Goal: Task Accomplishment & Management: Manage account settings

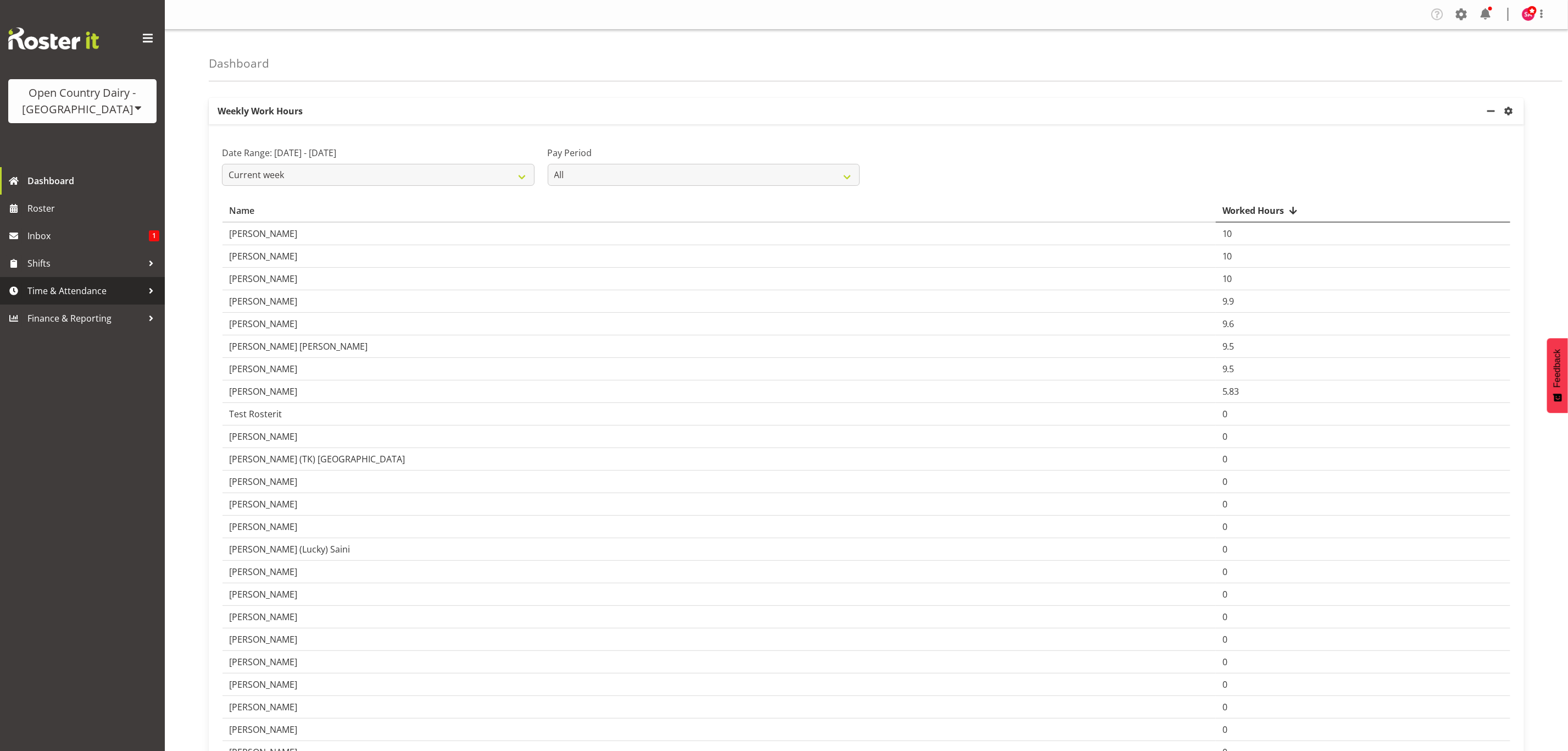
click at [65, 291] on span "Time & Attendance" at bounding box center [85, 291] width 115 height 17
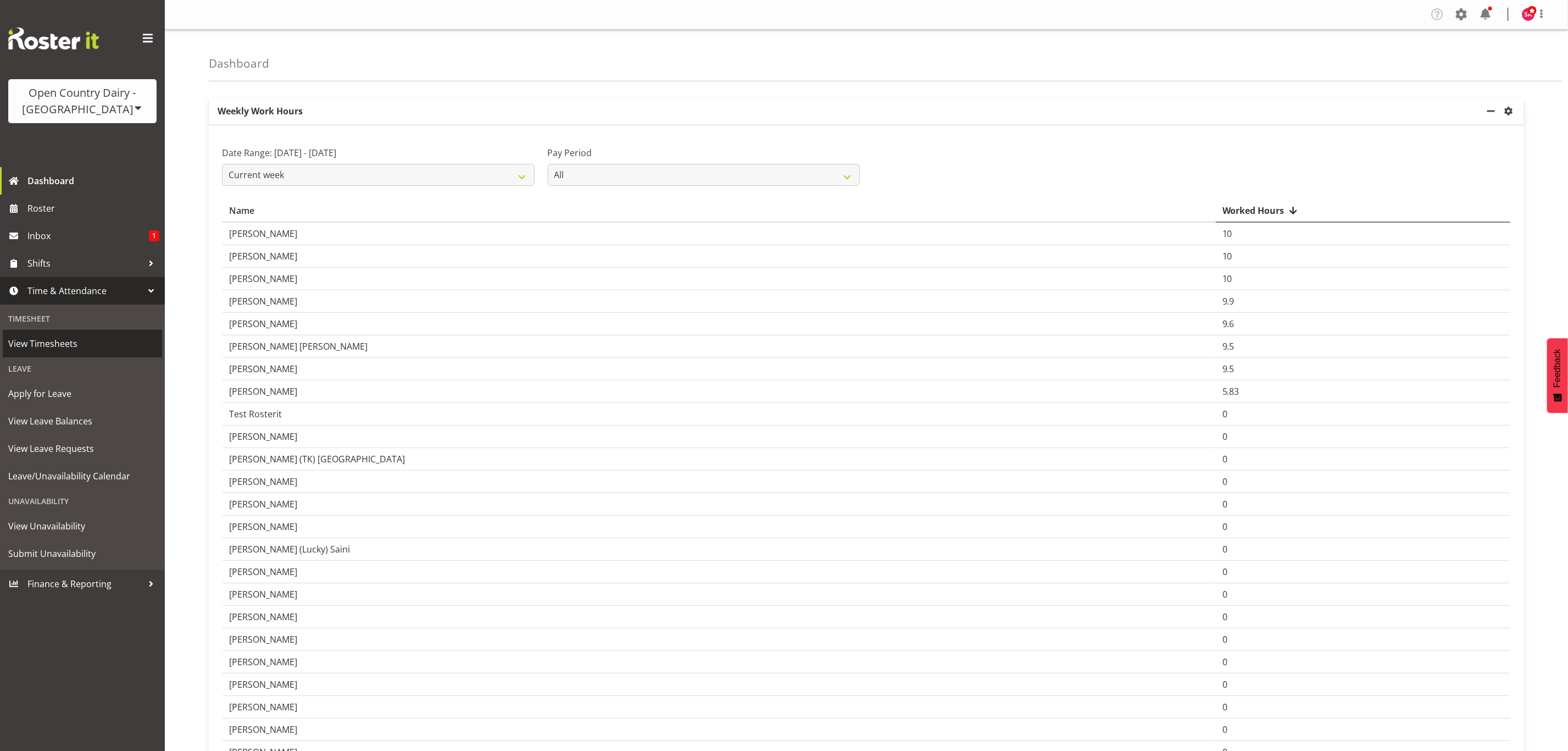
click at [63, 339] on span "View Timesheets" at bounding box center [82, 344] width 149 height 17
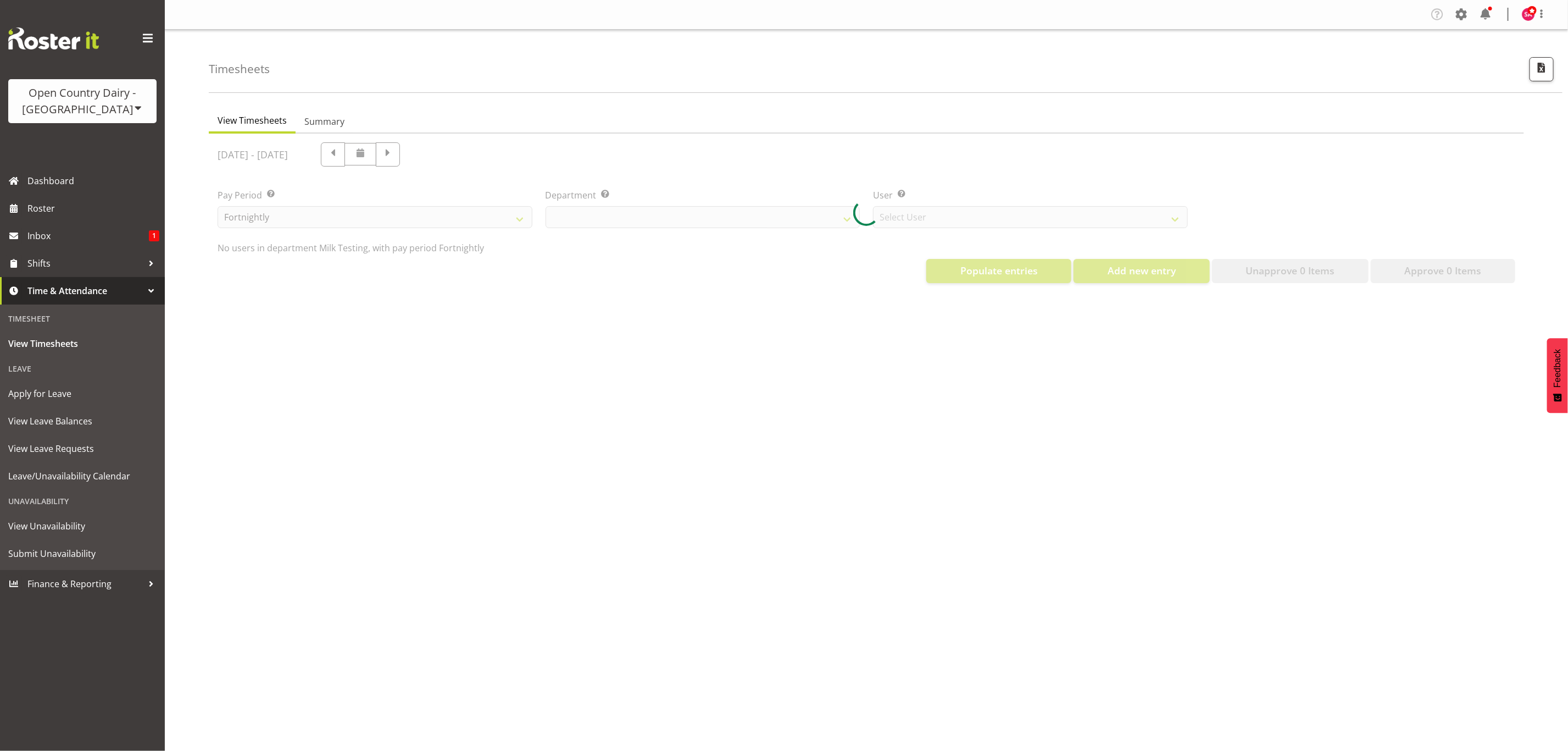
select select "733"
select select "7414"
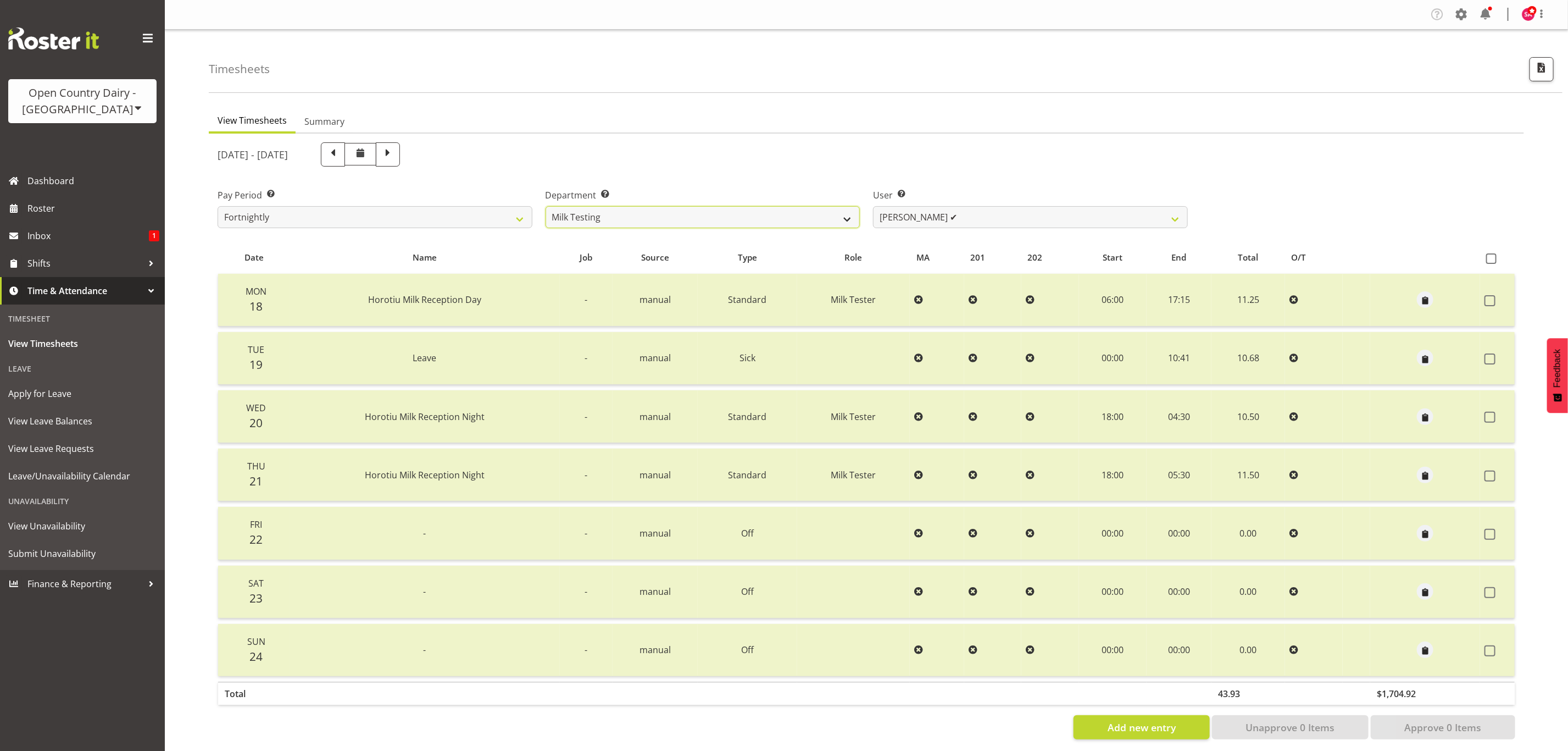
click at [648, 211] on select "701 702 703 704 705 706 707 708 709 710 711 712 713 714 715 716 717 718 719 720" at bounding box center [703, 217] width 315 height 22
select select "885"
click at [545, 206] on select "701 702 703 704 705 706 707 708 709 710 711 712 713 714 715 716 717 718 719 720" at bounding box center [703, 217] width 315 height 22
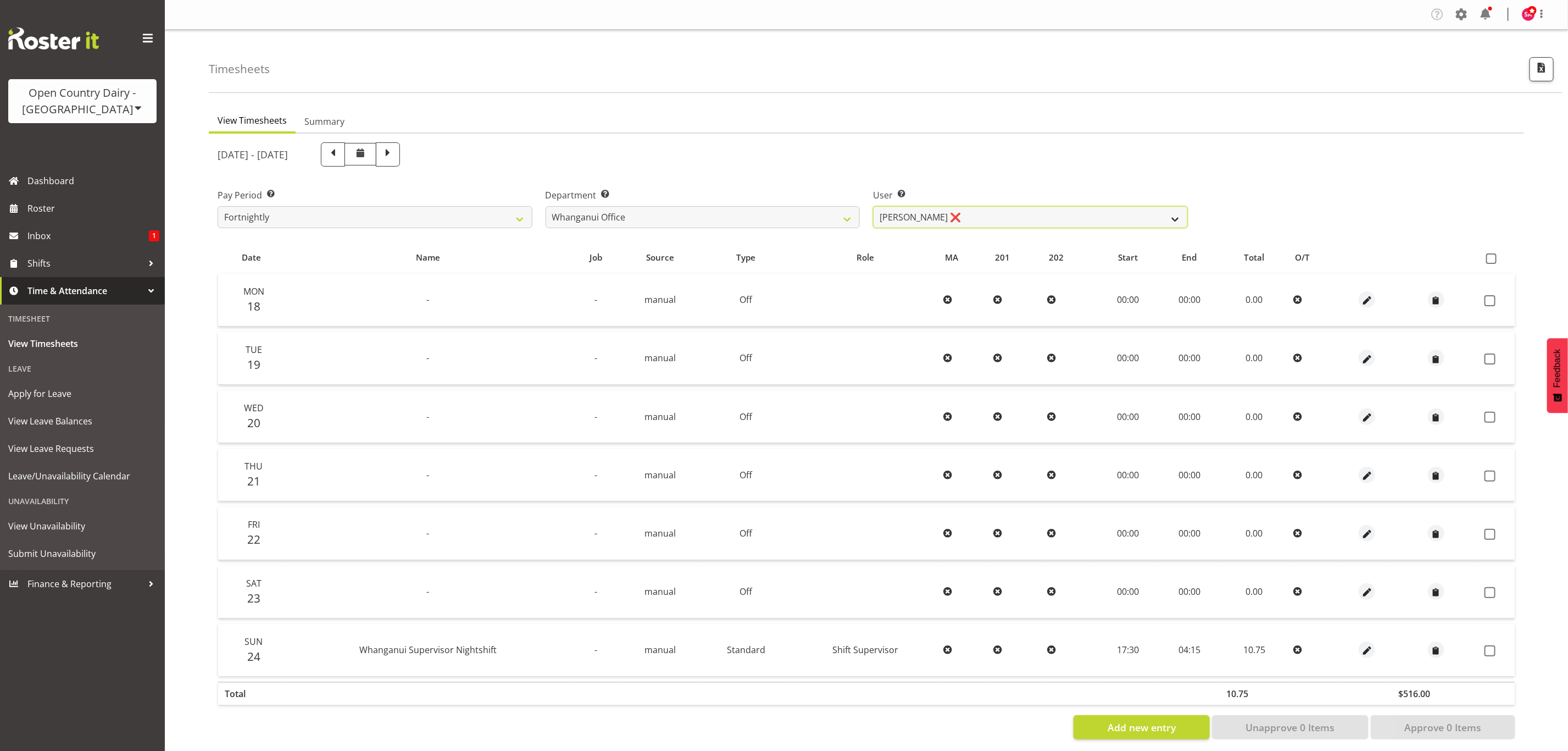
click at [908, 214] on select "Bruce Lind ❌ Filiki Huirua-Taupa'u ❌ Josh Wilson ❌ Keane Metekingi ❌ Mark Hoppe…" at bounding box center [1030, 217] width 315 height 22
click at [873, 206] on select "Bruce Lind ❌ Filiki Huirua-Taupa'u ❌ Josh Wilson ❌ Keane Metekingi ❌ Mark Hoppe…" at bounding box center [1030, 217] width 315 height 22
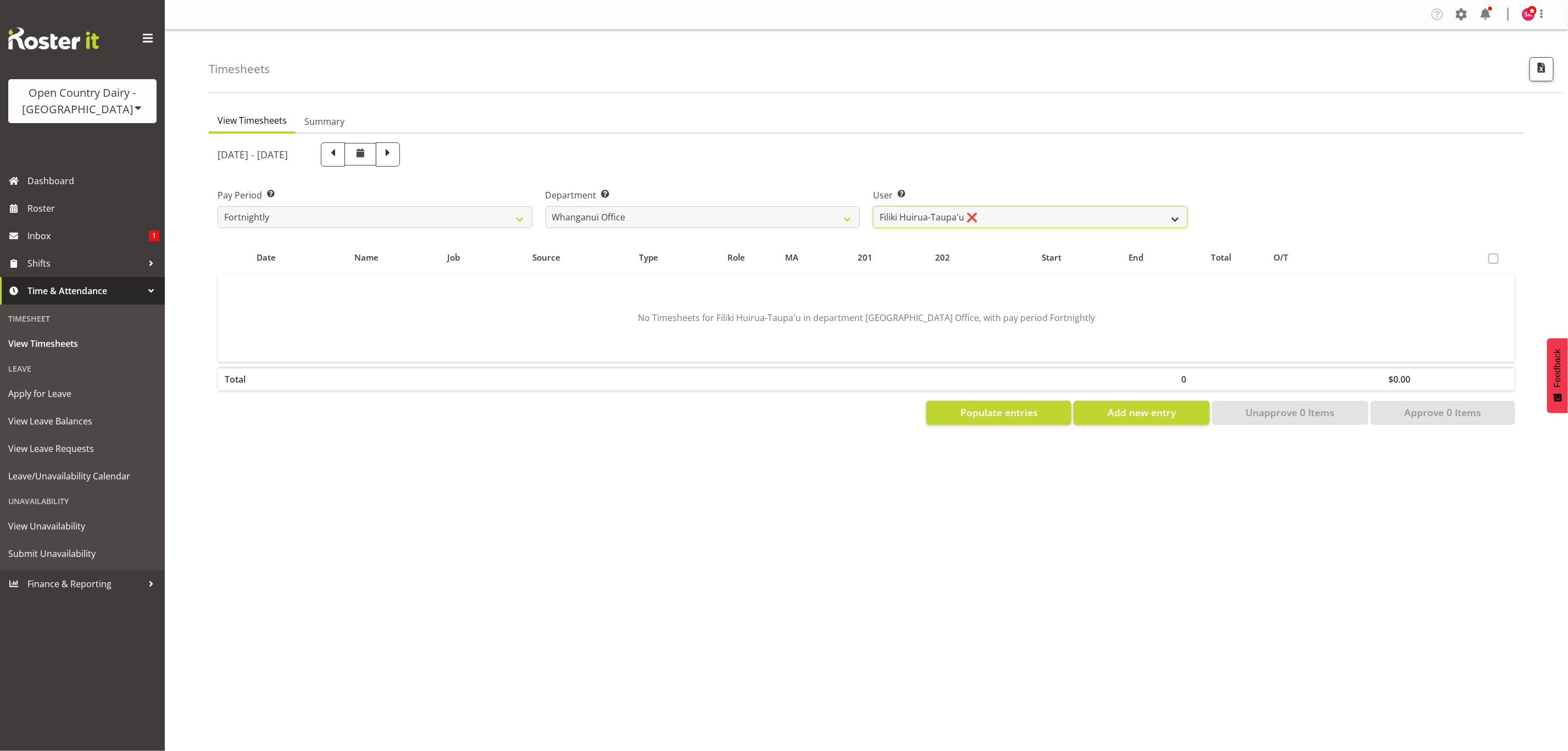
click at [946, 220] on select "Bruce Lind ❌ Filiki Huirua-Taupa'u ❌ Josh Wilson ❌ Keane Metekingi ❌ Mark Hoppe…" at bounding box center [1030, 217] width 315 height 22
select select "11262"
click at [873, 206] on select "Bruce Lind ❌ Filiki Huirua-Taupa'u ❌ Josh Wilson ❌ Keane Metekingi ❌ Mark Hoppe…" at bounding box center [1030, 217] width 315 height 22
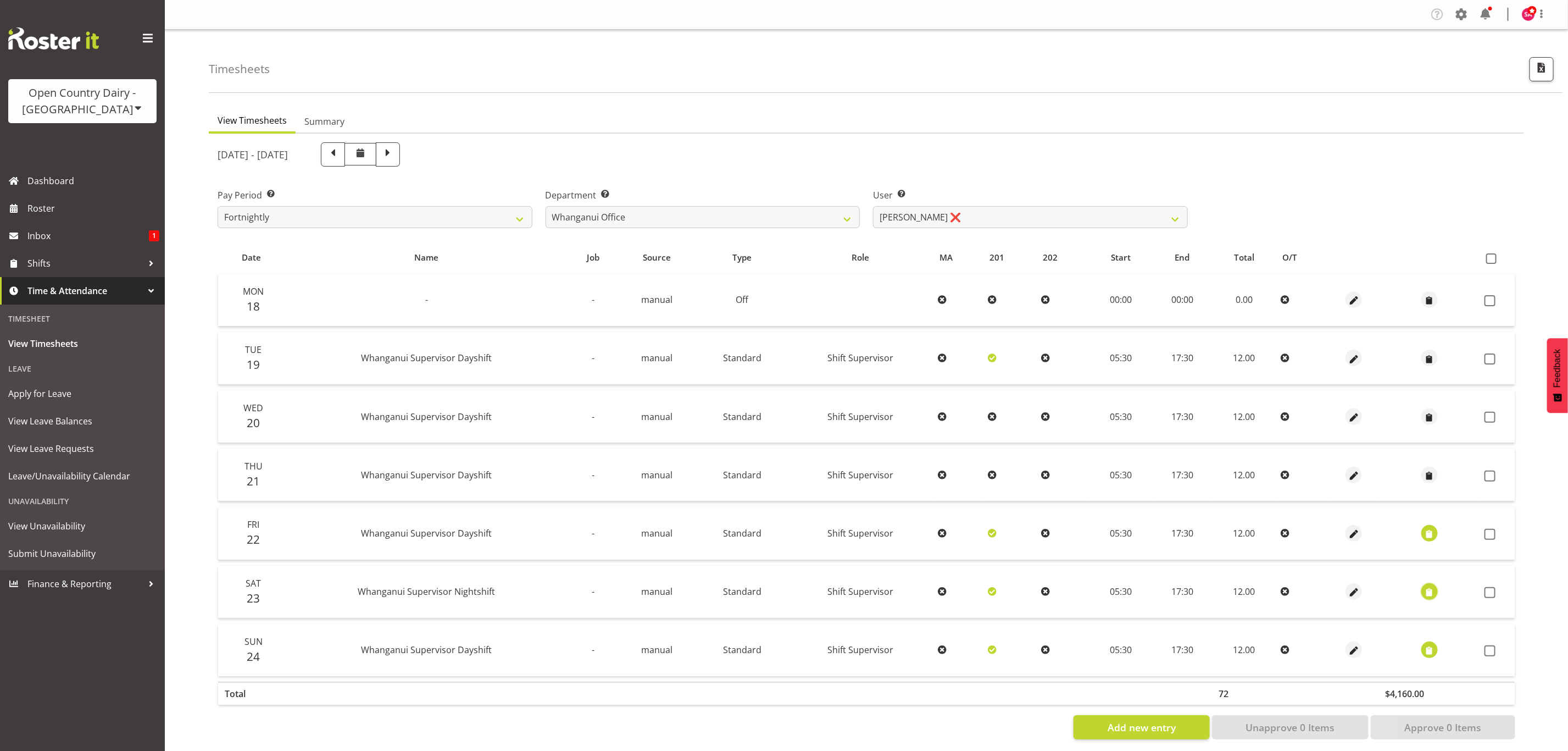
click at [1427, 586] on span "button" at bounding box center [1429, 592] width 13 height 13
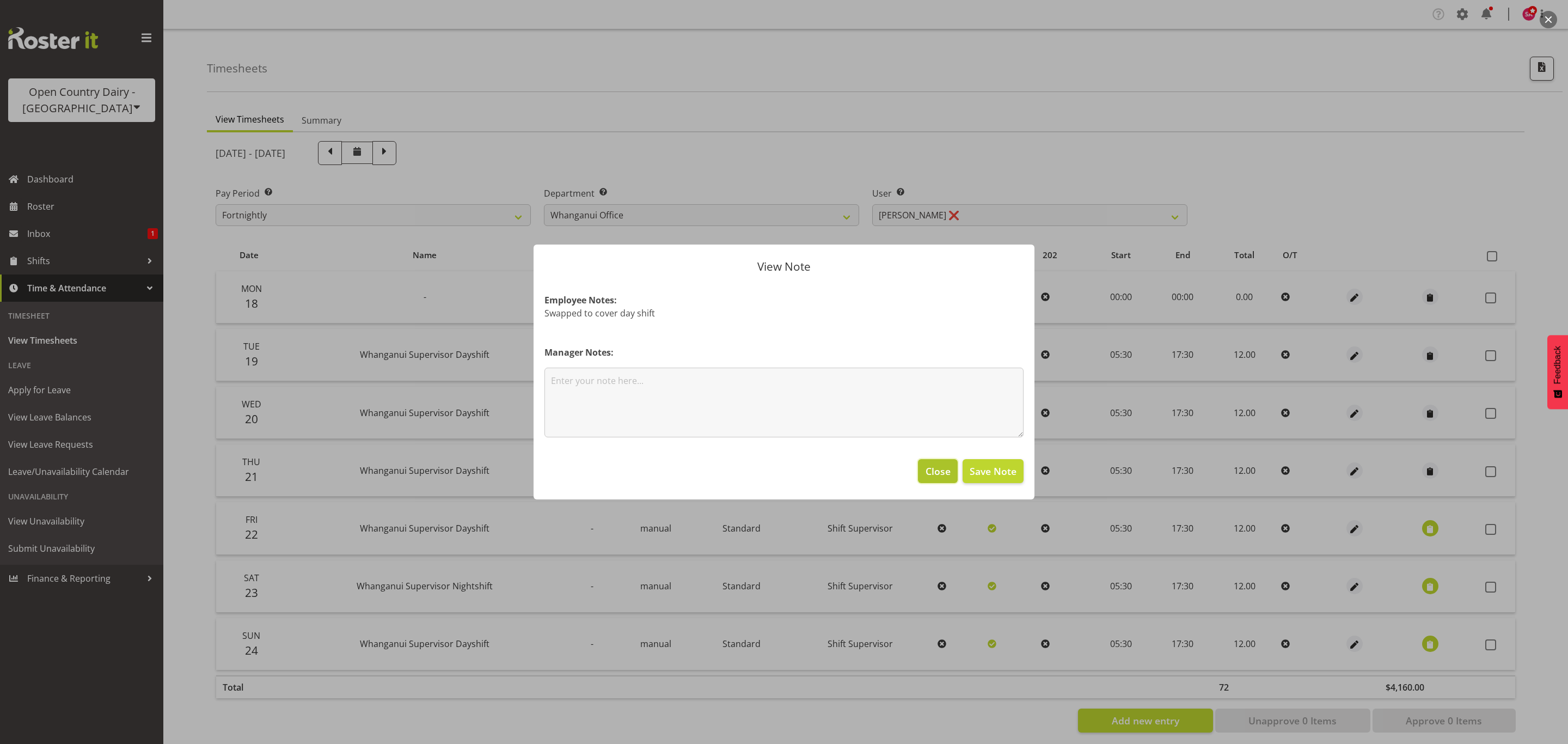
click at [935, 461] on button "Close" at bounding box center [937, 471] width 39 height 24
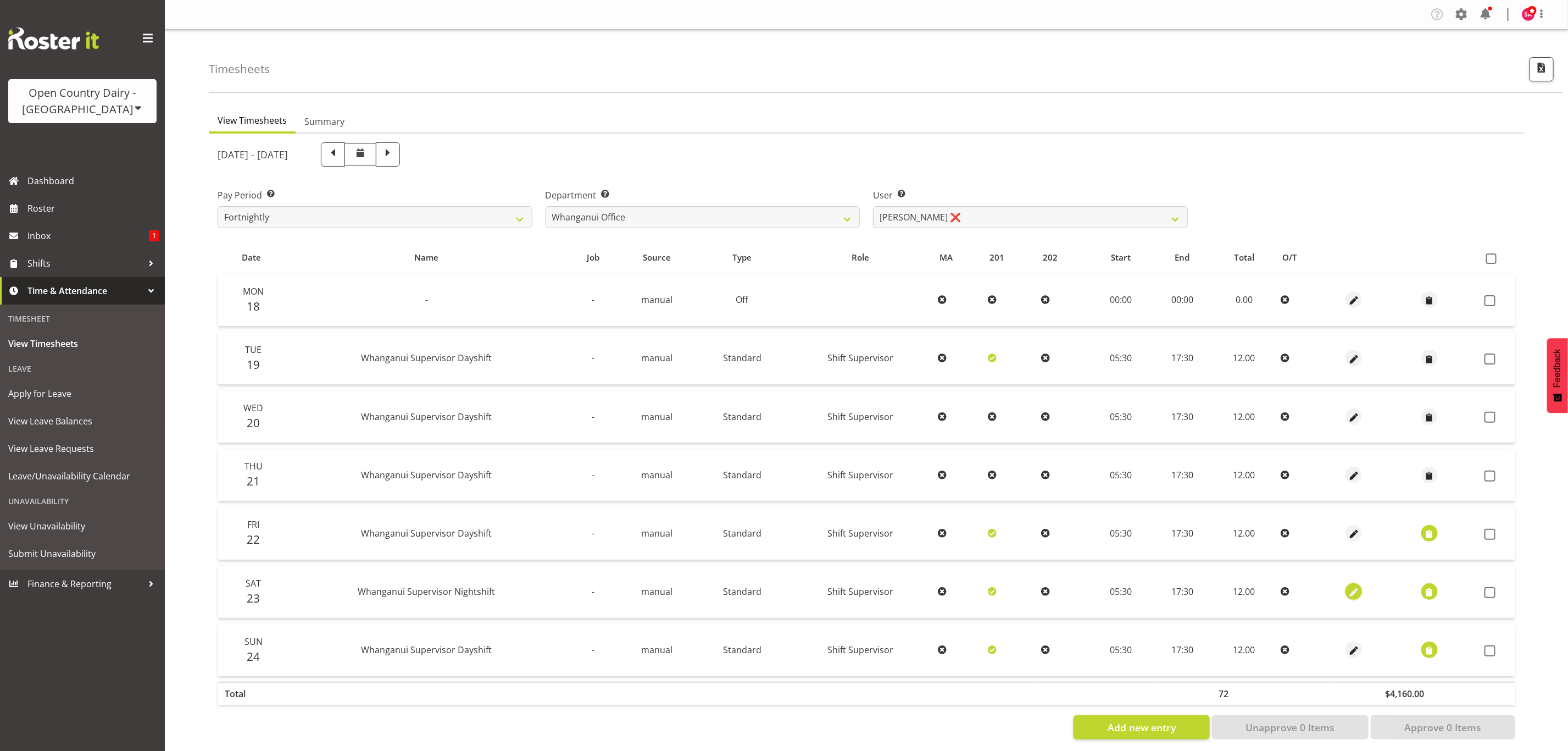
click at [1348, 586] on span "button" at bounding box center [1354, 592] width 13 height 13
select select "Standard"
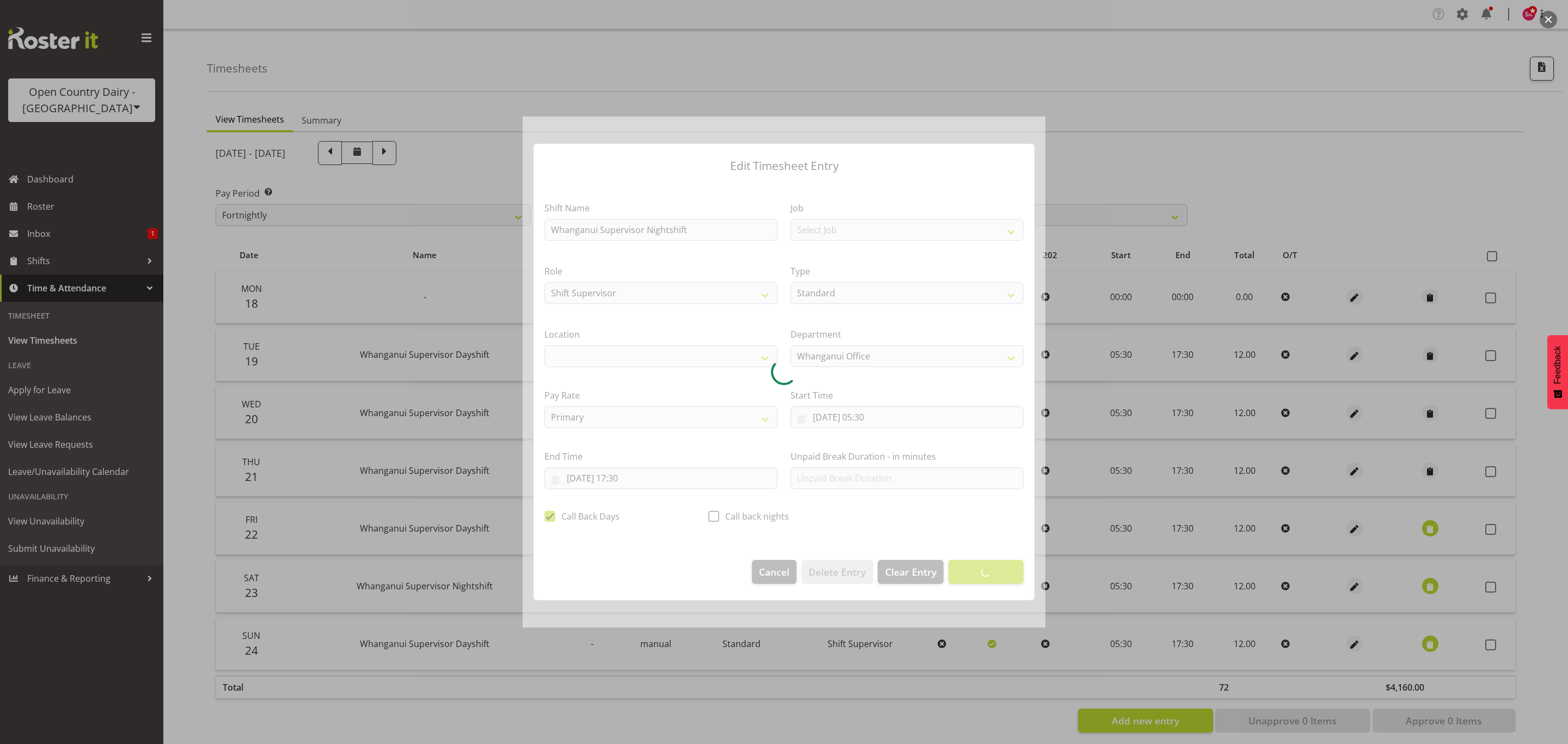
select select "1244"
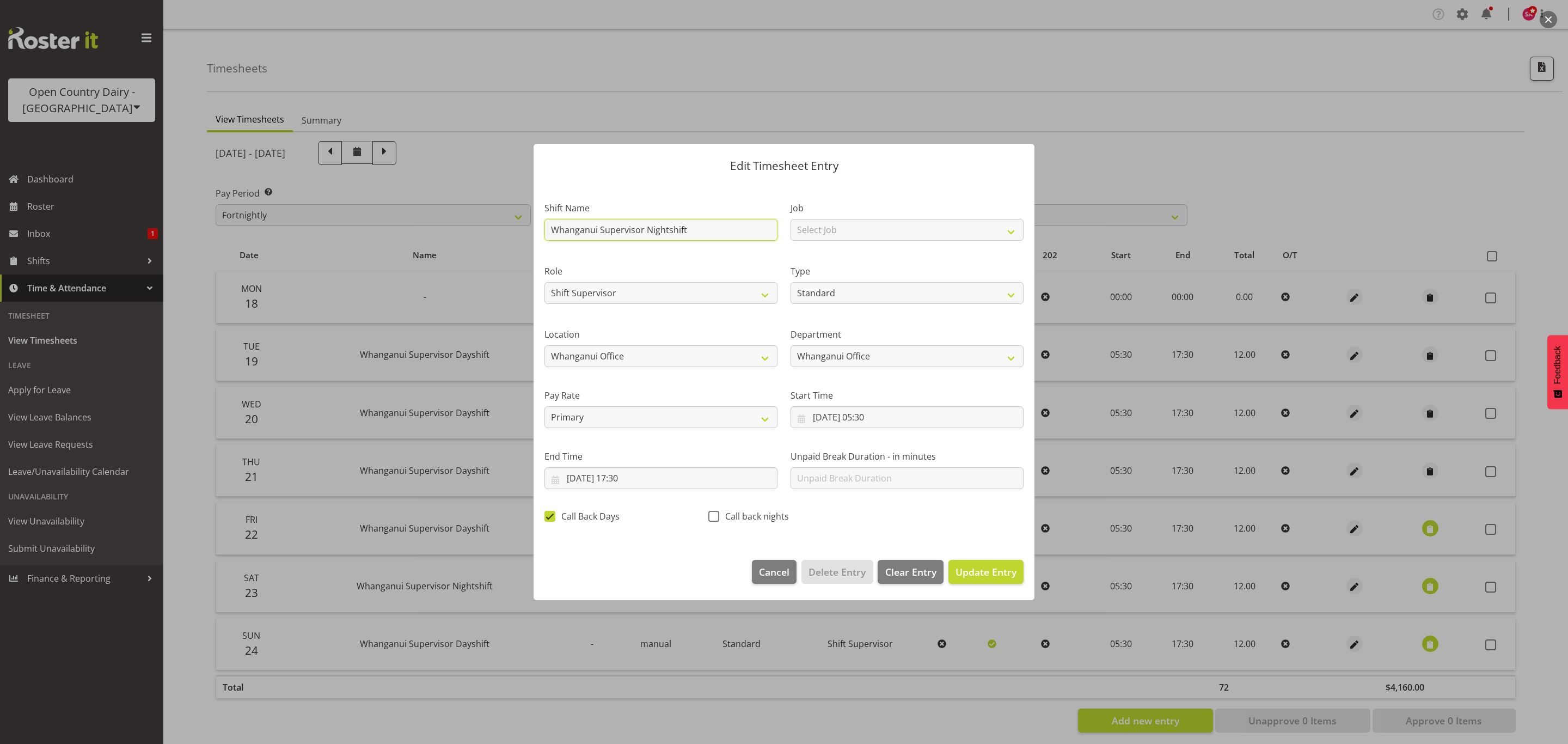
click at [693, 231] on input "Whanganui Supervisor Nightshift" at bounding box center [660, 230] width 233 height 22
type input "Whanganui Supervisor Dayshift"
click at [1003, 567] on span "Update Entry" at bounding box center [986, 571] width 61 height 13
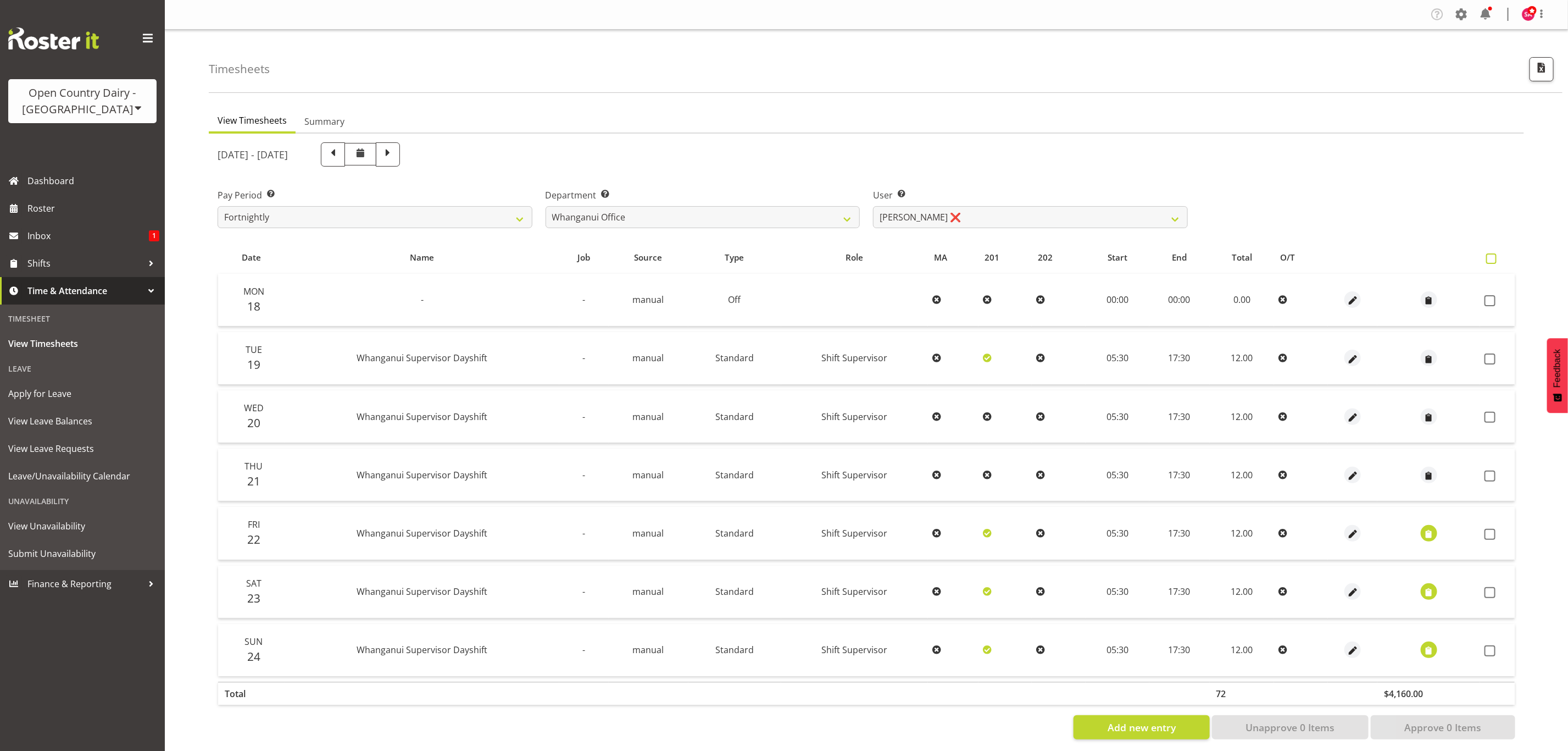
click at [1494, 254] on span at bounding box center [1491, 258] width 10 height 10
click at [1493, 255] on input "checkbox" at bounding box center [1489, 259] width 7 height 7
checkbox input "true"
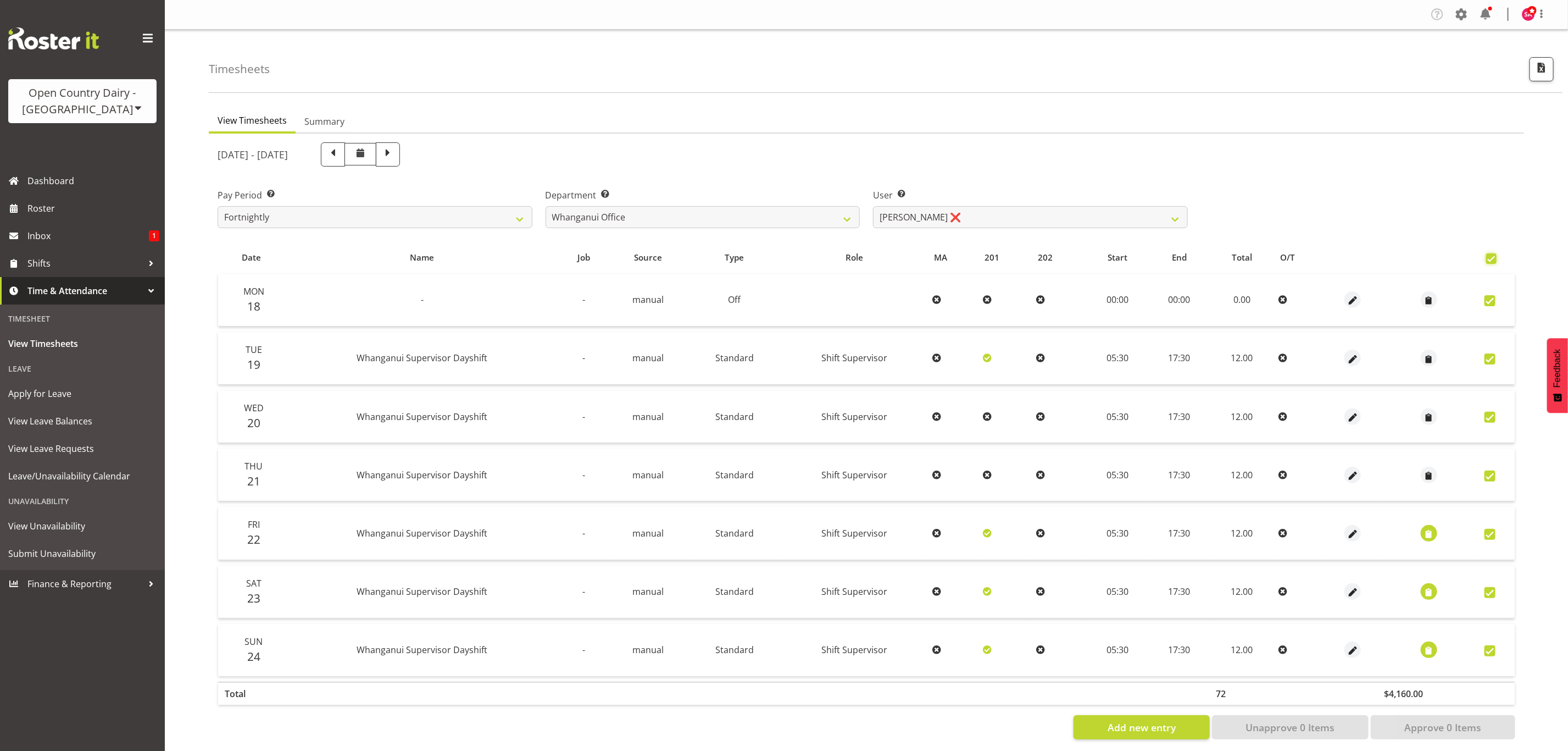
checkbox input "true"
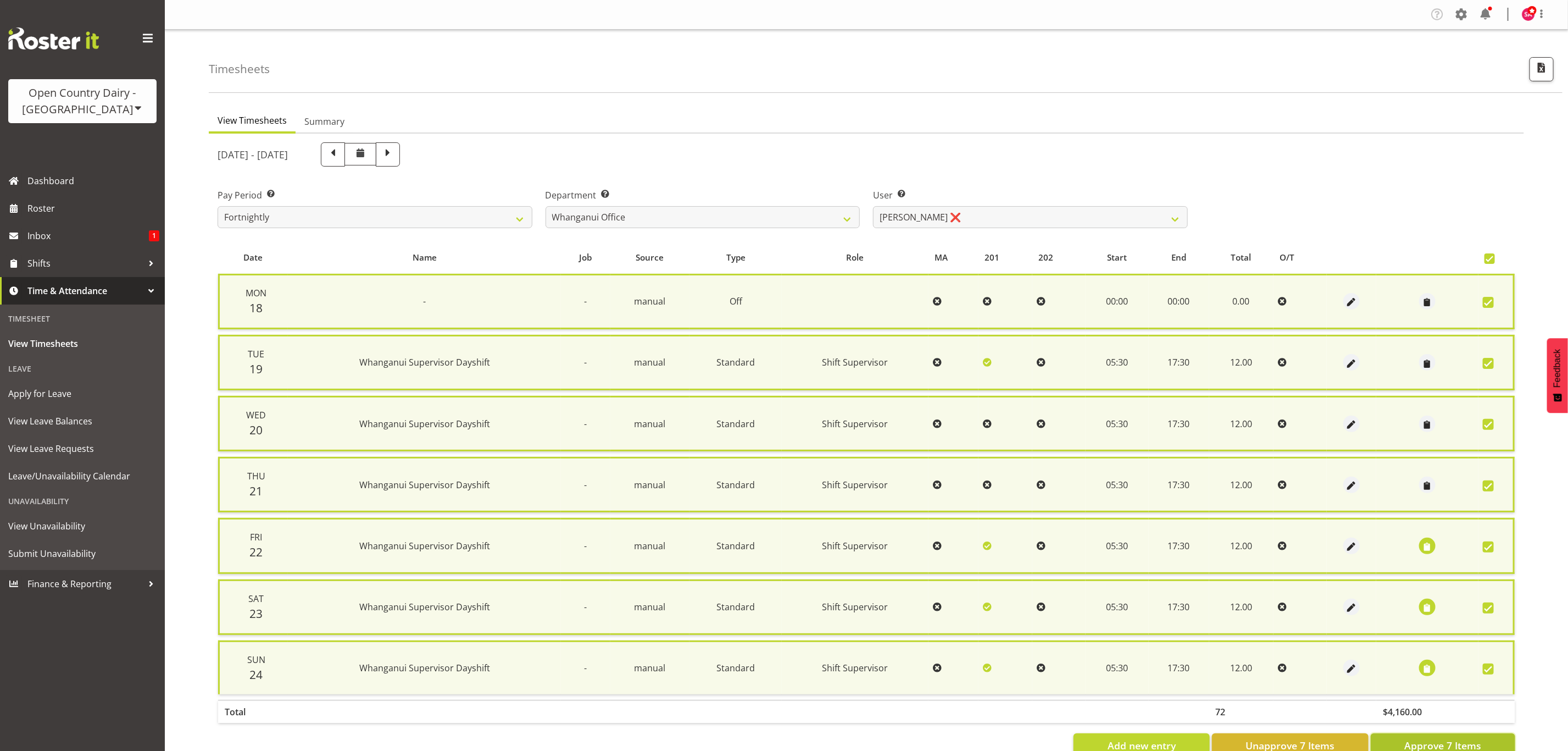
click at [1454, 733] on button "Approve 7 Items" at bounding box center [1443, 745] width 144 height 24
checkbox input "false"
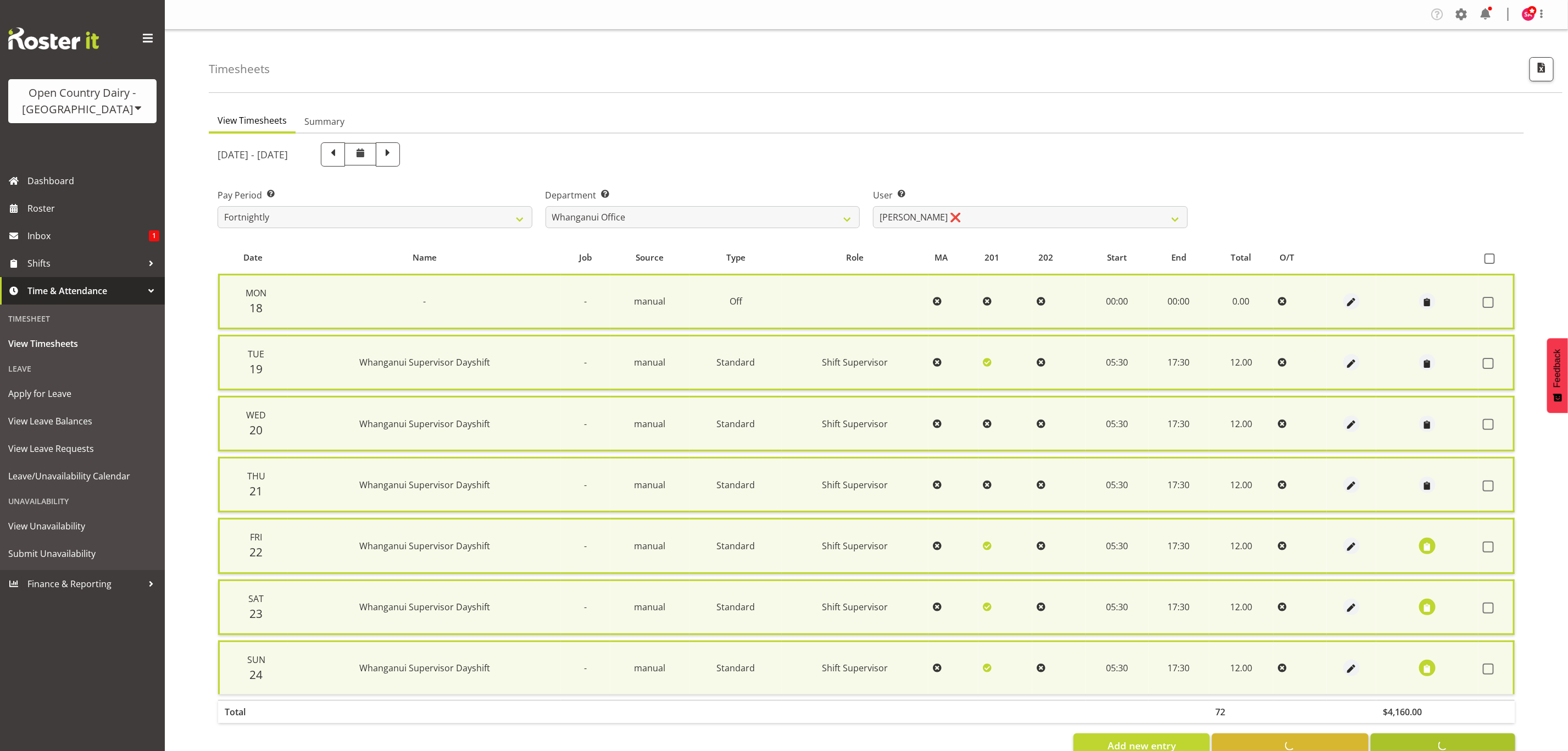
checkbox input "false"
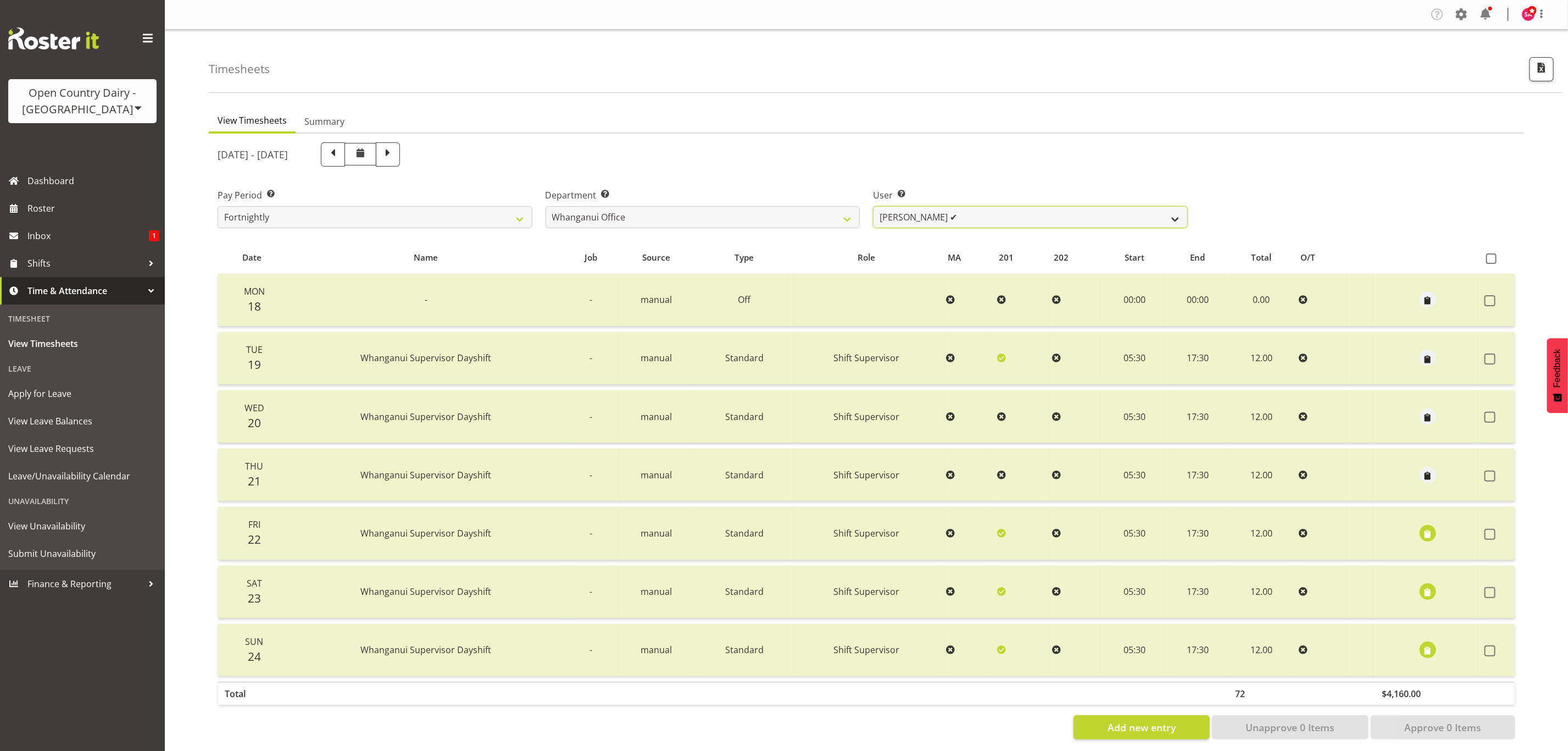
click at [965, 216] on select "Bruce Lind ❌ Filiki Huirua-Taupa'u ❌ Josh Wilson ✔ Keane Metekingi ❌ Mark Hoppe…" at bounding box center [1030, 217] width 315 height 22
select select "7535"
click at [873, 206] on select "Bruce Lind ❌ Filiki Huirua-Taupa'u ❌ Josh Wilson ✔ Keane Metekingi ❌ Mark Hoppe…" at bounding box center [1030, 217] width 315 height 22
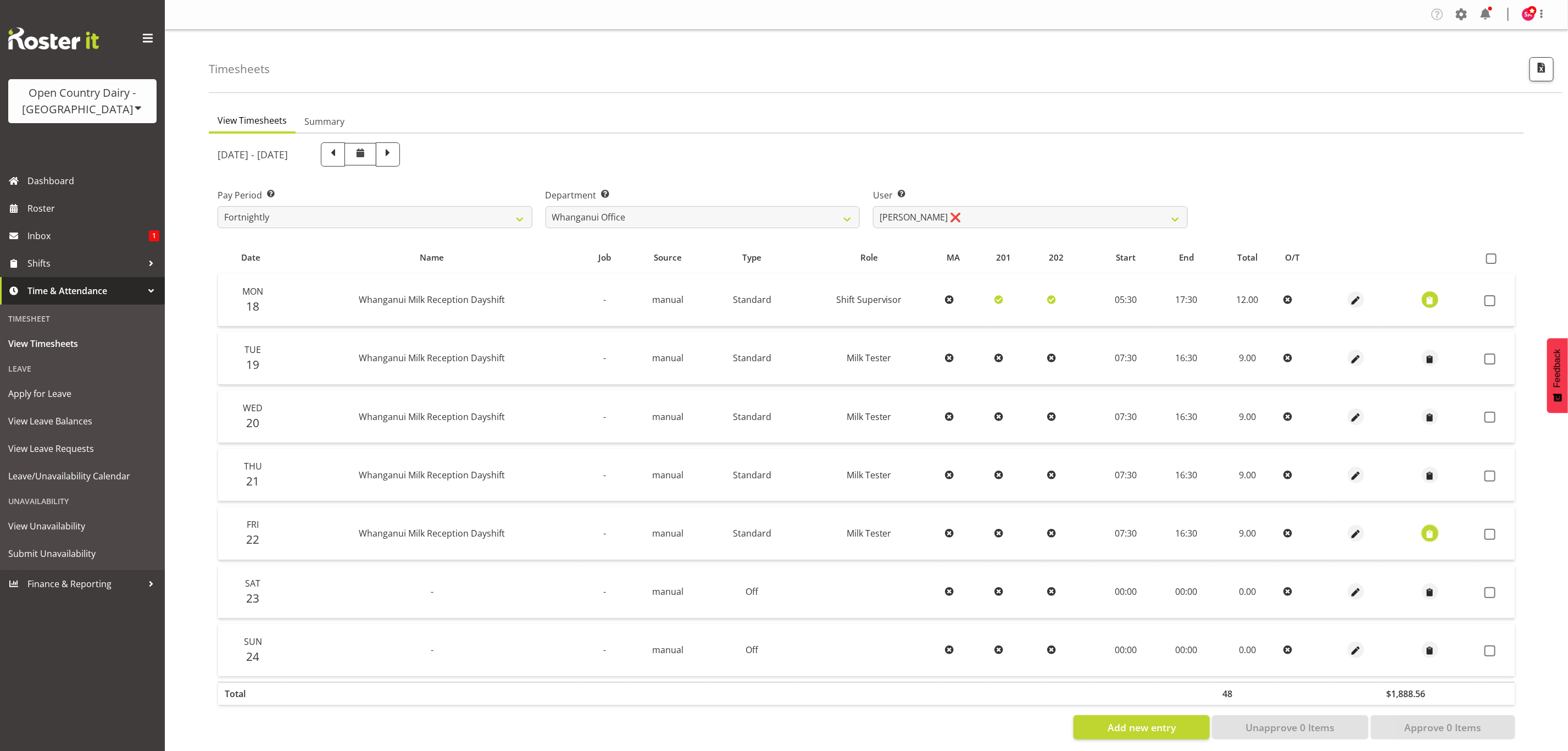
click at [1424, 533] on span "button" at bounding box center [1430, 534] width 13 height 13
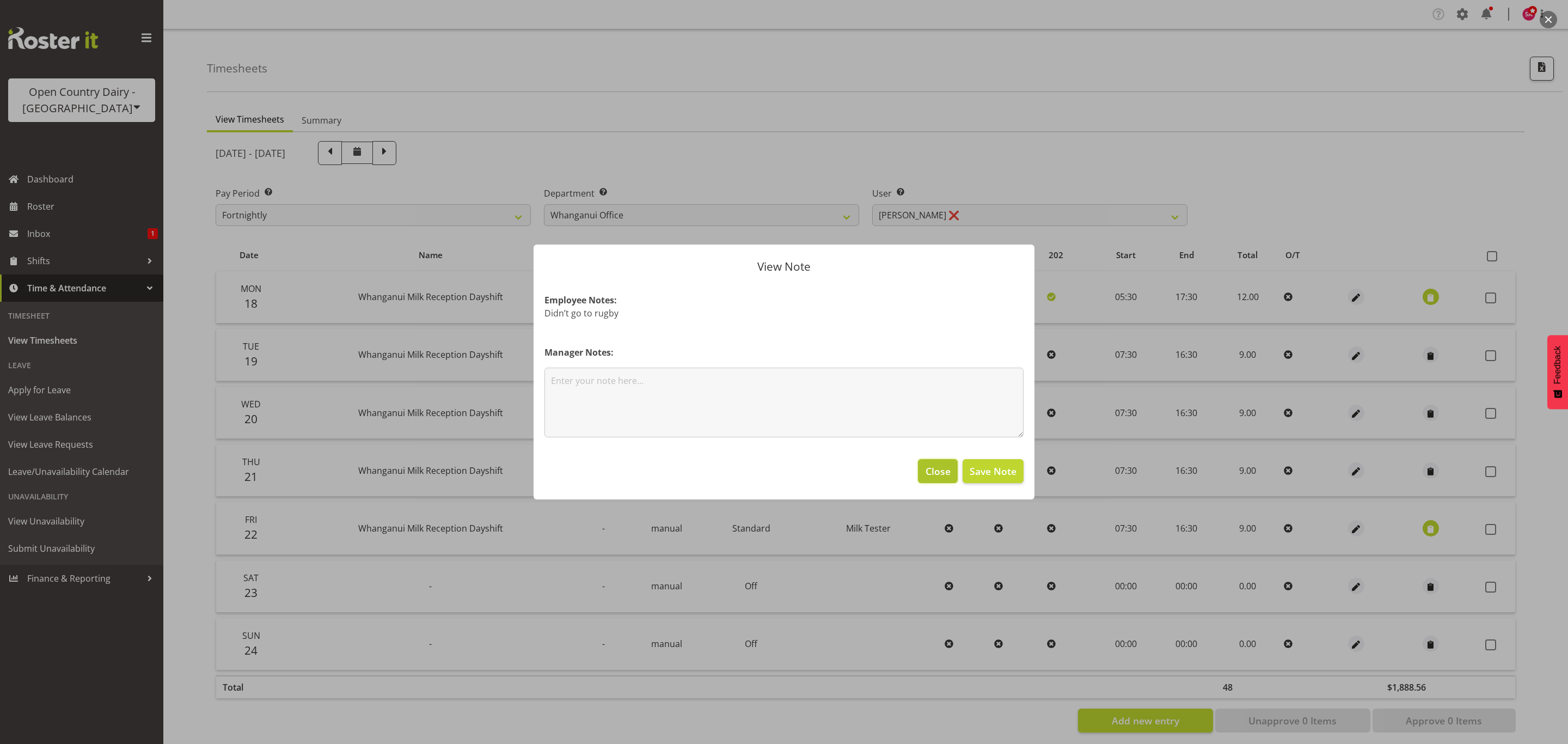
click at [941, 472] on span "Close" at bounding box center [938, 471] width 25 height 14
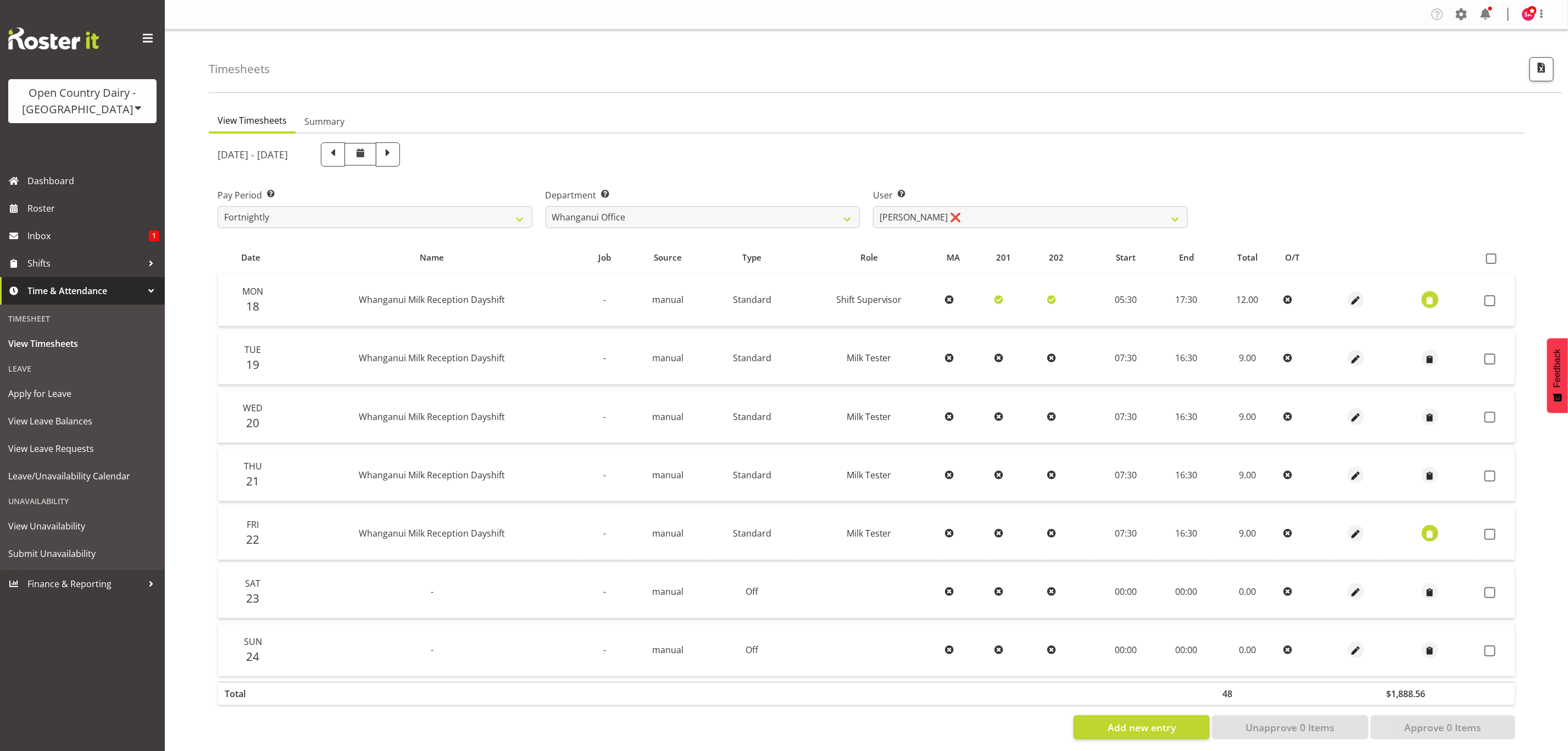
click at [1436, 297] on button "button" at bounding box center [1430, 299] width 17 height 17
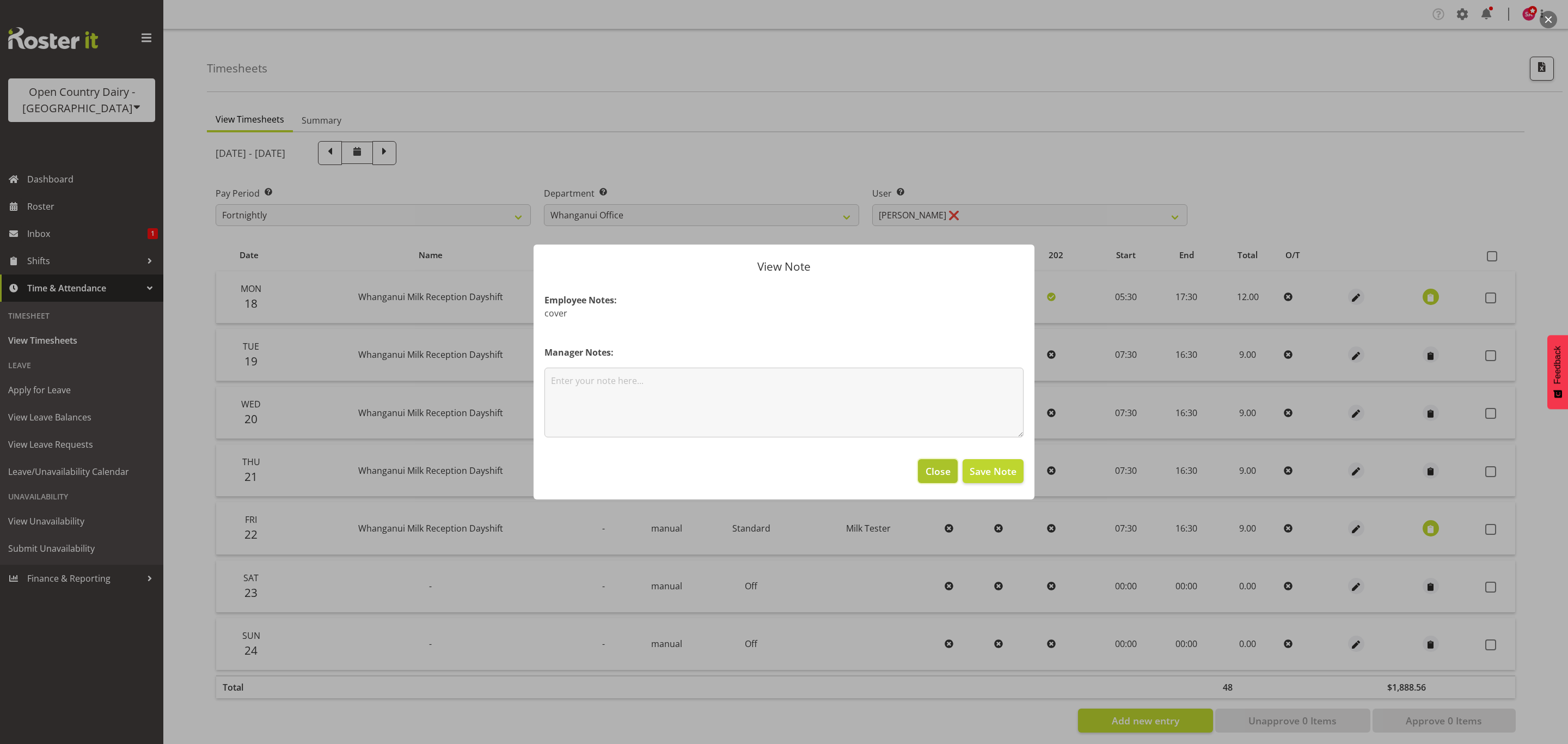
click at [941, 476] on span "Close" at bounding box center [938, 471] width 25 height 14
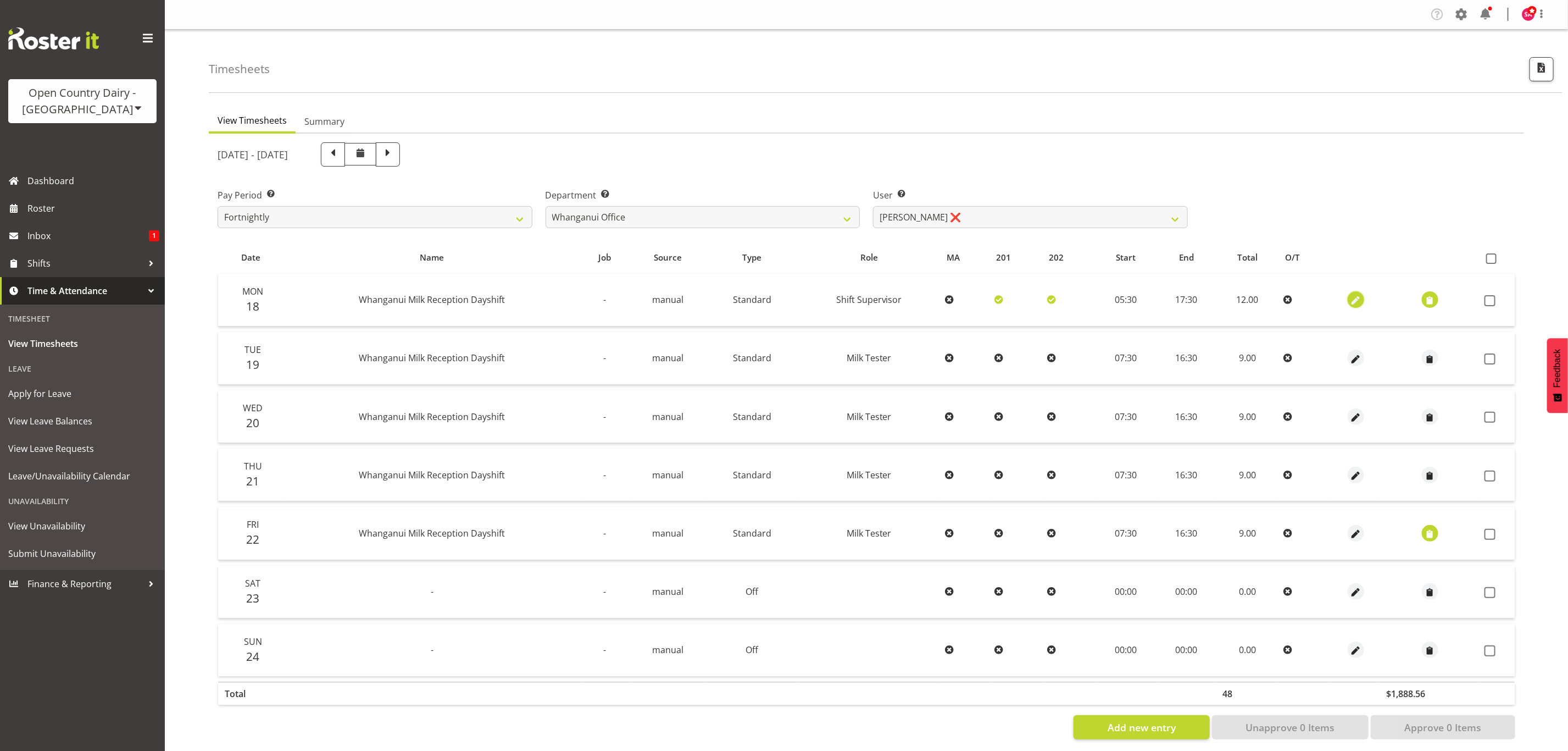
click at [1356, 299] on span "button" at bounding box center [1355, 301] width 13 height 13
select select "Standard"
select select "secondary"
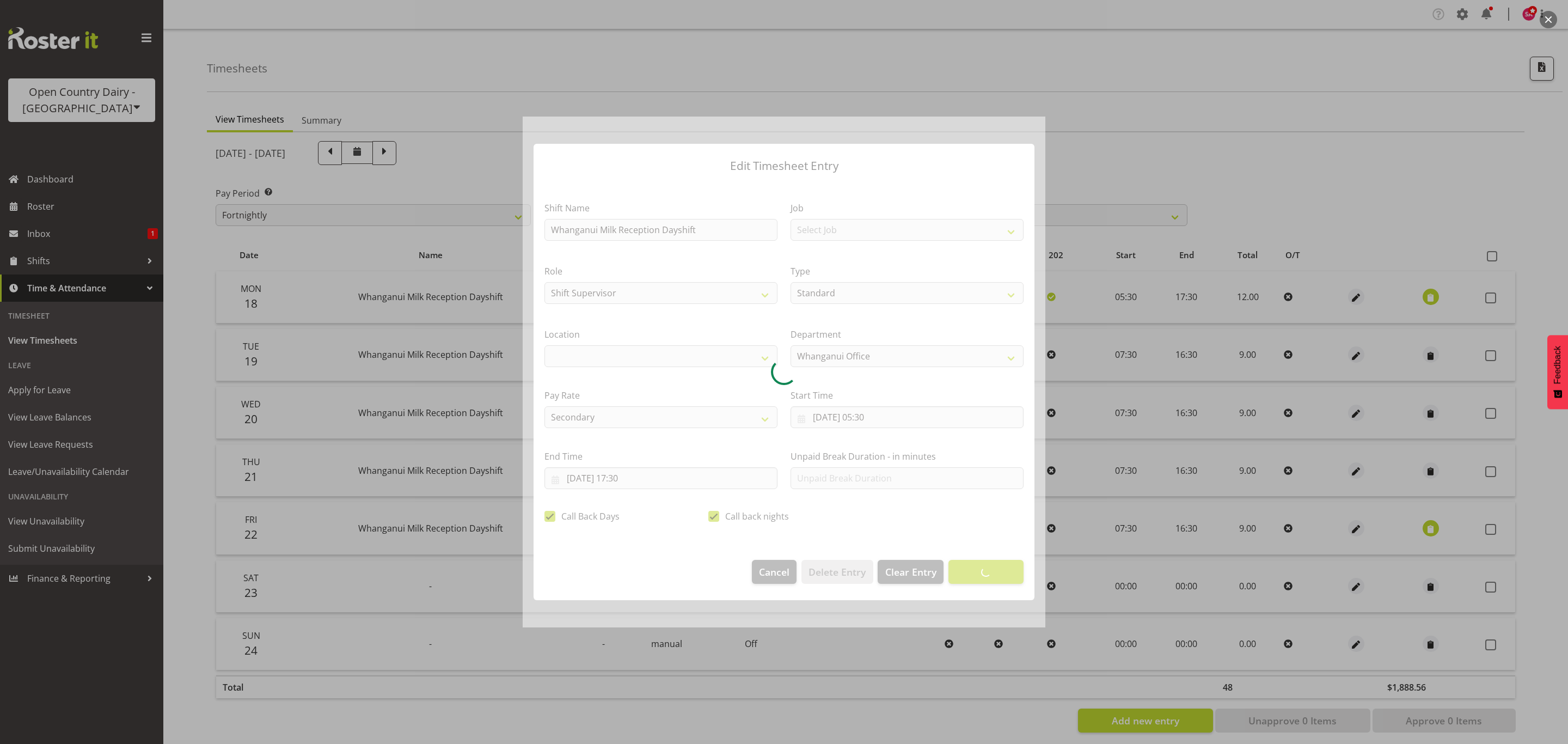
select select "1244"
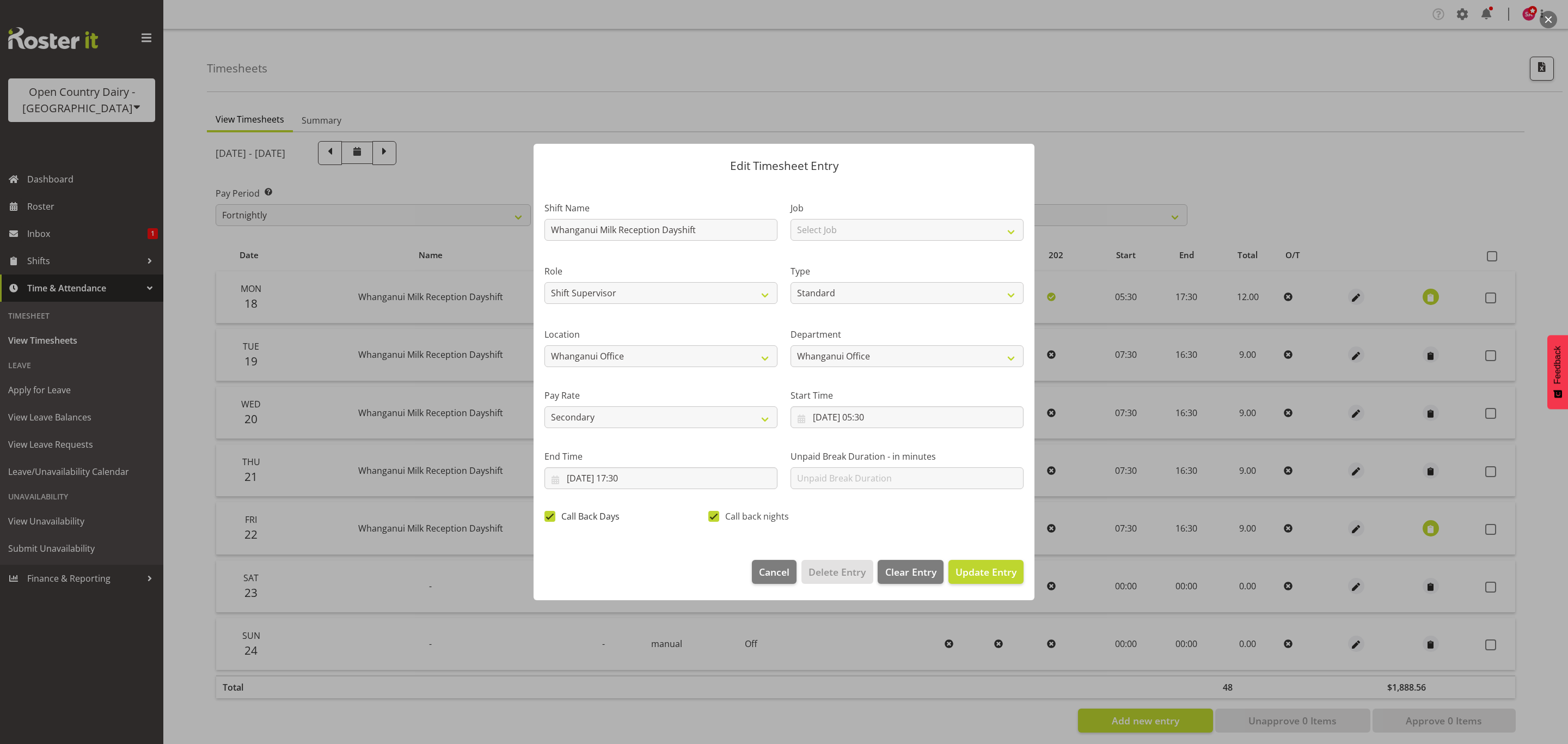
click at [546, 513] on span at bounding box center [550, 516] width 11 height 11
click at [546, 513] on input "Call Back Days" at bounding box center [548, 517] width 7 height 7
checkbox input "false"
click at [714, 519] on span at bounding box center [714, 516] width 11 height 11
click at [714, 519] on input "Call back nights" at bounding box center [712, 517] width 7 height 7
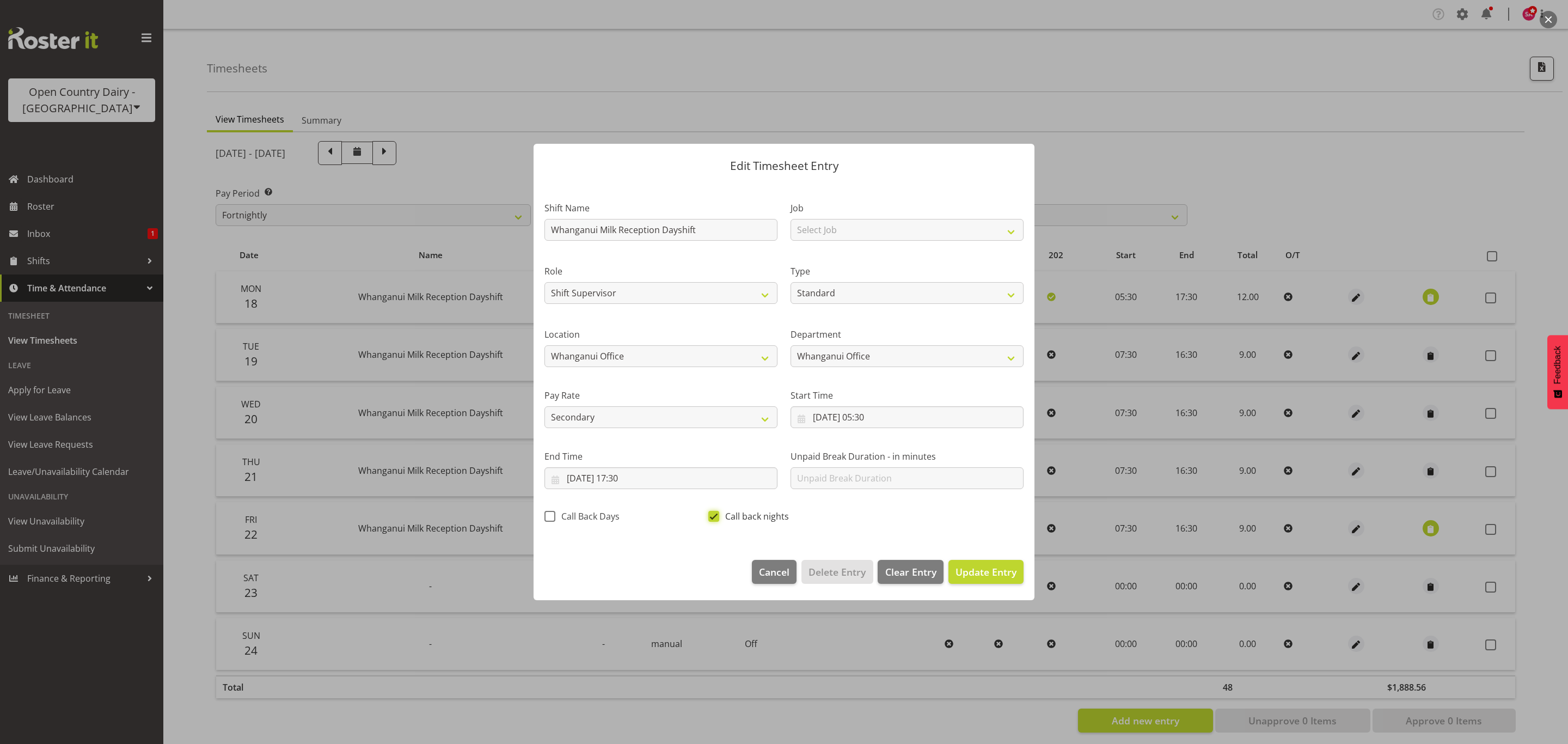
checkbox input "false"
click at [702, 232] on input "Whanganui Milk Reception Dayshift" at bounding box center [660, 230] width 233 height 22
type input "Whanganui Supervisors Dayshift"
click at [980, 570] on span "Update Entry" at bounding box center [986, 571] width 61 height 13
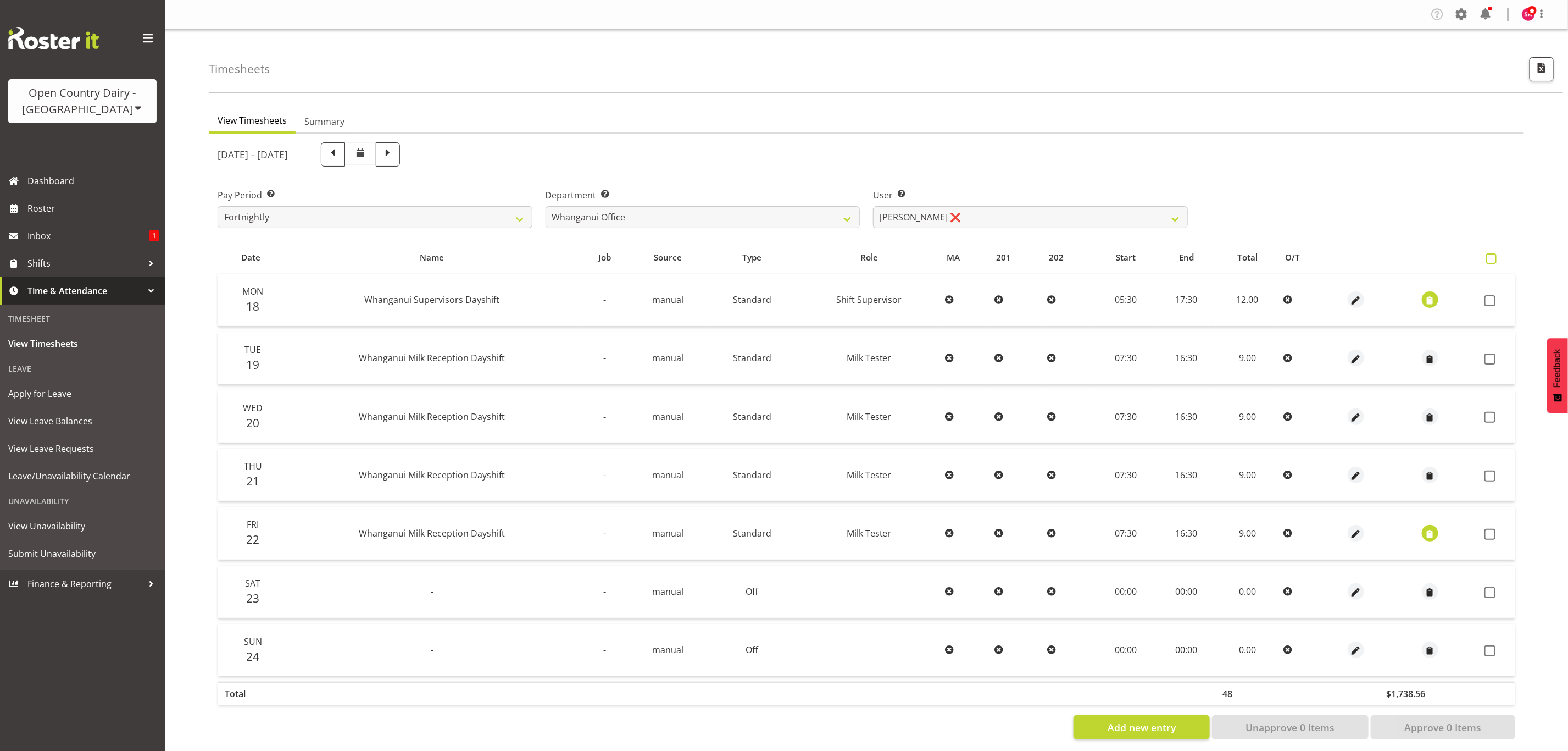
click at [1490, 259] on span at bounding box center [1491, 258] width 10 height 10
click at [1490, 259] on input "checkbox" at bounding box center [1489, 259] width 7 height 7
checkbox input "true"
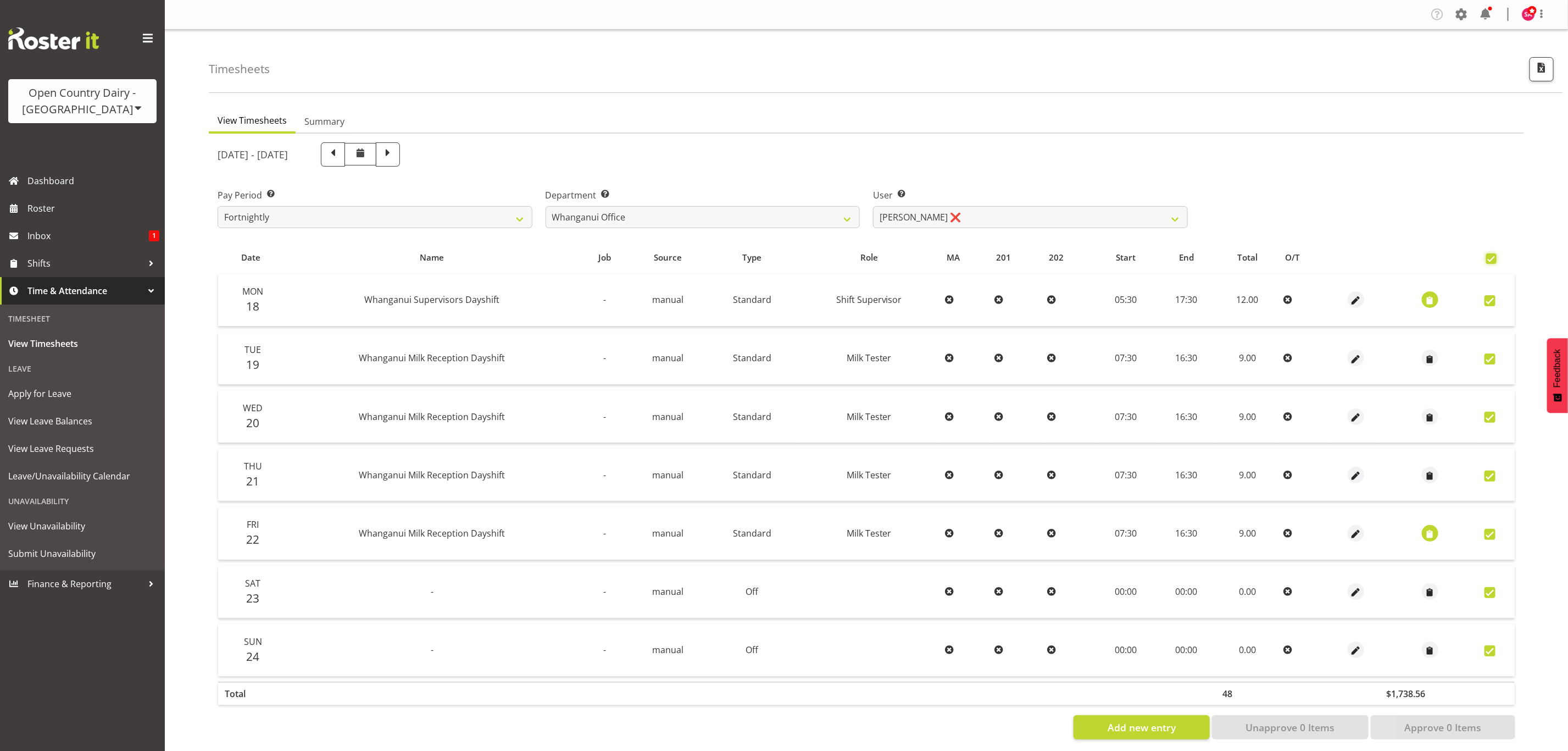
checkbox input "true"
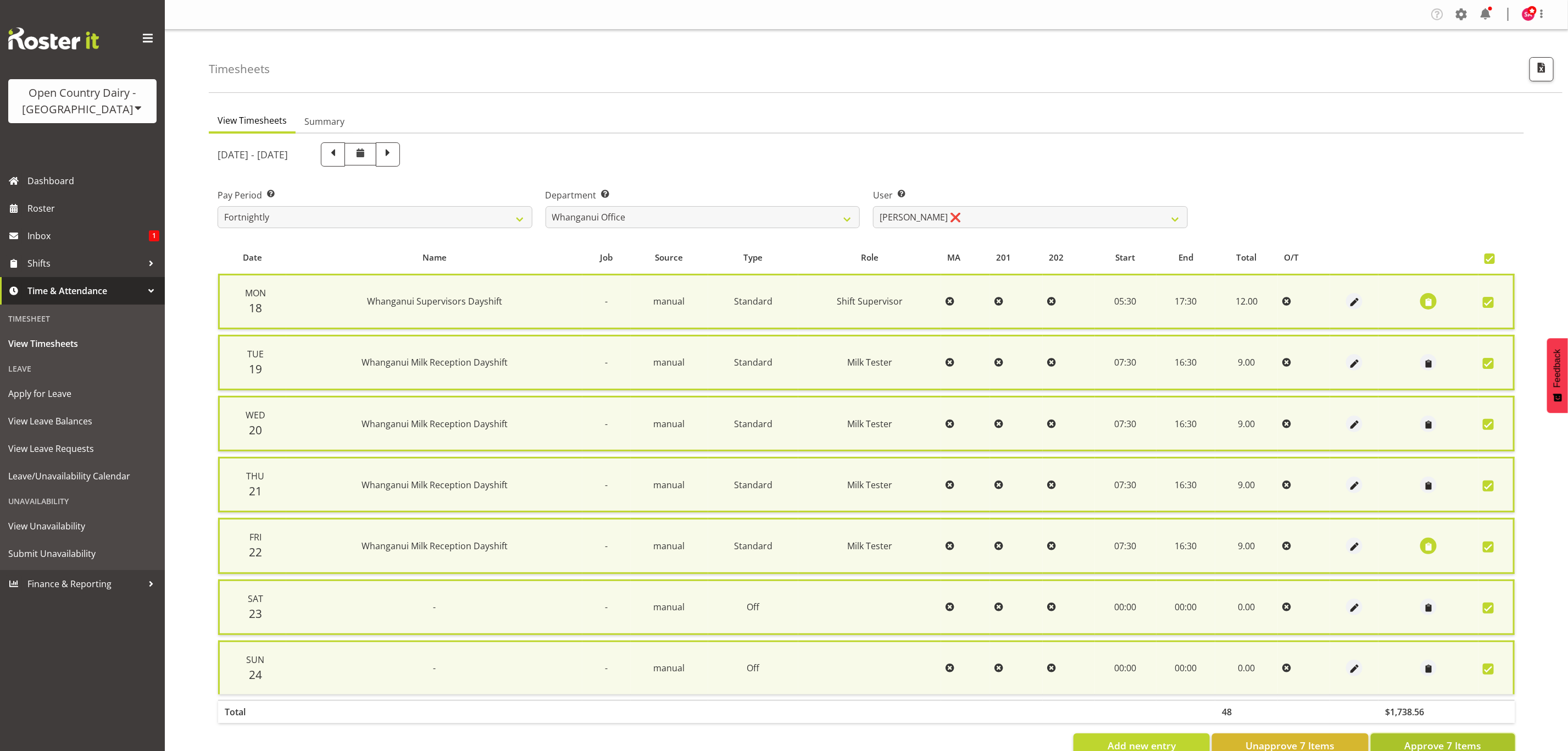
click at [1406, 738] on span "Approve 7 Items" at bounding box center [1442, 745] width 77 height 14
checkbox input "false"
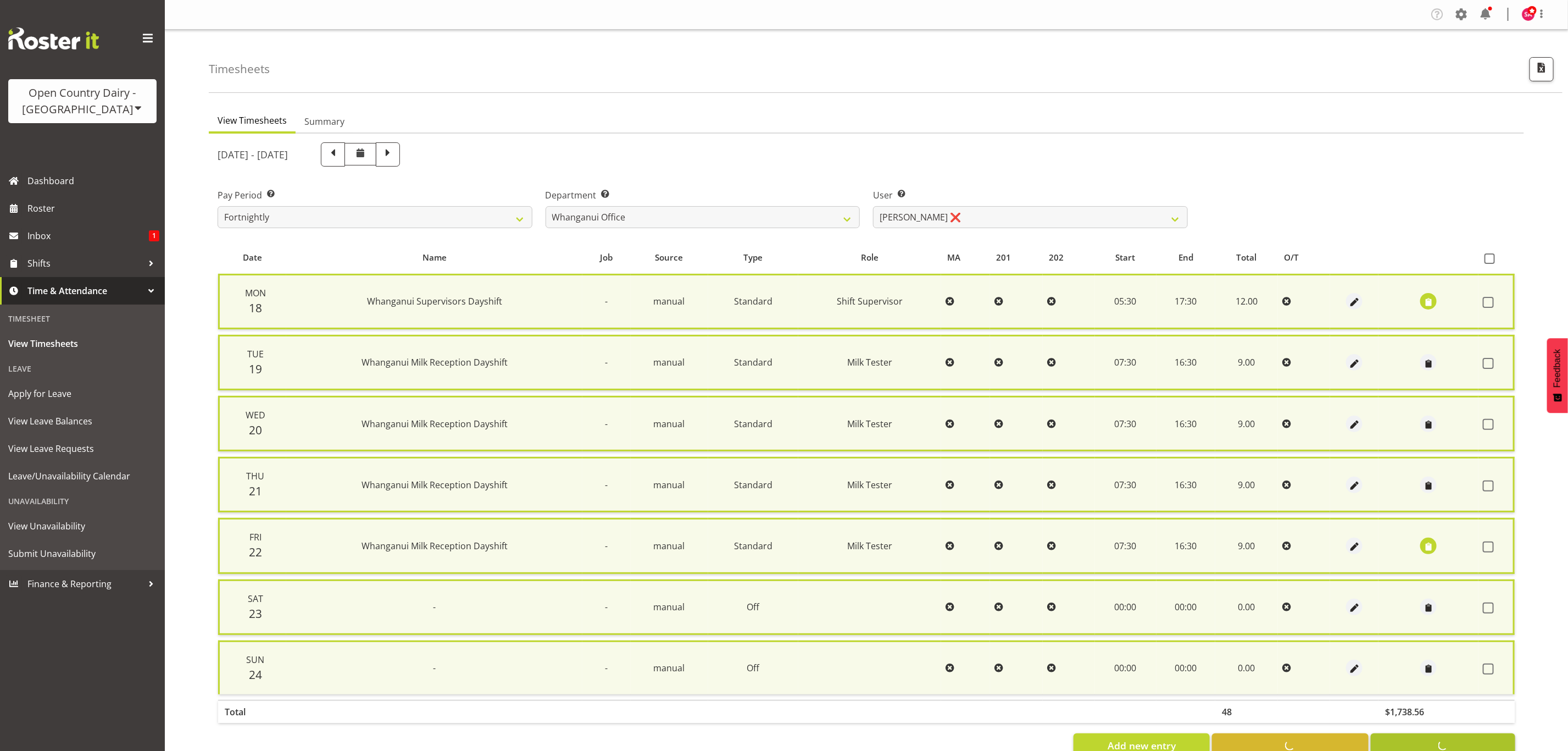
checkbox input "false"
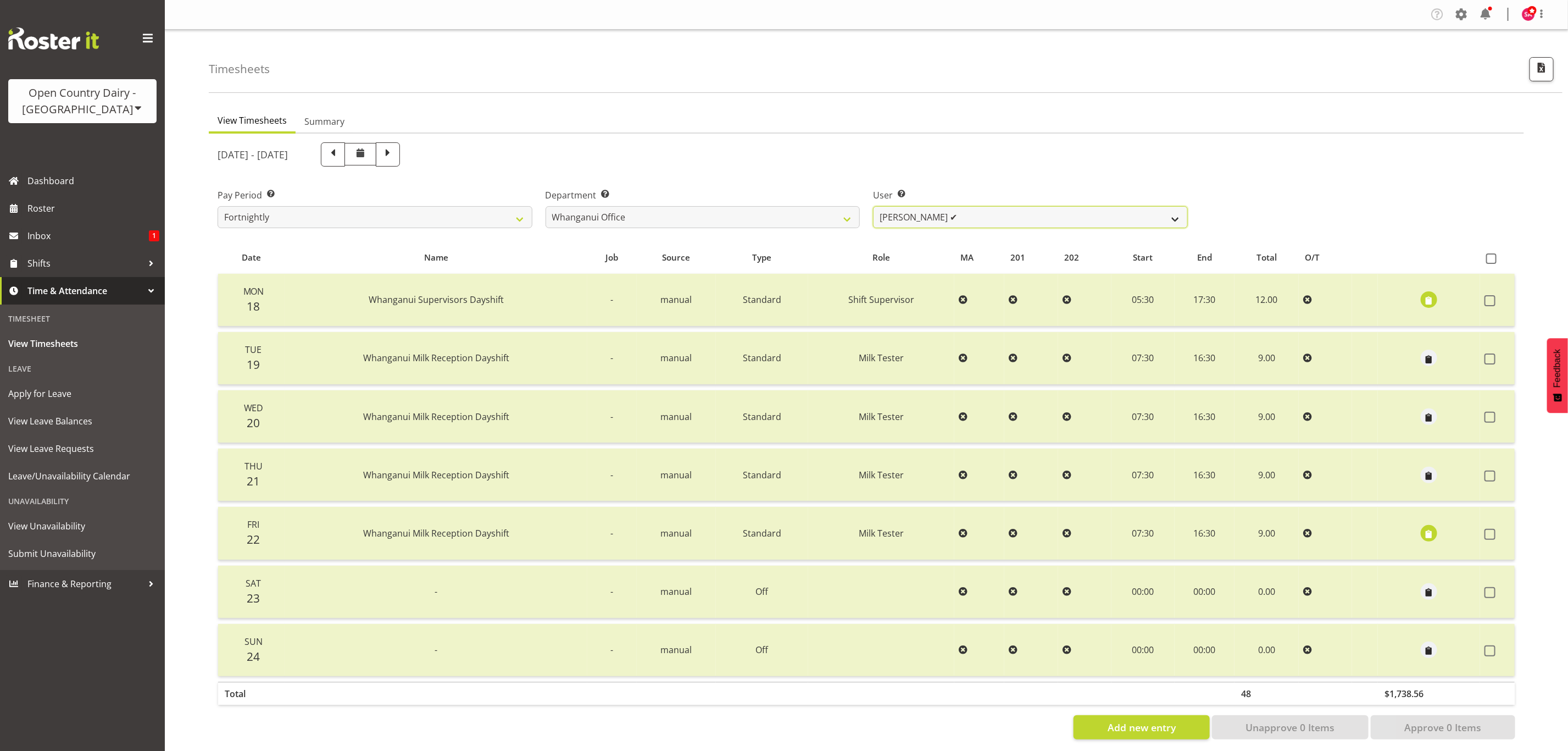
click at [945, 221] on select "Bruce Lind ❌ Filiki Huirua-Taupa'u ❌ Josh Wilson ✔ Keane Metekingi ✔ Mark Hoppe…" at bounding box center [1030, 217] width 315 height 22
select select "7445"
click at [873, 206] on select "Bruce Lind ❌ Filiki Huirua-Taupa'u ❌ Josh Wilson ✔ Keane Metekingi ✔ Mark Hoppe…" at bounding box center [1030, 217] width 315 height 22
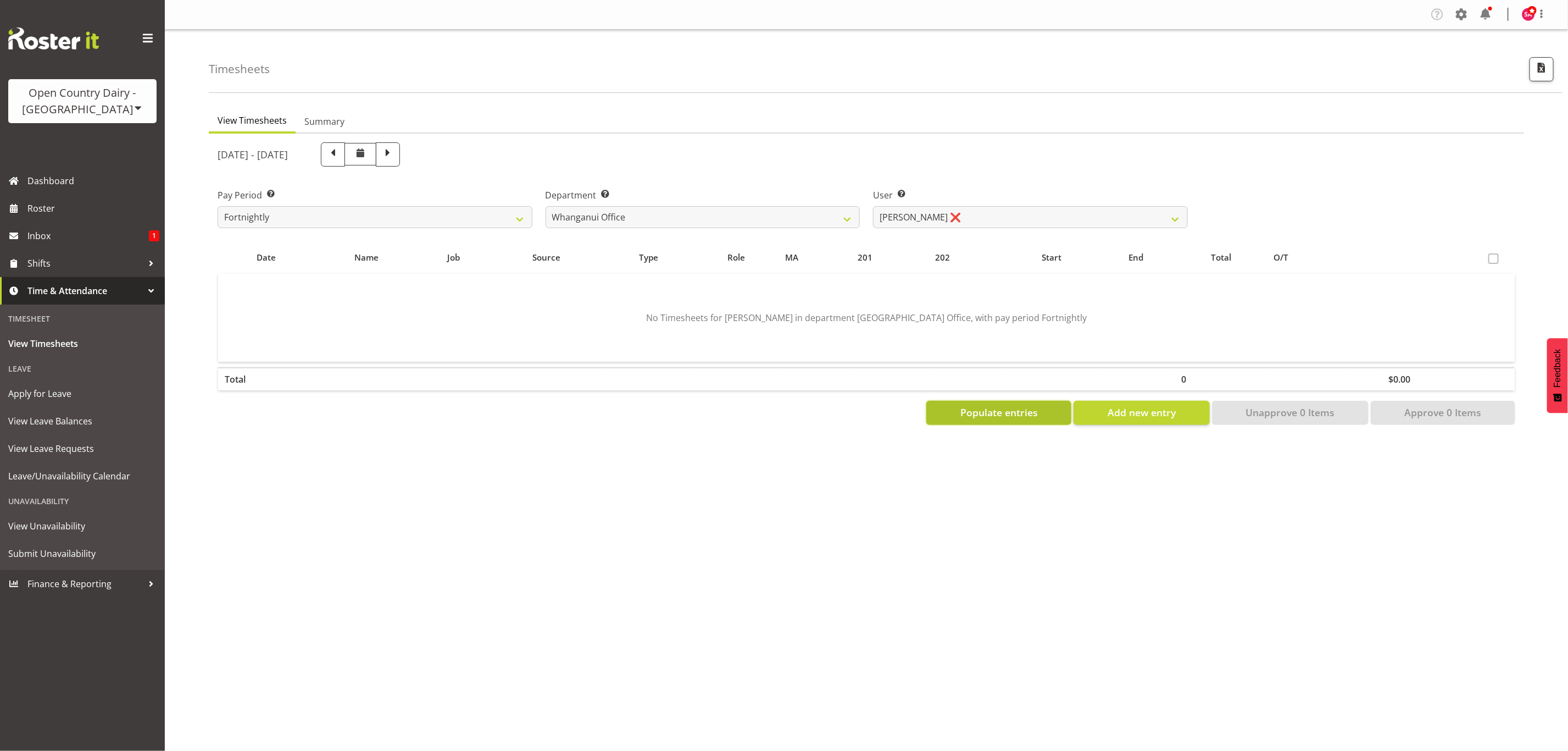
click at [1001, 408] on span "Populate entries" at bounding box center [999, 412] width 77 height 14
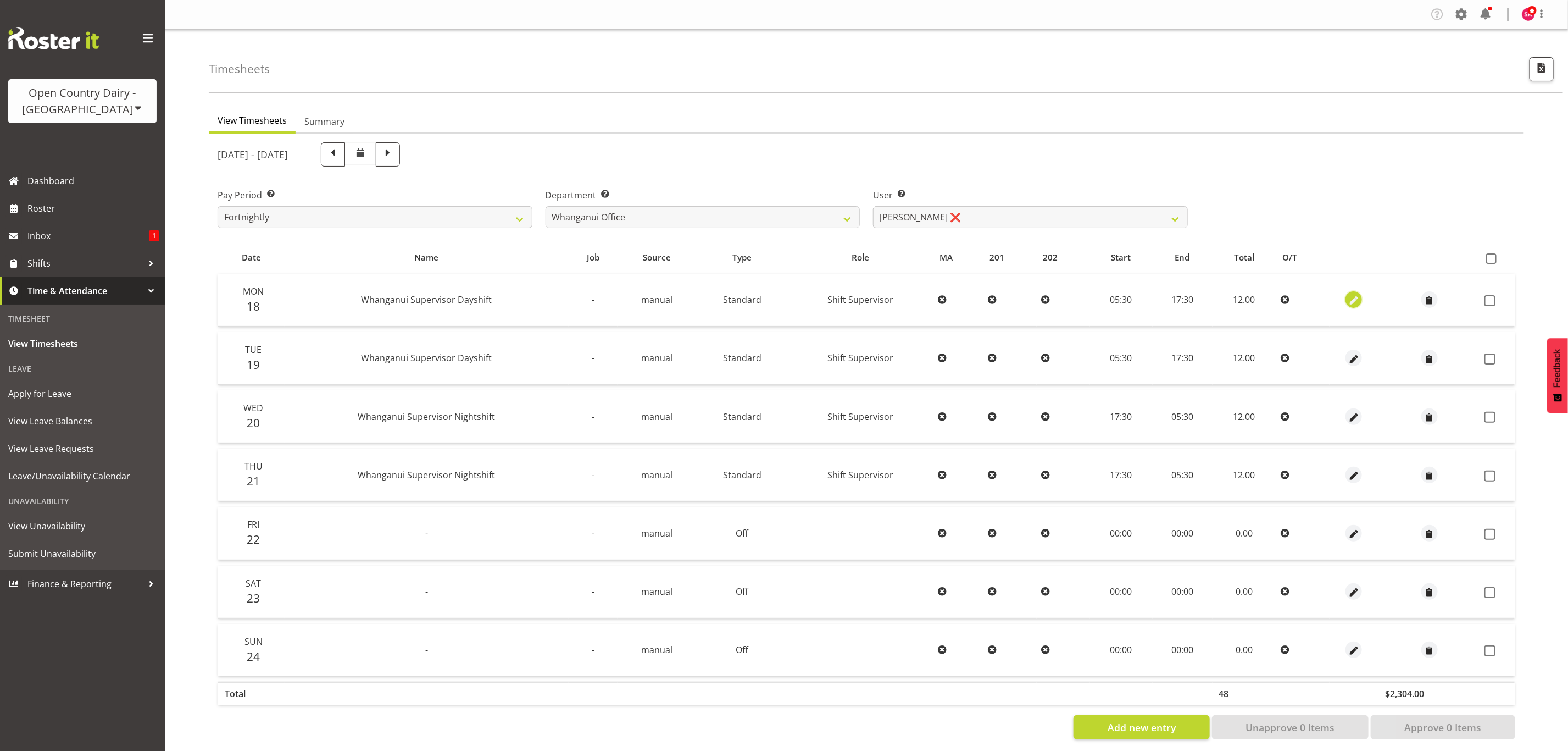
click at [1354, 296] on span "button" at bounding box center [1354, 301] width 13 height 13
select select "Standard"
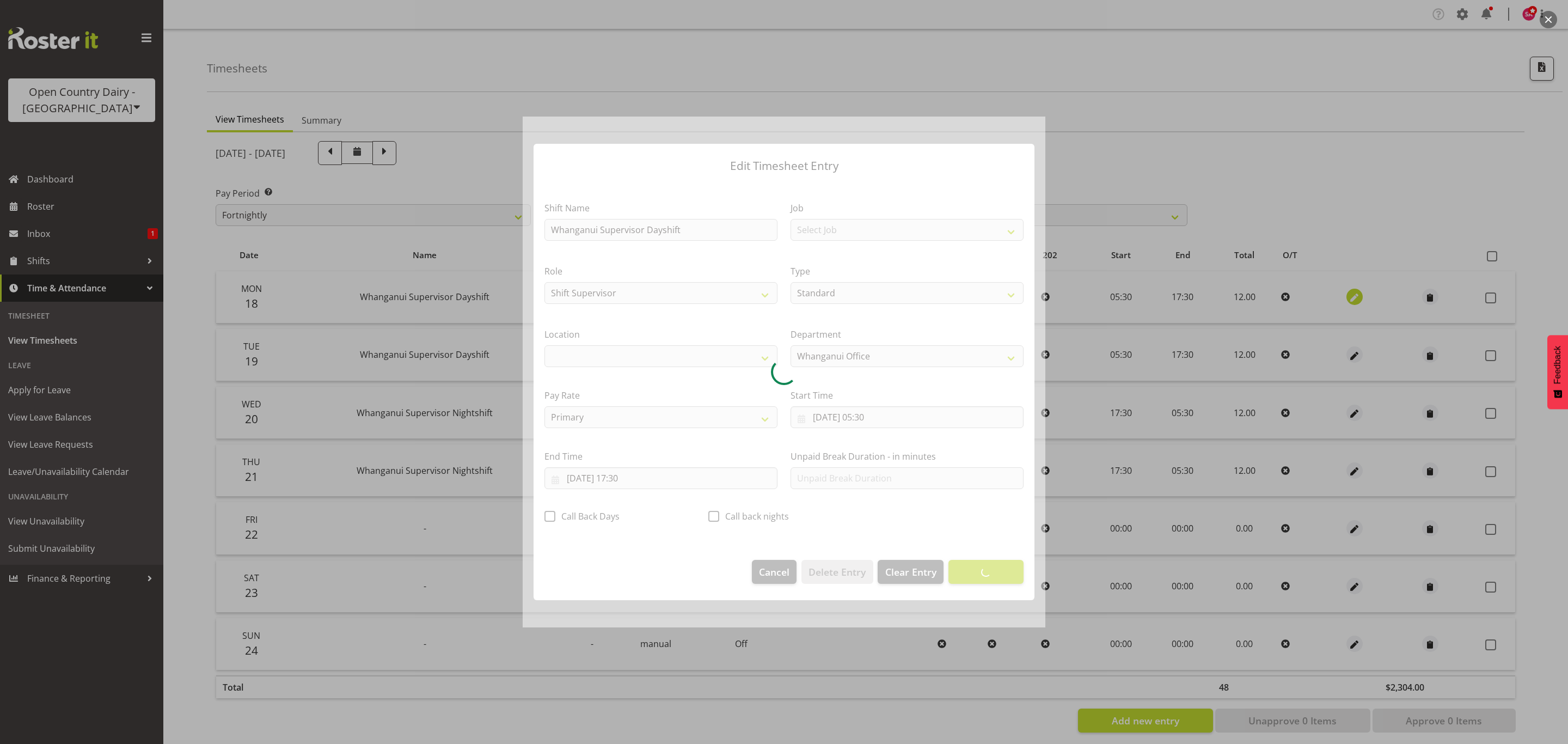
select select "1244"
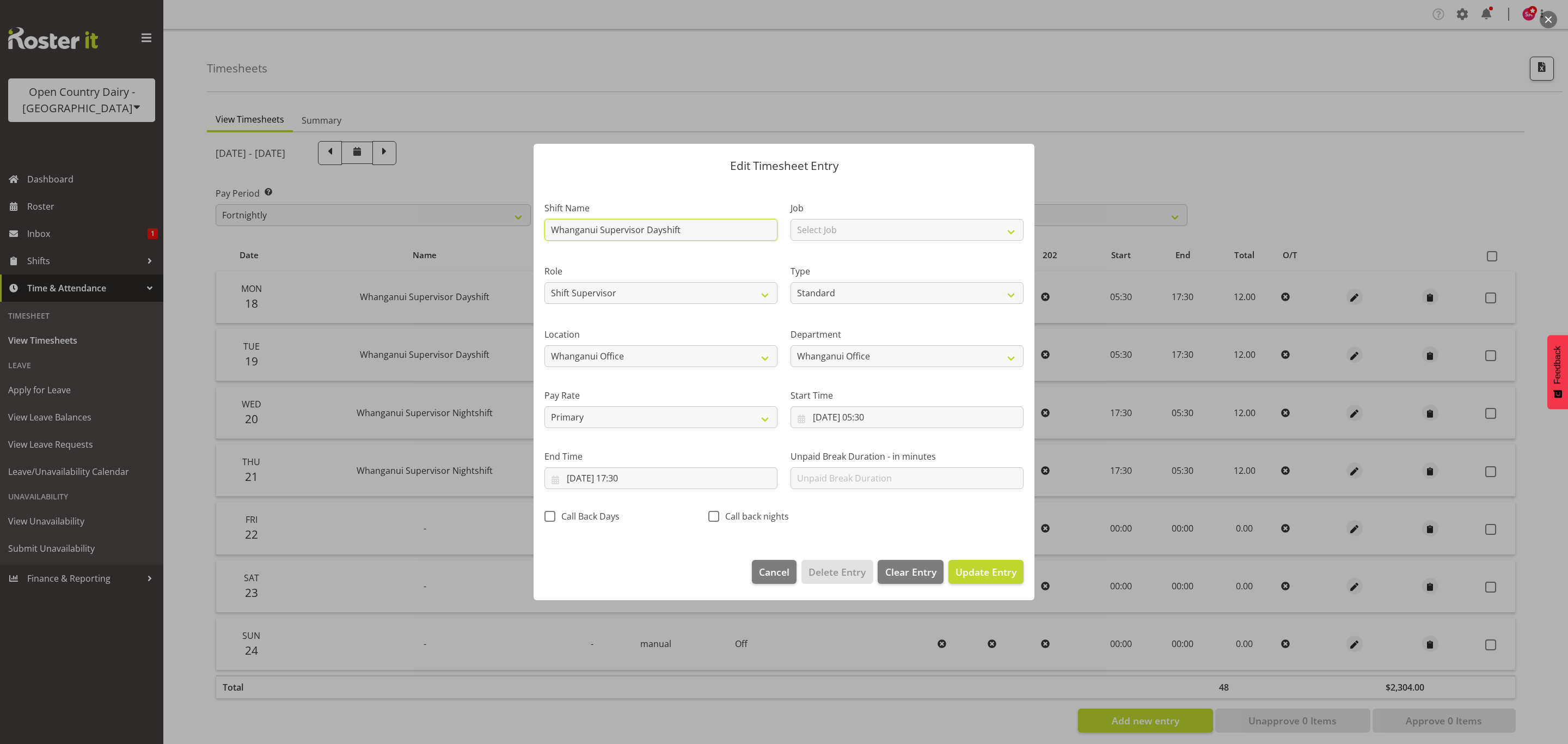
click at [701, 233] on input "Whanganui Supervisor Dayshift" at bounding box center [660, 230] width 233 height 22
type input "W"
click at [701, 233] on input "text" at bounding box center [660, 230] width 233 height 22
click at [772, 572] on span "Cancel" at bounding box center [774, 572] width 30 height 14
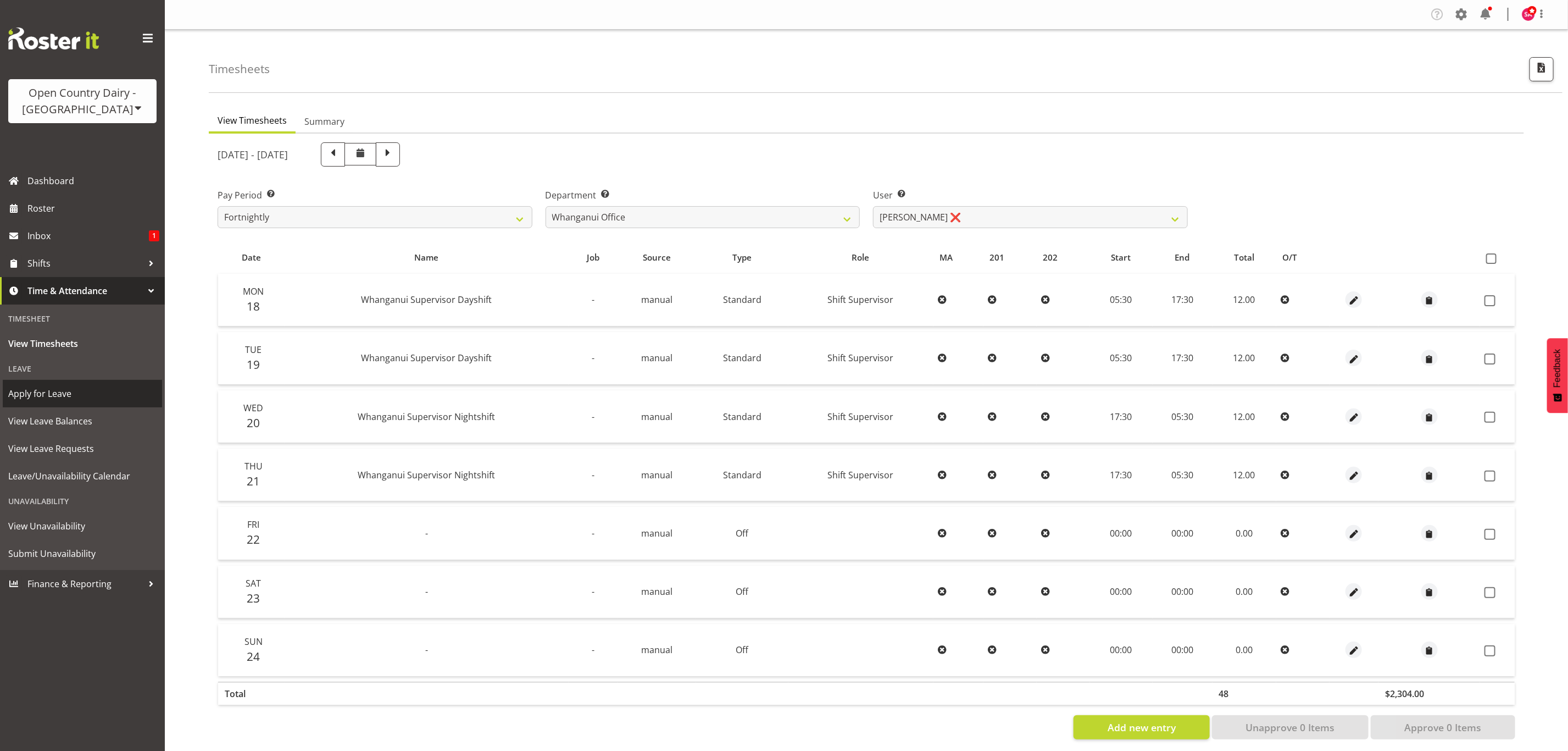
click at [68, 398] on span "Apply for Leave" at bounding box center [82, 393] width 149 height 17
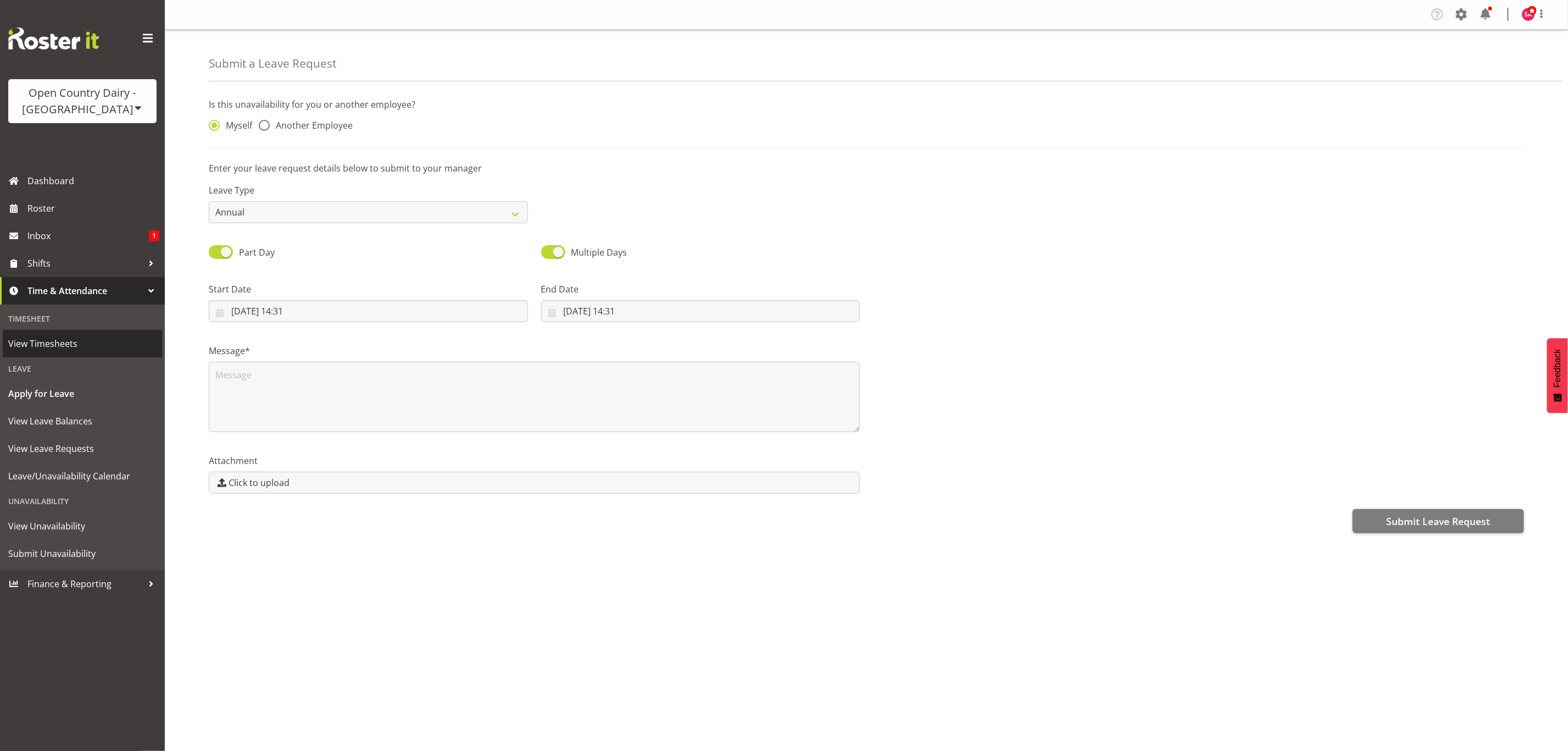
click at [91, 347] on span "View Timesheets" at bounding box center [82, 344] width 149 height 17
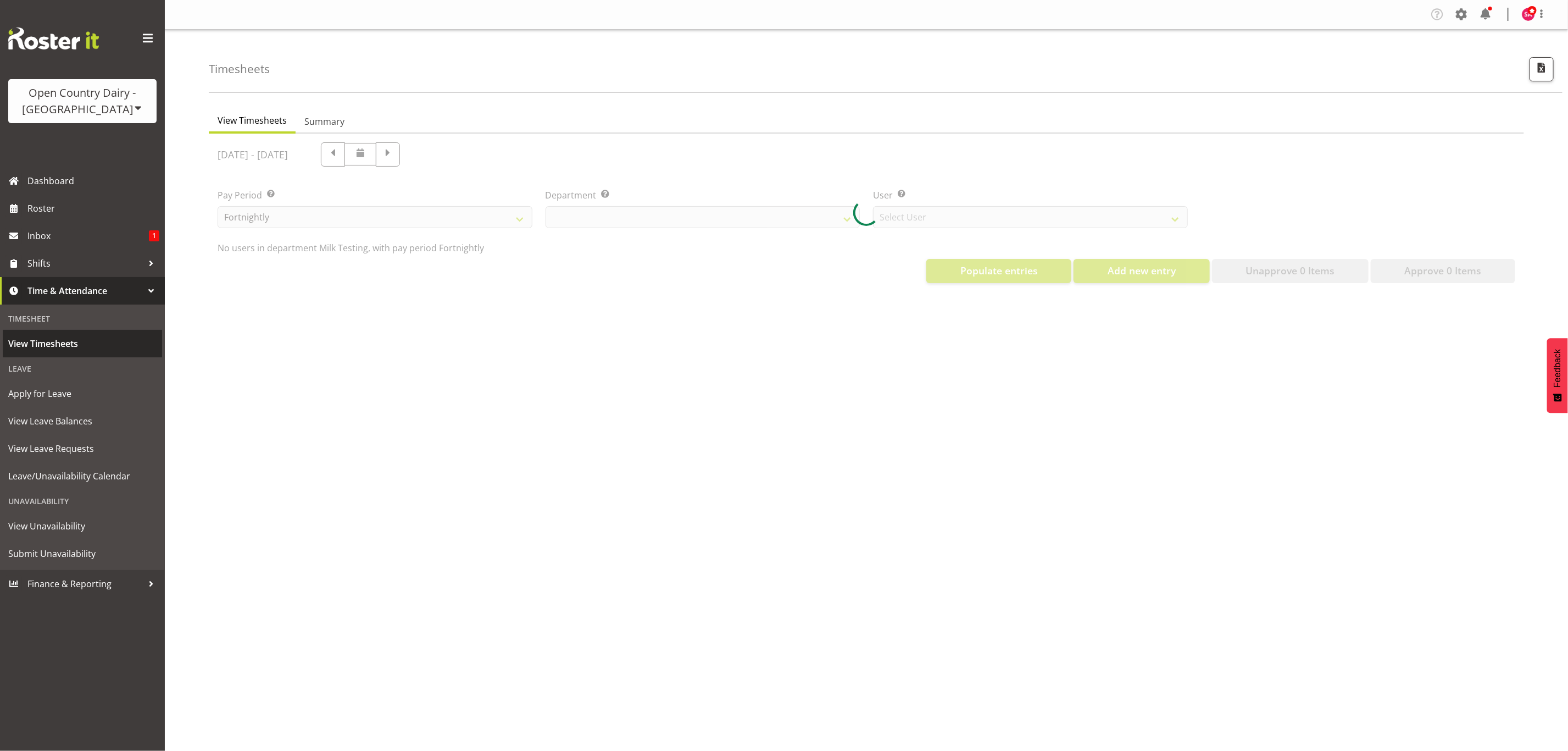
select select "733"
select select "7414"
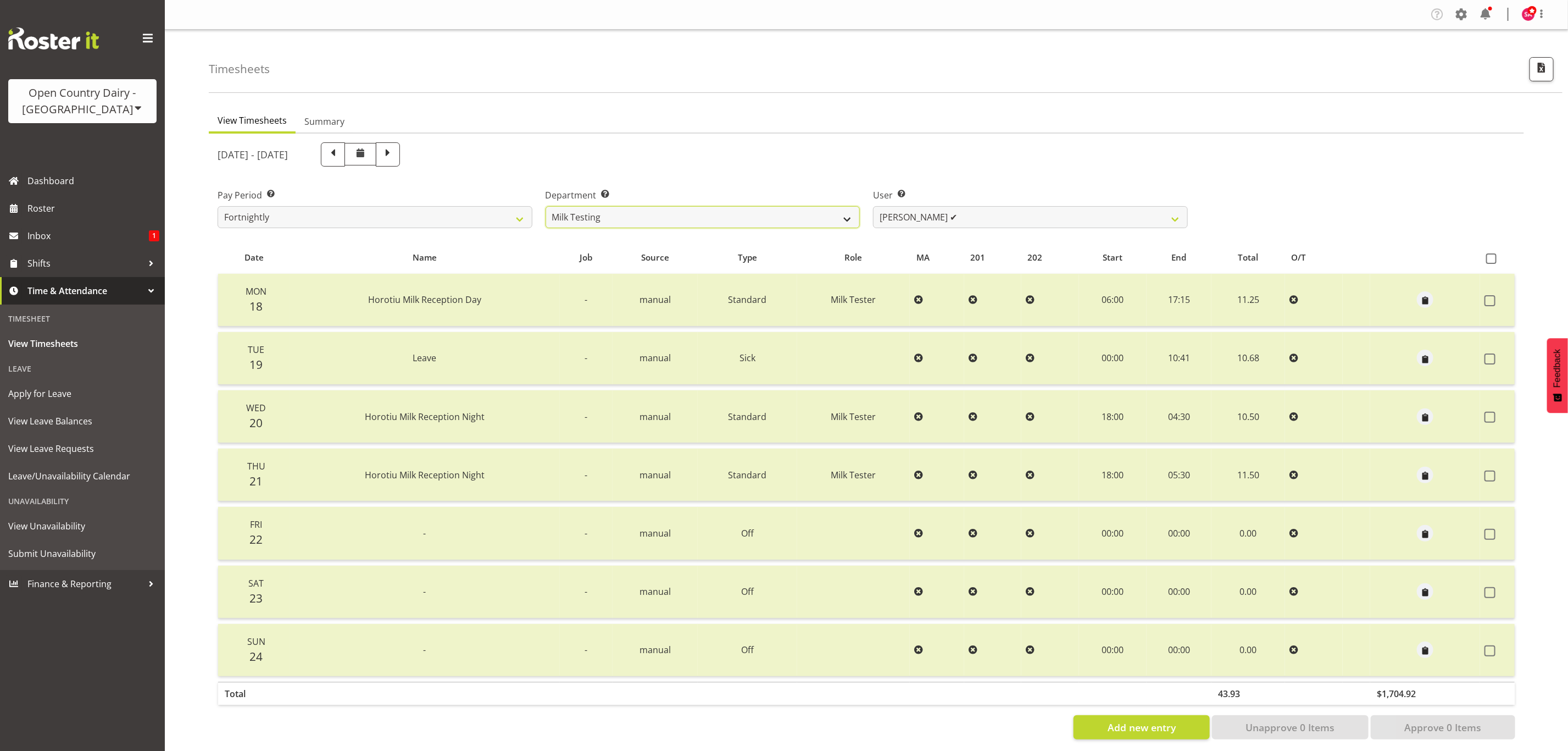
click at [676, 211] on select "701 702 703 704 705 706 707 708 709 710 711 712 713 714 715 716 717 718 719 720" at bounding box center [703, 217] width 315 height 22
select select "885"
click at [545, 206] on select "701 702 703 704 705 706 707 708 709 710 711 712 713 714 715 716 717 718 719 720" at bounding box center [703, 217] width 315 height 22
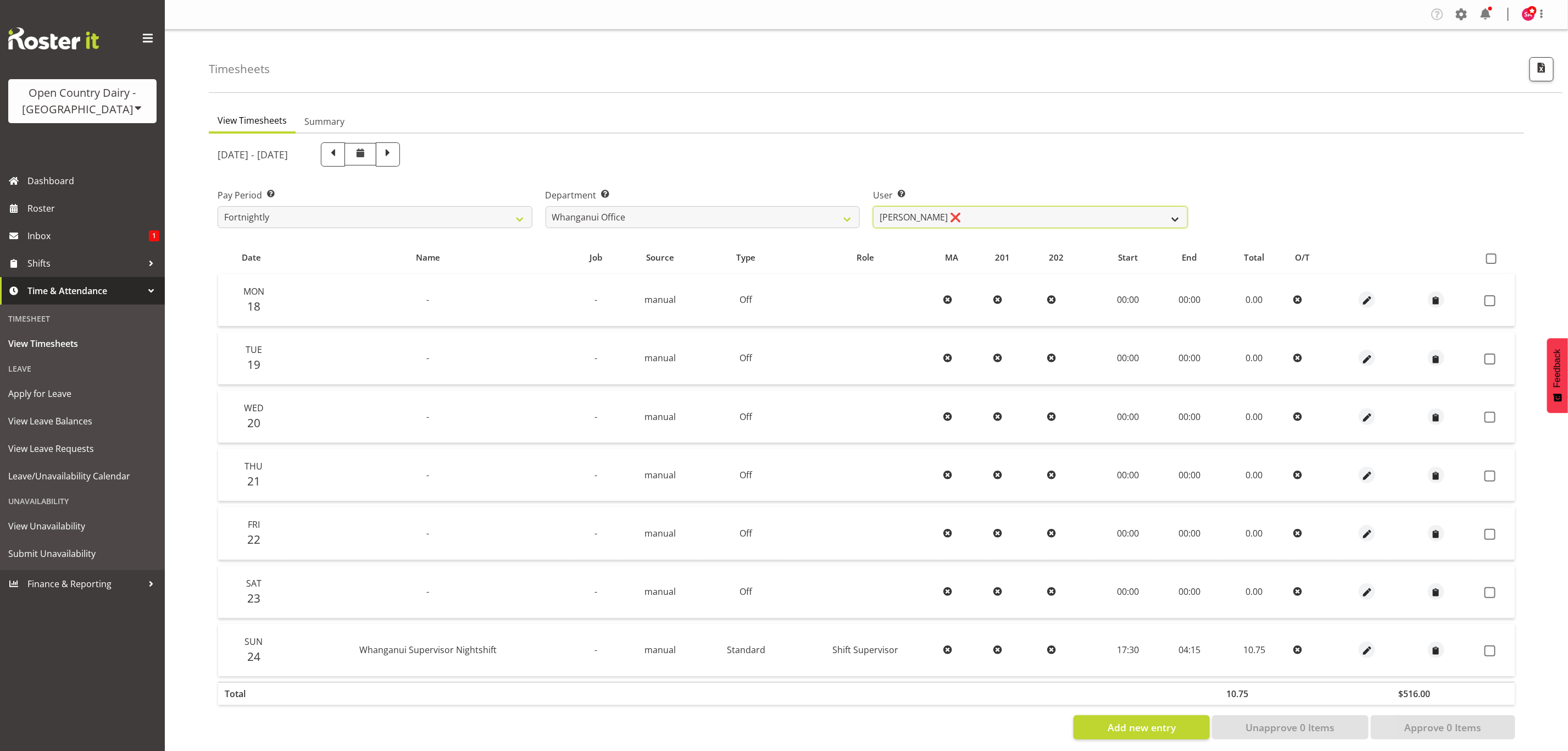
click at [970, 210] on select "Bruce Lind ❌ Filiki Huirua-Taupa'u ❌ Josh Wilson ✔ Keane Metekingi ✔ Mark Hoppe…" at bounding box center [1030, 217] width 315 height 22
select select "7445"
click at [873, 206] on select "Bruce Lind ❌ Filiki Huirua-Taupa'u ❌ Josh Wilson ✔ Keane Metekingi ✔ Mark Hoppe…" at bounding box center [1030, 217] width 315 height 22
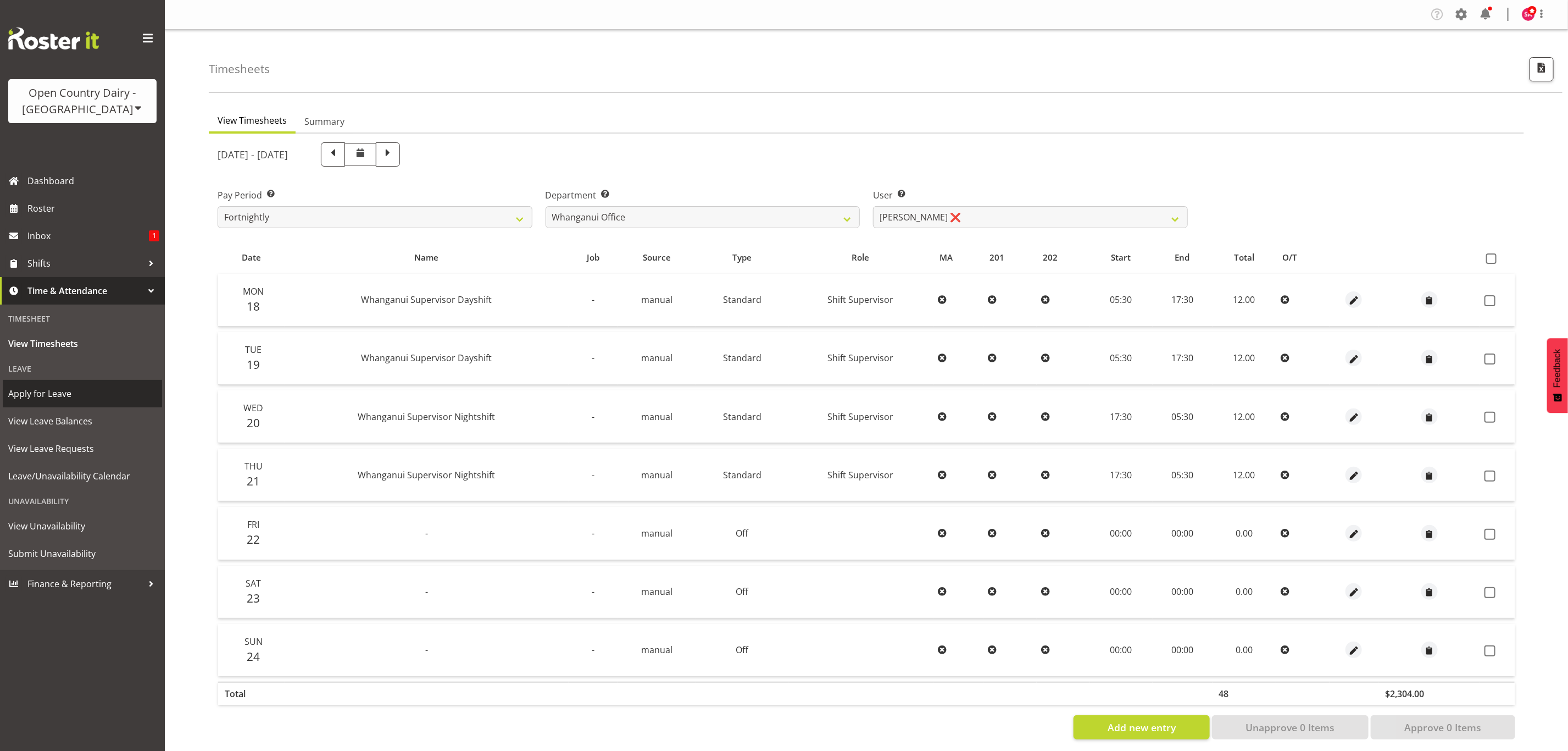
click at [36, 399] on span "Apply for Leave" at bounding box center [82, 393] width 149 height 17
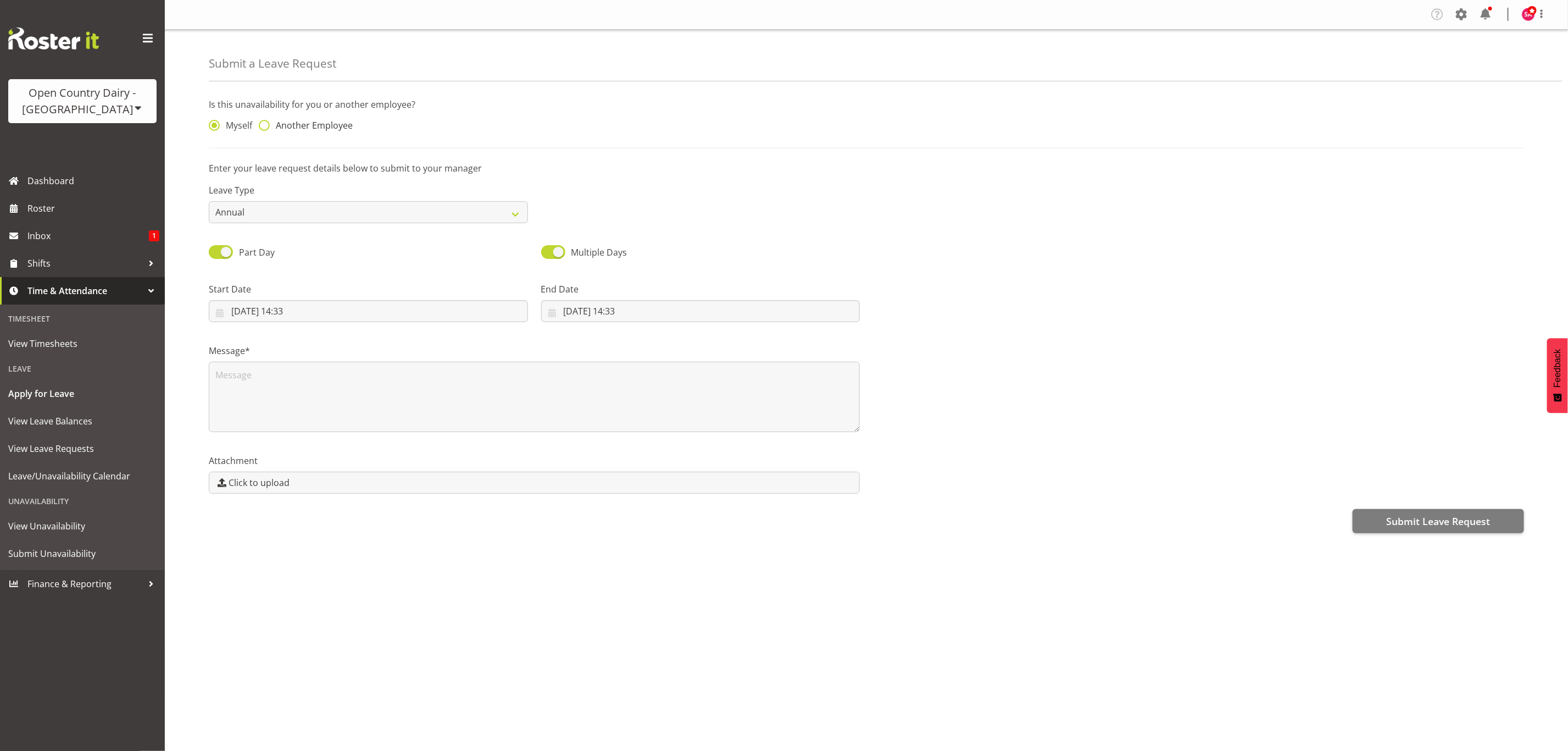
click at [267, 122] on span at bounding box center [264, 125] width 11 height 11
click at [266, 122] on input "Another Employee" at bounding box center [262, 126] width 7 height 7
radio input "true"
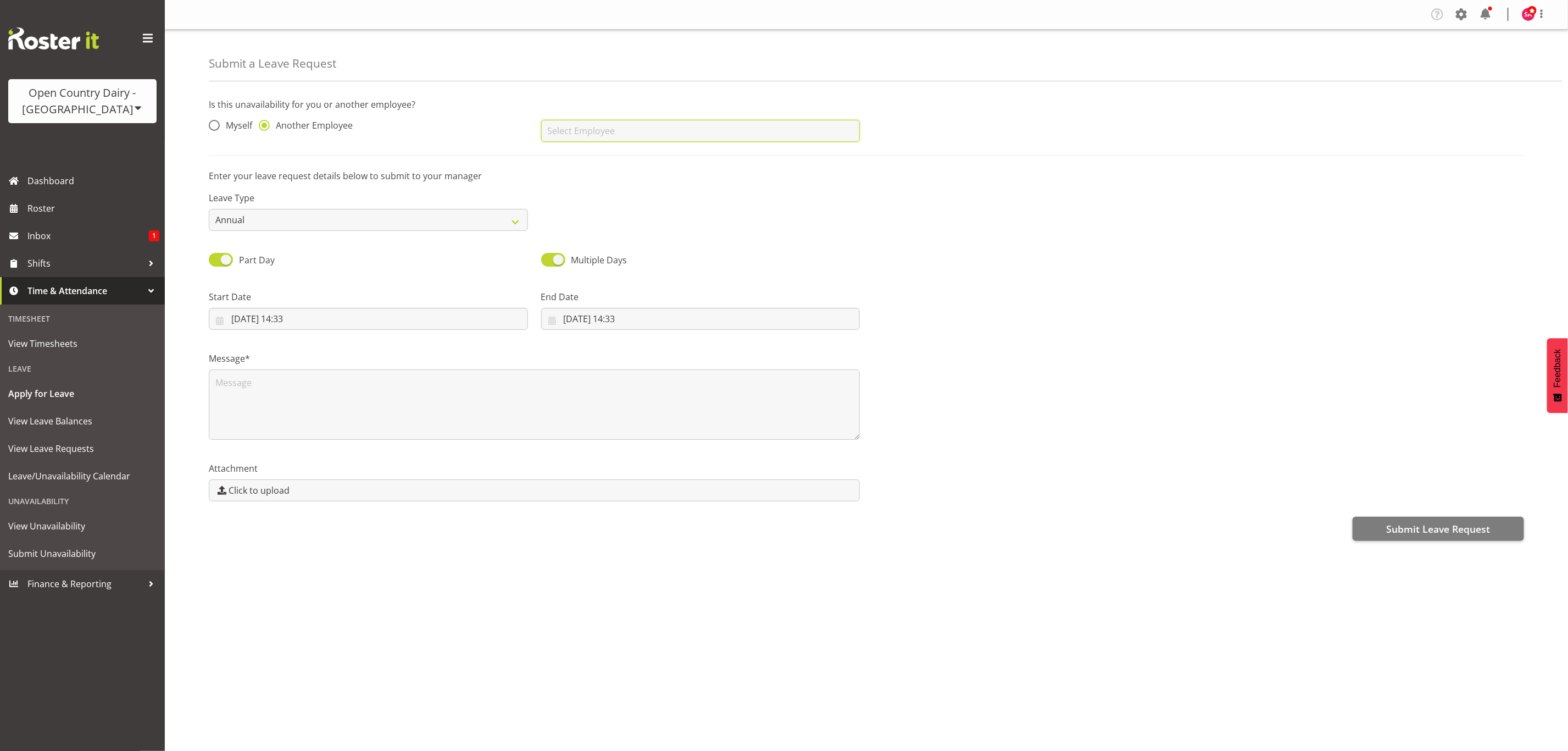
click at [659, 138] on input "text" at bounding box center [701, 131] width 319 height 22
click at [671, 220] on link "[PERSON_NAME]" at bounding box center [701, 218] width 319 height 20
type input "[PERSON_NAME]"
click at [299, 221] on select "Annual Sick Leave Without Pay Bereavement Domestic Violence Parental Jury Servi…" at bounding box center [369, 220] width 319 height 22
select select "Leave Without Pay"
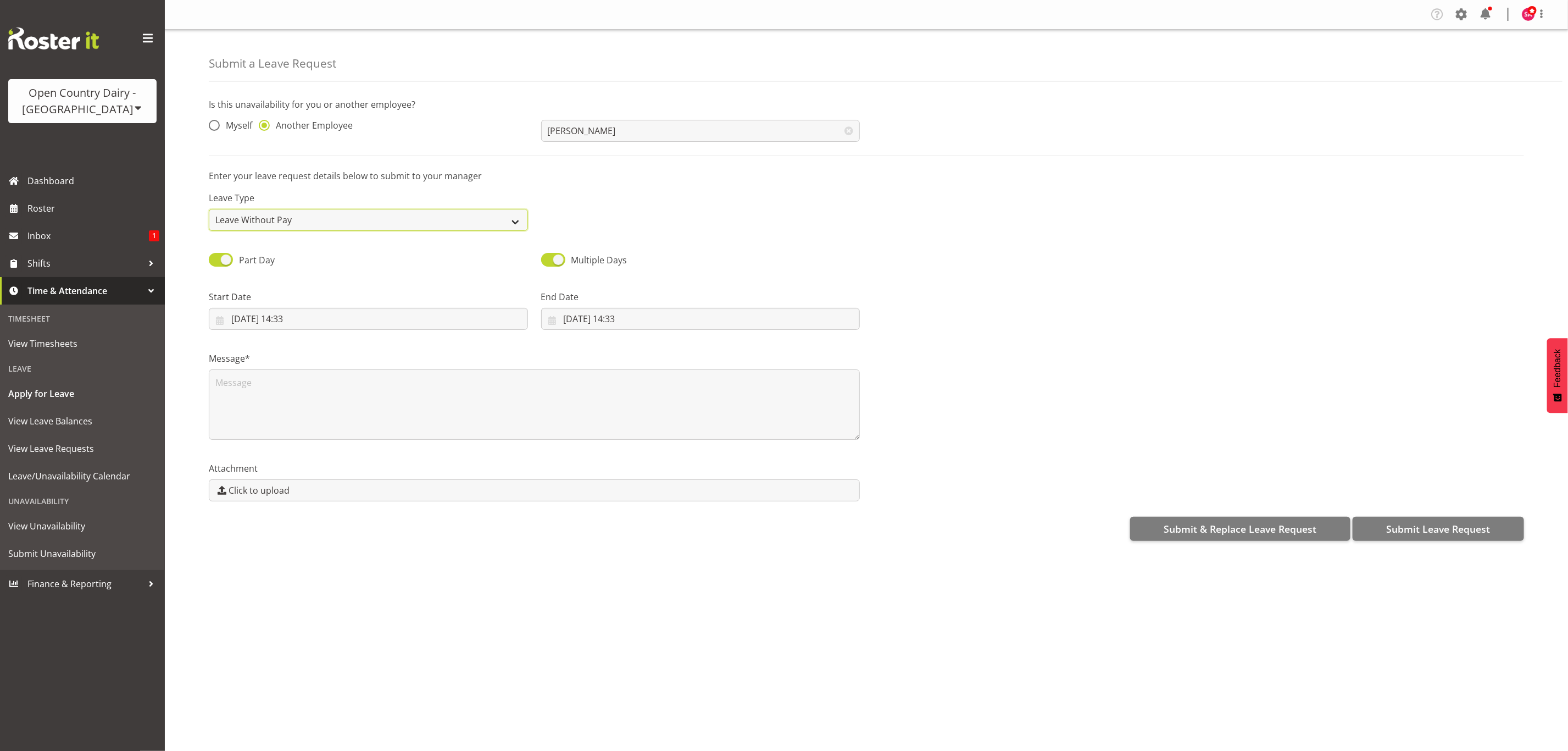
click at [209, 209] on select "Annual Sick Leave Without Pay Bereavement Domestic Violence Parental Jury Servi…" at bounding box center [369, 220] width 319 height 22
click at [226, 317] on input "25/08/2025, 14:33" at bounding box center [369, 319] width 319 height 22
click at [271, 473] on link "18" at bounding box center [265, 469] width 23 height 20
type input "18/08/2025, 14:33"
click at [550, 321] on input "25/08/2025, 14:33" at bounding box center [701, 319] width 319 height 22
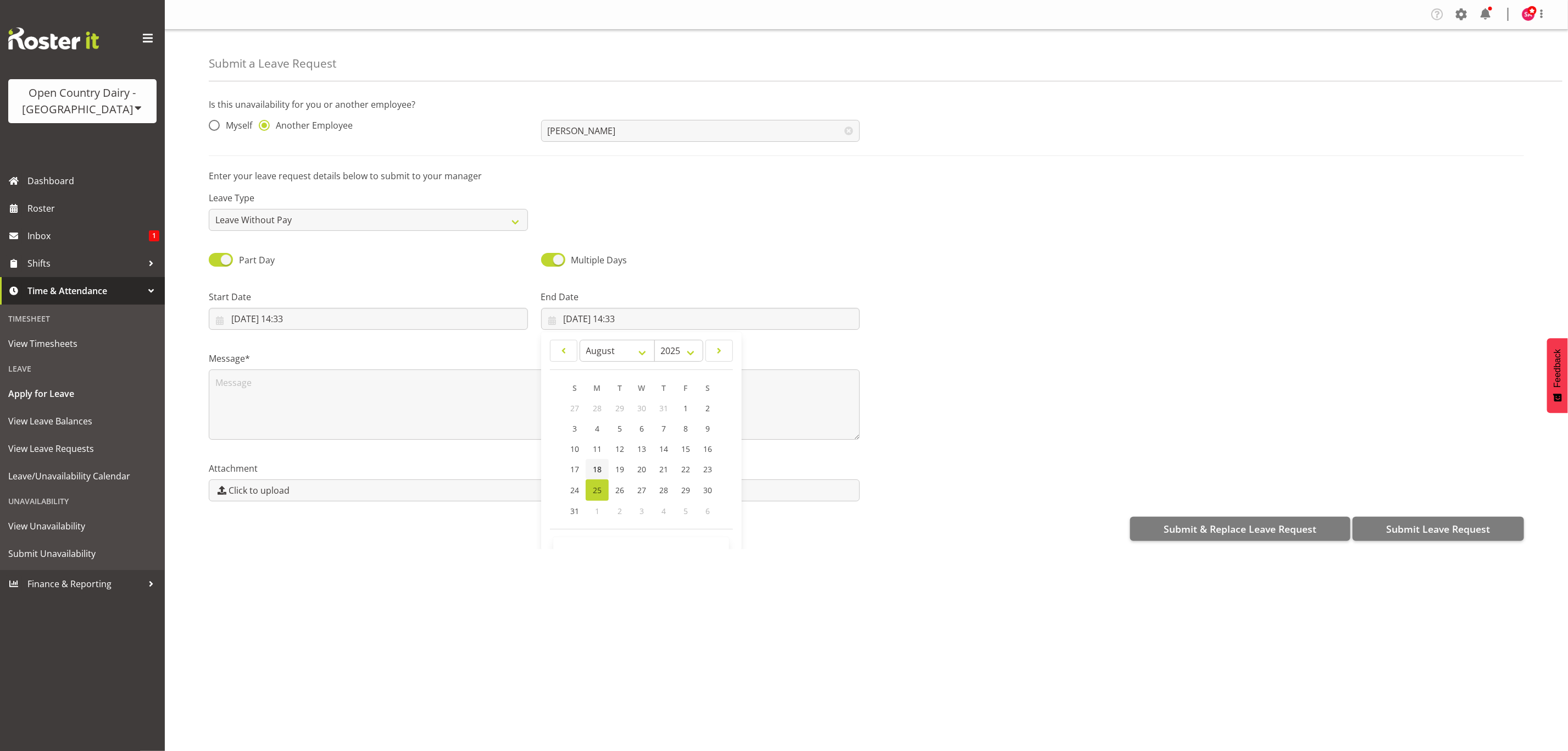
click at [599, 469] on span "18" at bounding box center [597, 469] width 9 height 10
type input "18/08/2025, 14:33"
click at [549, 258] on span at bounding box center [553, 259] width 24 height 14
click at [548, 258] on input "Multiple Days" at bounding box center [545, 260] width 7 height 7
checkbox input "false"
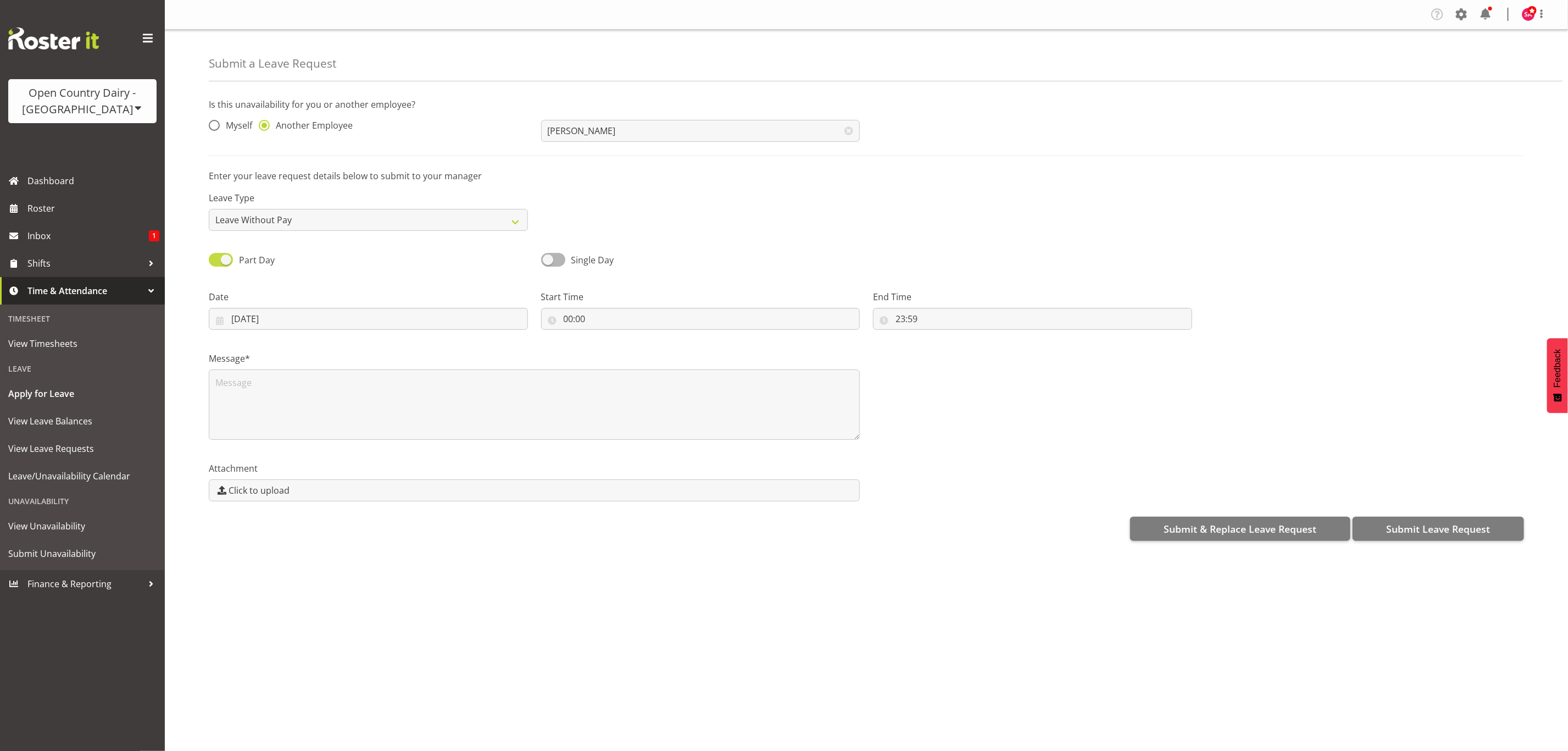
click at [229, 259] on span at bounding box center [220, 259] width 24 height 14
click at [216, 259] on input "Part Day" at bounding box center [213, 260] width 7 height 7
checkbox input "false"
click at [217, 319] on input "25/08/2025" at bounding box center [369, 319] width 319 height 22
click at [257, 472] on link "18" at bounding box center [265, 469] width 23 height 20
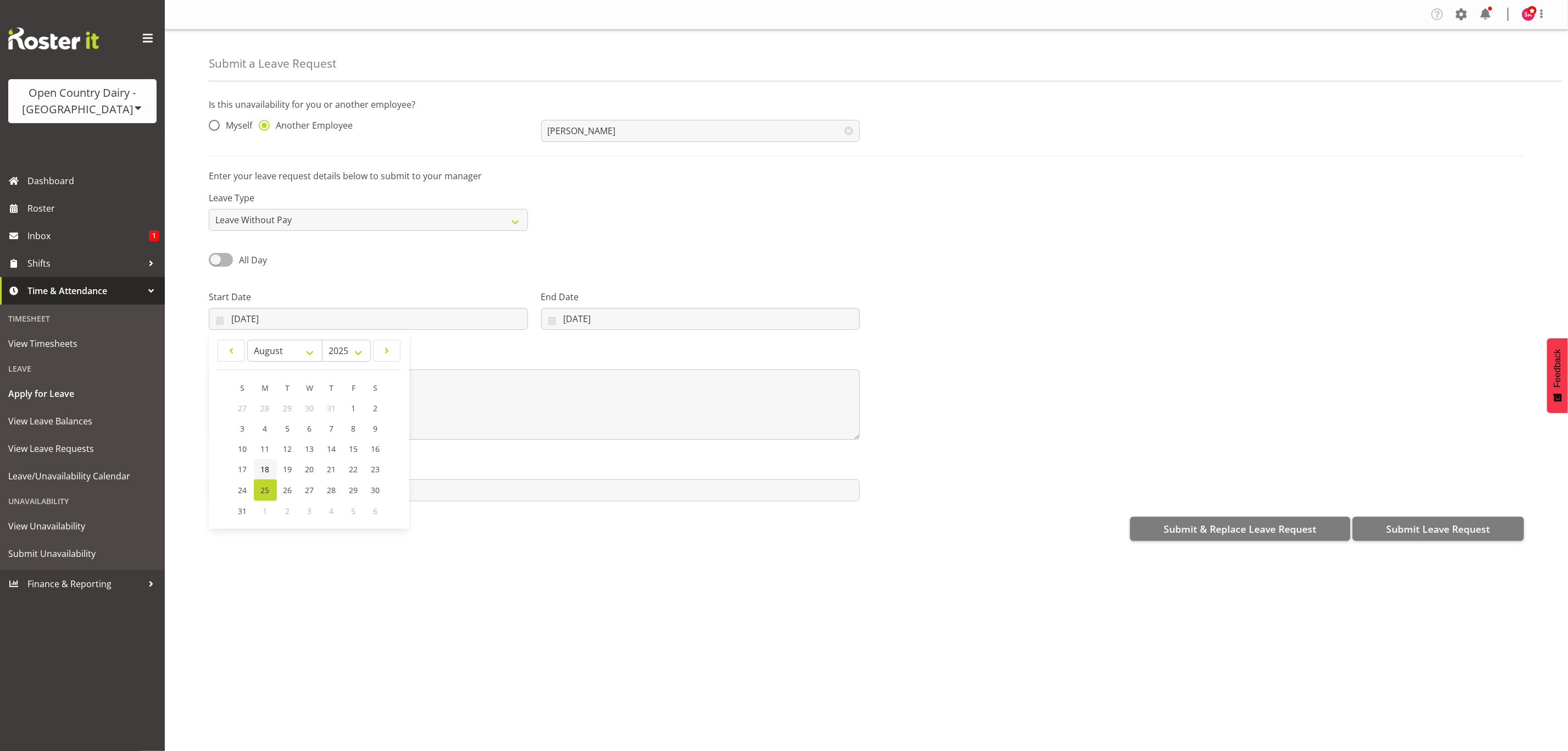
type input "18/08/2025"
click at [553, 320] on input "25/08/2025" at bounding box center [701, 319] width 319 height 22
click at [584, 475] on link "18" at bounding box center [585, 469] width 23 height 20
type input "18/08/2025"
click at [260, 393] on textarea at bounding box center [534, 404] width 651 height 70
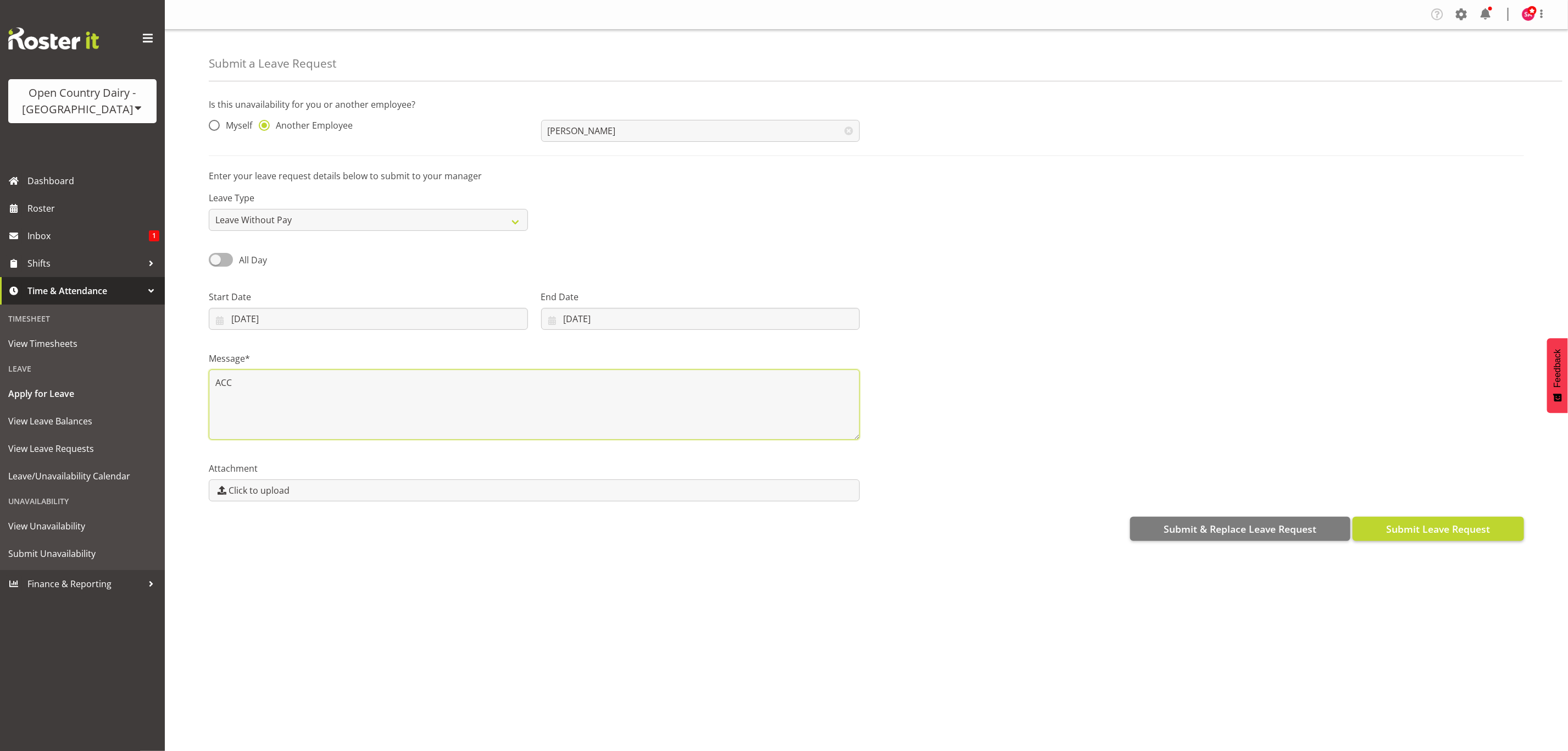
type textarea "ACC"
click at [1429, 529] on span "Submit Leave Request" at bounding box center [1438, 529] width 104 height 14
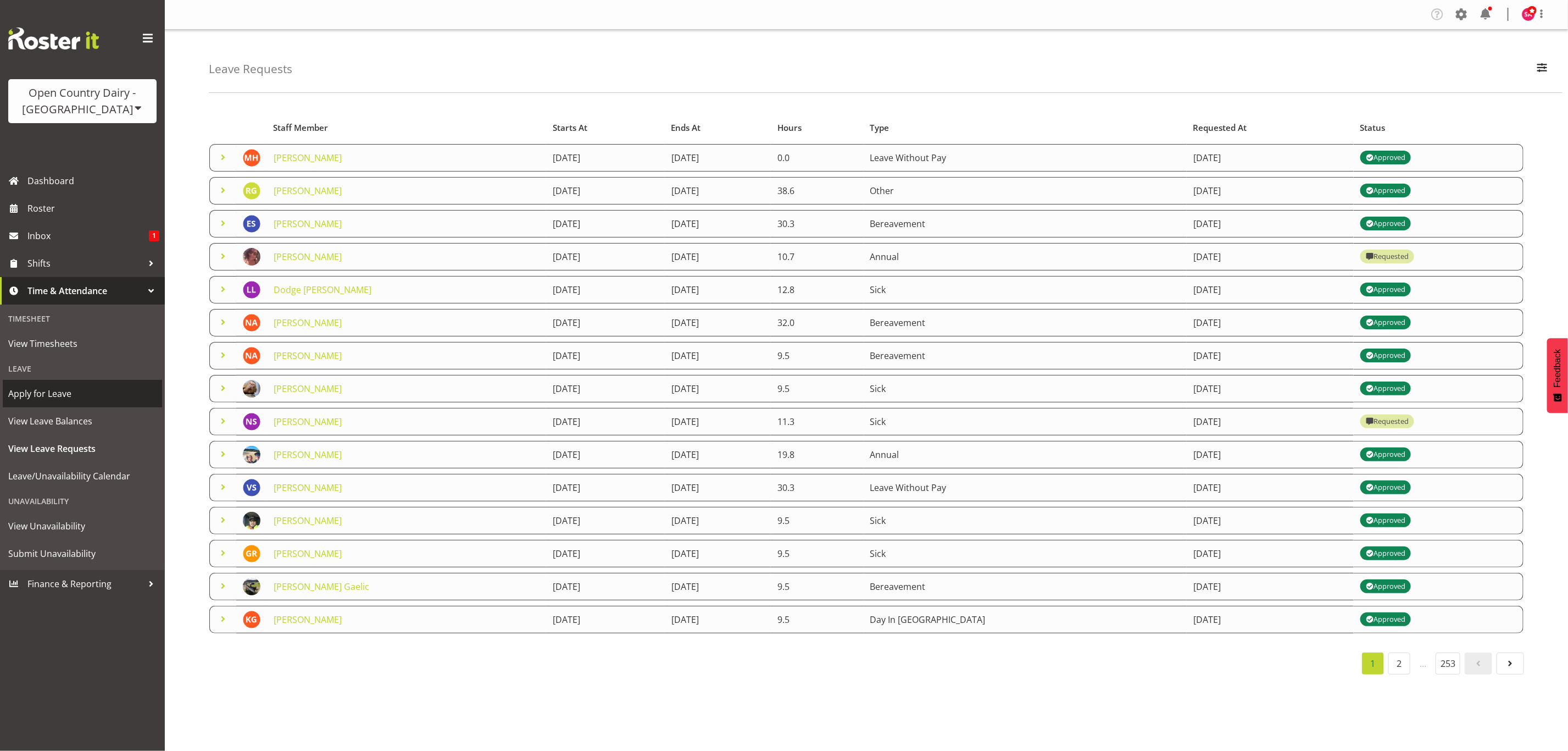
click at [41, 391] on span "Apply for Leave" at bounding box center [82, 393] width 149 height 17
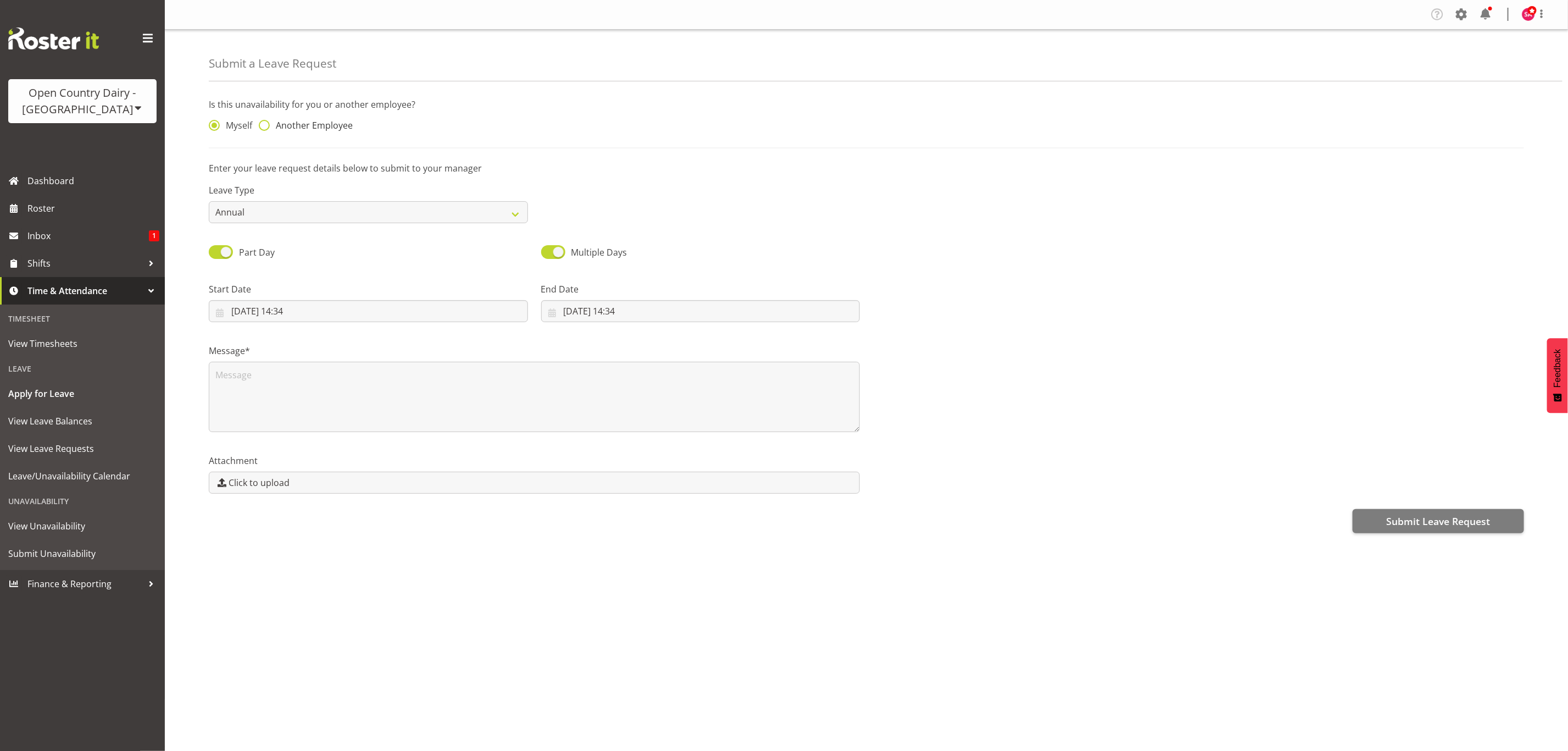
click at [261, 128] on span at bounding box center [264, 125] width 11 height 11
click at [261, 128] on input "Another Employee" at bounding box center [262, 126] width 7 height 7
radio input "true"
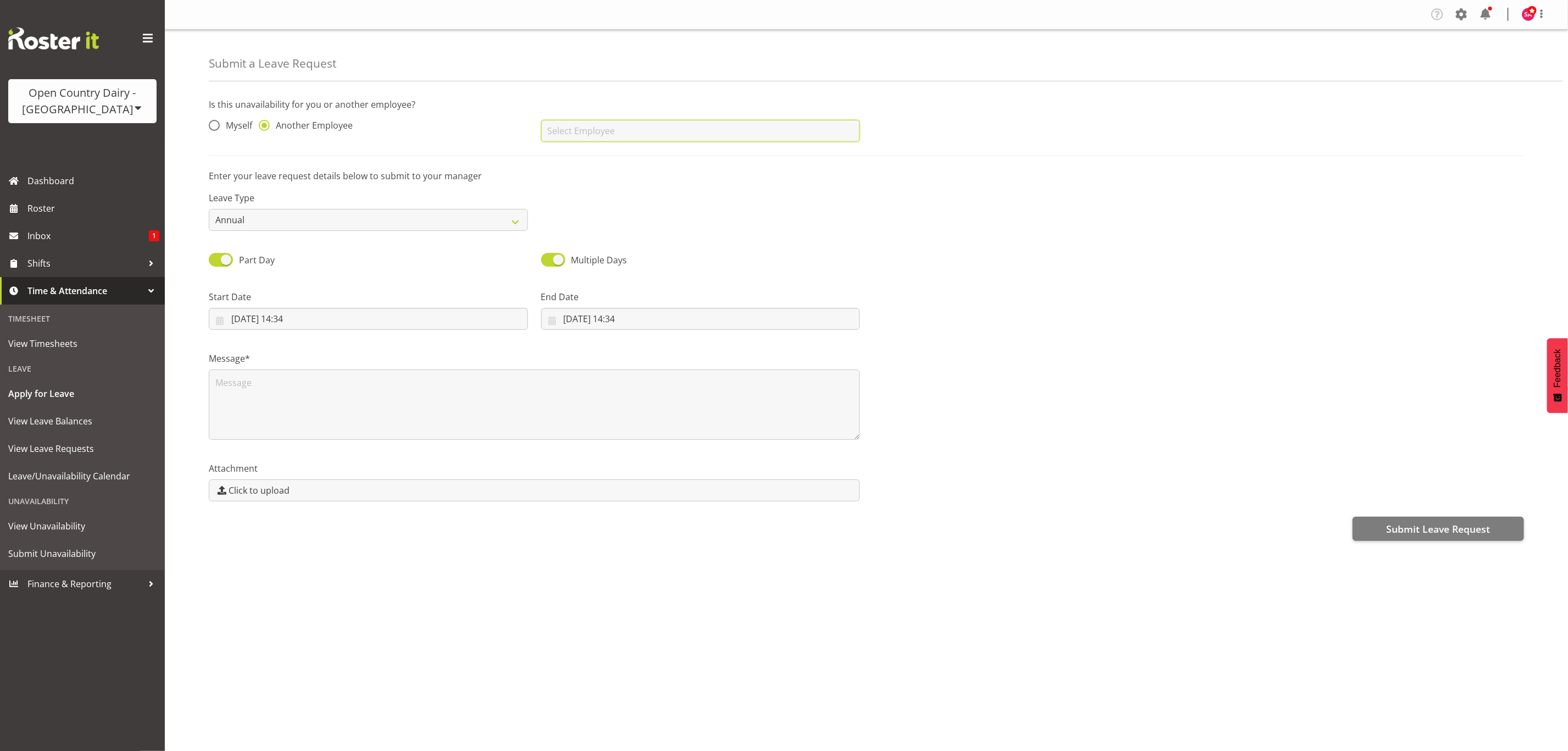
click at [587, 133] on input "text" at bounding box center [701, 131] width 319 height 22
type input "MARK"
click at [43, 449] on span "View Leave Requests" at bounding box center [82, 448] width 149 height 17
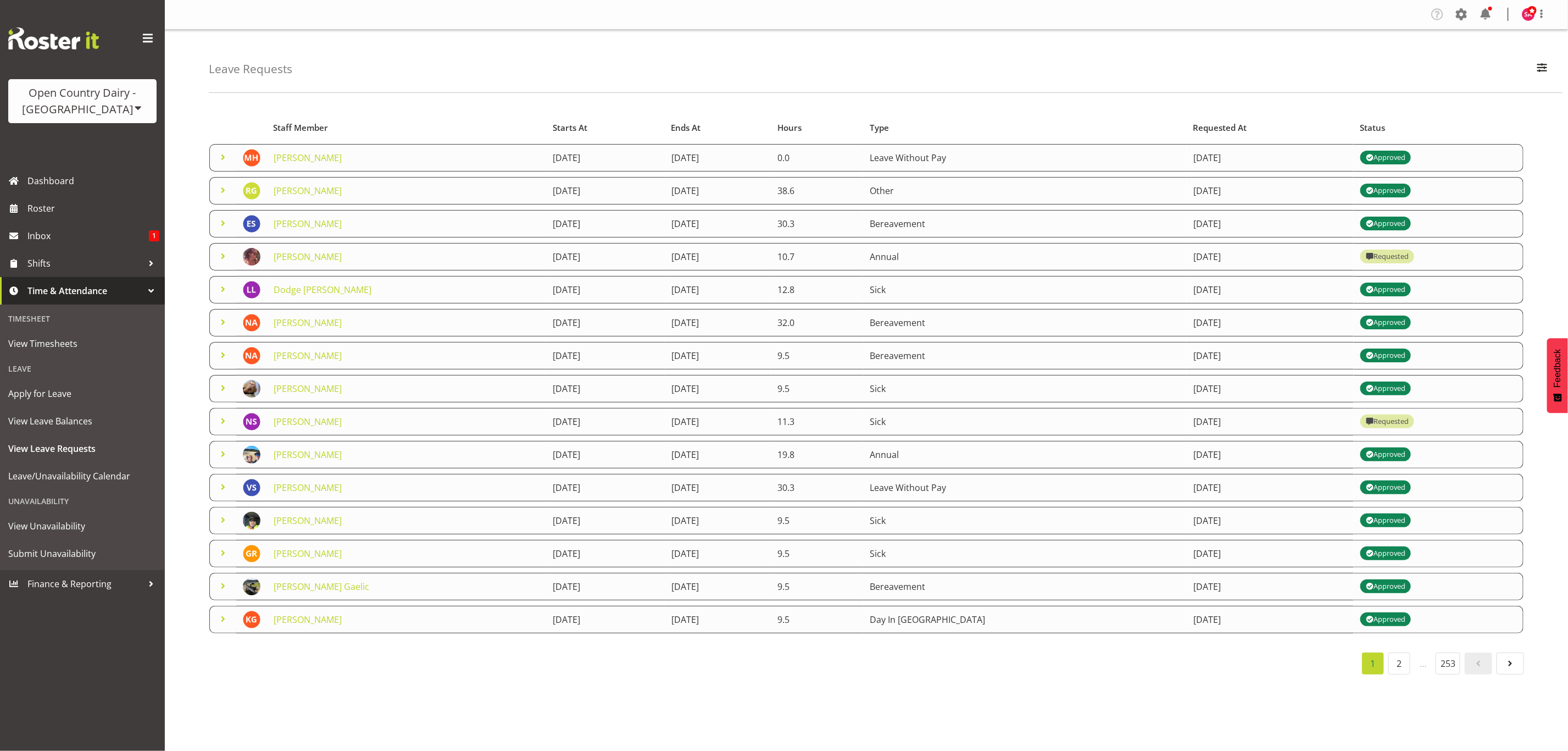
click at [227, 154] on span at bounding box center [222, 157] width 13 height 13
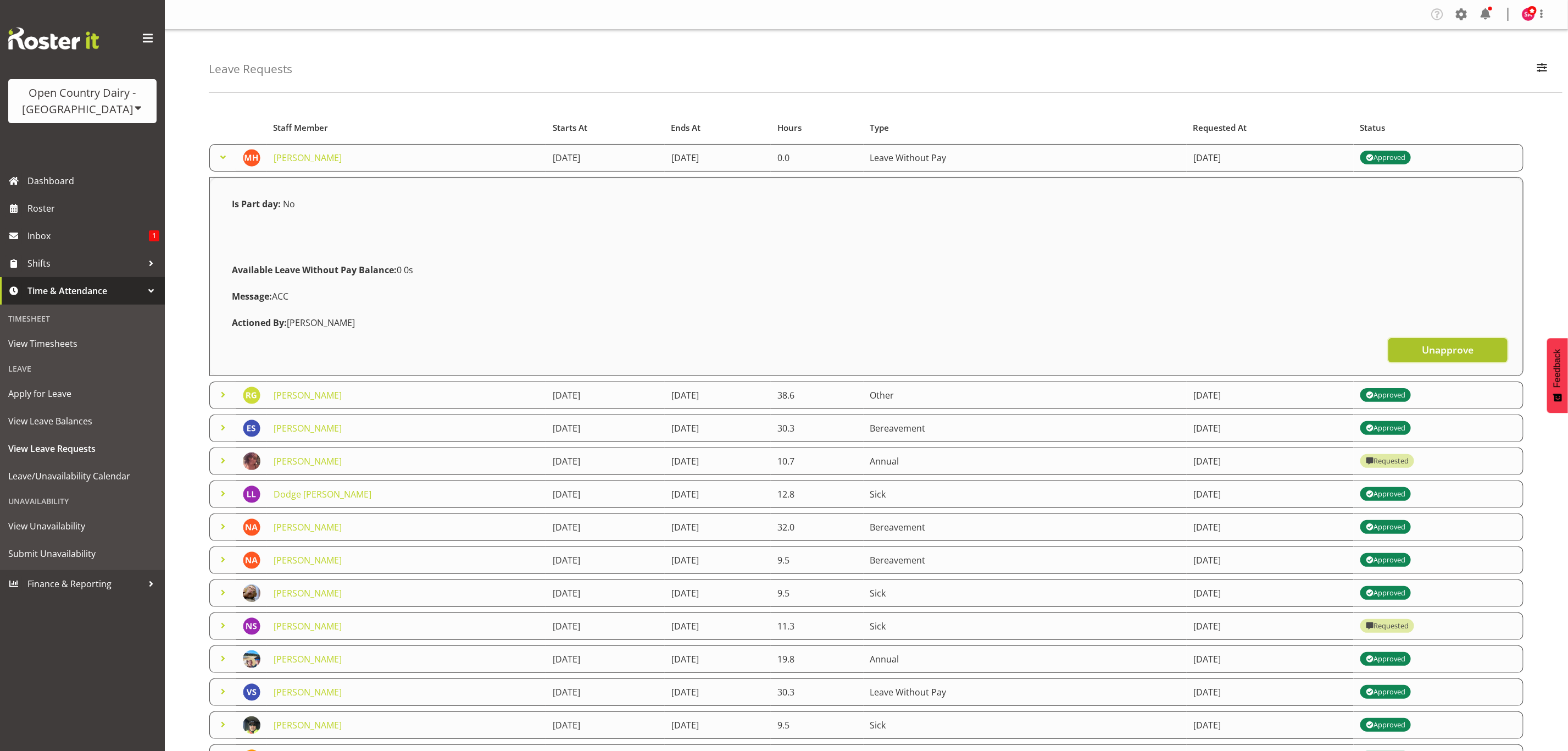
click at [1418, 352] on button "Unapprove" at bounding box center [1448, 350] width 119 height 24
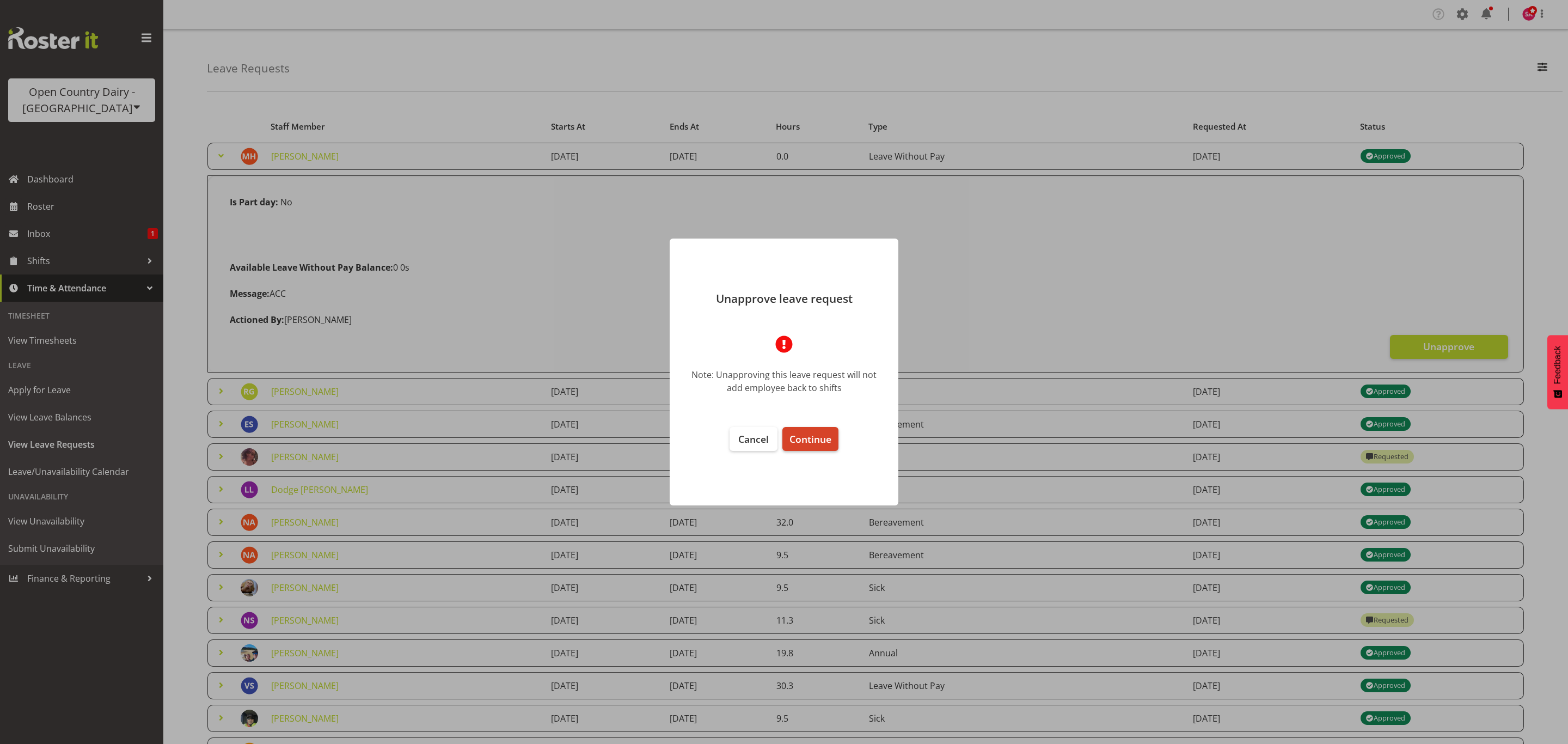
click at [809, 438] on span "Continue" at bounding box center [810, 438] width 42 height 13
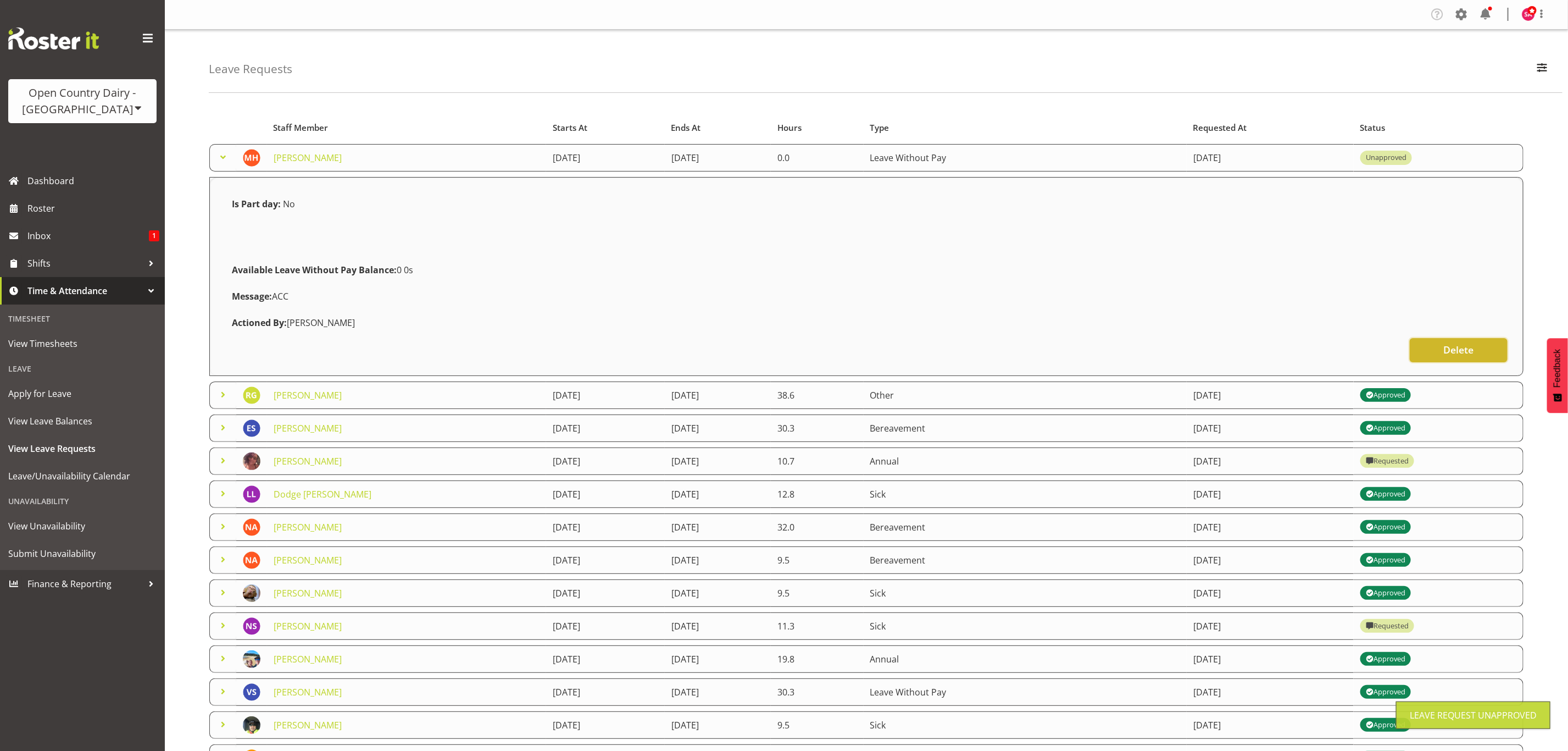
click at [1454, 348] on span "Delete" at bounding box center [1458, 349] width 30 height 14
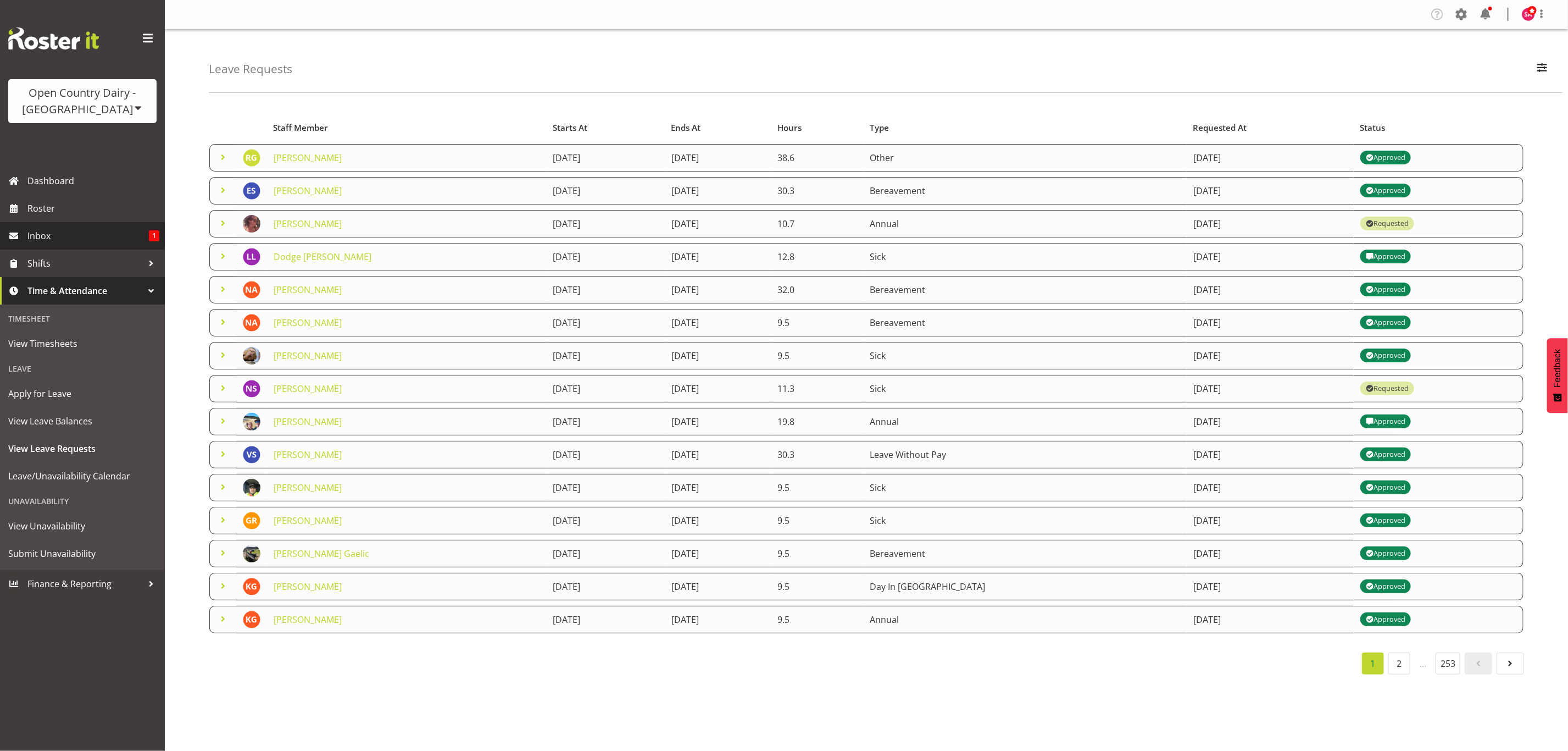
click at [42, 230] on span "Inbox" at bounding box center [88, 235] width 122 height 17
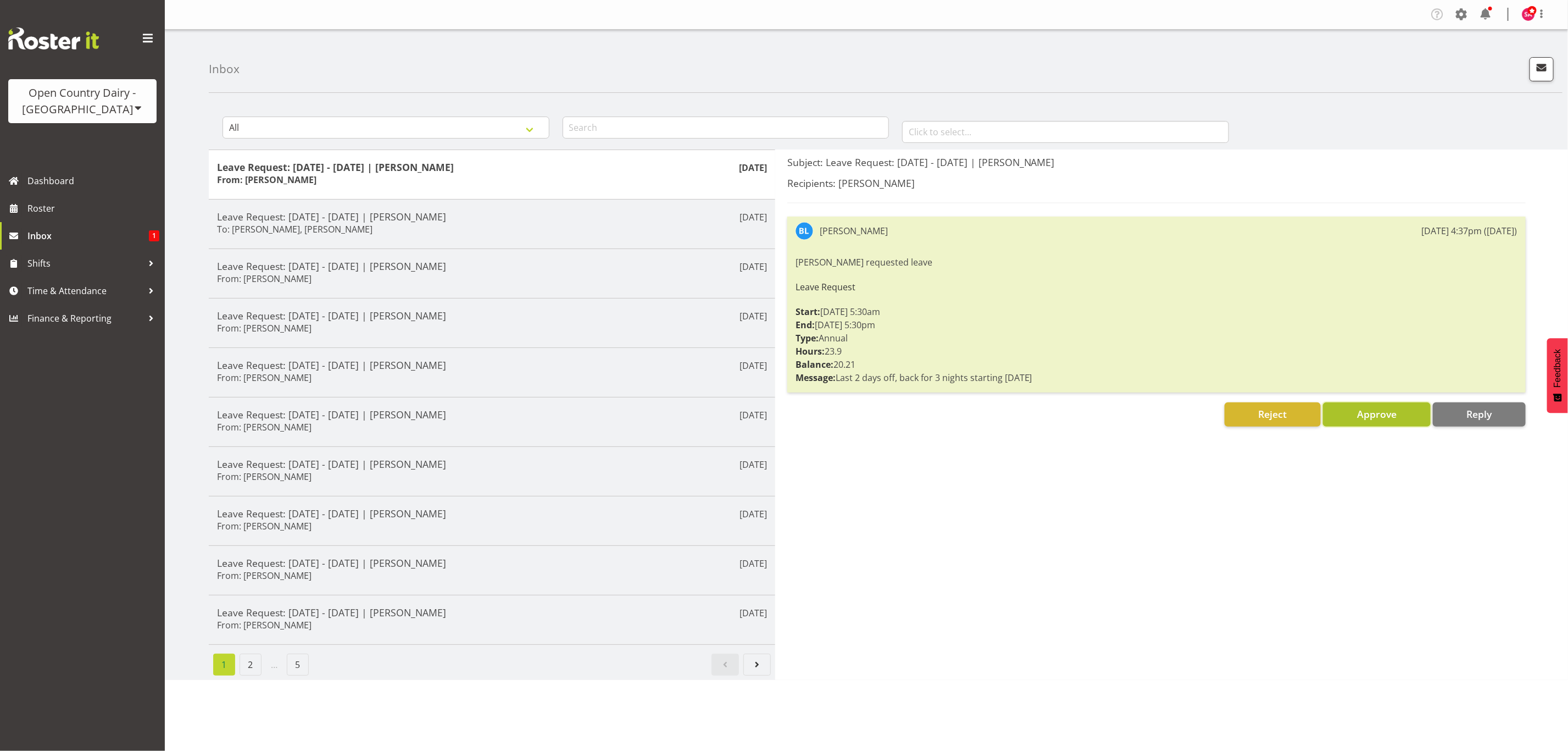
click at [1388, 418] on span "Approve" at bounding box center [1376, 414] width 39 height 13
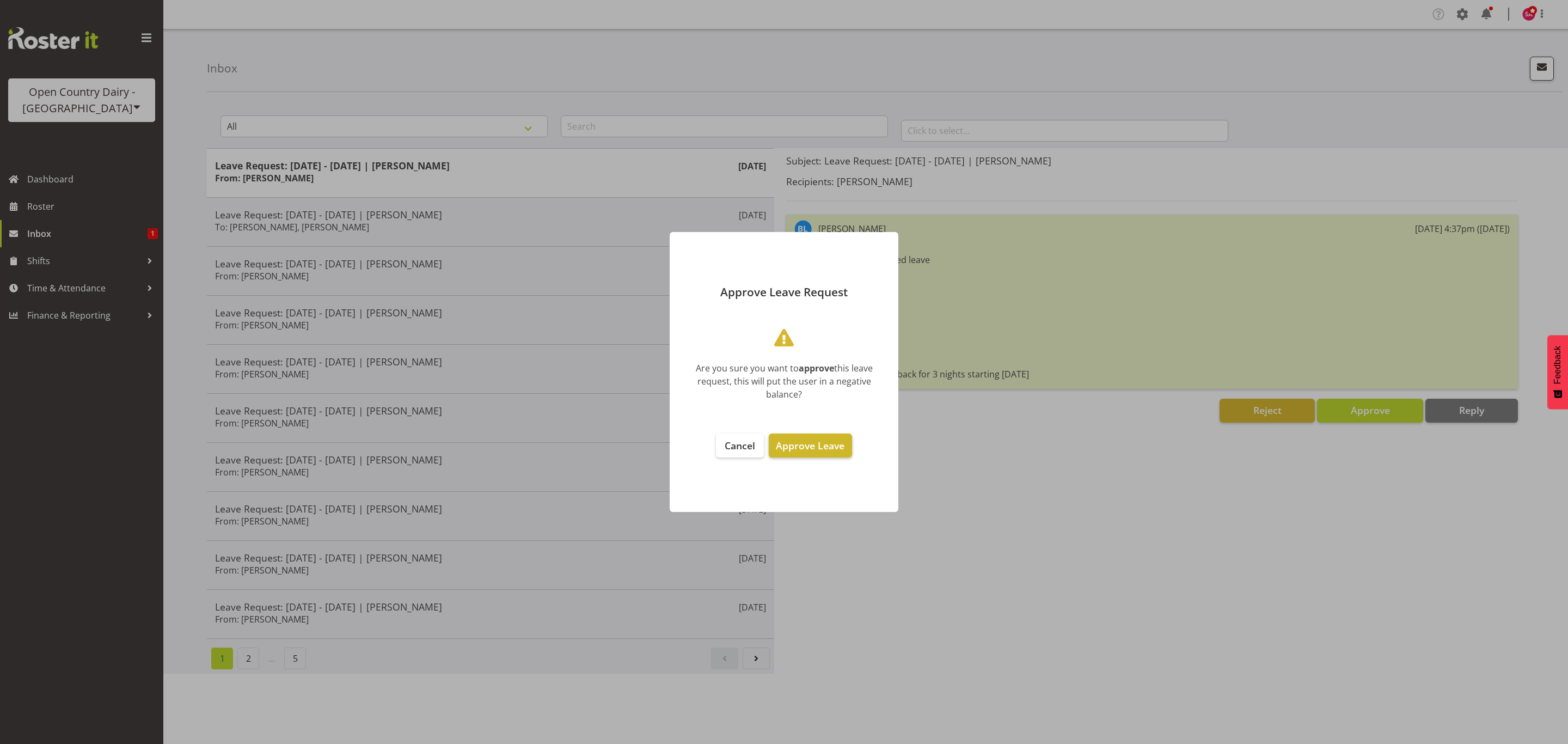
click at [786, 450] on span "Approve Leave" at bounding box center [810, 445] width 69 height 13
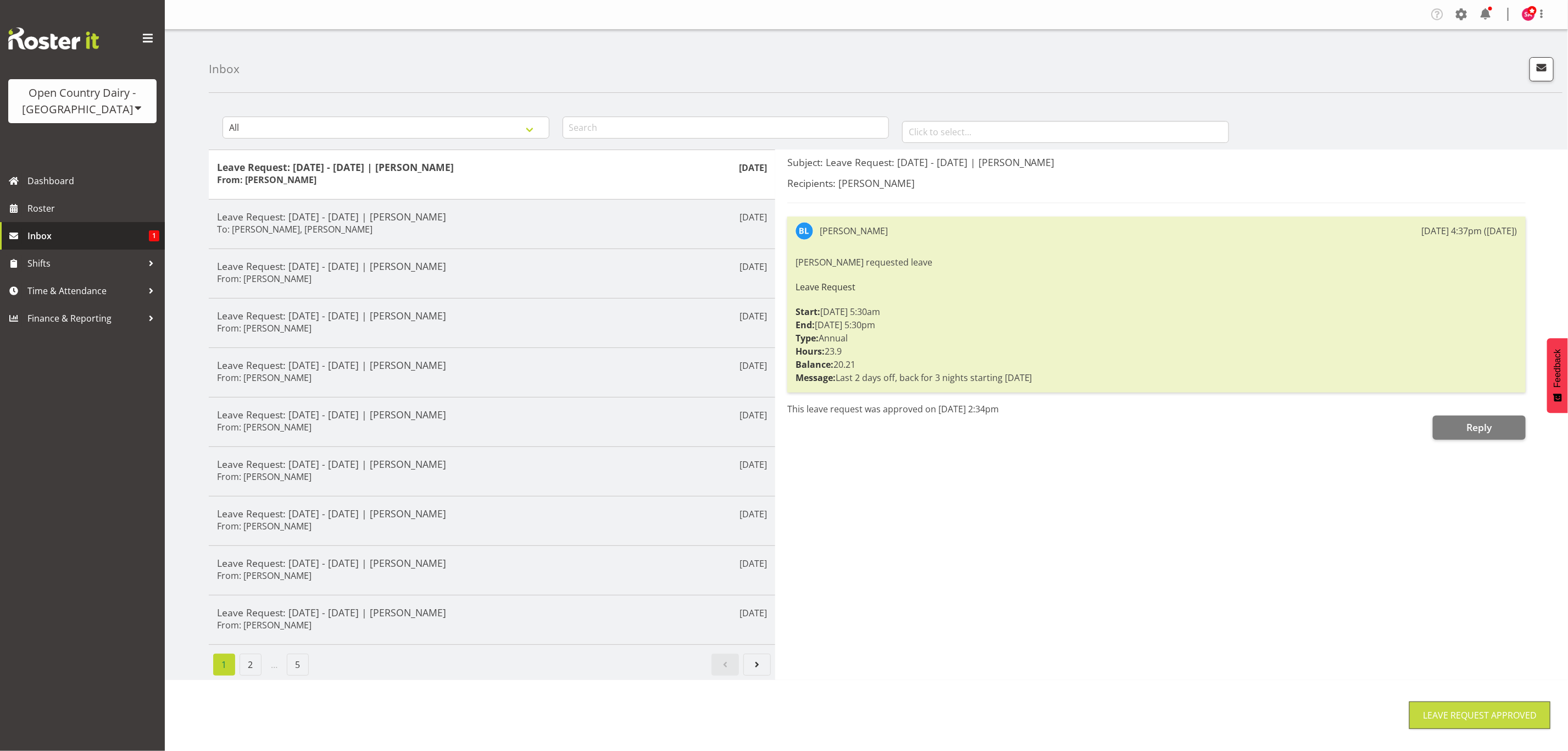
click at [44, 239] on span "Inbox" at bounding box center [88, 235] width 122 height 17
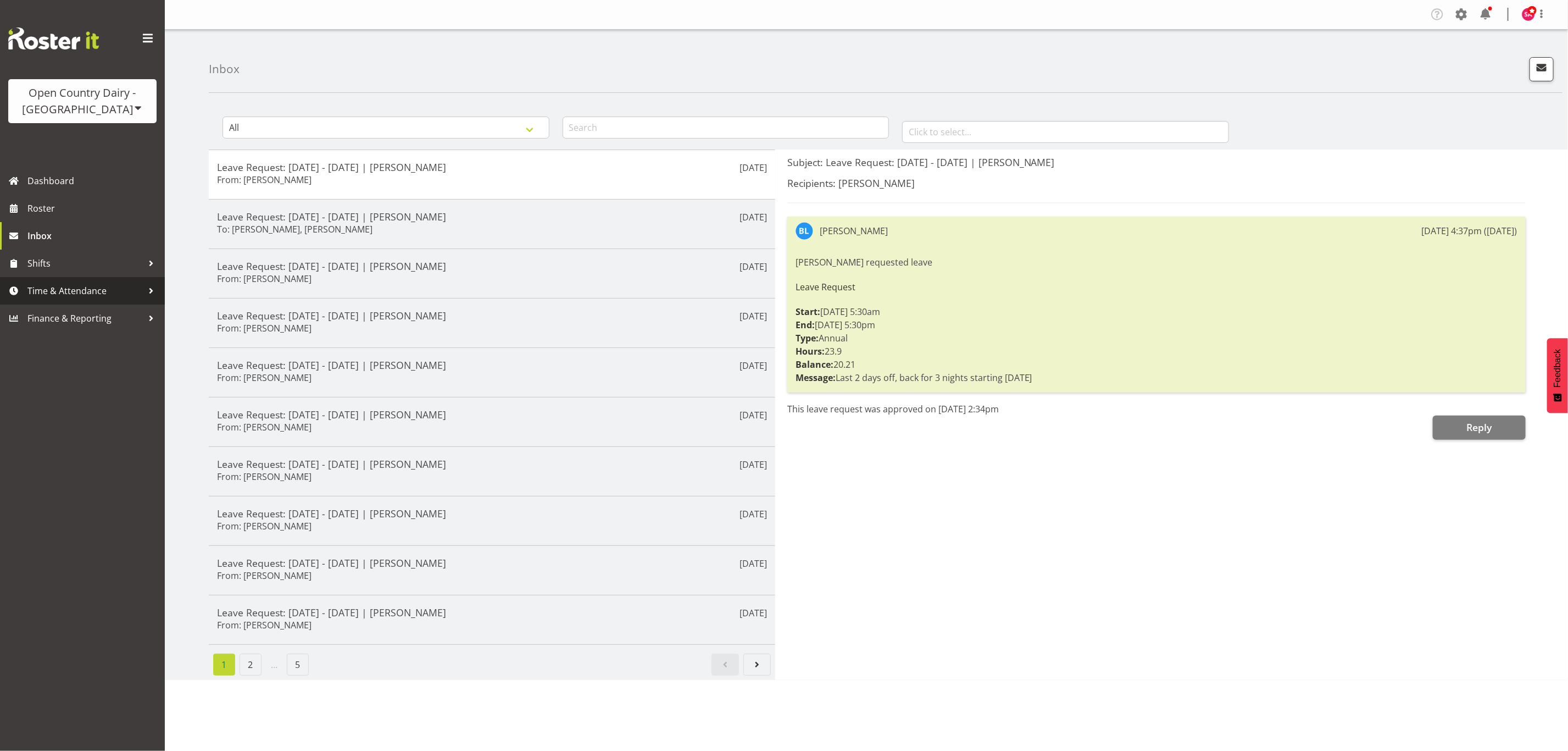
click at [106, 283] on span "Time & Attendance" at bounding box center [85, 291] width 115 height 17
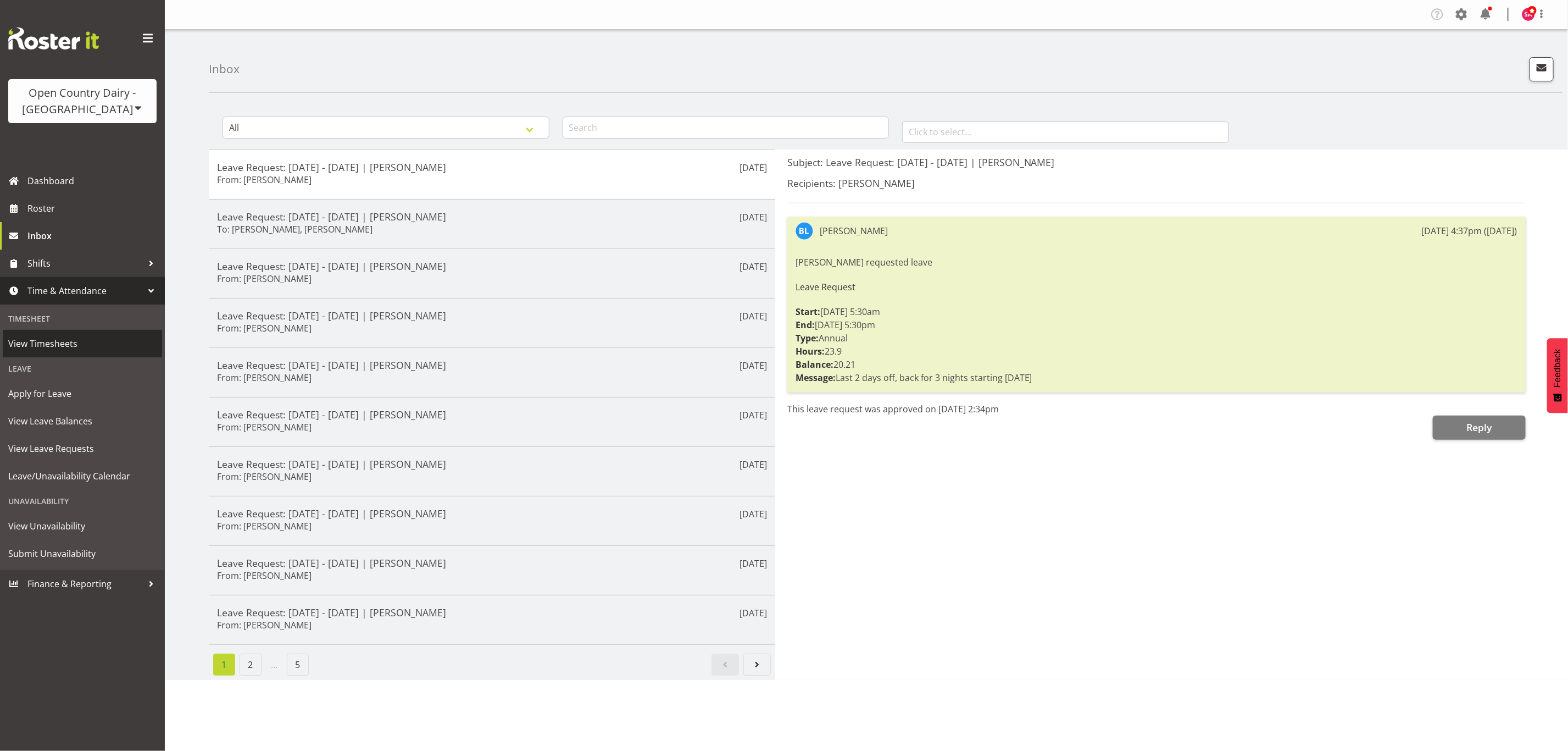
click at [85, 336] on span "View Timesheets" at bounding box center [82, 344] width 149 height 17
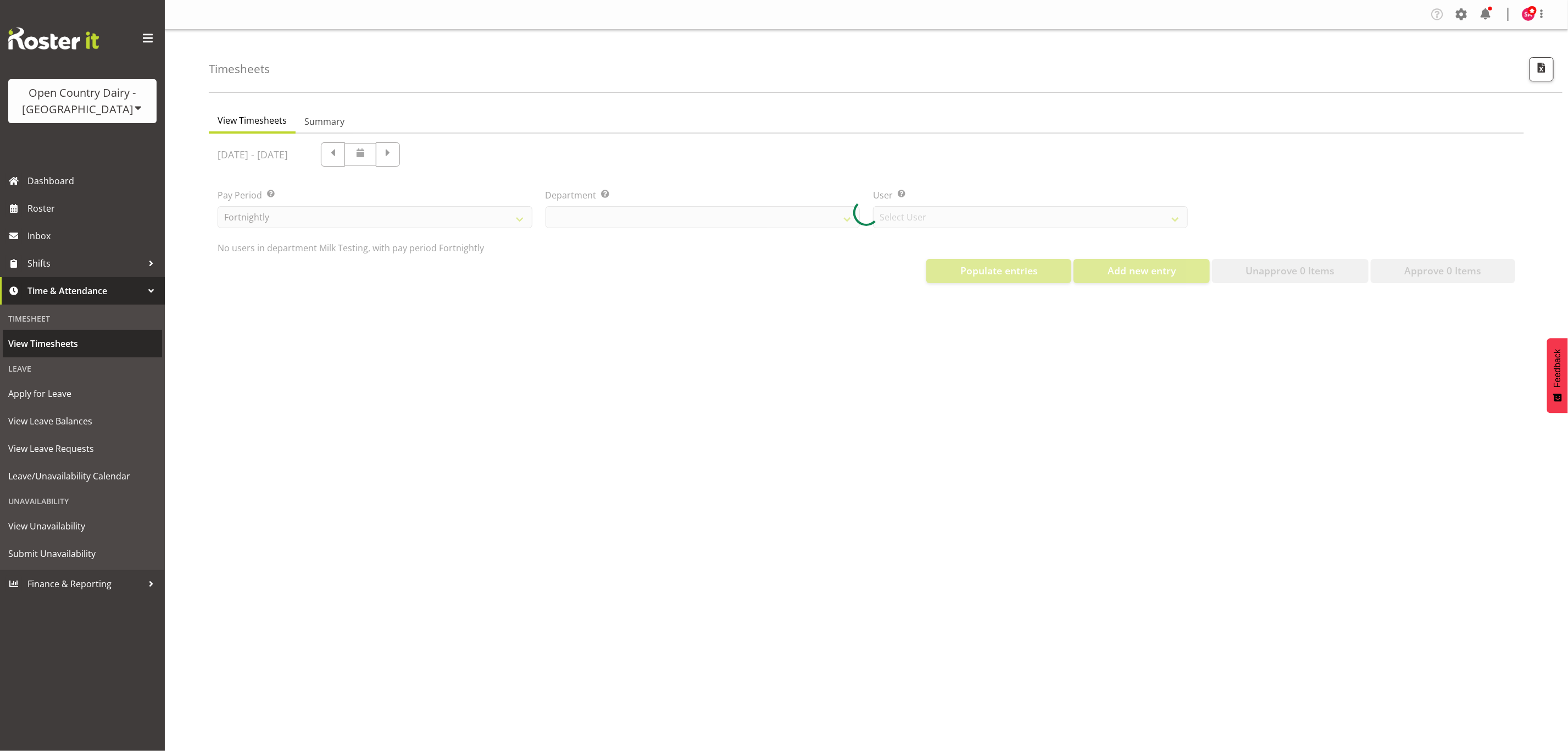
select select "733"
select select "7414"
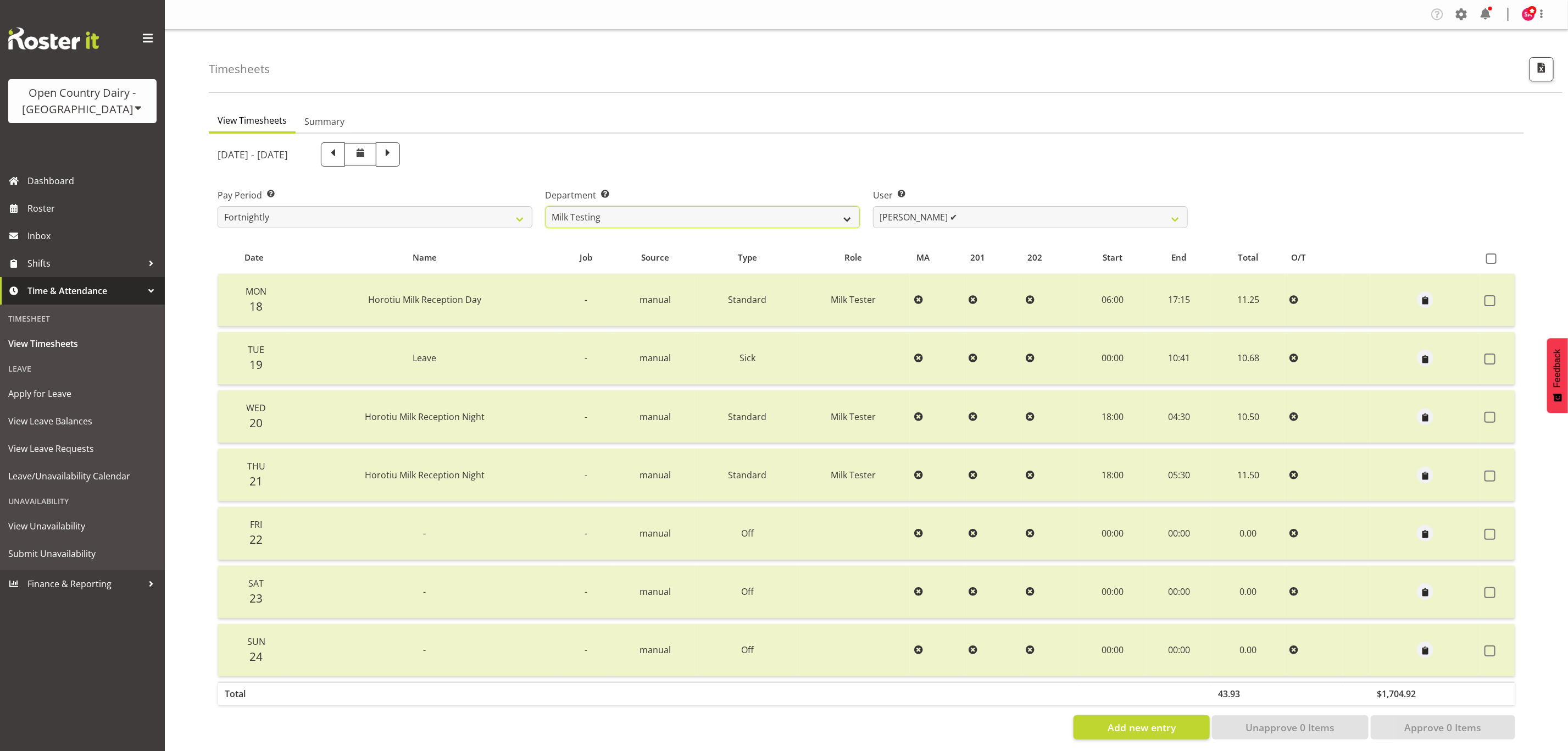
click at [709, 208] on select "701 702 703 704 705 706 707 708 709 710 711 712 713 714 715 716 717 718 719 720" at bounding box center [703, 217] width 315 height 22
select select "885"
click at [545, 206] on select "701 702 703 704 705 706 707 708 709 710 711 712 713 714 715 716 717 718 719 720" at bounding box center [703, 217] width 315 height 22
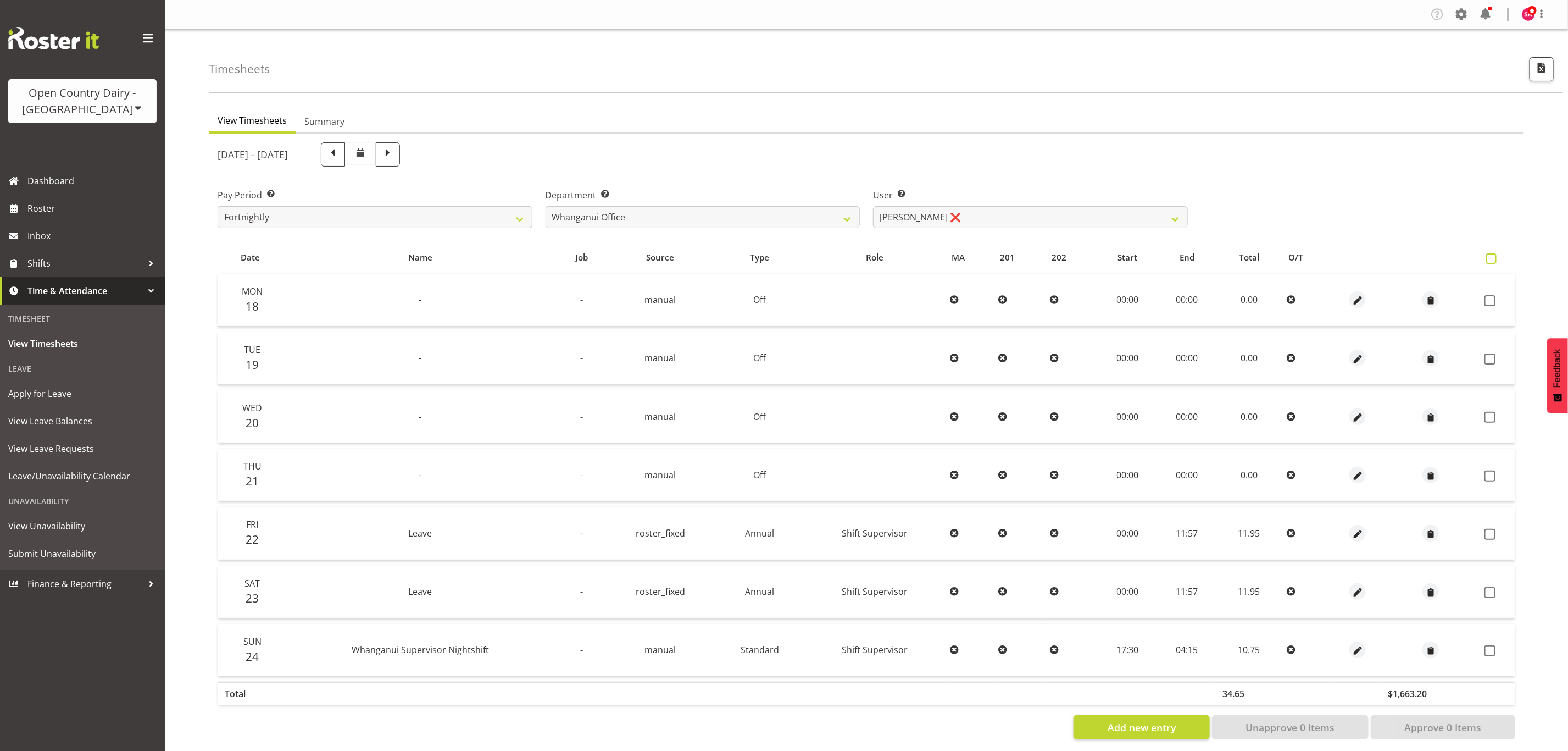
click at [1494, 253] on span at bounding box center [1491, 258] width 10 height 10
click at [1493, 255] on input "checkbox" at bounding box center [1489, 259] width 7 height 7
checkbox input "true"
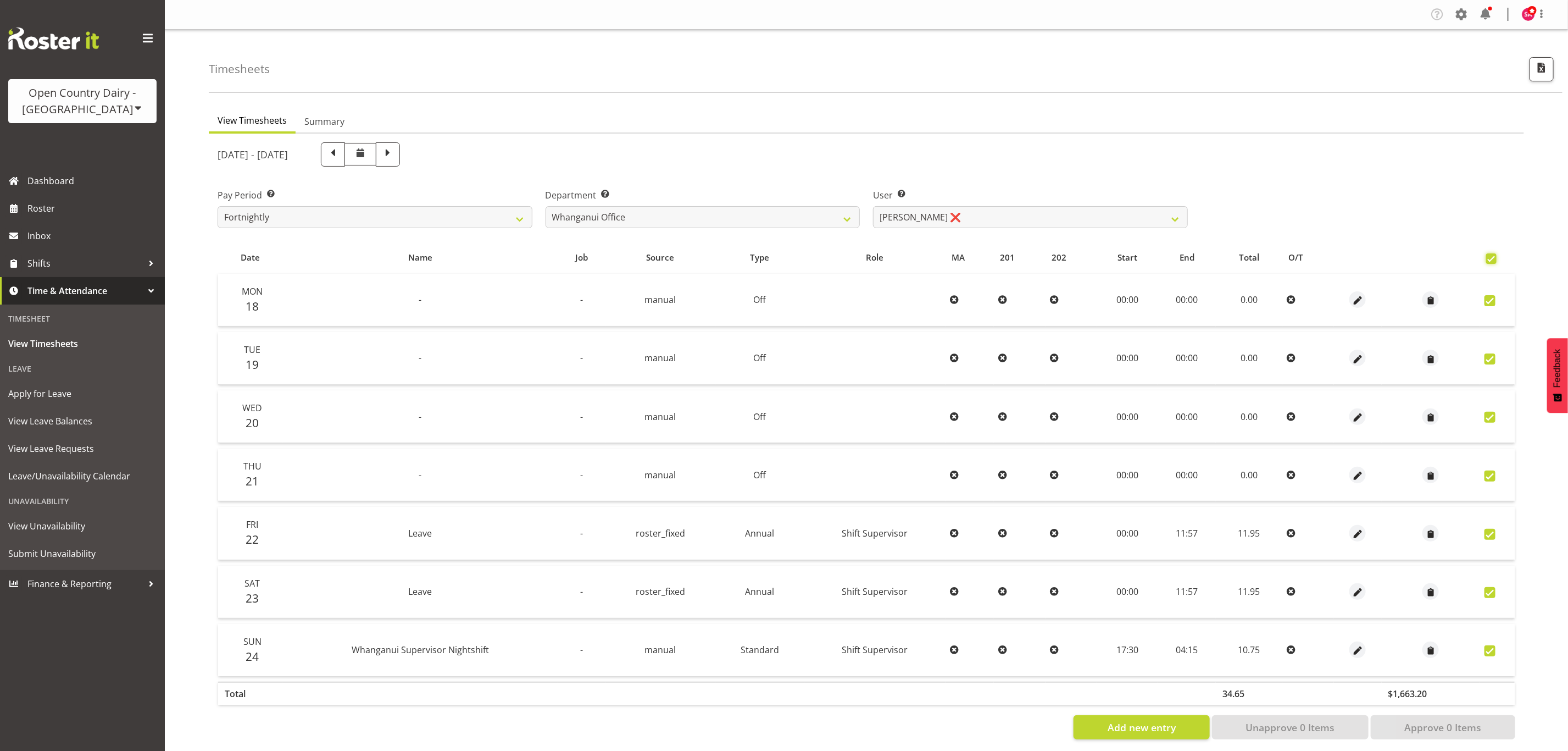
checkbox input "true"
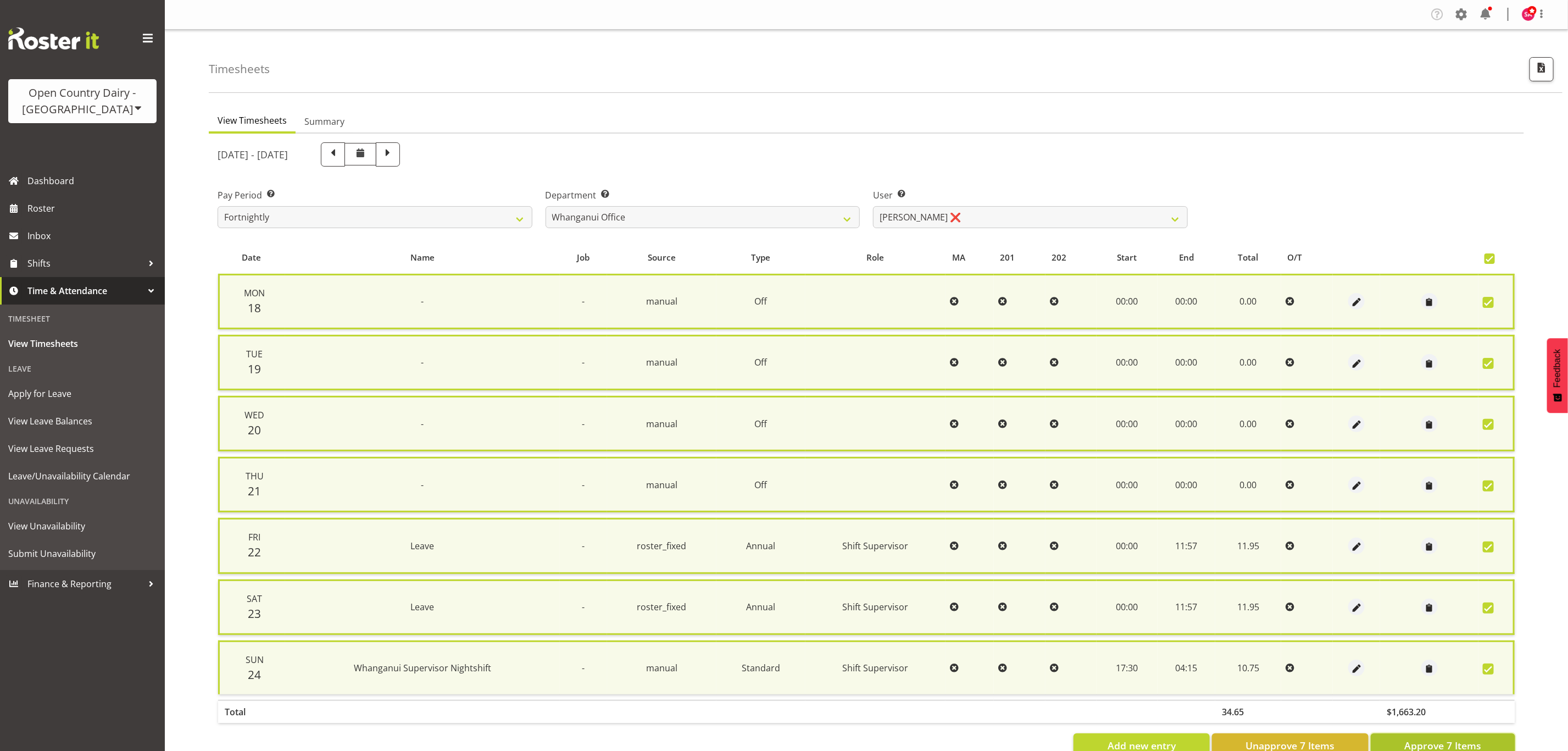
click at [1432, 738] on span "Approve 7 Items" at bounding box center [1442, 745] width 77 height 14
checkbox input "false"
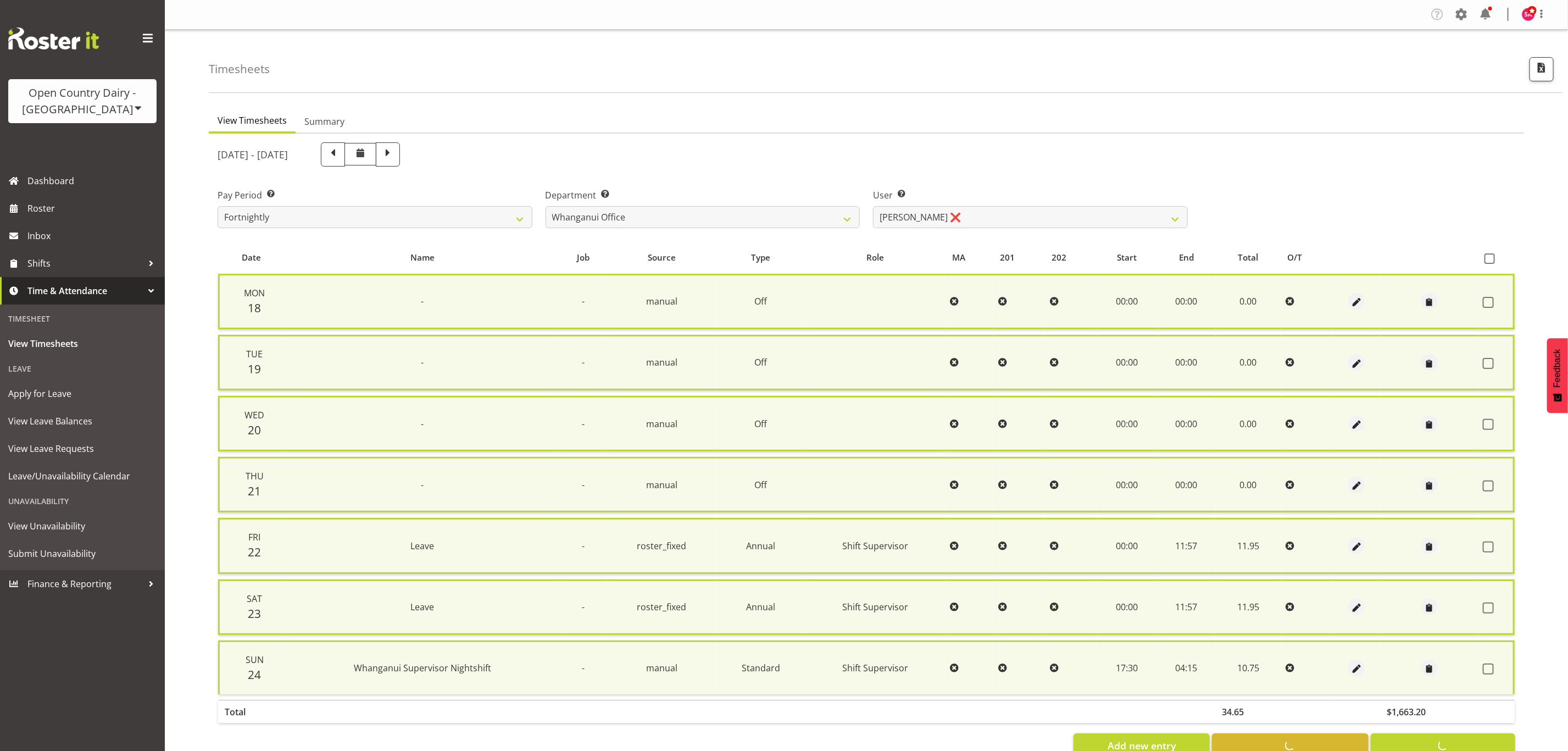
checkbox input "false"
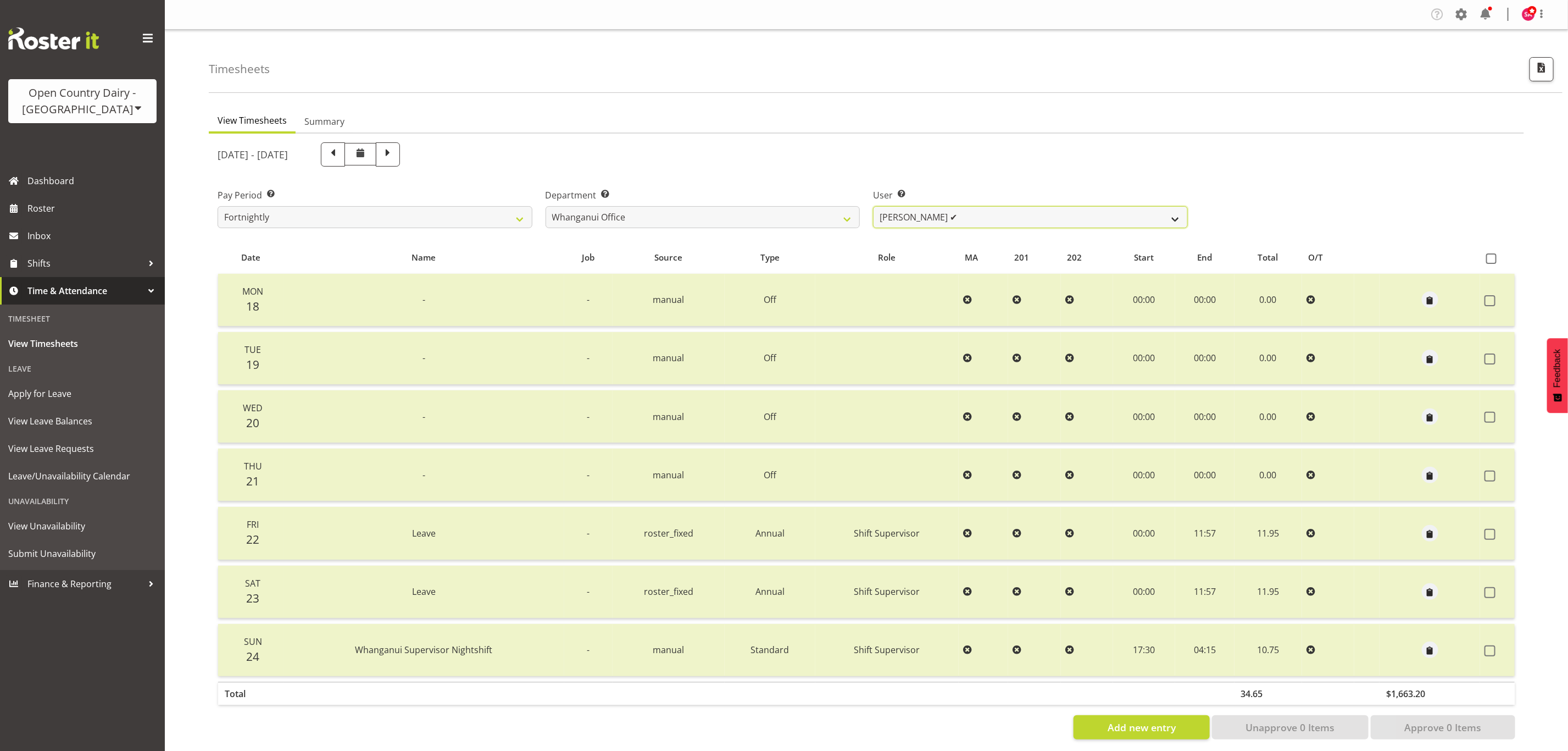
click at [982, 214] on select "Bruce Lind ✔ Filiki Huirua-Taupa'u ❌ Josh Wilson ✔ Keane Metekingi ✔ Mark Hoppe…" at bounding box center [1030, 217] width 315 height 22
select select "7445"
click at [873, 206] on select "Bruce Lind ✔ Filiki Huirua-Taupa'u ❌ Josh Wilson ✔ Keane Metekingi ✔ Mark Hoppe…" at bounding box center [1030, 217] width 315 height 22
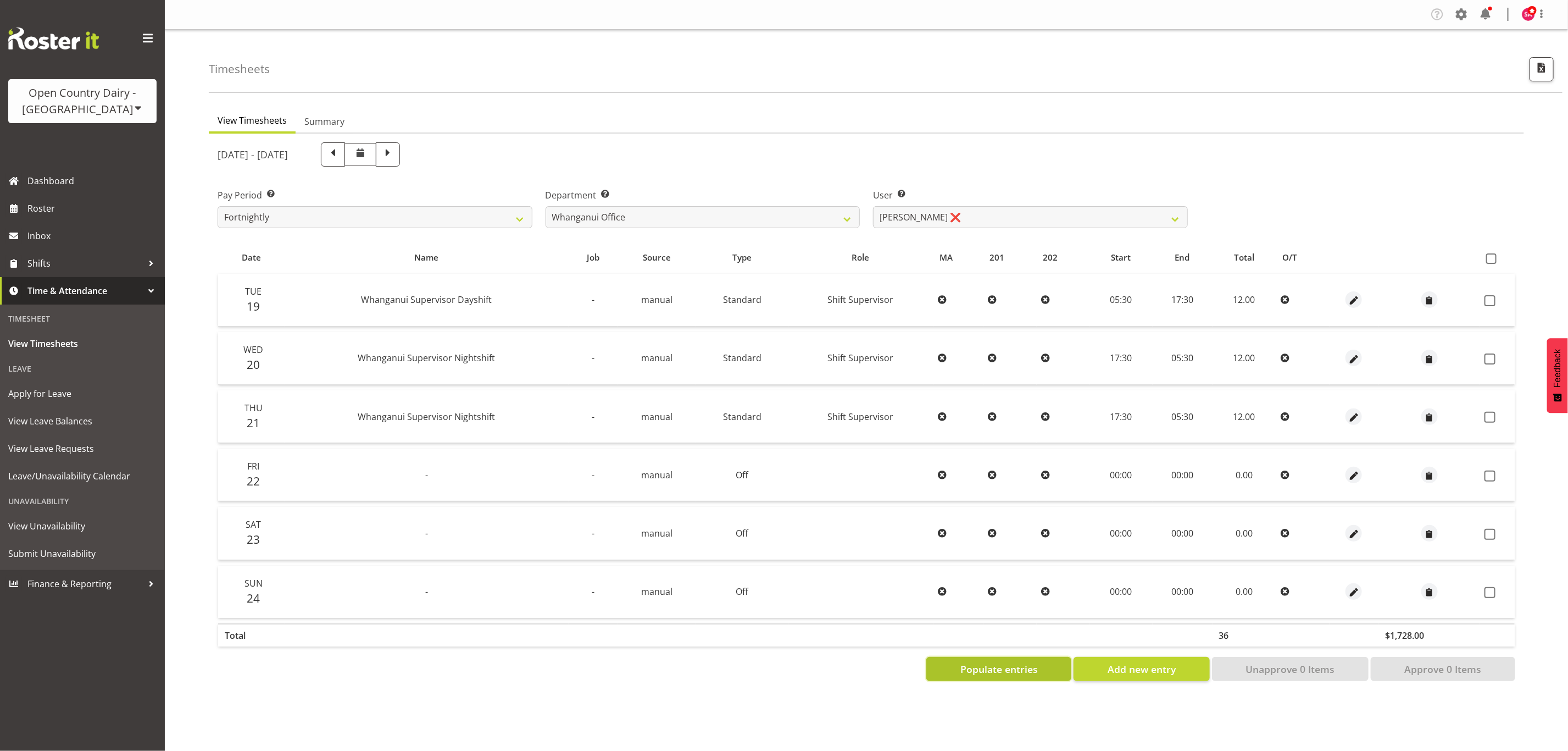
click at [1014, 663] on span "Populate entries" at bounding box center [999, 669] width 77 height 14
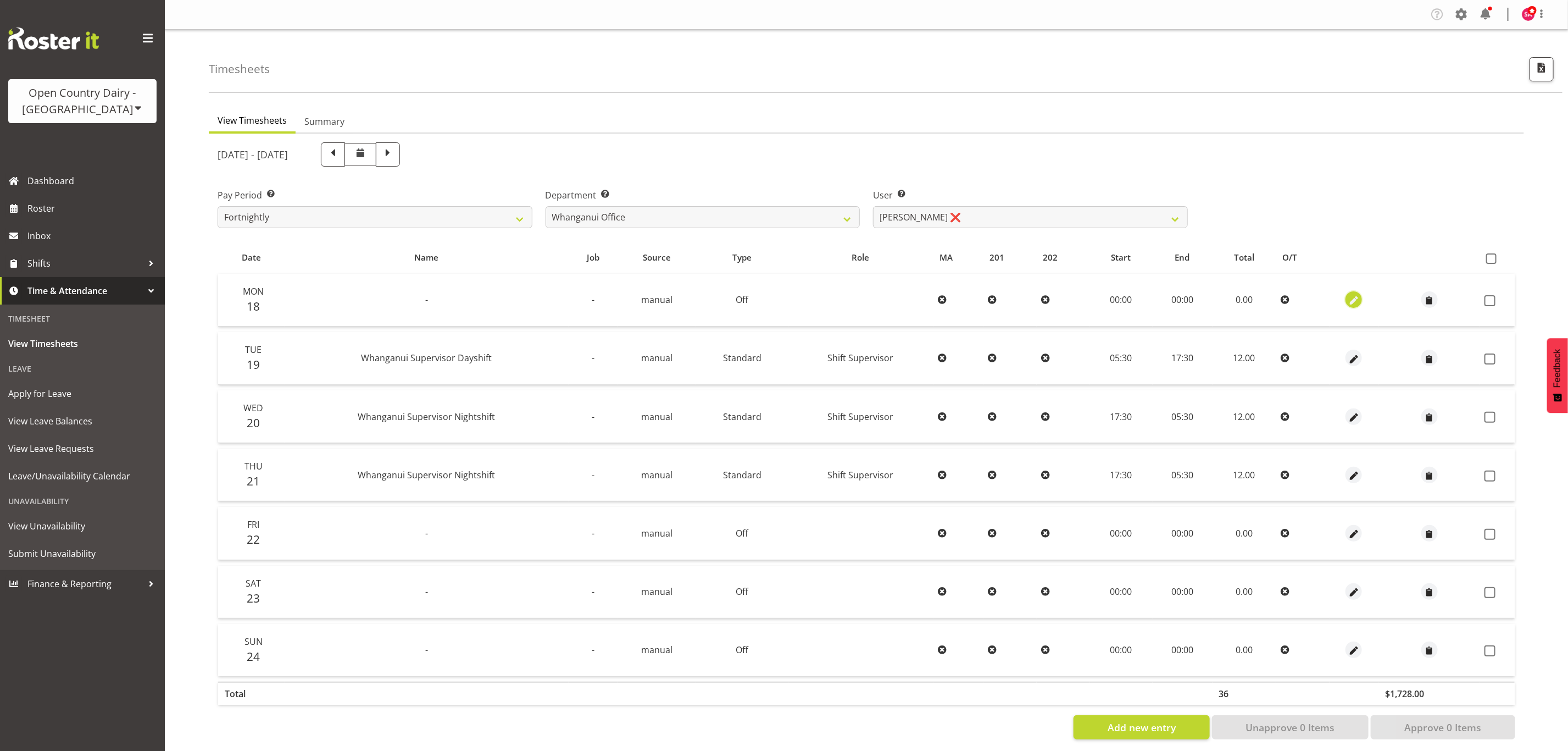
click at [1353, 296] on span "button" at bounding box center [1354, 301] width 13 height 13
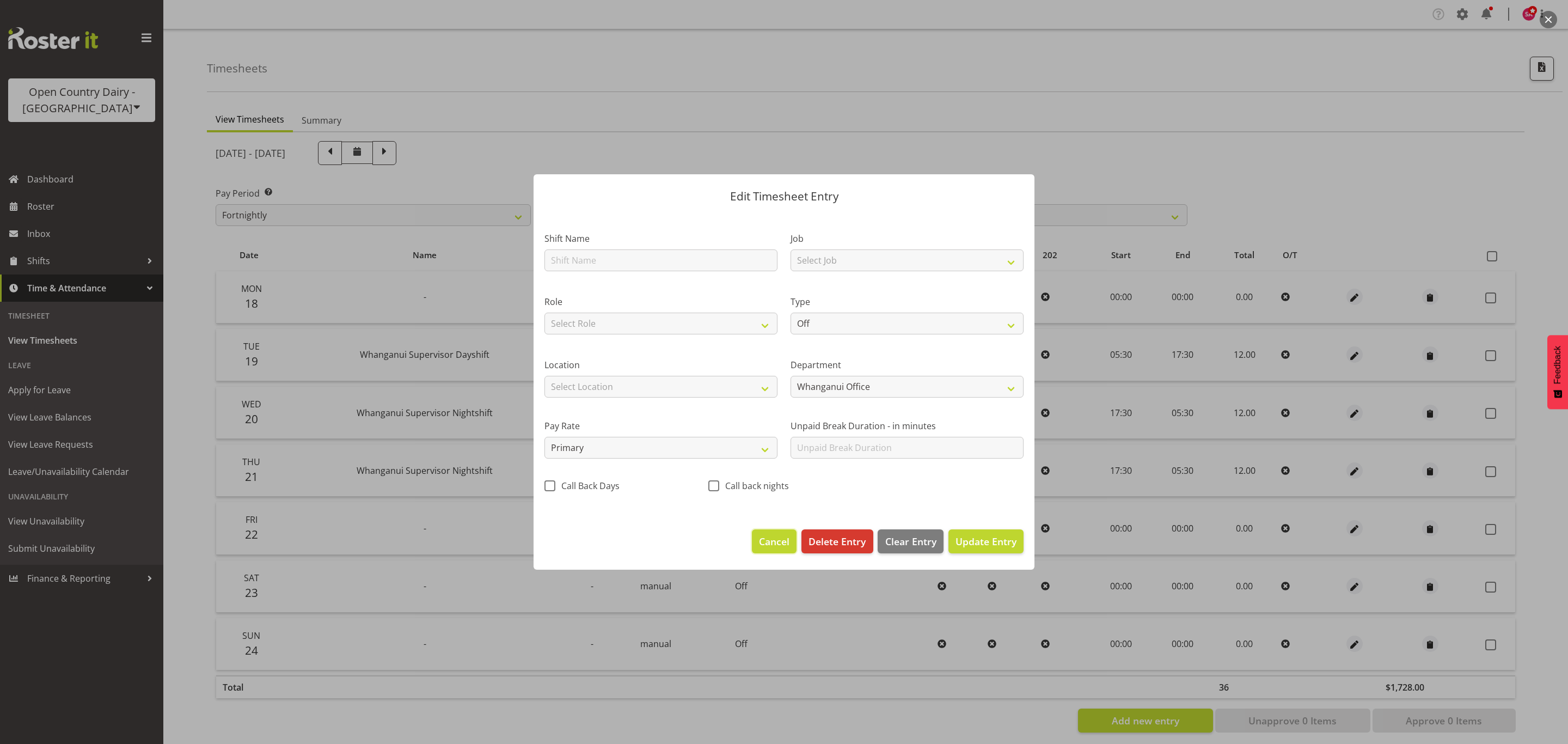
click at [757, 535] on button "Cancel" at bounding box center [774, 541] width 44 height 24
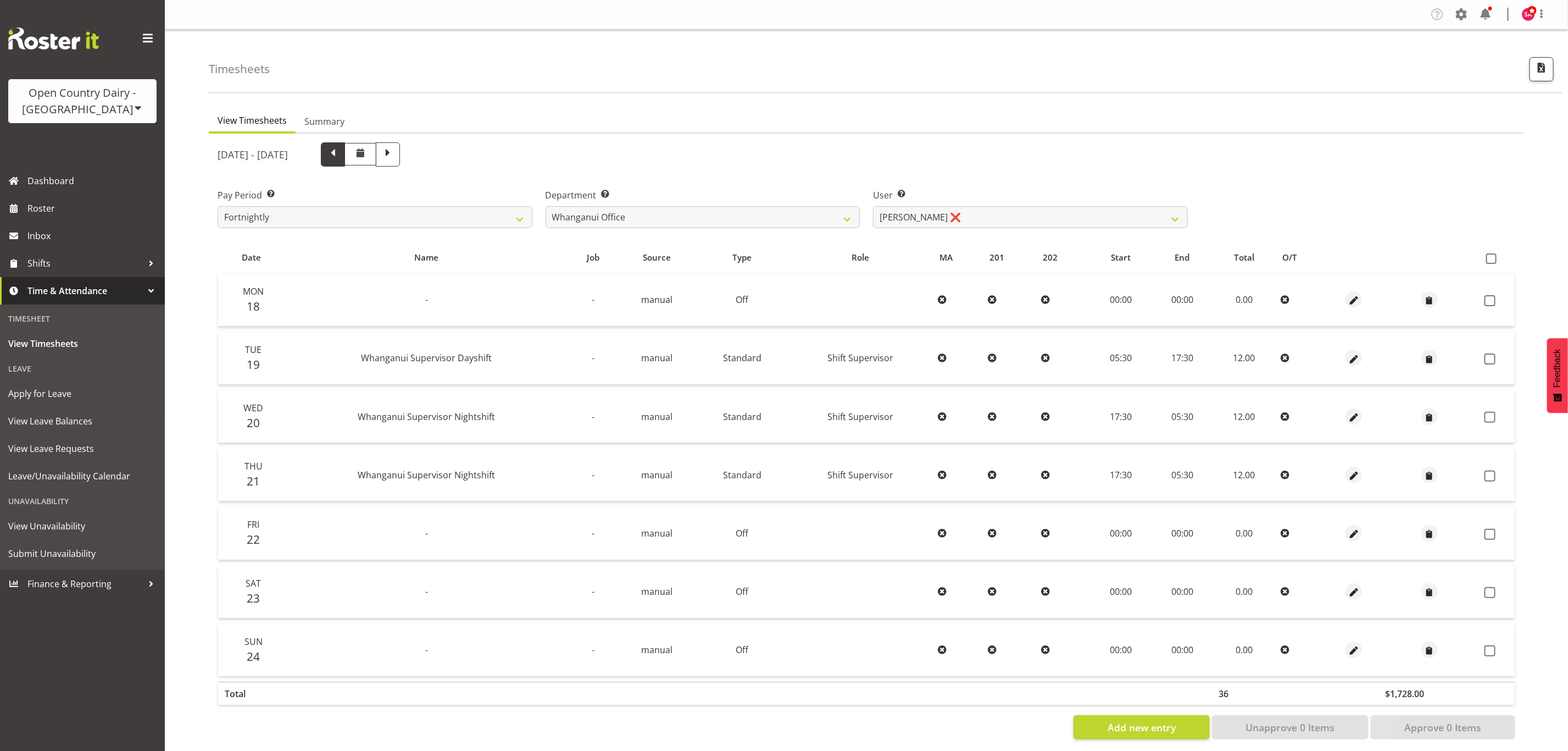
click at [340, 155] on span at bounding box center [332, 153] width 14 height 14
select select
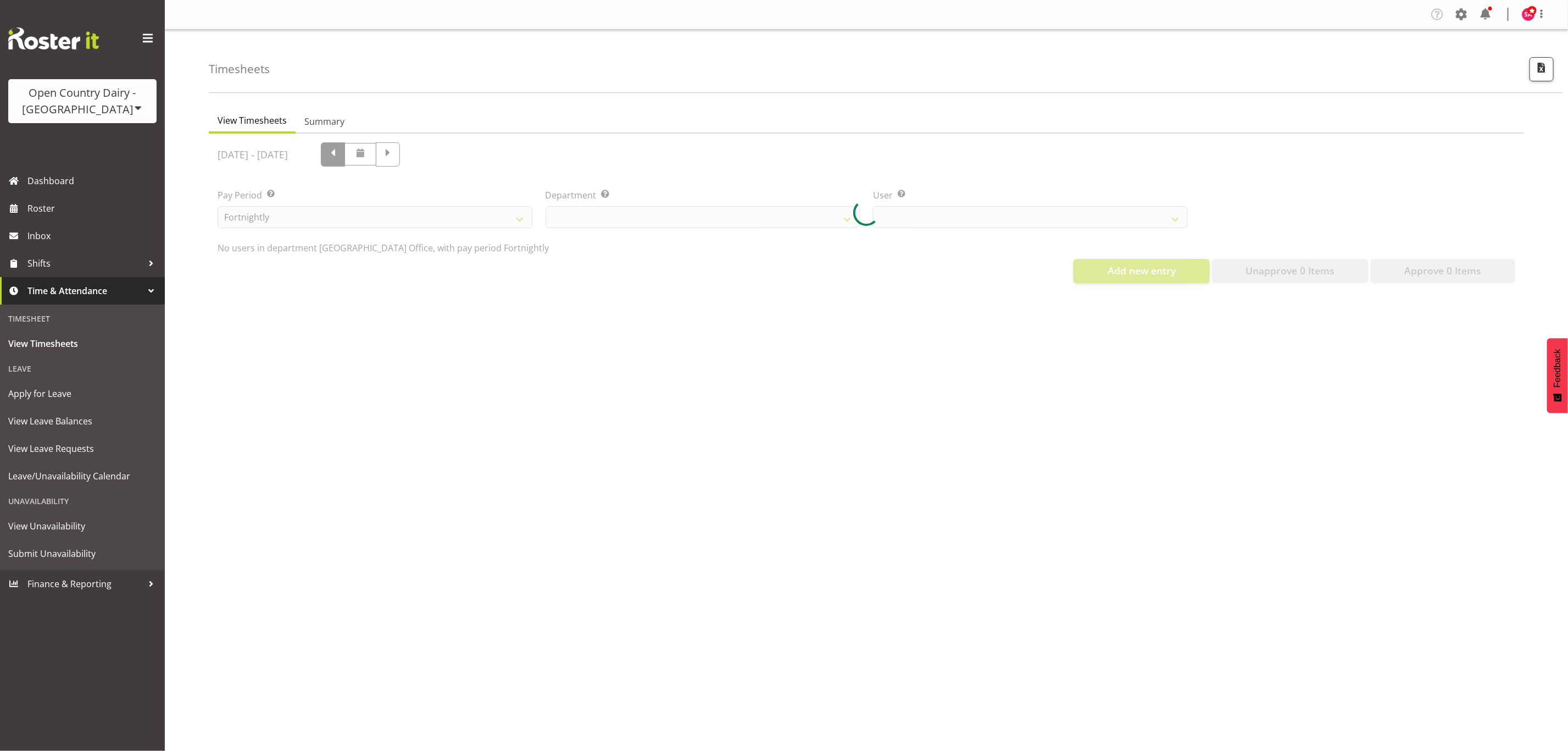
select select "885"
select select "7445"
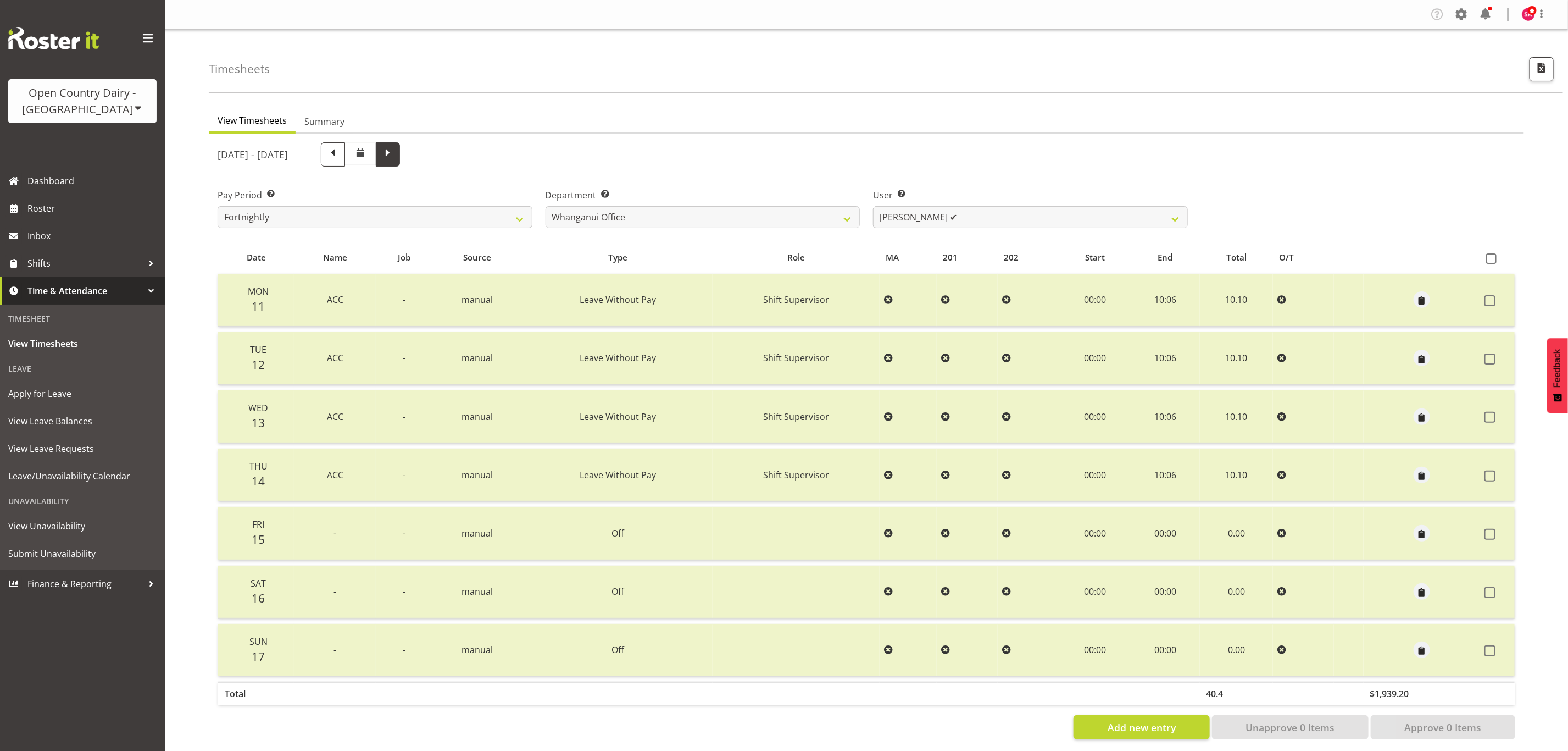
click at [395, 155] on span at bounding box center [388, 153] width 14 height 14
select select
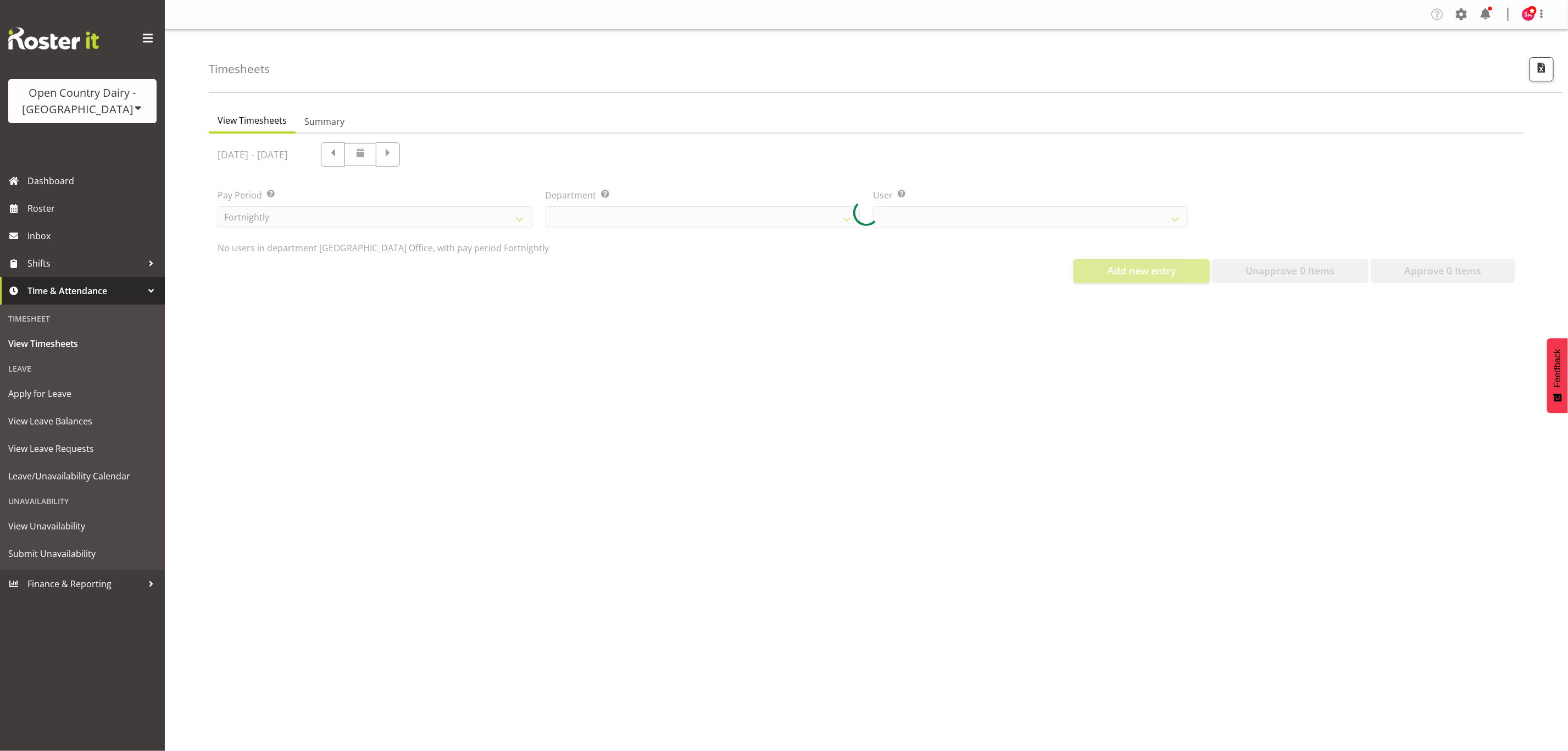
select select "885"
select select "7445"
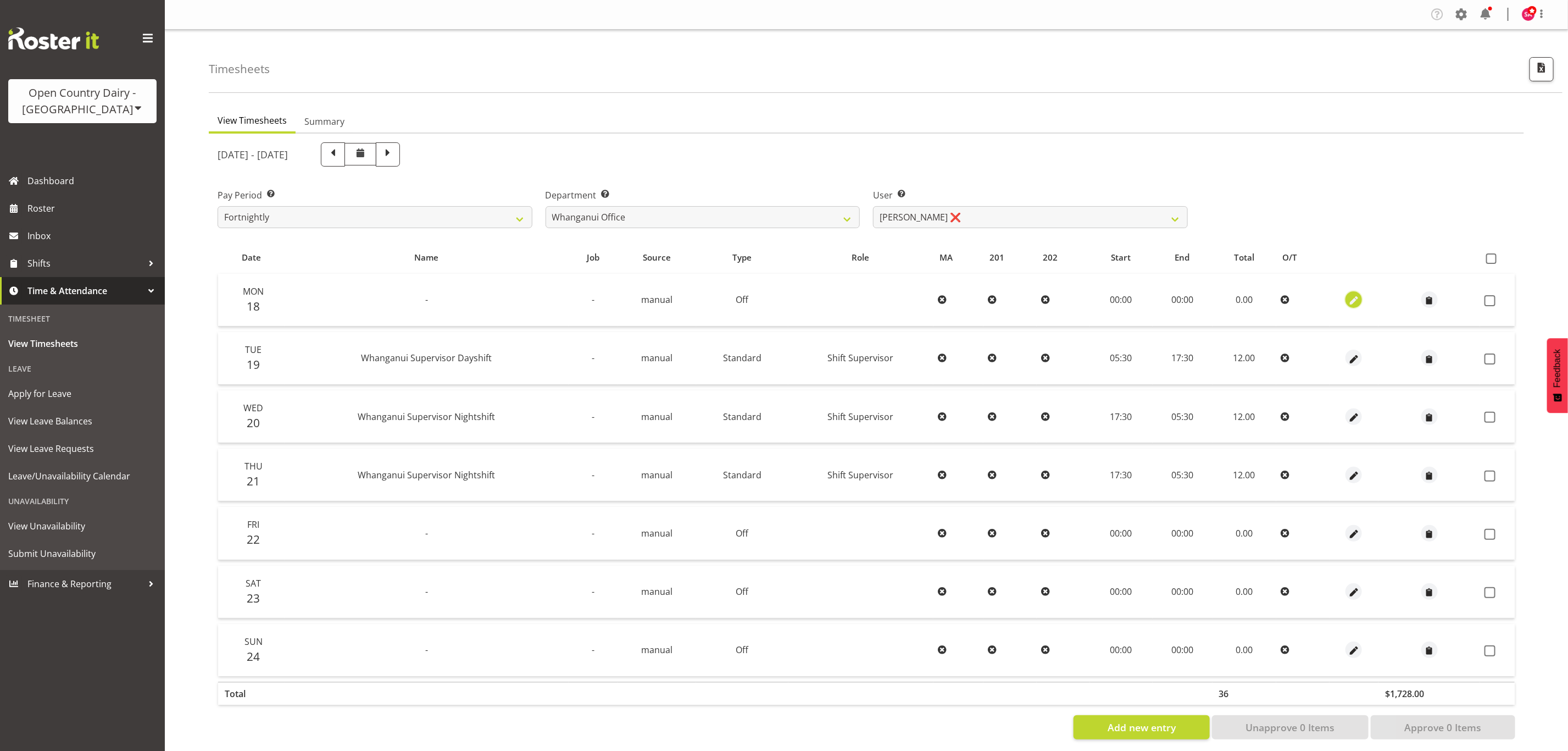
click at [1354, 301] on span "button" at bounding box center [1354, 301] width 13 height 13
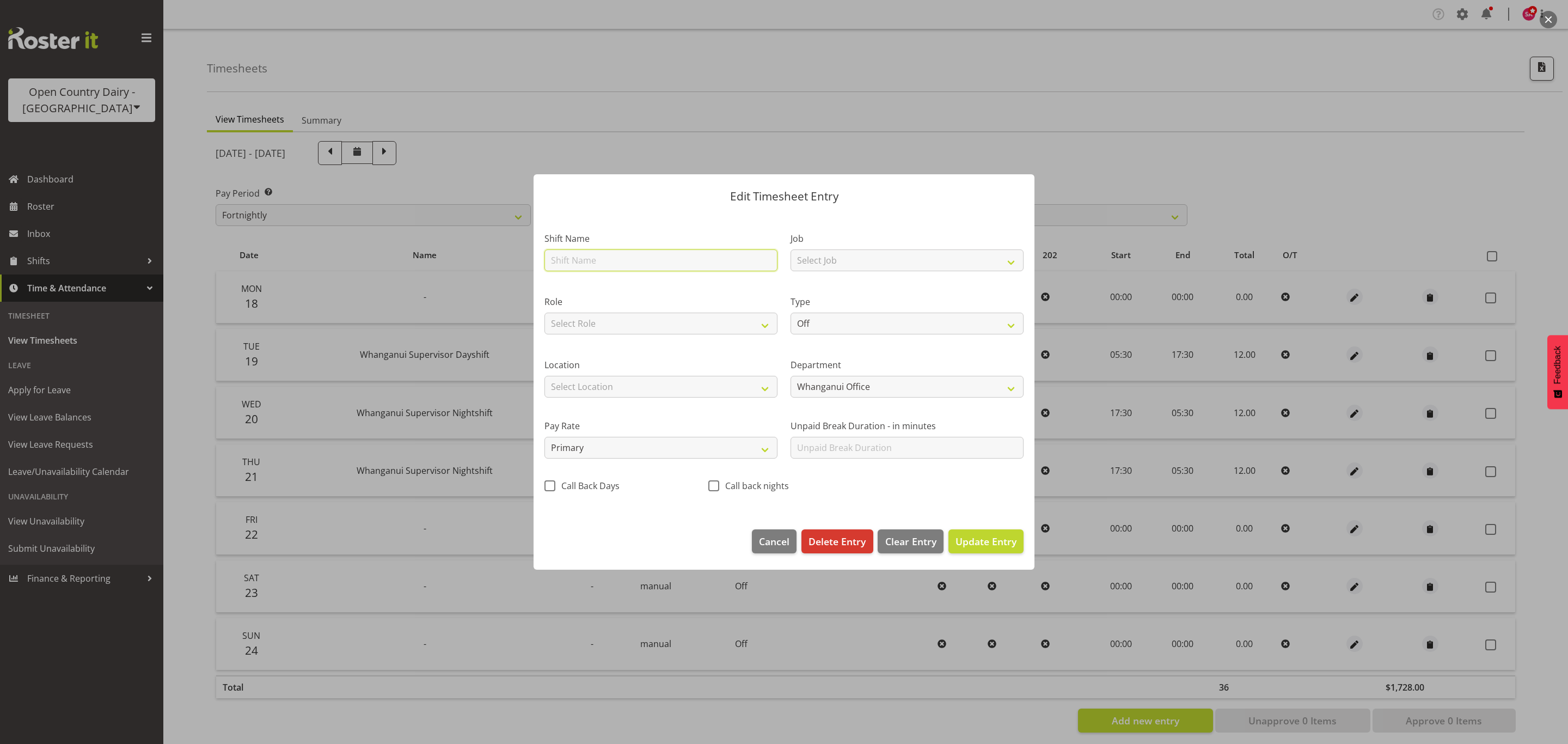
click at [618, 255] on input "text" at bounding box center [660, 261] width 233 height 22
type input "ACC"
click at [817, 322] on select "Off Standard Public Holiday Public Holiday (Worked) Day In Lieu Annual Leave Si…" at bounding box center [907, 323] width 233 height 22
select select "Leave Without Pay"
click at [791, 312] on select "Off Standard Public Holiday Public Holiday (Worked) Day In Lieu Annual Leave Si…" at bounding box center [907, 323] width 233 height 22
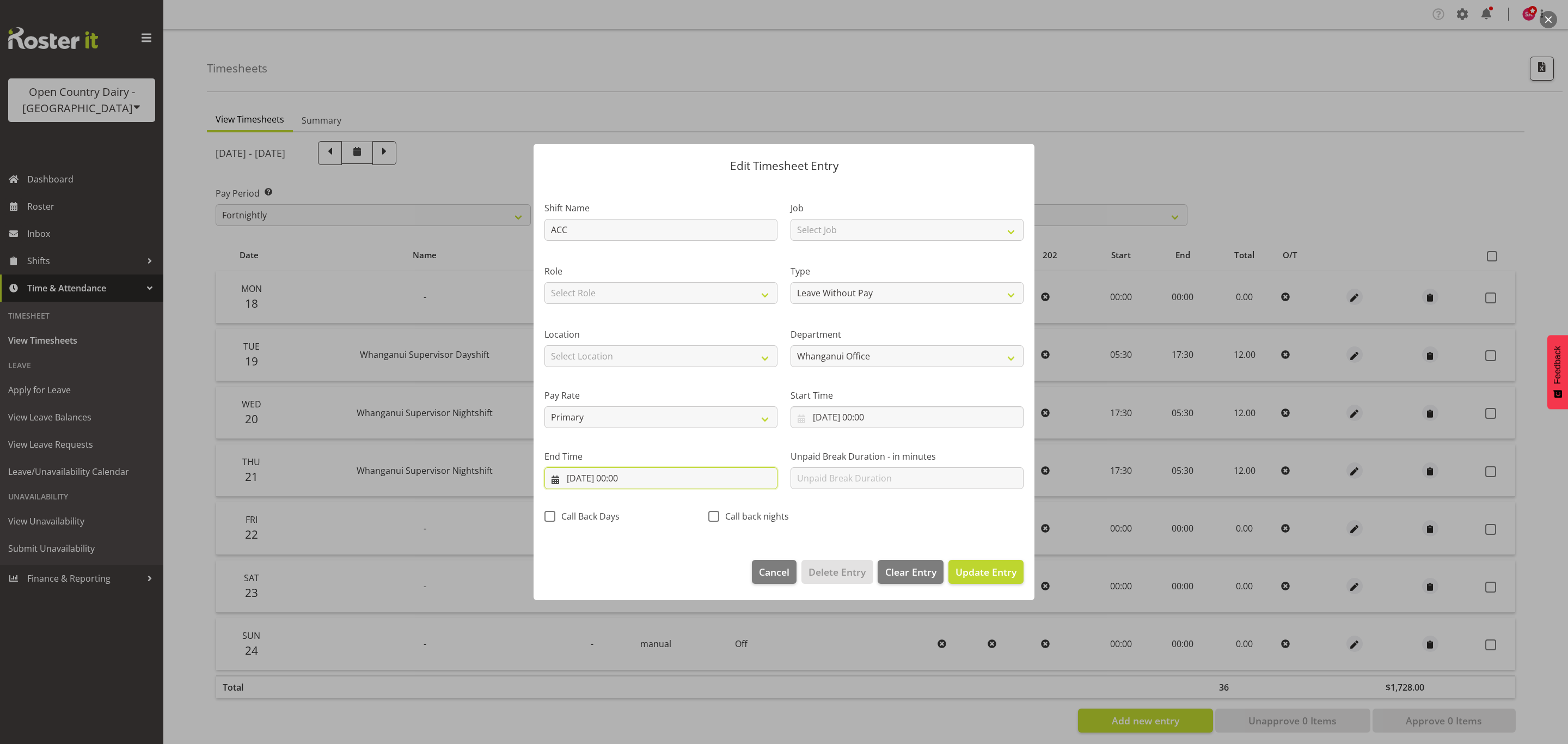
click at [561, 477] on input "18/08/2025, 00:00" at bounding box center [660, 478] width 233 height 22
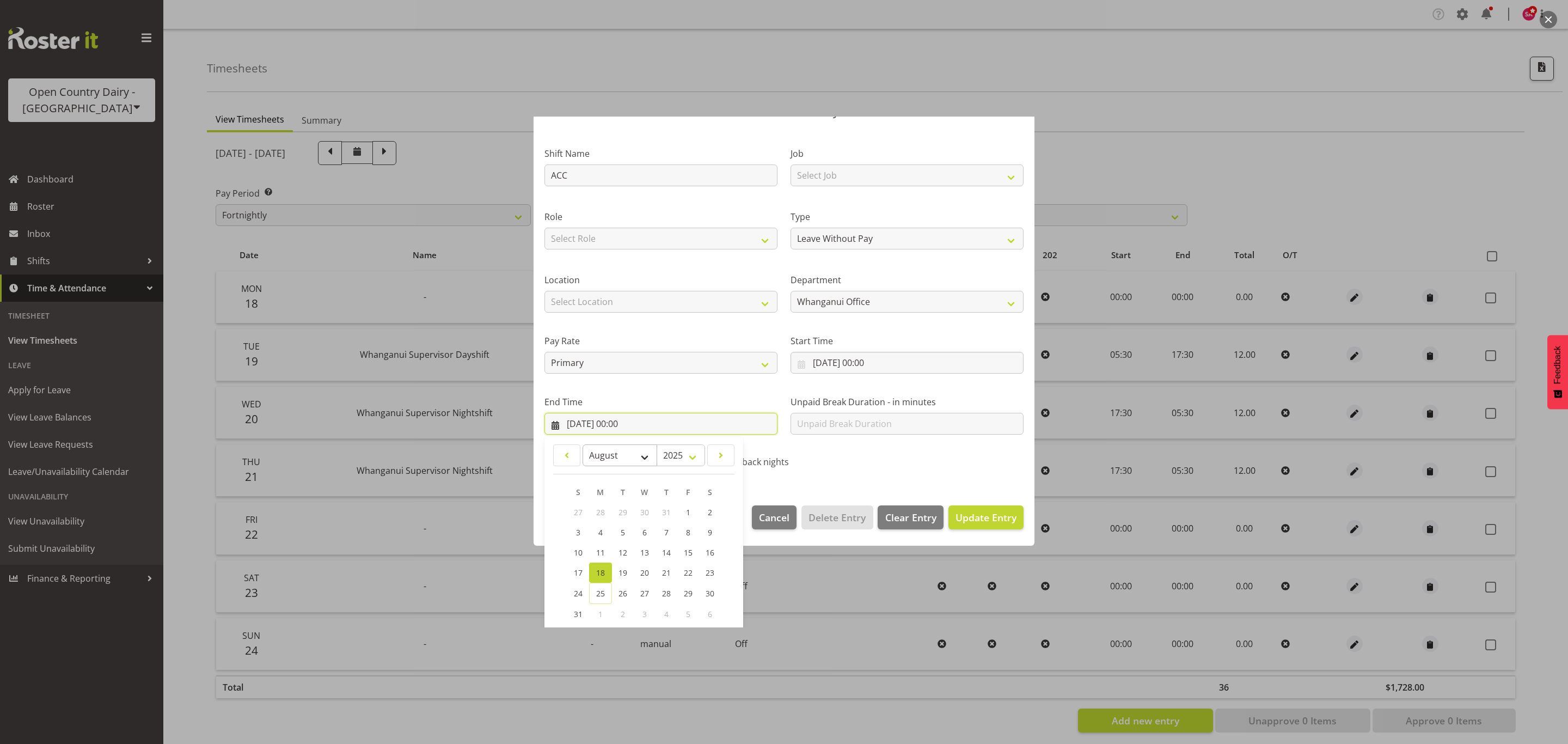
scroll to position [111, 0]
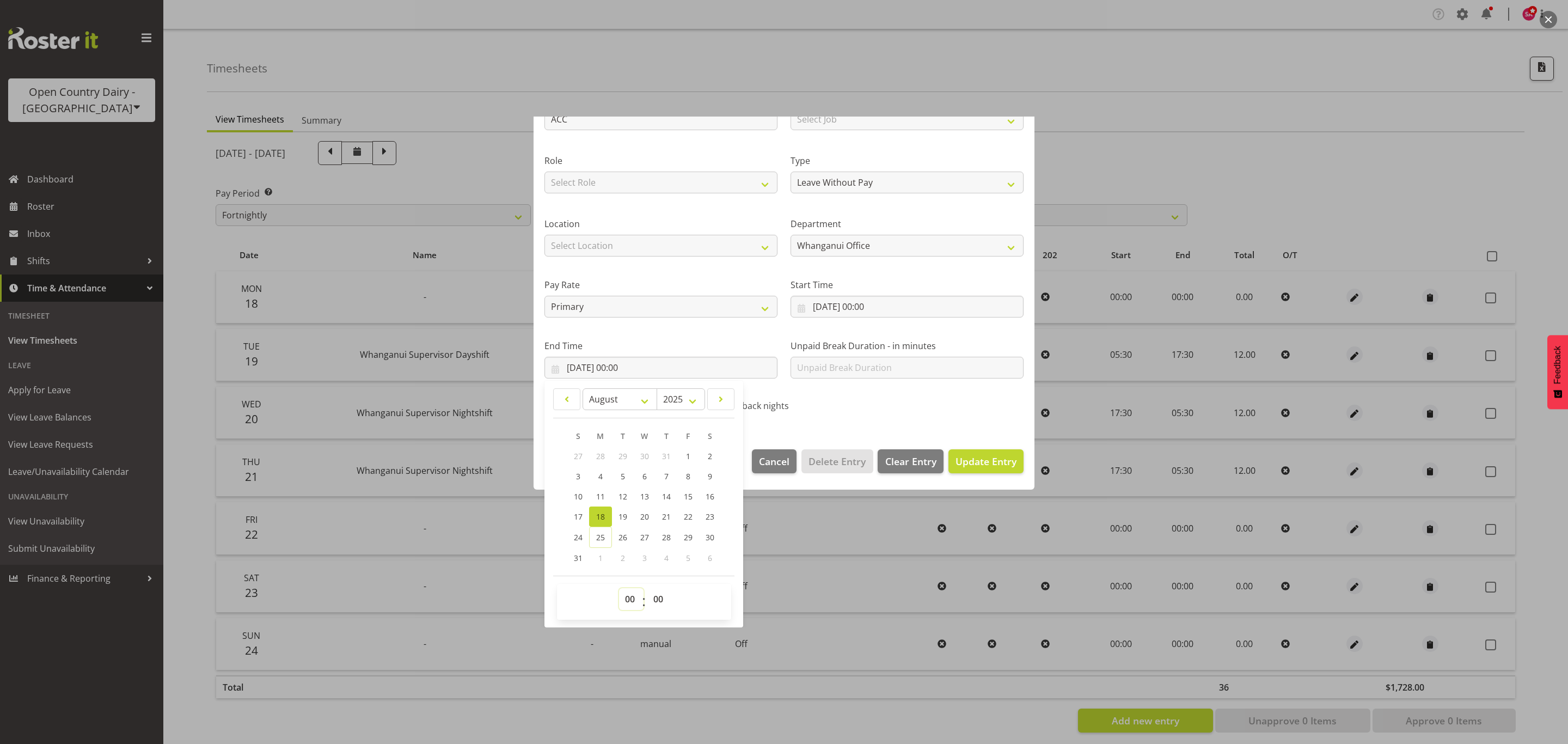
click at [626, 601] on select "00 01 02 03 04 05 06 07 08 09 10 11 12 13 14 15 16 17 18 19 20 21 22 23" at bounding box center [631, 599] width 24 height 22
select select "10"
click at [619, 589] on select "00 01 02 03 04 05 06 07 08 09 10 11 12 13 14 15 16 17 18 19 20 21 22 23" at bounding box center [631, 599] width 24 height 22
type input "18/08/2025, 10:00"
click at [658, 596] on select "00 01 02 03 04 05 06 07 08 09 10 11 12 13 14 15 16 17 18 19 20 21 22 23 24 25 2…" at bounding box center [659, 599] width 24 height 22
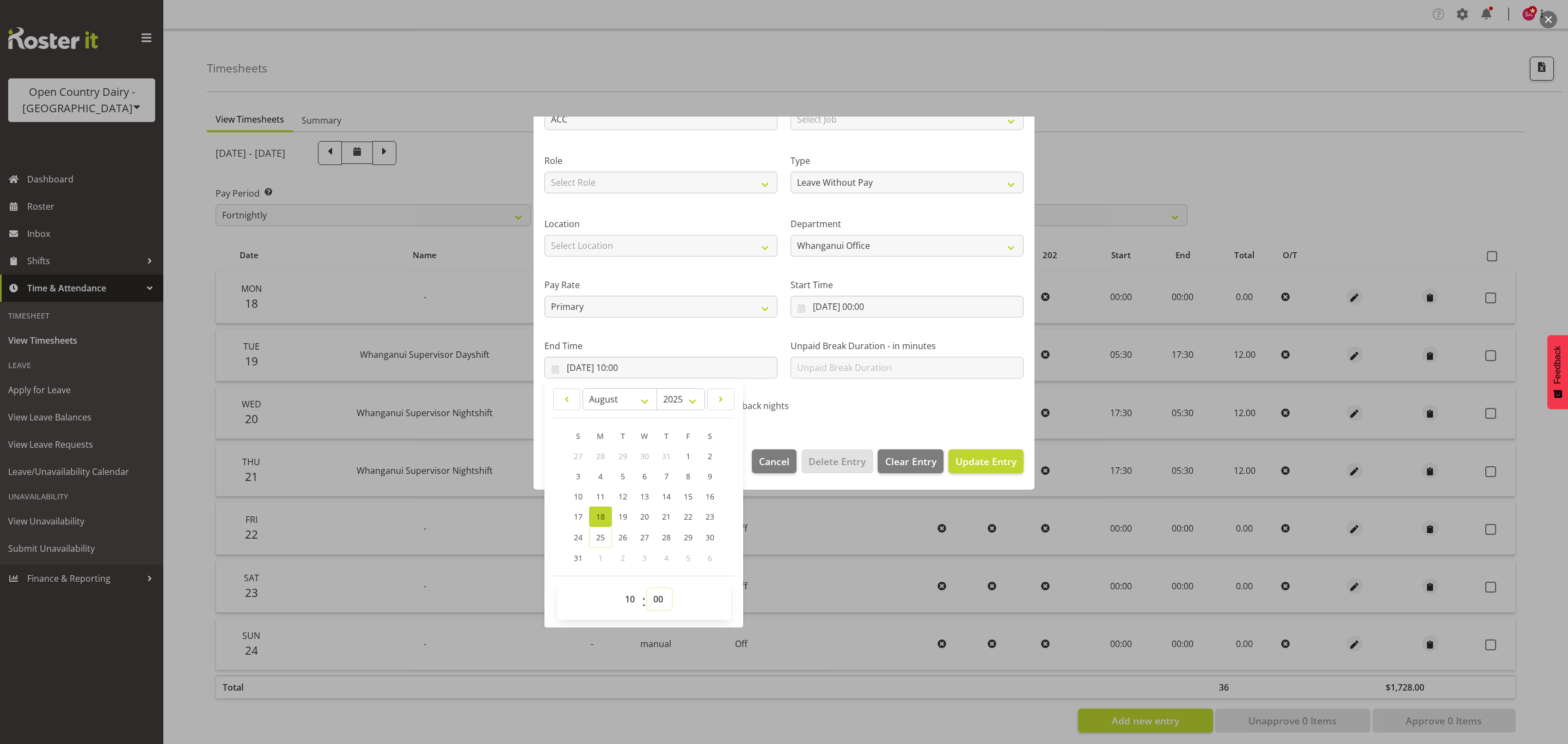
select select "6"
click at [648, 589] on select "00 01 02 03 04 05 06 07 08 09 10 11 12 13 14 15 16 17 18 19 20 21 22 23 24 25 2…" at bounding box center [659, 599] width 24 height 22
type input "18/08/2025, 10:06"
click at [964, 455] on span "Update Entry" at bounding box center [986, 461] width 61 height 13
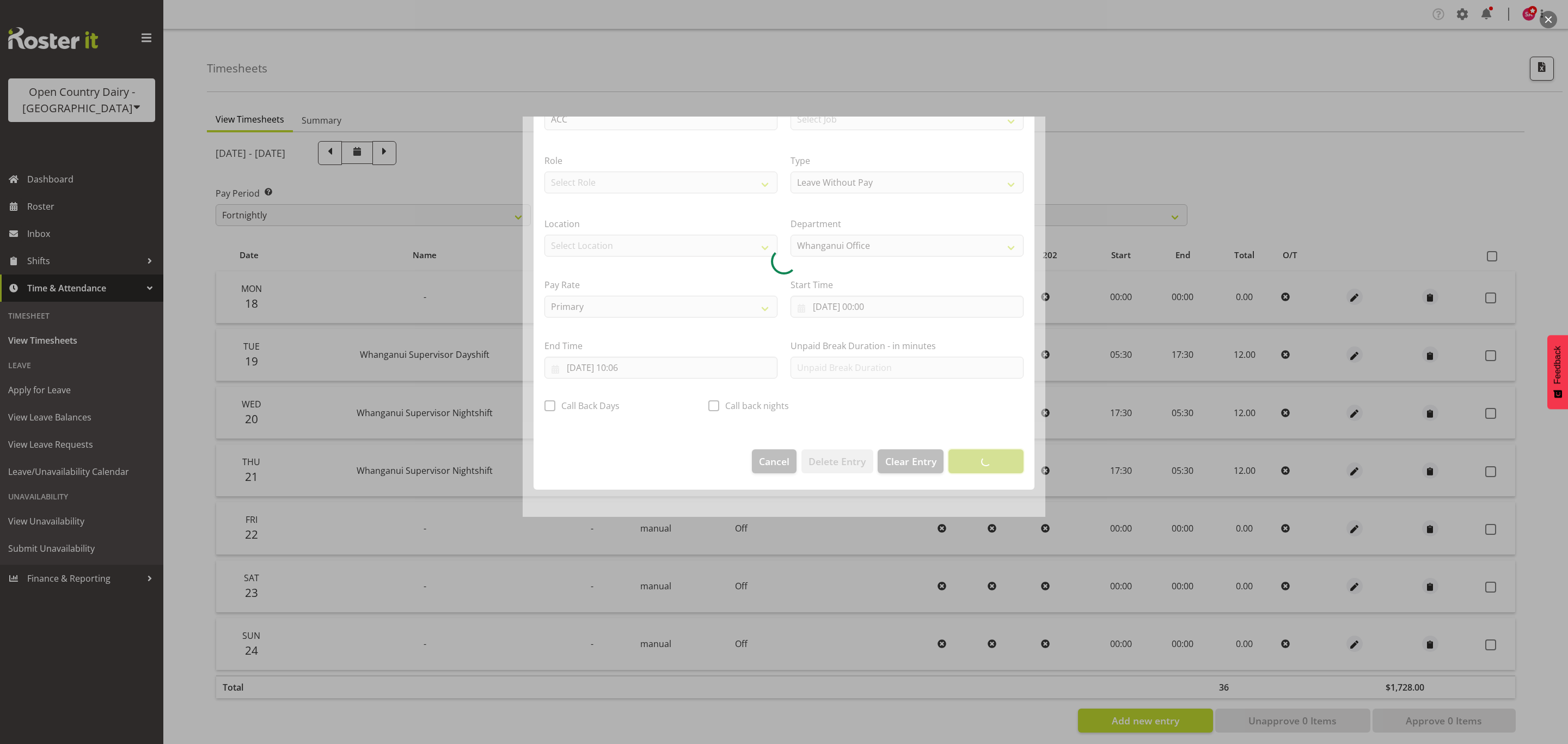
scroll to position [0, 0]
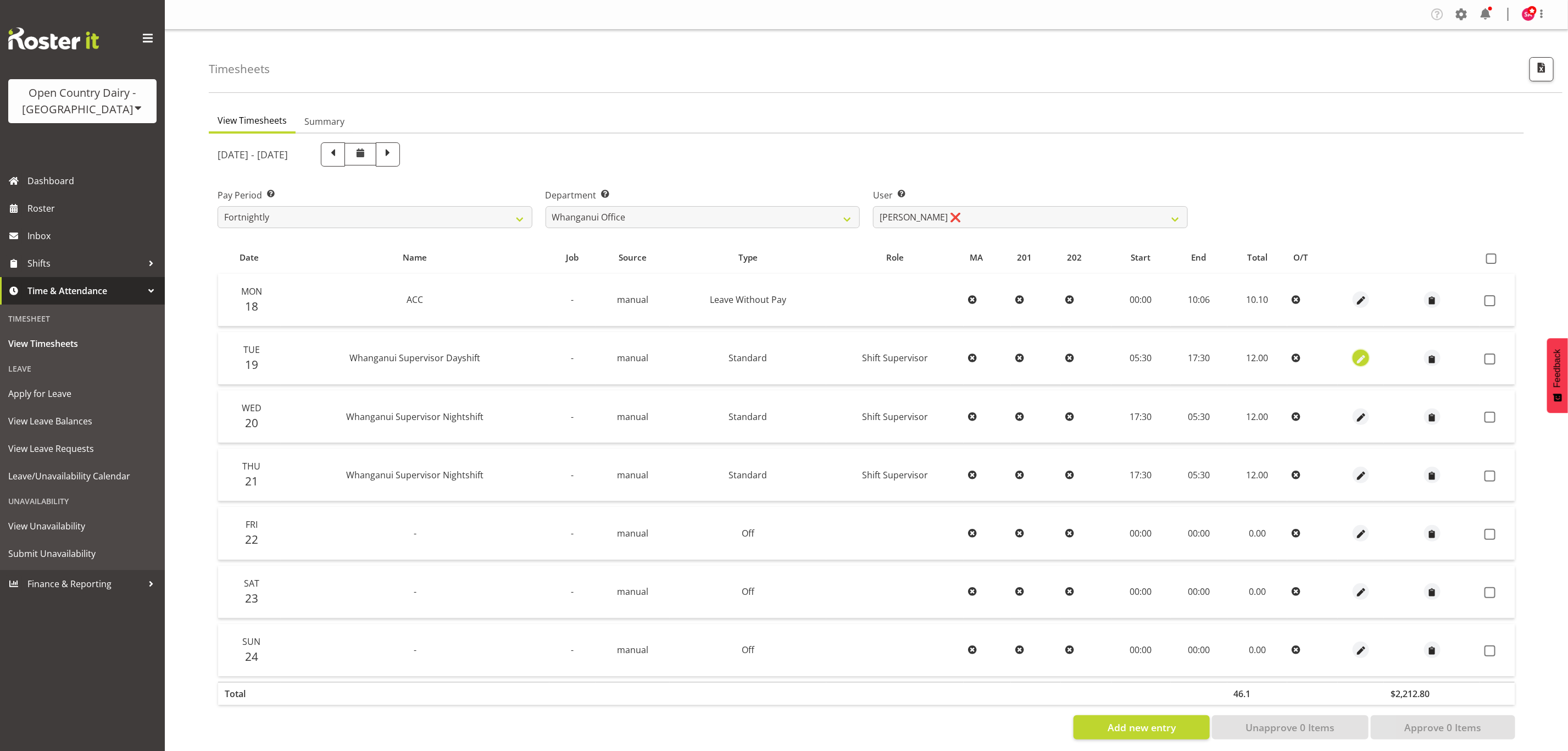
click at [1355, 358] on span "button" at bounding box center [1361, 359] width 13 height 13
select select "Standard"
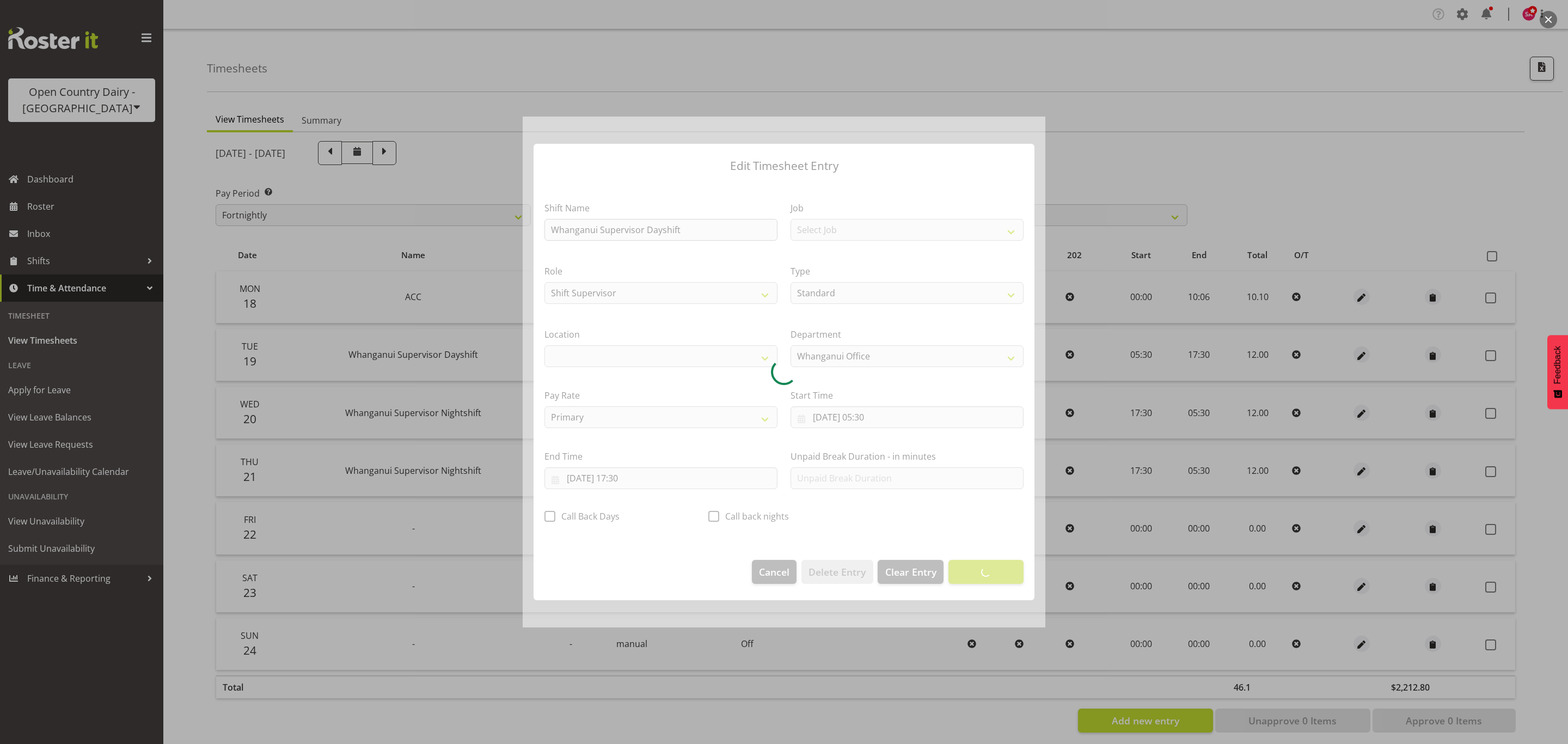
select select "1244"
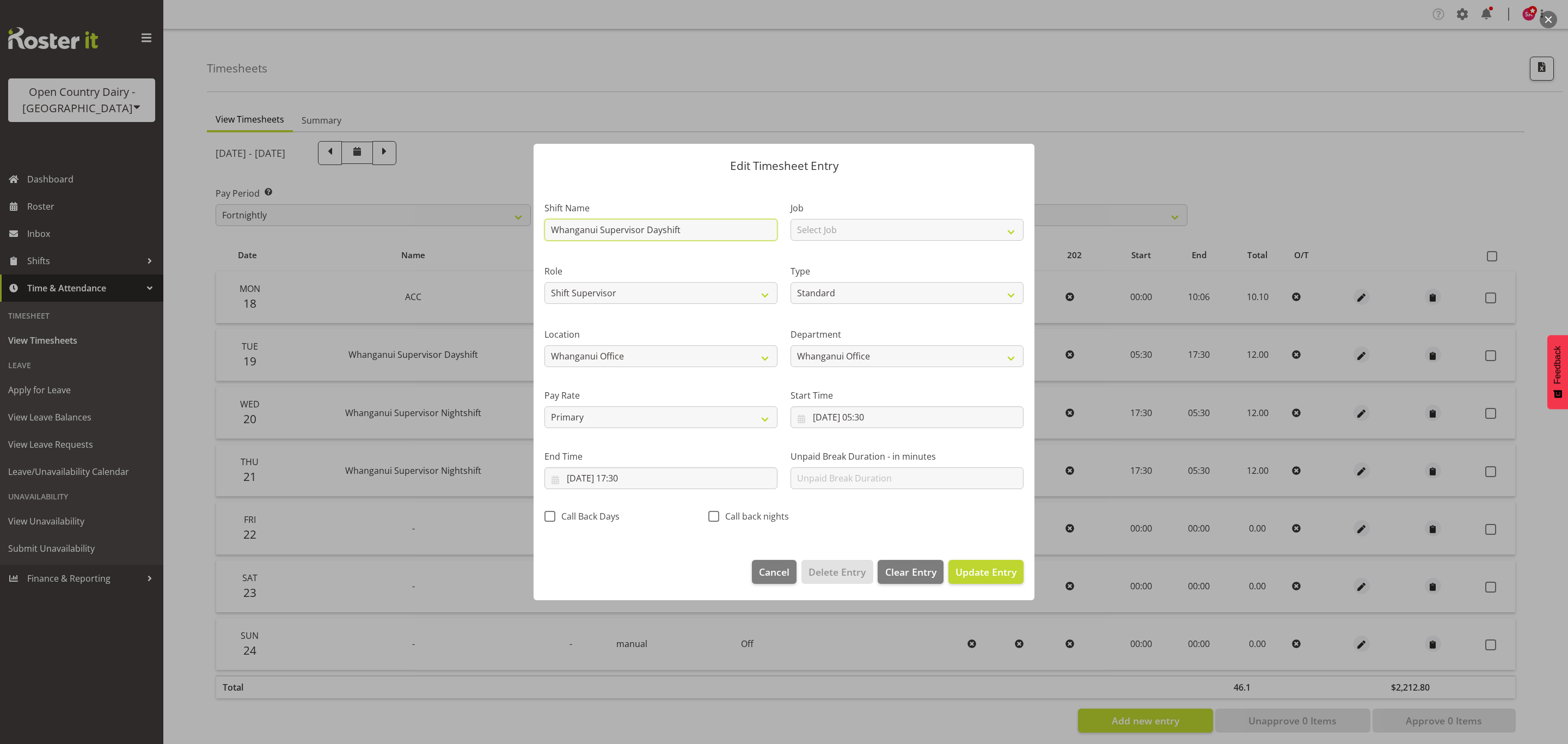
click at [687, 226] on input "Whanganui Supervisor Dayshift" at bounding box center [660, 230] width 233 height 22
type input "W"
click at [687, 226] on input "text" at bounding box center [660, 230] width 233 height 22
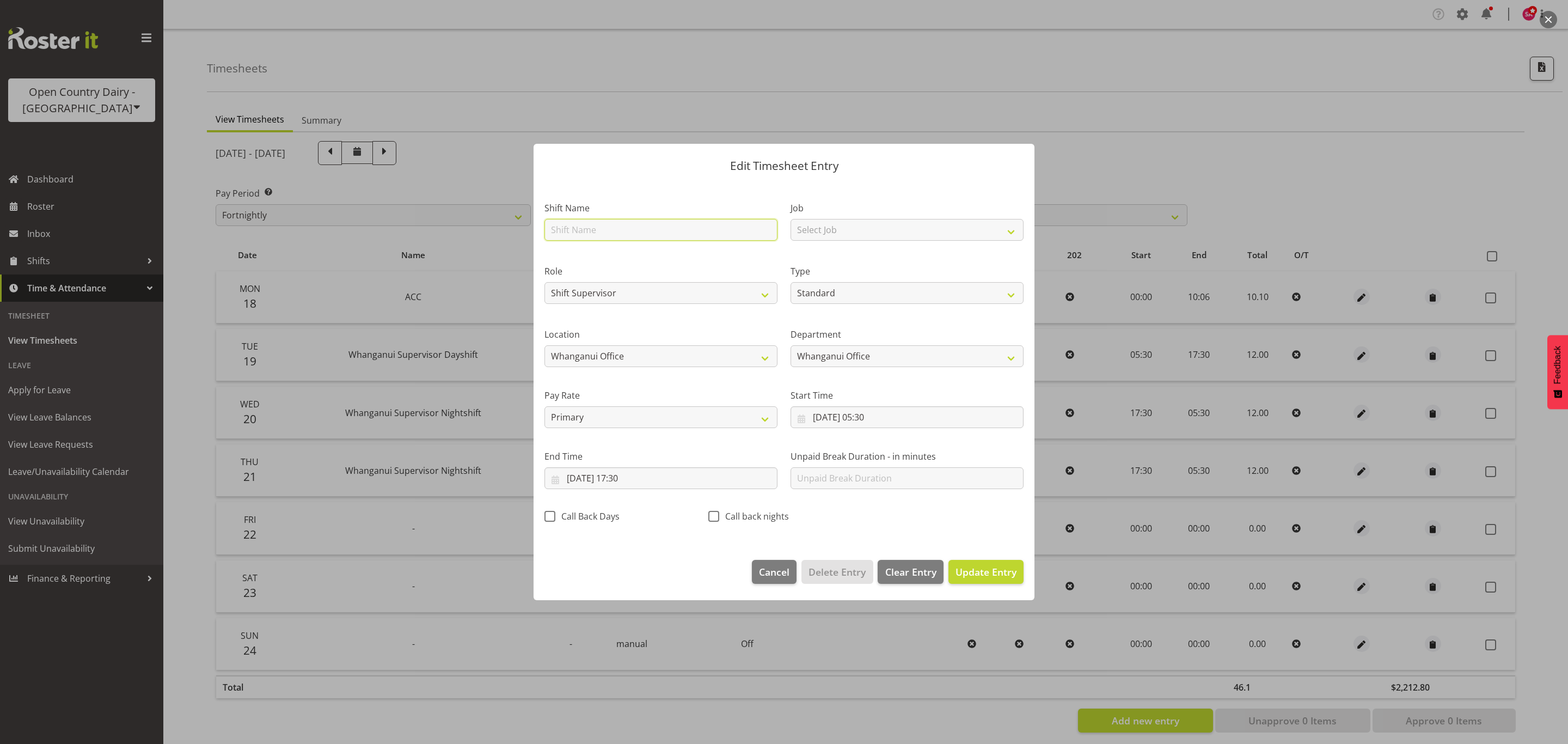
type input "ACC"
click at [824, 294] on select "Off Standard Public Holiday Public Holiday (Worked) Day In Lieu Annual Leave Si…" at bounding box center [907, 293] width 233 height 22
select select "Leave Without Pay"
click at [791, 282] on select "Off Standard Public Holiday Public Holiday (Worked) Day In Lieu Annual Leave Si…" at bounding box center [907, 293] width 233 height 22
click at [803, 420] on input "19/08/2025, 05:30" at bounding box center [907, 417] width 233 height 22
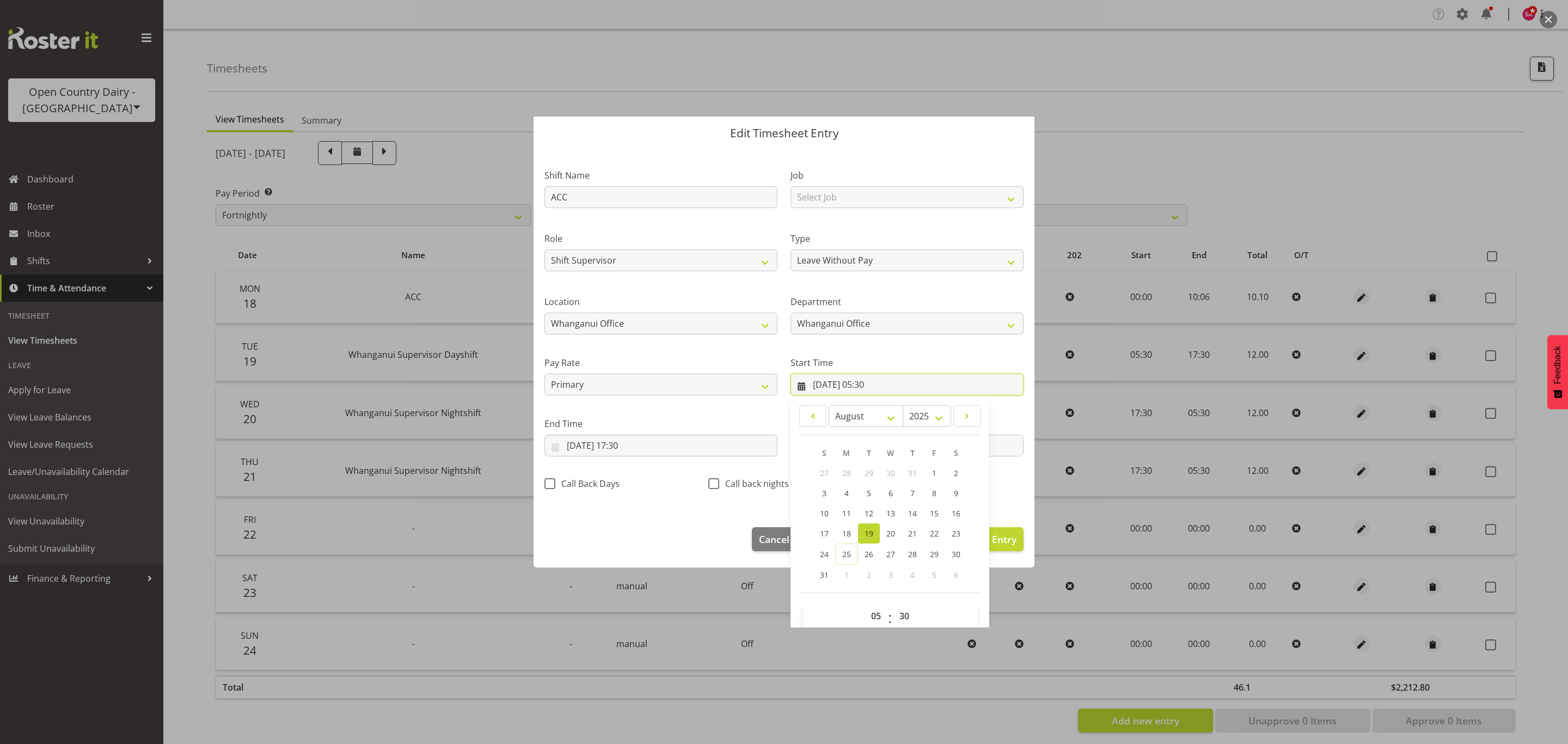
scroll to position [49, 0]
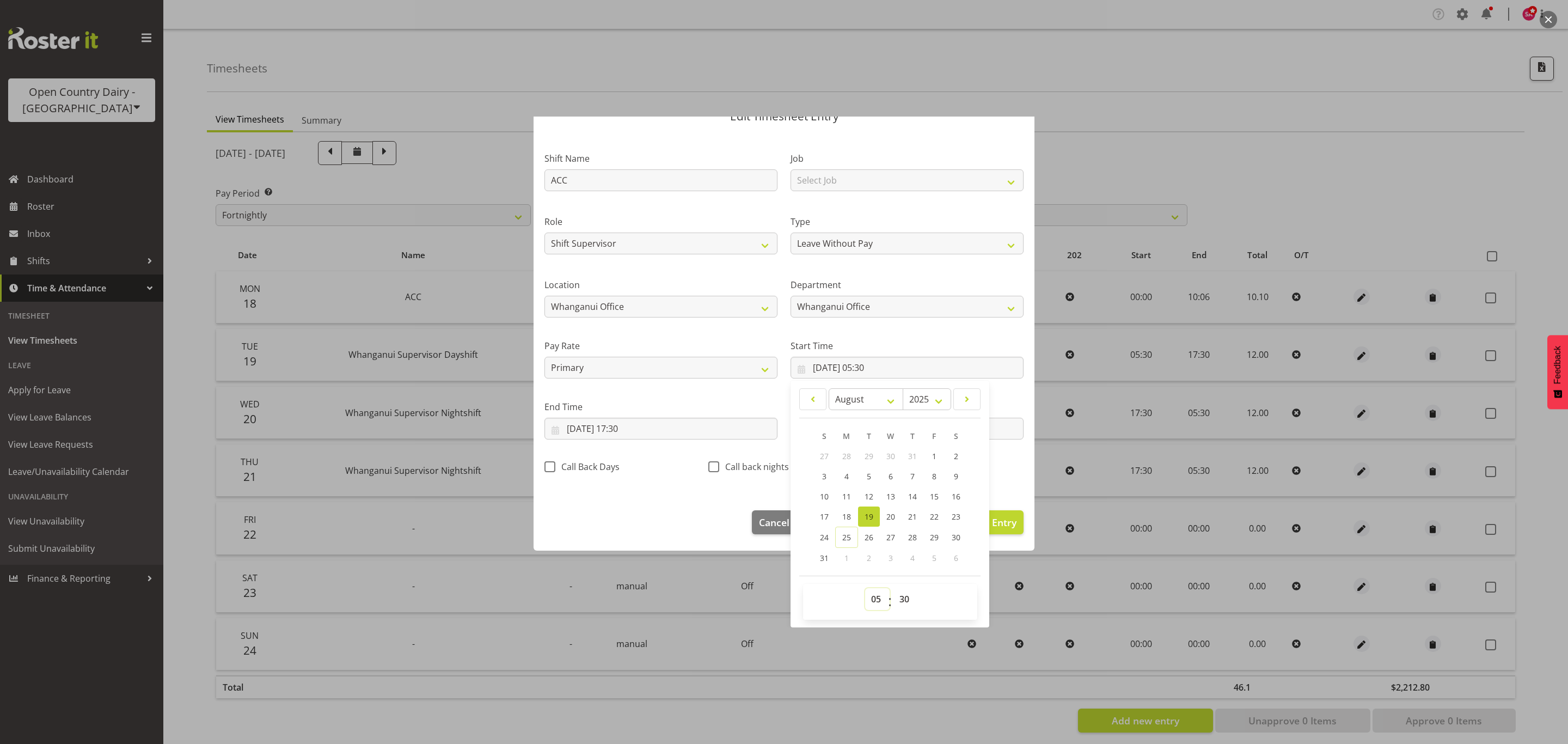
click at [865, 605] on select "00 01 02 03 04 05 06 07 08 09 10 11 12 13 14 15 16 17 18 19 20 21 22 23" at bounding box center [877, 599] width 24 height 22
select select "0"
click at [865, 589] on select "00 01 02 03 04 05 06 07 08 09 10 11 12 13 14 15 16 17 18 19 20 21 22 23" at bounding box center [877, 599] width 24 height 22
type input "19/08/2025, 00:30"
click at [898, 598] on select "00 01 02 03 04 05 06 07 08 09 10 11 12 13 14 15 16 17 18 19 20 21 22 23 24 25 2…" at bounding box center [906, 599] width 24 height 22
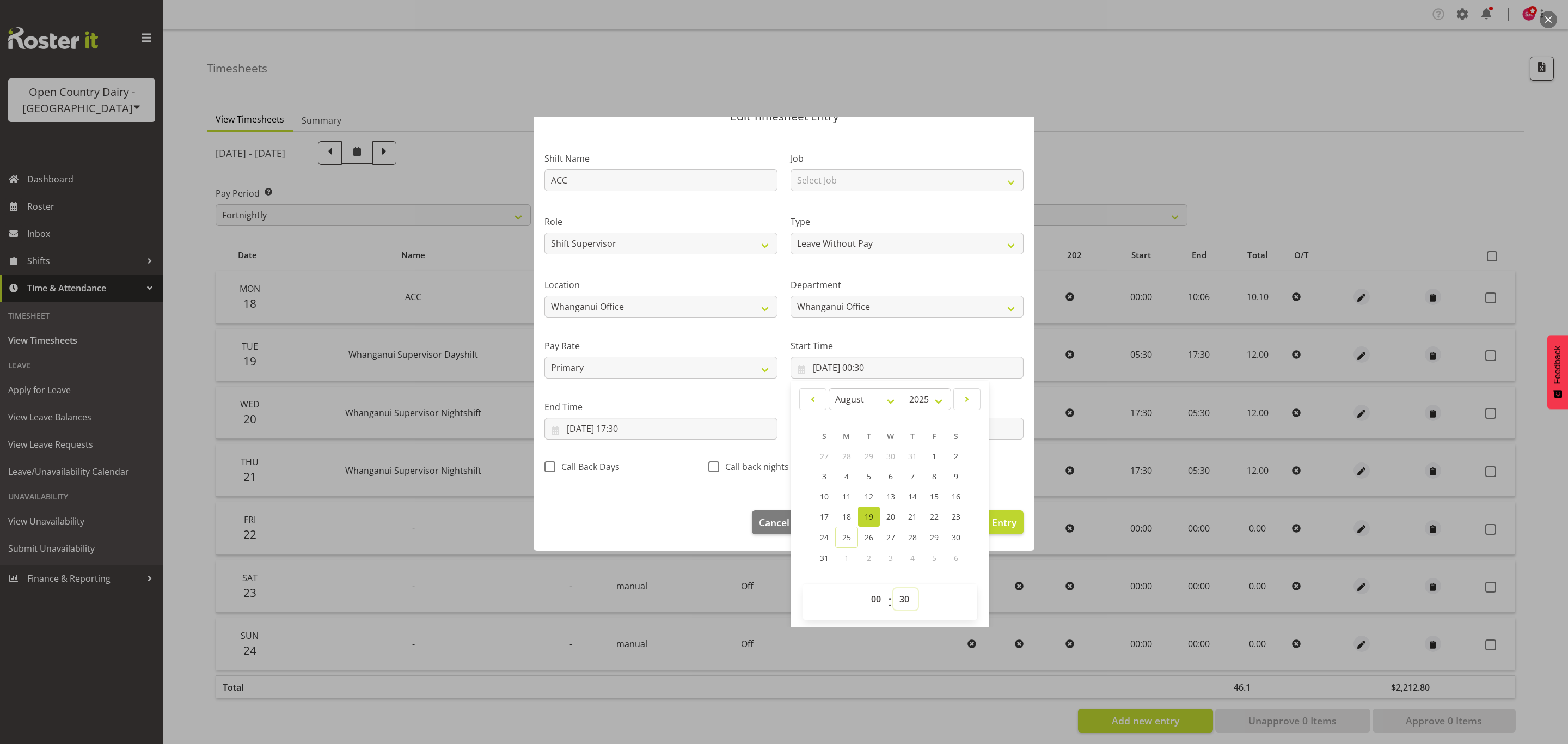
select select "0"
click at [894, 589] on select "00 01 02 03 04 05 06 07 08 09 10 11 12 13 14 15 16 17 18 19 20 21 22 23 24 25 2…" at bounding box center [906, 599] width 24 height 22
type input "19/08/2025, 00:00"
click at [559, 431] on input "19/08/2025, 17:30" at bounding box center [660, 429] width 233 height 22
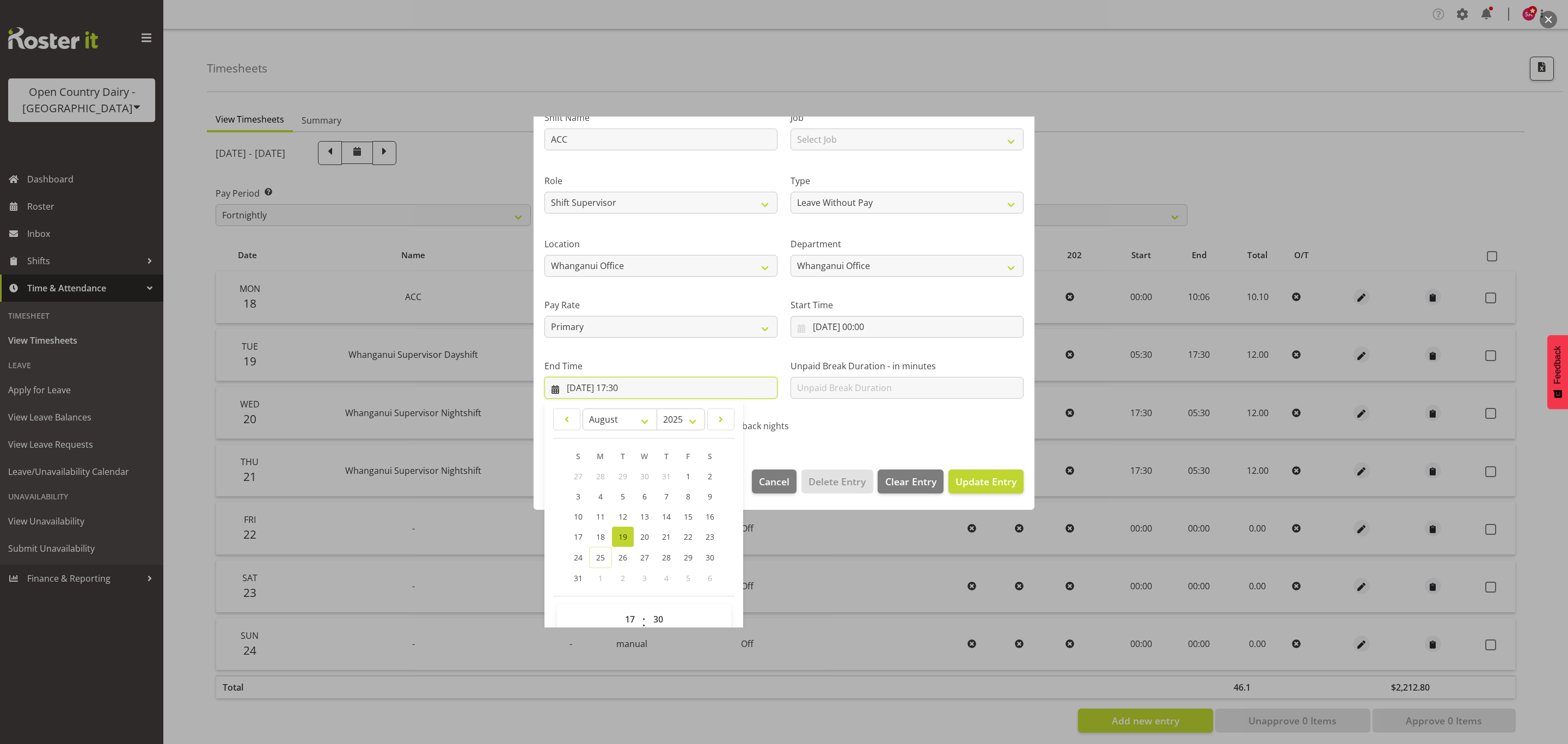
scroll to position [111, 0]
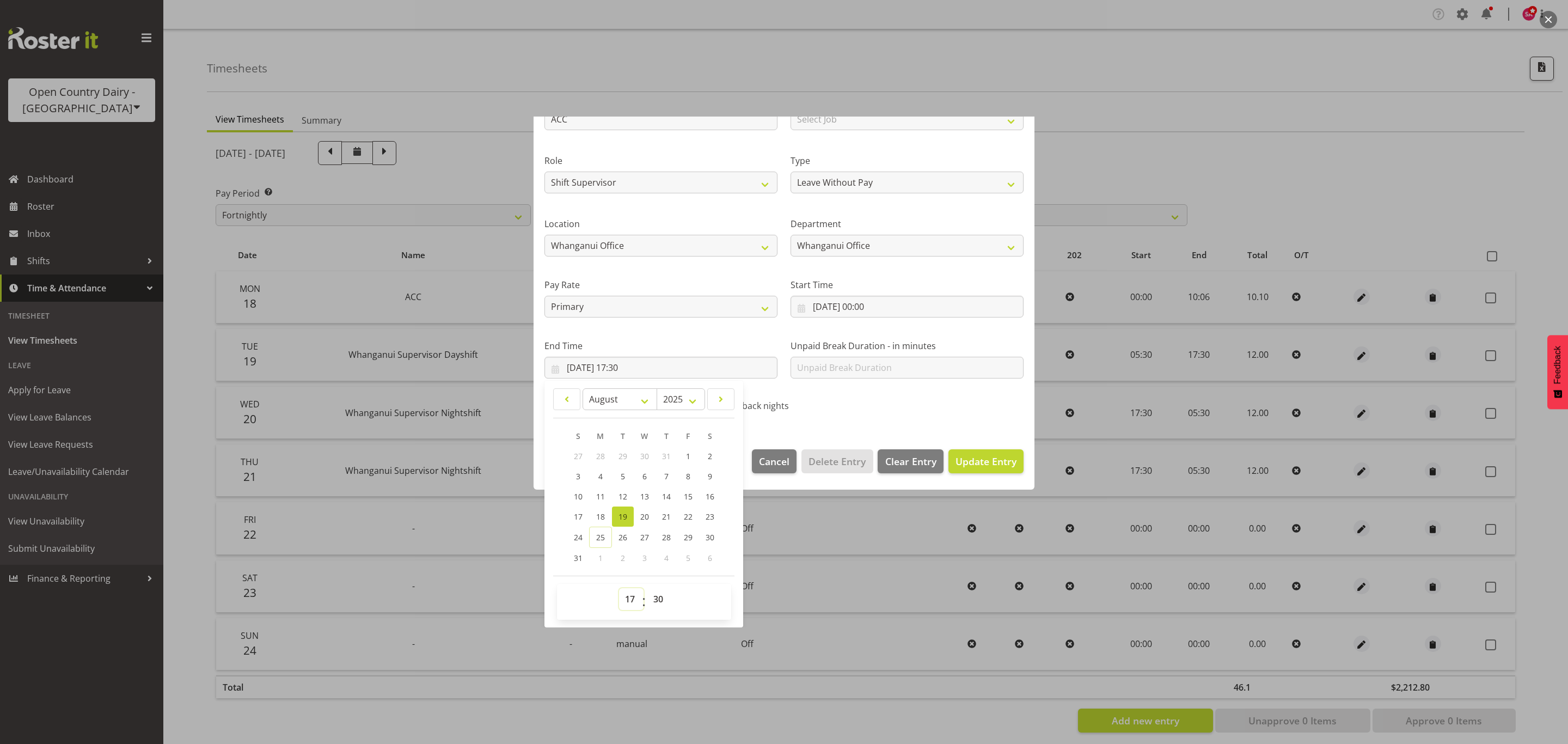
click at [632, 601] on select "00 01 02 03 04 05 06 07 08 09 10 11 12 13 14 15 16 17 18 19 20 21 22 23" at bounding box center [631, 599] width 24 height 22
select select "10"
click at [619, 589] on select "00 01 02 03 04 05 06 07 08 09 10 11 12 13 14 15 16 17 18 19 20 21 22 23" at bounding box center [631, 599] width 24 height 22
type input "19/08/2025, 10:30"
click at [655, 602] on select "00 01 02 03 04 05 06 07 08 09 10 11 12 13 14 15 16 17 18 19 20 21 22 23 24 25 2…" at bounding box center [659, 599] width 24 height 22
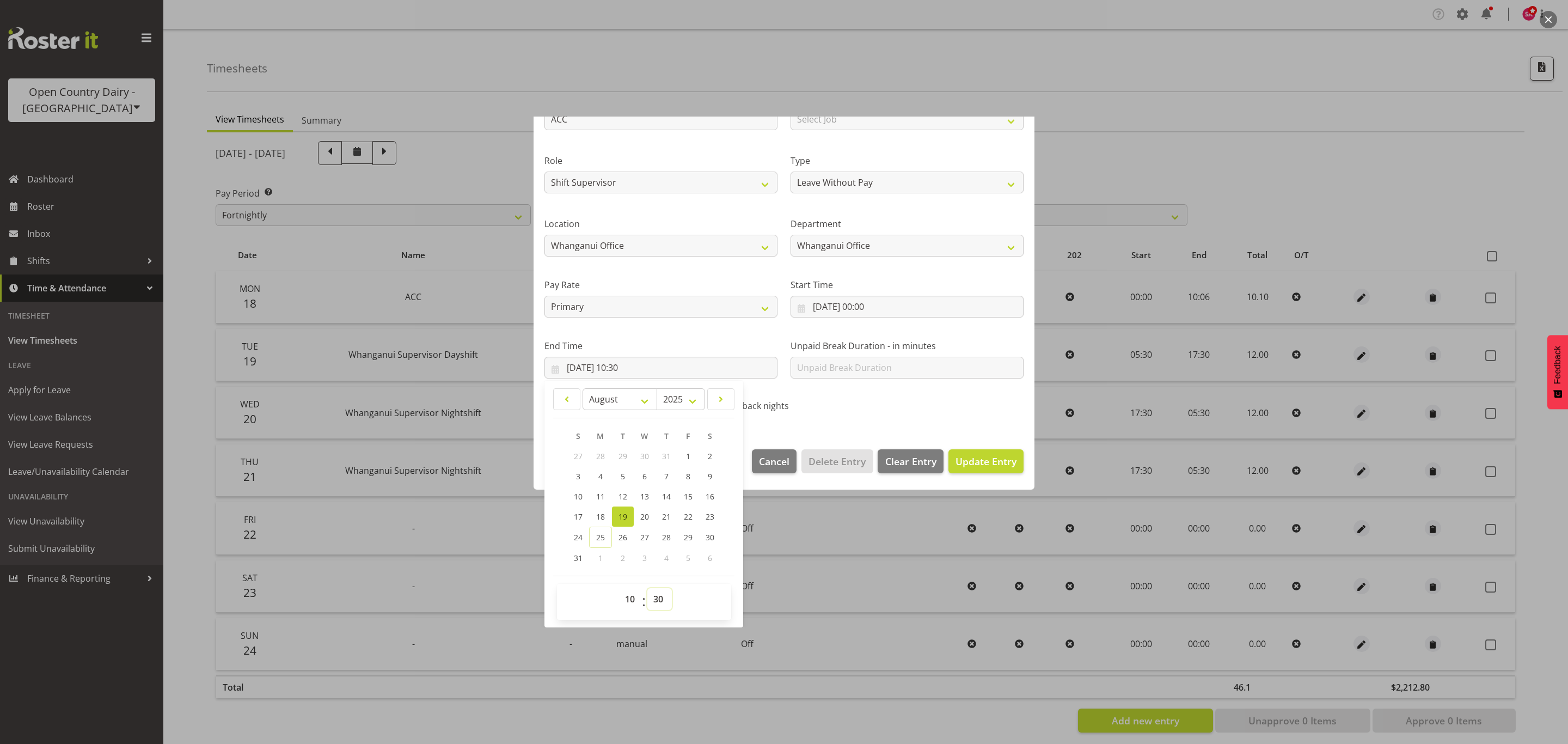
select select "6"
click at [648, 589] on select "00 01 02 03 04 05 06 07 08 09 10 11 12 13 14 15 16 17 18 19 20 21 22 23 24 25 2…" at bounding box center [659, 599] width 24 height 22
type input "19/08/2025, 10:06"
click at [961, 457] on span "Update Entry" at bounding box center [986, 461] width 61 height 13
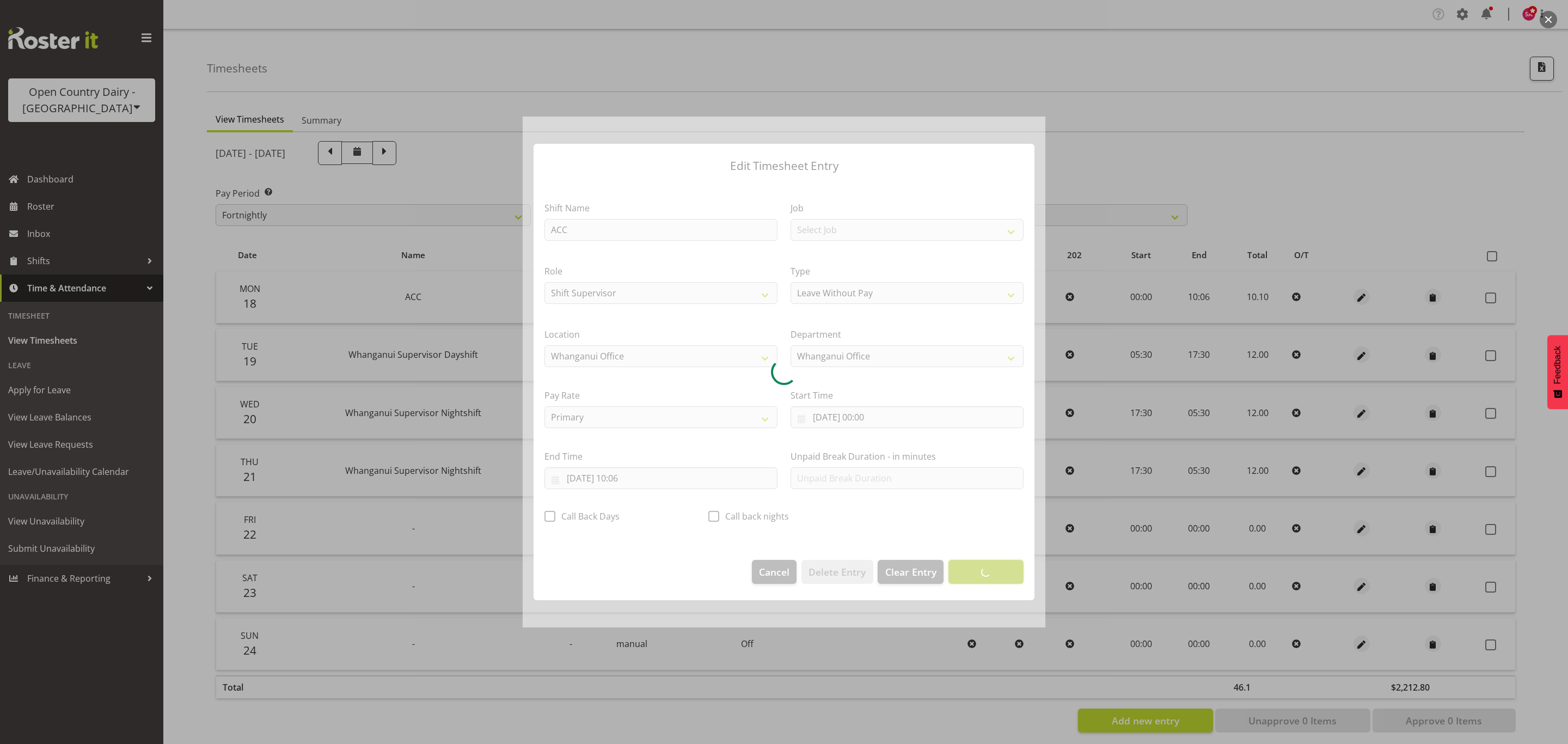
scroll to position [0, 0]
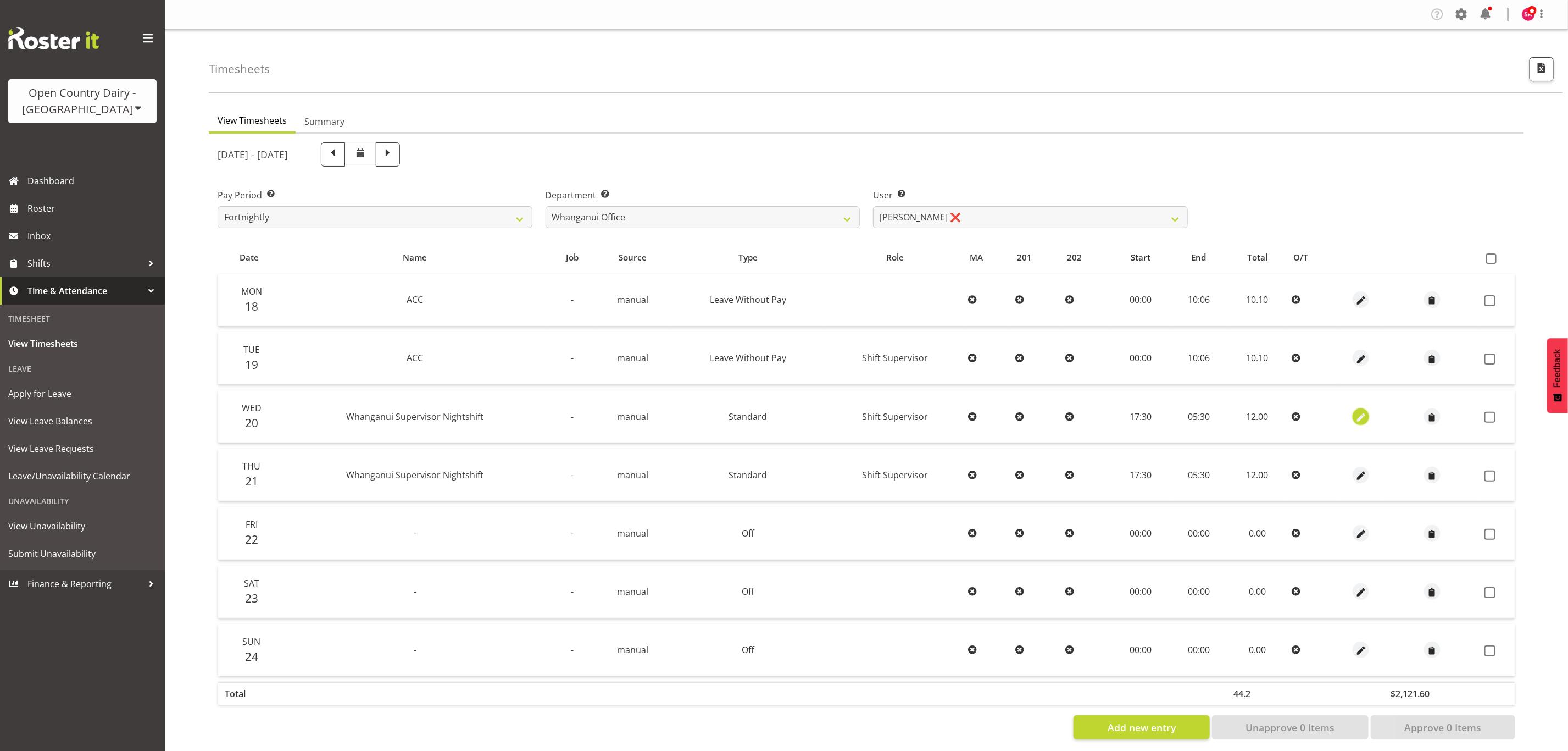
click at [1358, 411] on span "button" at bounding box center [1361, 417] width 13 height 13
select select "Standard"
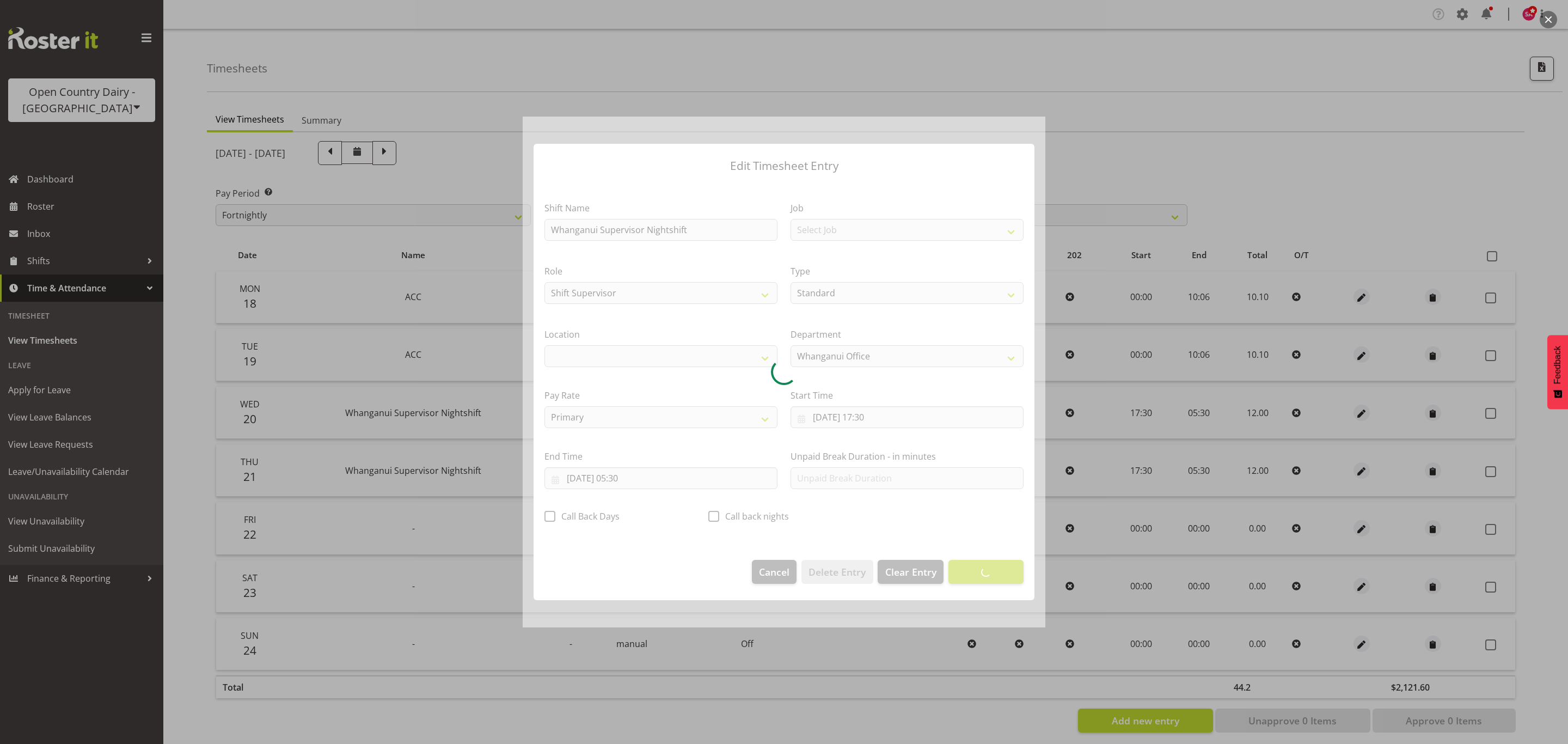
select select "1244"
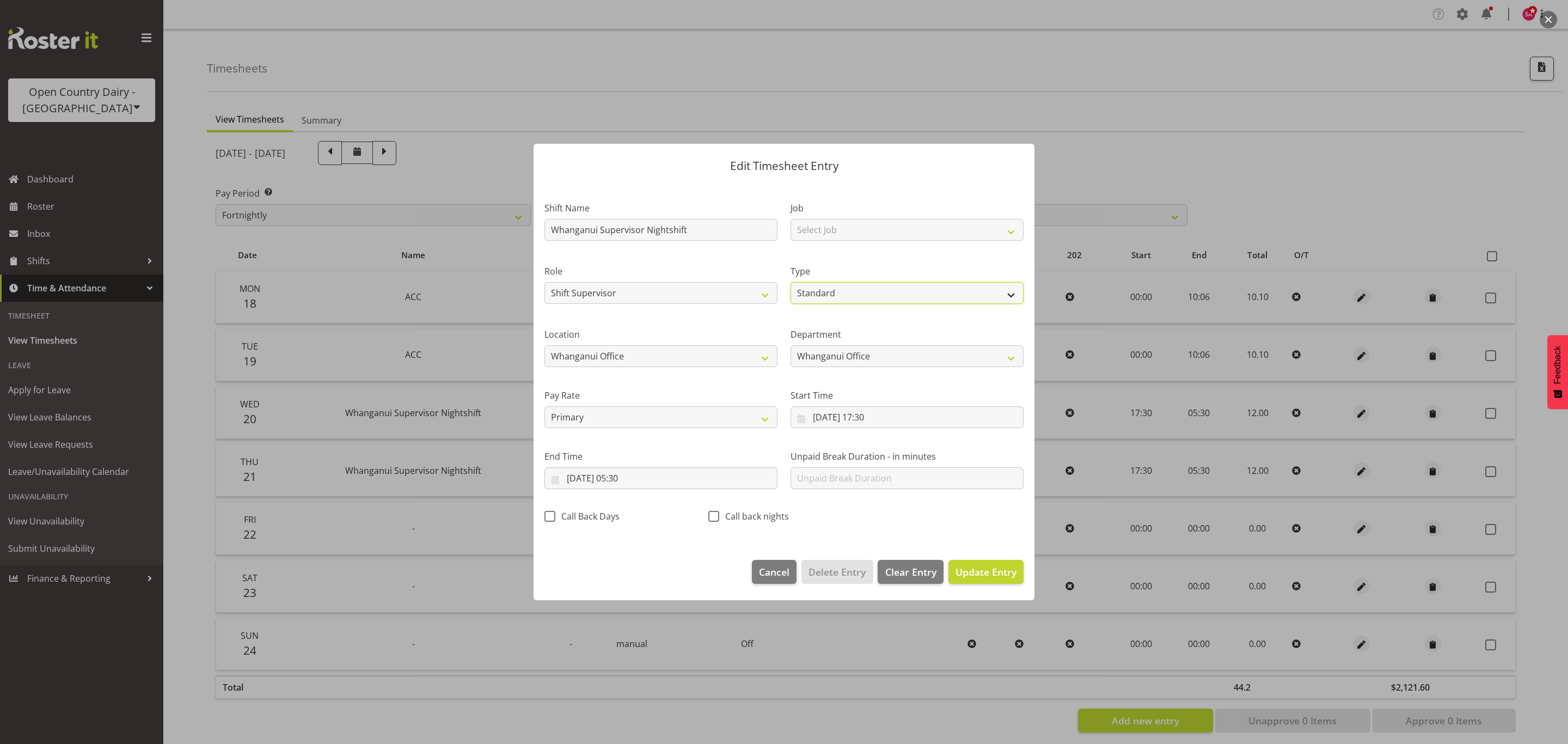
click at [843, 289] on select "Off Standard Public Holiday Public Holiday (Worked) Day In Lieu Annual Leave Si…" at bounding box center [907, 293] width 233 height 22
select select "Leave Without Pay"
click at [791, 282] on select "Off Standard Public Holiday Public Holiday (Worked) Day In Lieu Annual Leave Si…" at bounding box center [907, 293] width 233 height 22
click at [709, 226] on input "Whanganui Supervisor Nightshift" at bounding box center [660, 230] width 233 height 22
type input "W"
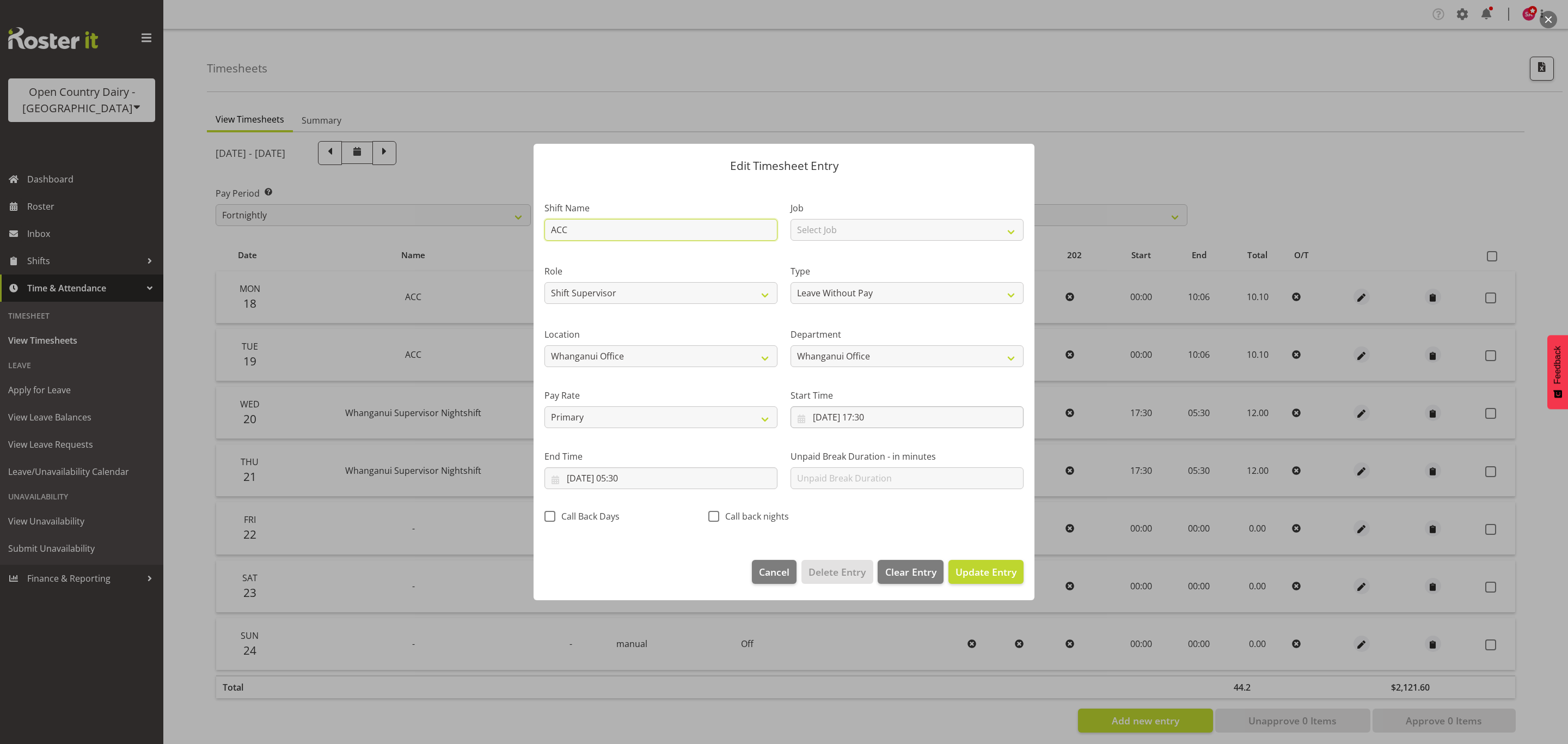
type input "ACC"
click at [808, 416] on input "20/08/2025, 17:30" at bounding box center [907, 417] width 233 height 22
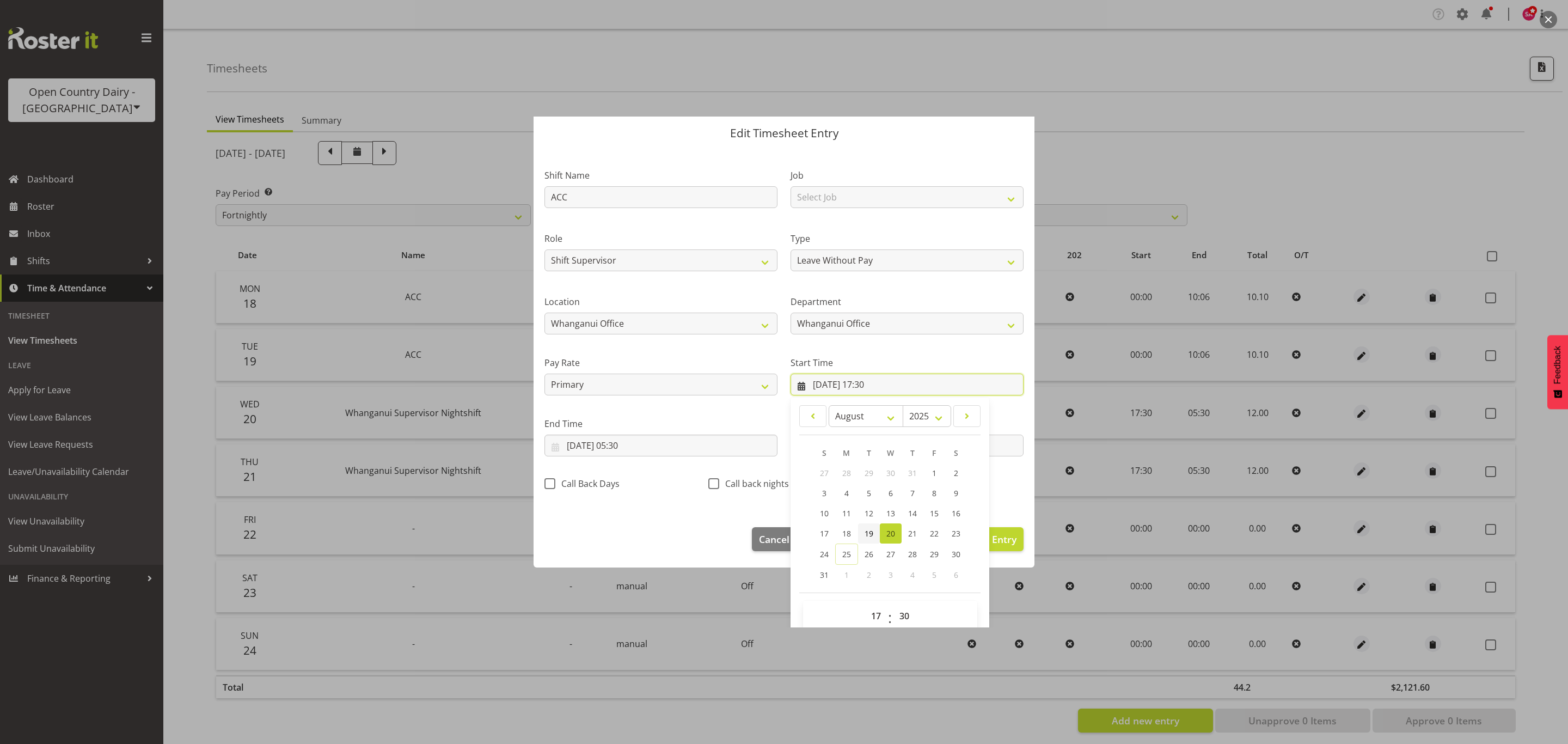
scroll to position [49, 0]
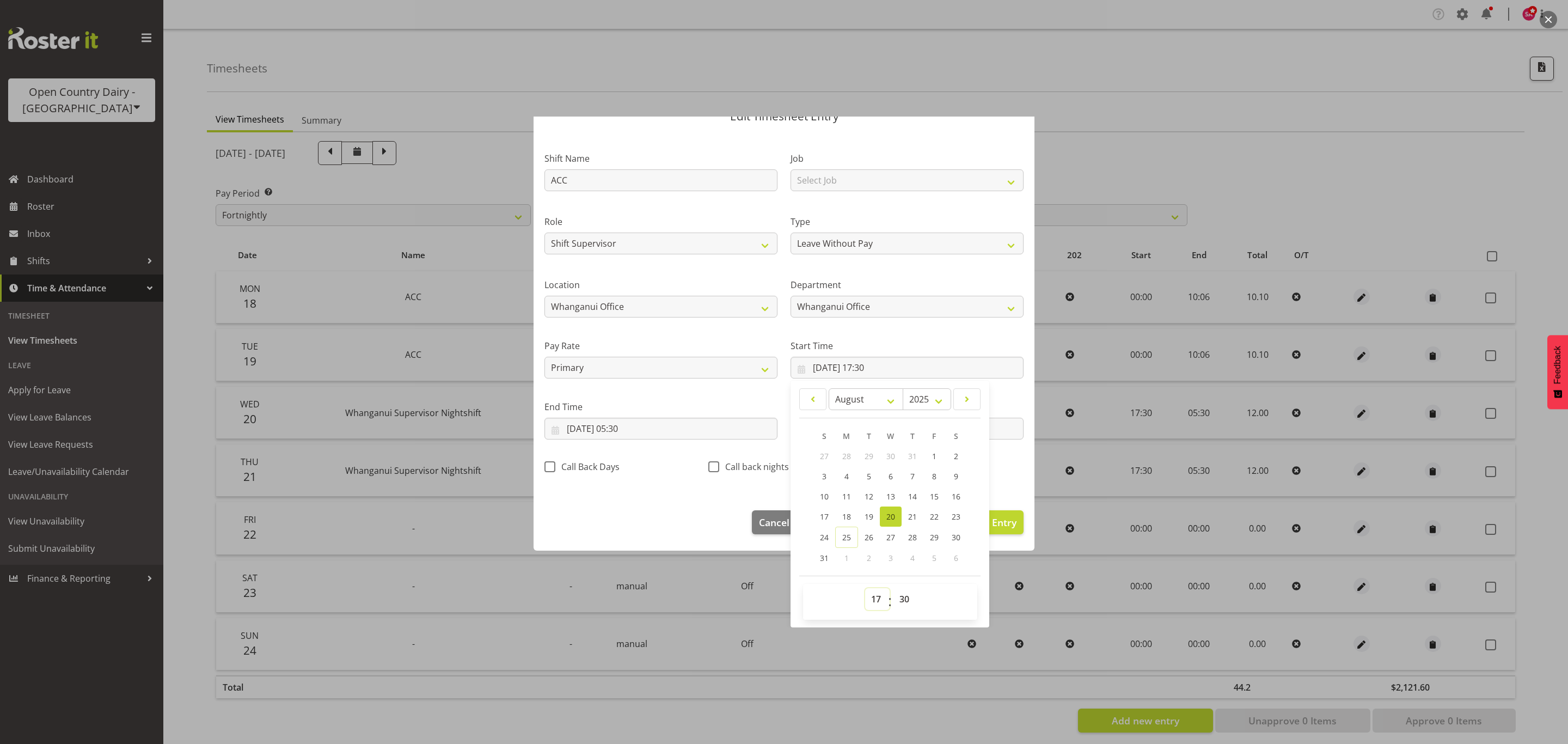
click at [865, 598] on select "00 01 02 03 04 05 06 07 08 09 10 11 12 13 14 15 16 17 18 19 20 21 22 23" at bounding box center [877, 599] width 24 height 22
select select "0"
click at [865, 589] on select "00 01 02 03 04 05 06 07 08 09 10 11 12 13 14 15 16 17 18 19 20 21 22 23" at bounding box center [877, 599] width 24 height 22
type input "20/08/2025, 00:30"
click at [899, 594] on select "00 01 02 03 04 05 06 07 08 09 10 11 12 13 14 15 16 17 18 19 20 21 22 23 24 25 2…" at bounding box center [906, 599] width 24 height 22
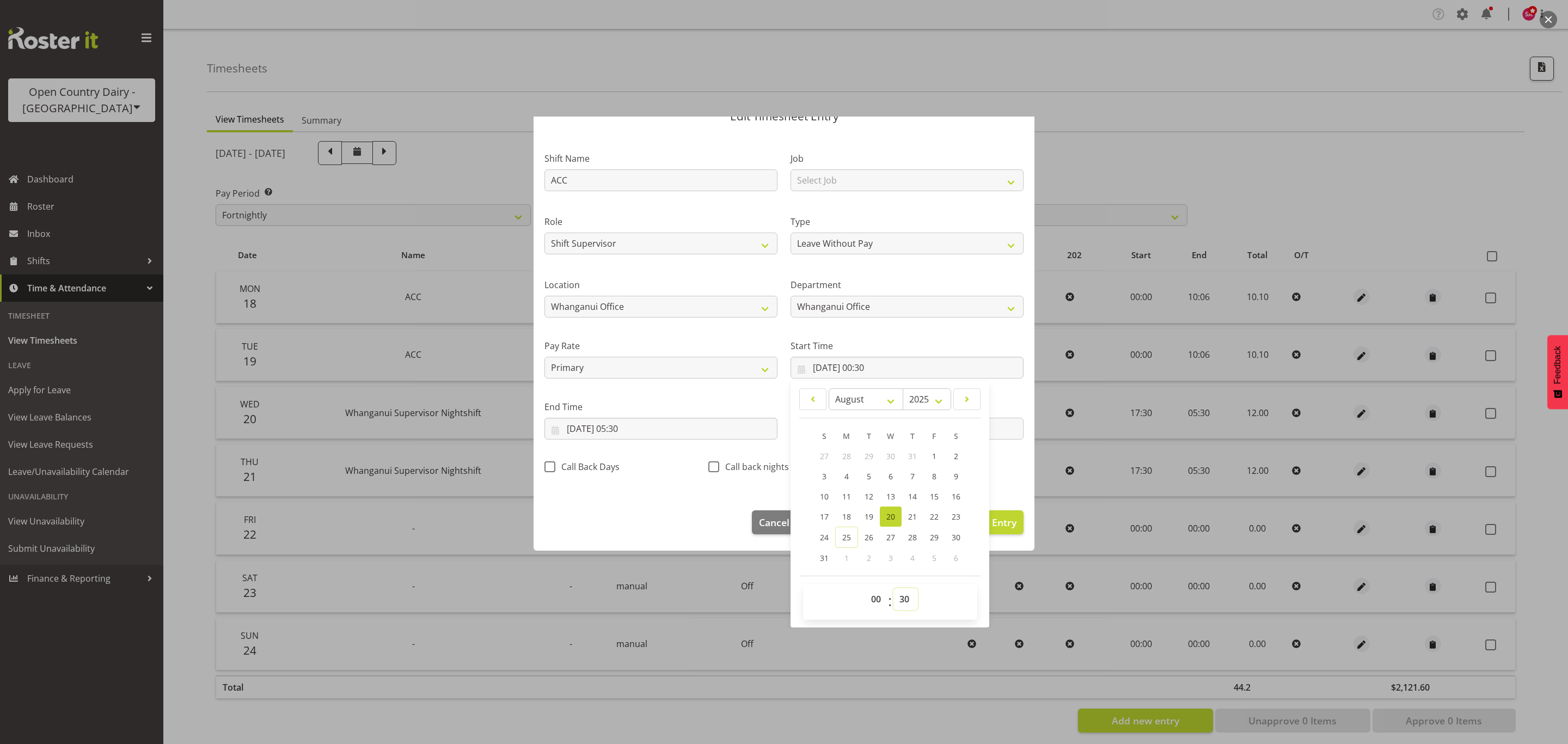
select select "0"
click at [894, 589] on select "00 01 02 03 04 05 06 07 08 09 10 11 12 13 14 15 16 17 18 19 20 21 22 23 24 25 2…" at bounding box center [906, 599] width 24 height 22
type input "20/08/2025, 00:00"
click at [558, 426] on input "21/08/2025, 05:30" at bounding box center [660, 429] width 233 height 22
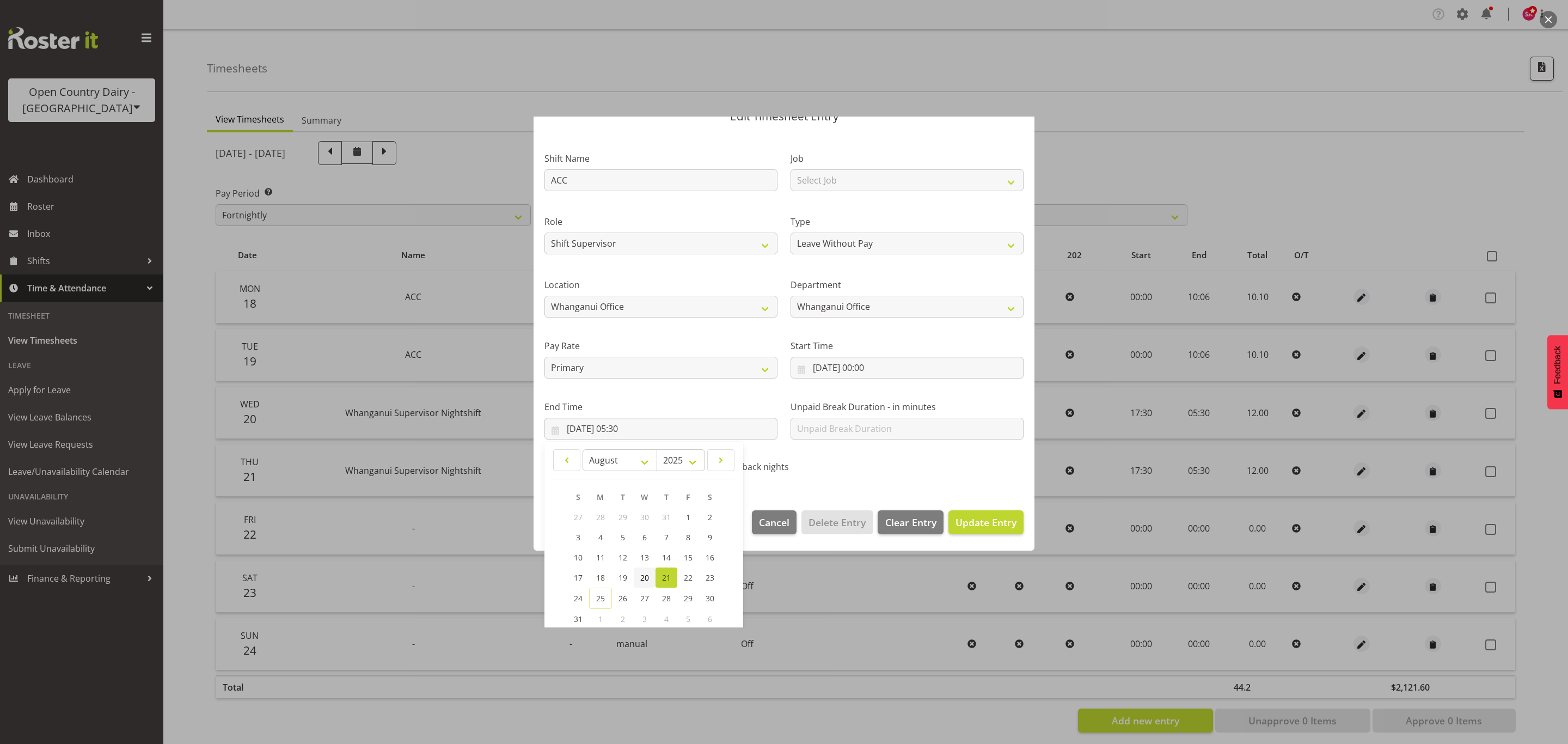
click at [648, 570] on link "20" at bounding box center [645, 577] width 22 height 20
type input "20/08/2025, 05:30"
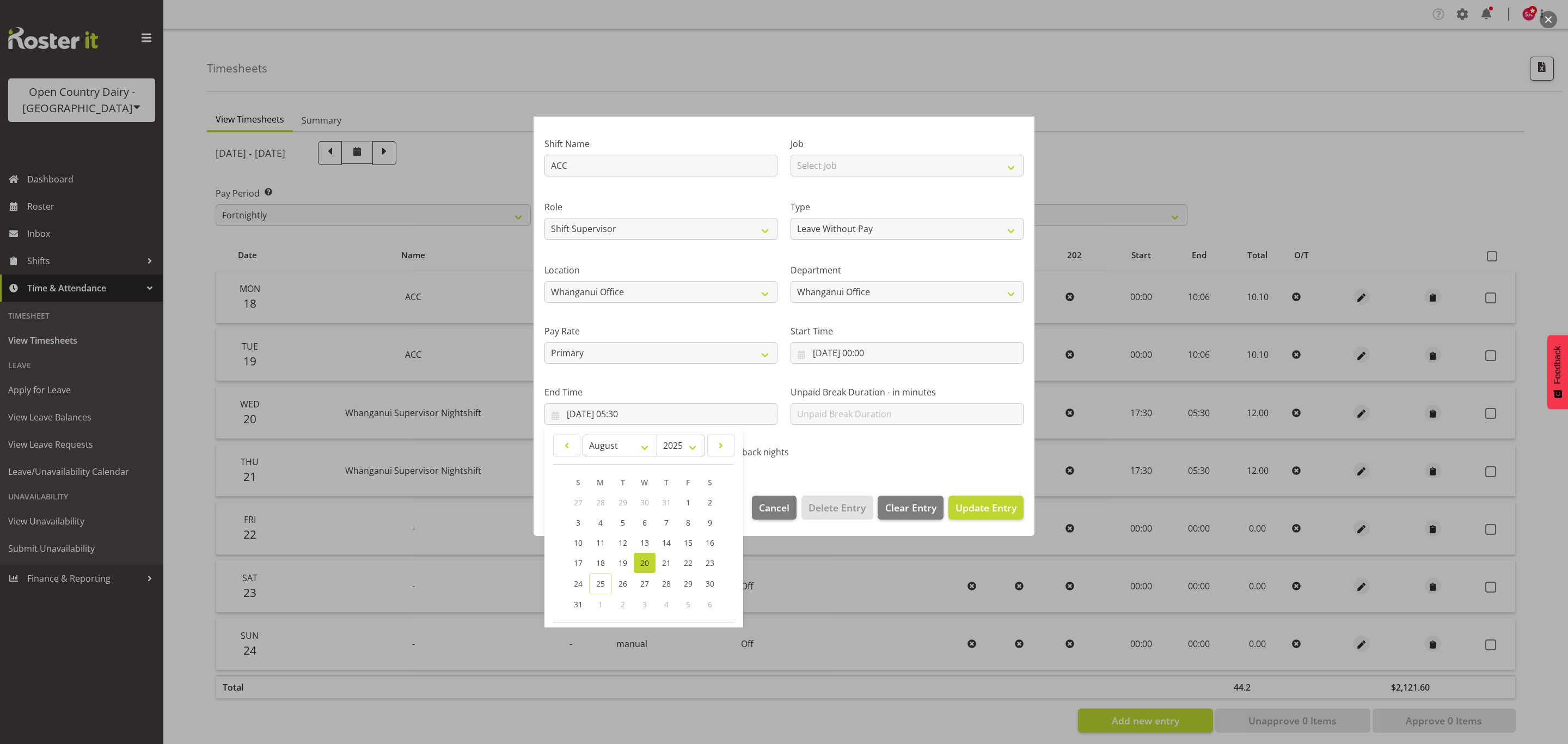
scroll to position [111, 0]
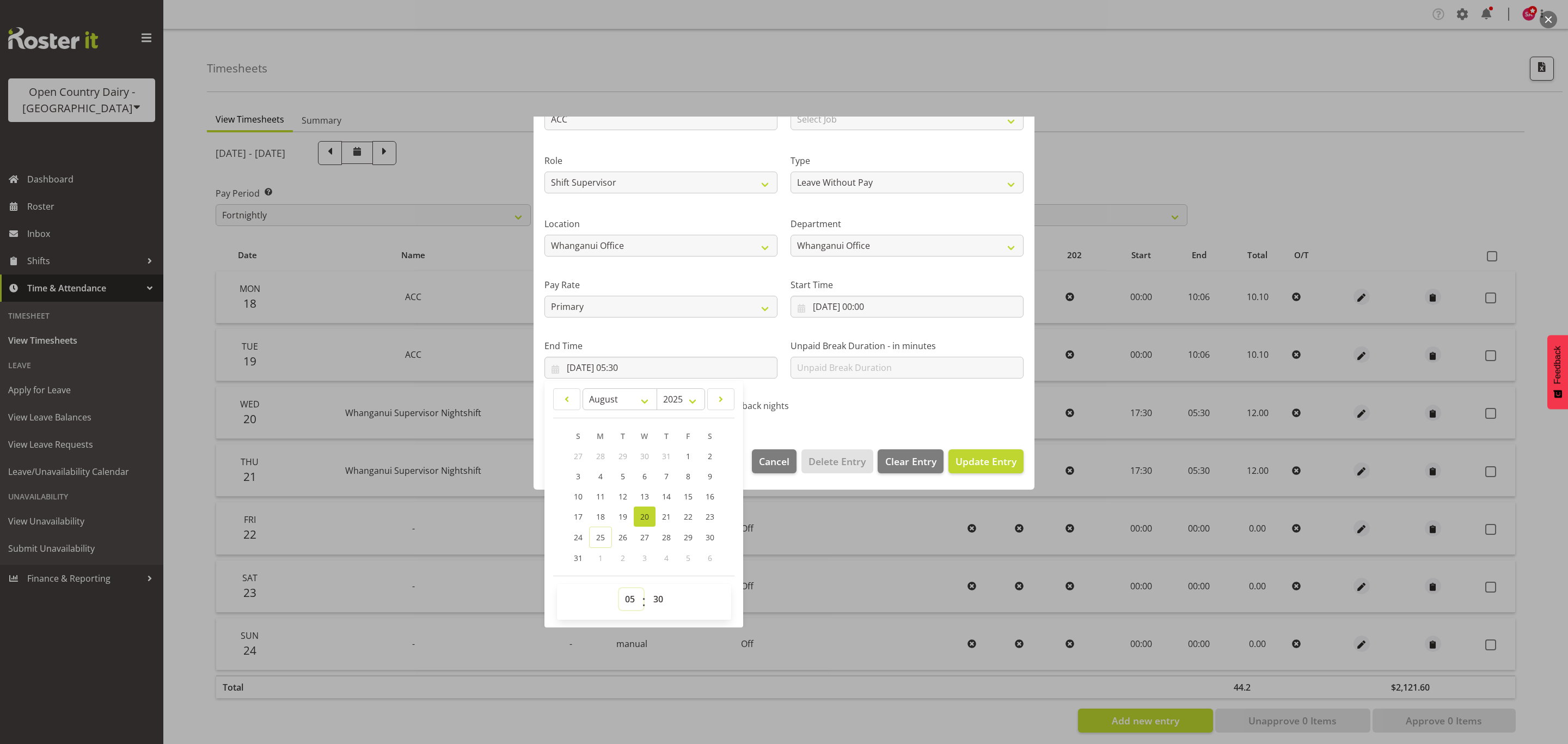
click at [631, 598] on select "00 01 02 03 04 05 06 07 08 09 10 11 12 13 14 15 16 17 18 19 20 21 22 23" at bounding box center [631, 599] width 24 height 22
select select "10"
click at [619, 589] on select "00 01 02 03 04 05 06 07 08 09 10 11 12 13 14 15 16 17 18 19 20 21 22 23" at bounding box center [631, 599] width 24 height 22
type input "20/08/2025, 10:30"
click at [660, 598] on select "00 01 02 03 04 05 06 07 08 09 10 11 12 13 14 15 16 17 18 19 20 21 22 23 24 25 2…" at bounding box center [659, 599] width 24 height 22
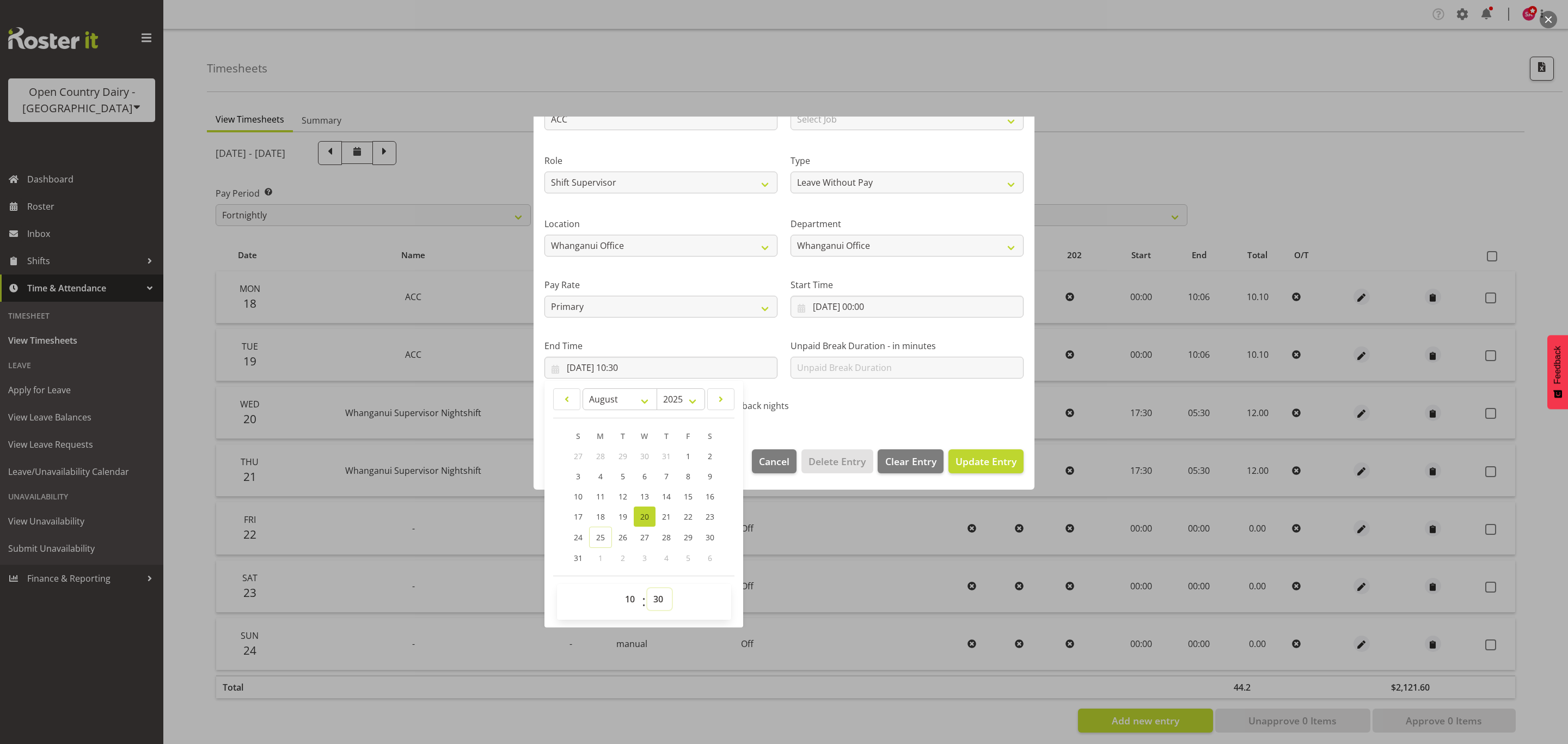
select select "6"
click at [648, 589] on select "00 01 02 03 04 05 06 07 08 09 10 11 12 13 14 15 16 17 18 19 20 21 22 23 24 25 2…" at bounding box center [659, 599] width 24 height 22
type input "20/08/2025, 10:06"
click at [979, 460] on span "Update Entry" at bounding box center [986, 461] width 61 height 13
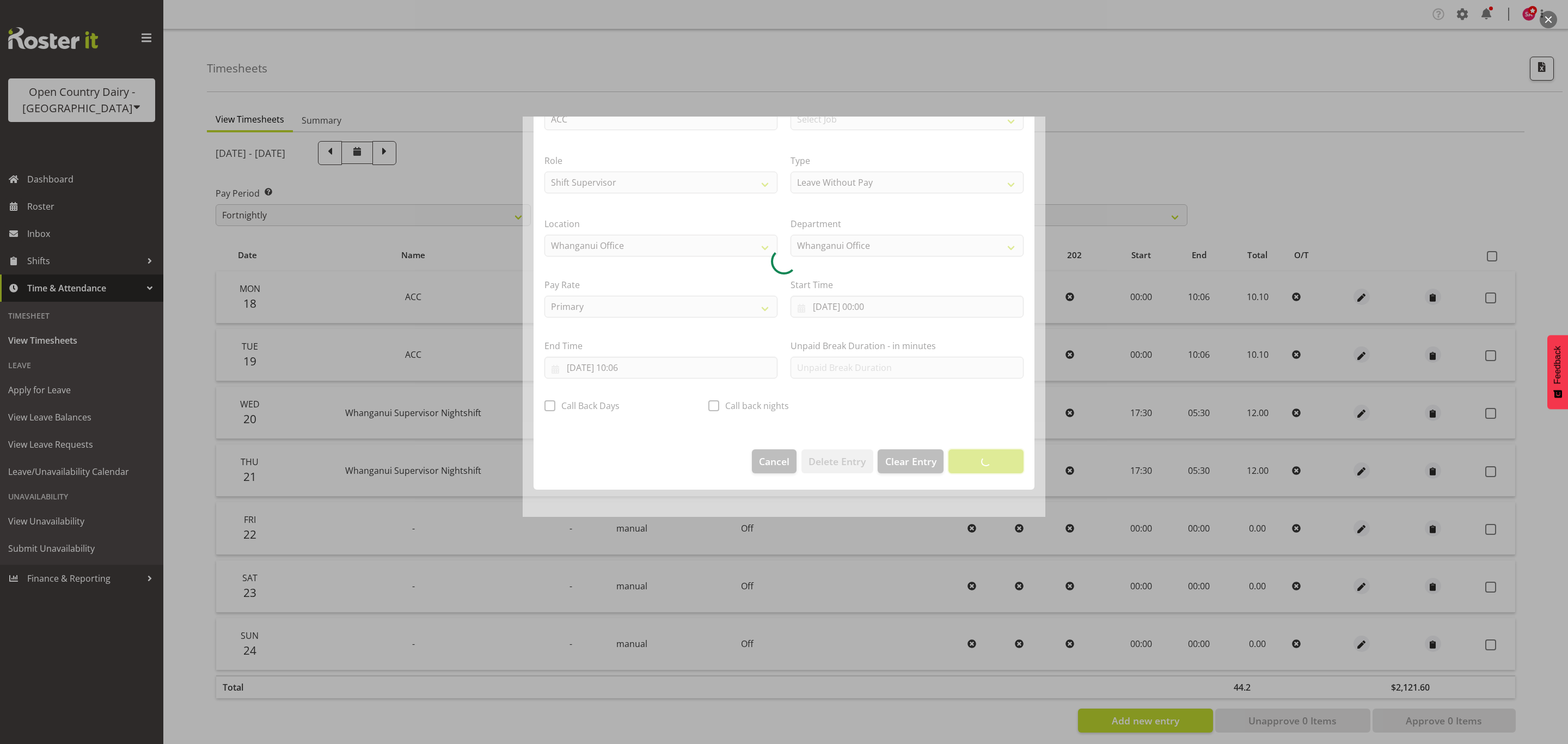
scroll to position [0, 0]
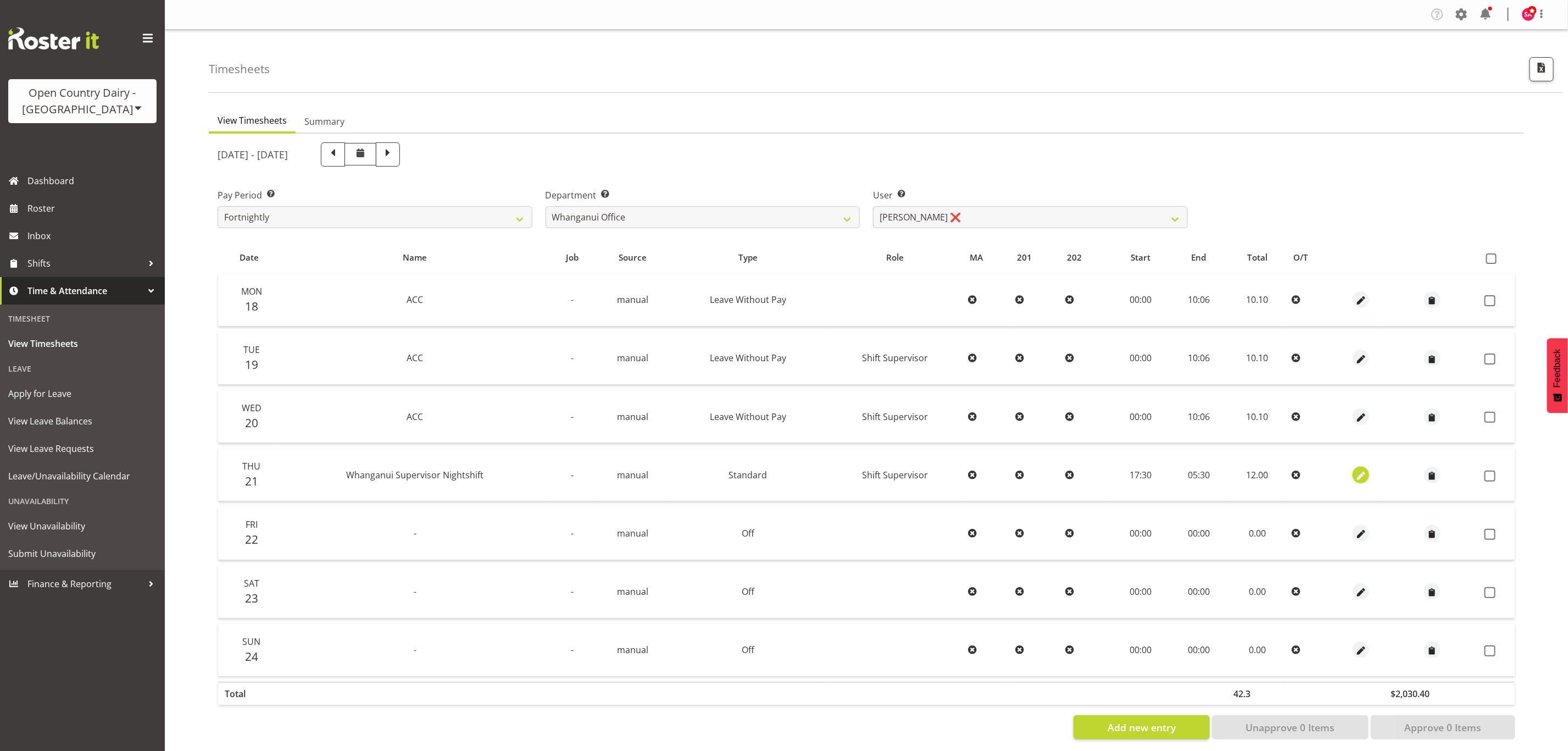
click at [1358, 473] on span "button" at bounding box center [1361, 476] width 13 height 13
select select "Standard"
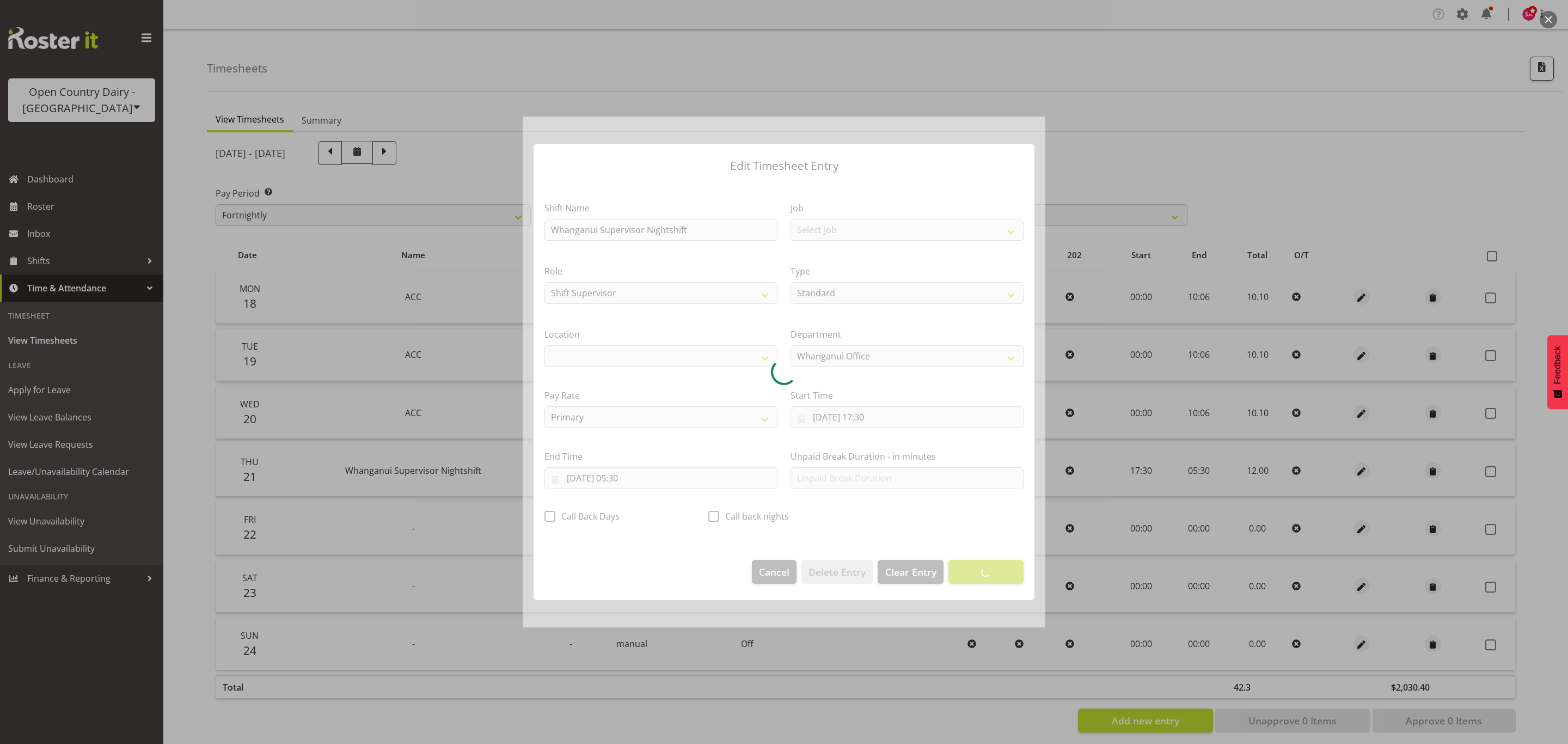
select select "1244"
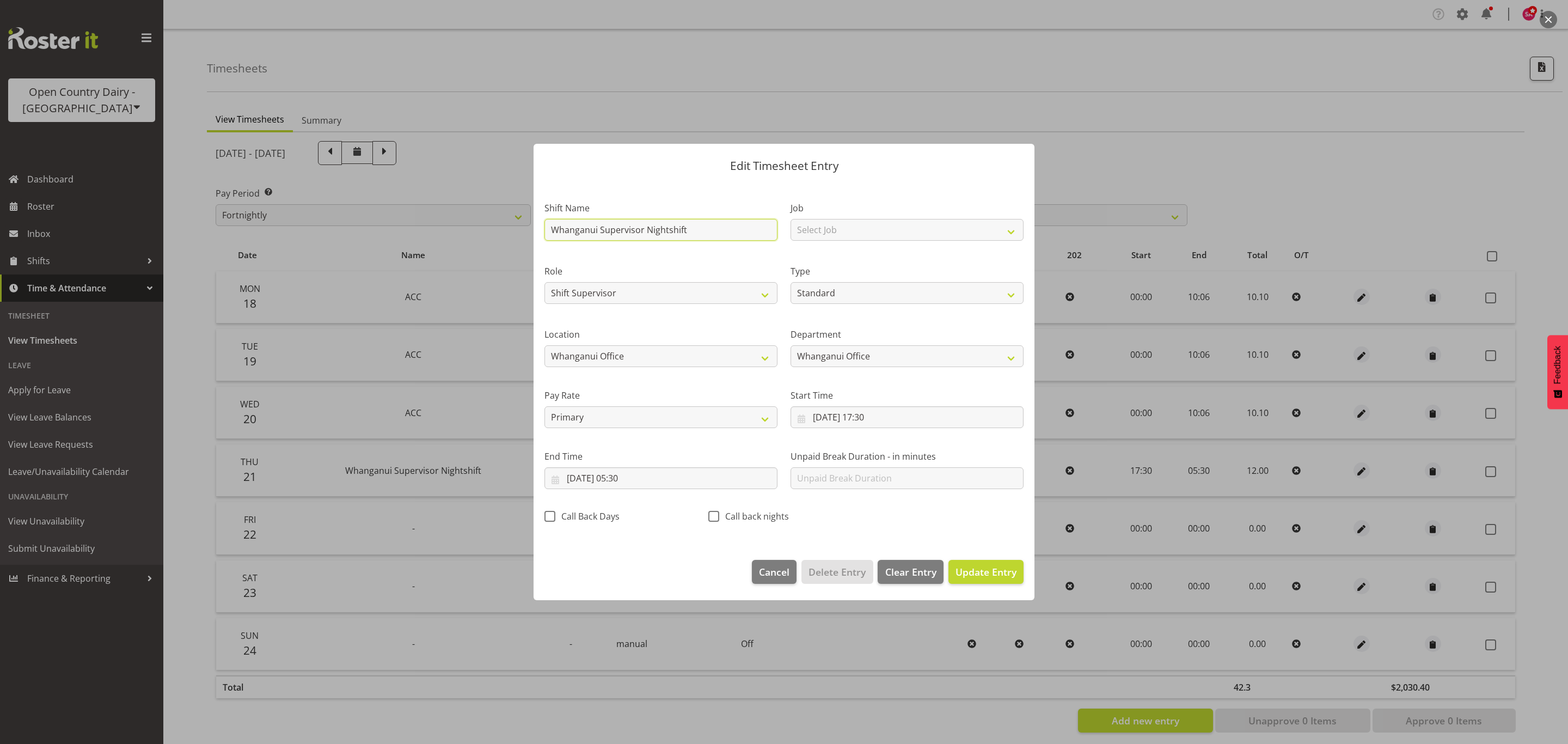
click at [725, 230] on input "Whanganui Supervisor Nightshift" at bounding box center [660, 230] width 233 height 22
type input "W"
type input "ACC"
click at [874, 289] on select "Off Standard Public Holiday Public Holiday (Worked) Day In Lieu Annual Leave Si…" at bounding box center [907, 293] width 233 height 22
select select "Leave Without Pay"
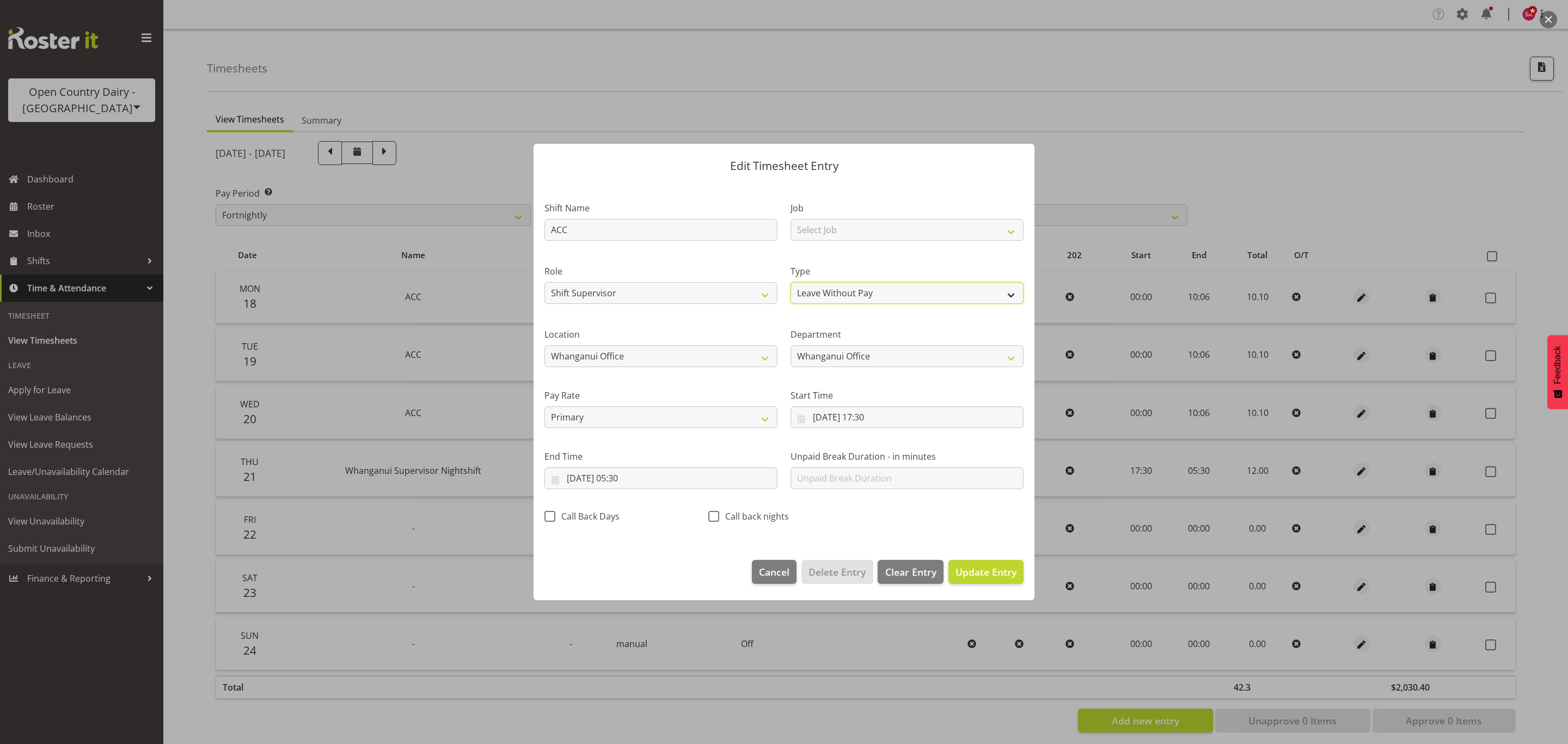
click at [791, 282] on select "Off Standard Public Holiday Public Holiday (Worked) Day In Lieu Annual Leave Si…" at bounding box center [907, 293] width 233 height 22
click at [812, 418] on input "21/08/2025, 17:30" at bounding box center [907, 417] width 233 height 22
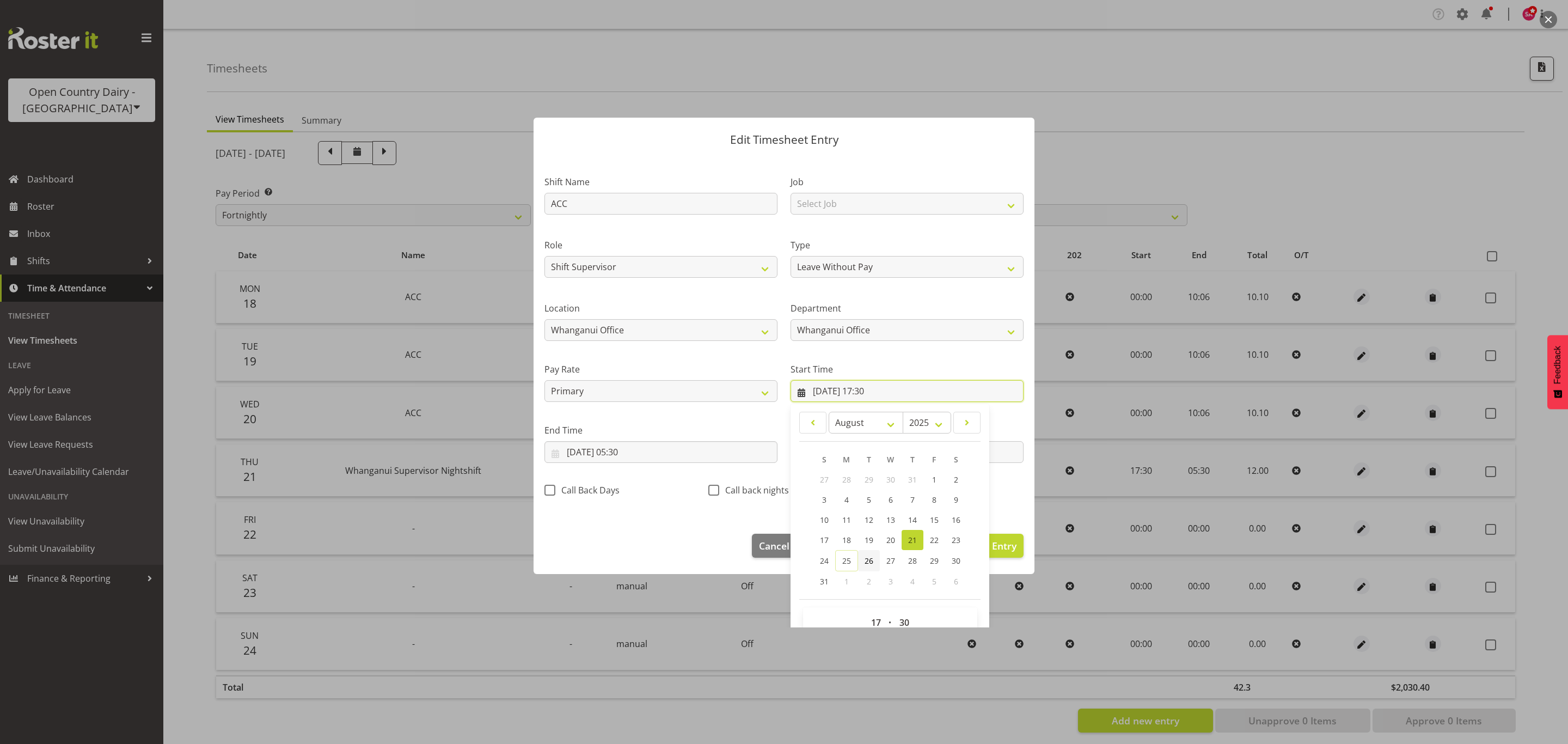
scroll to position [49, 0]
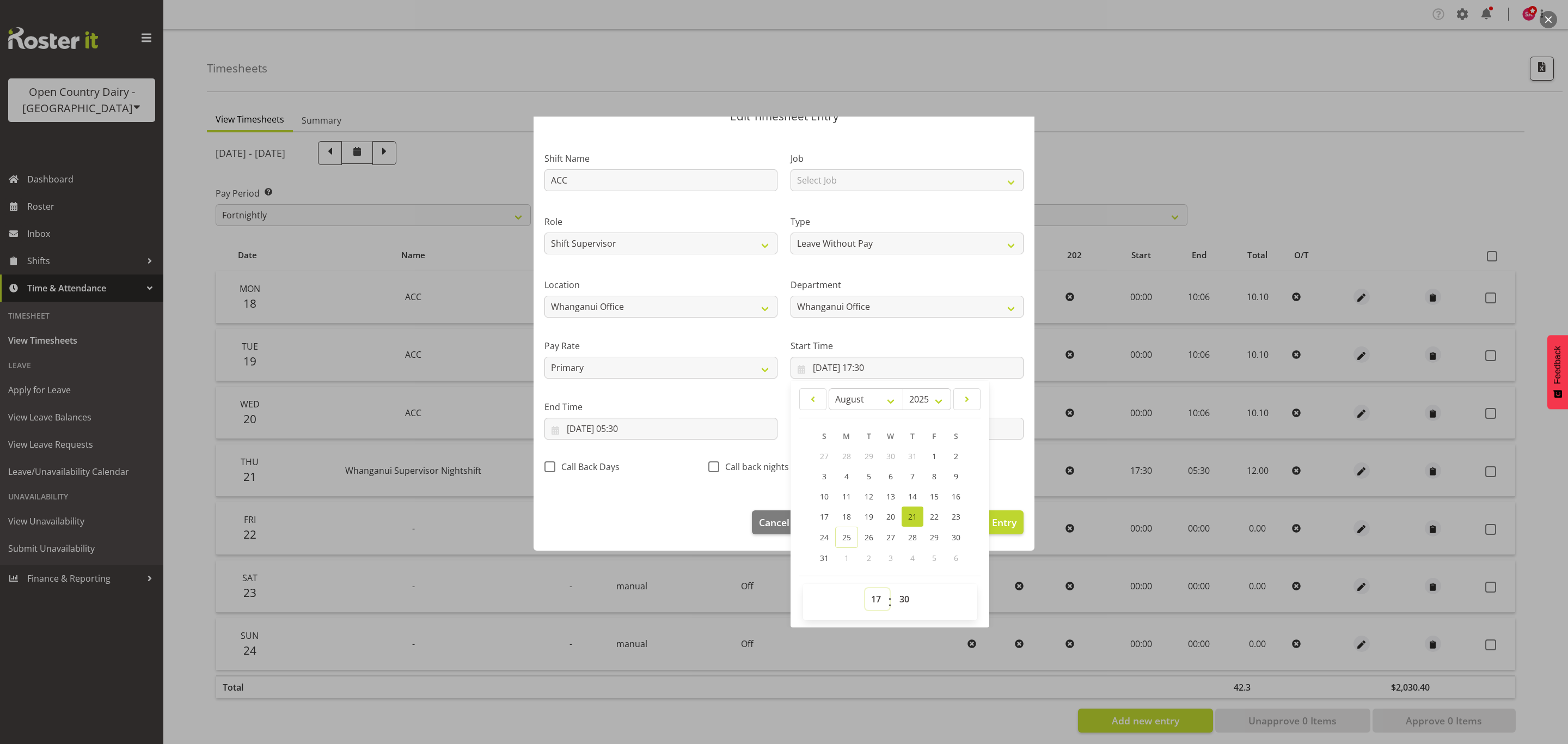
click at [866, 595] on select "00 01 02 03 04 05 06 07 08 09 10 11 12 13 14 15 16 17 18 19 20 21 22 23" at bounding box center [877, 599] width 24 height 22
select select "0"
click at [865, 589] on select "00 01 02 03 04 05 06 07 08 09 10 11 12 13 14 15 16 17 18 19 20 21 22 23" at bounding box center [877, 599] width 24 height 22
type input "21/08/2025, 00:30"
drag, startPoint x: 895, startPoint y: 598, endPoint x: 894, endPoint y: 592, distance: 6.1
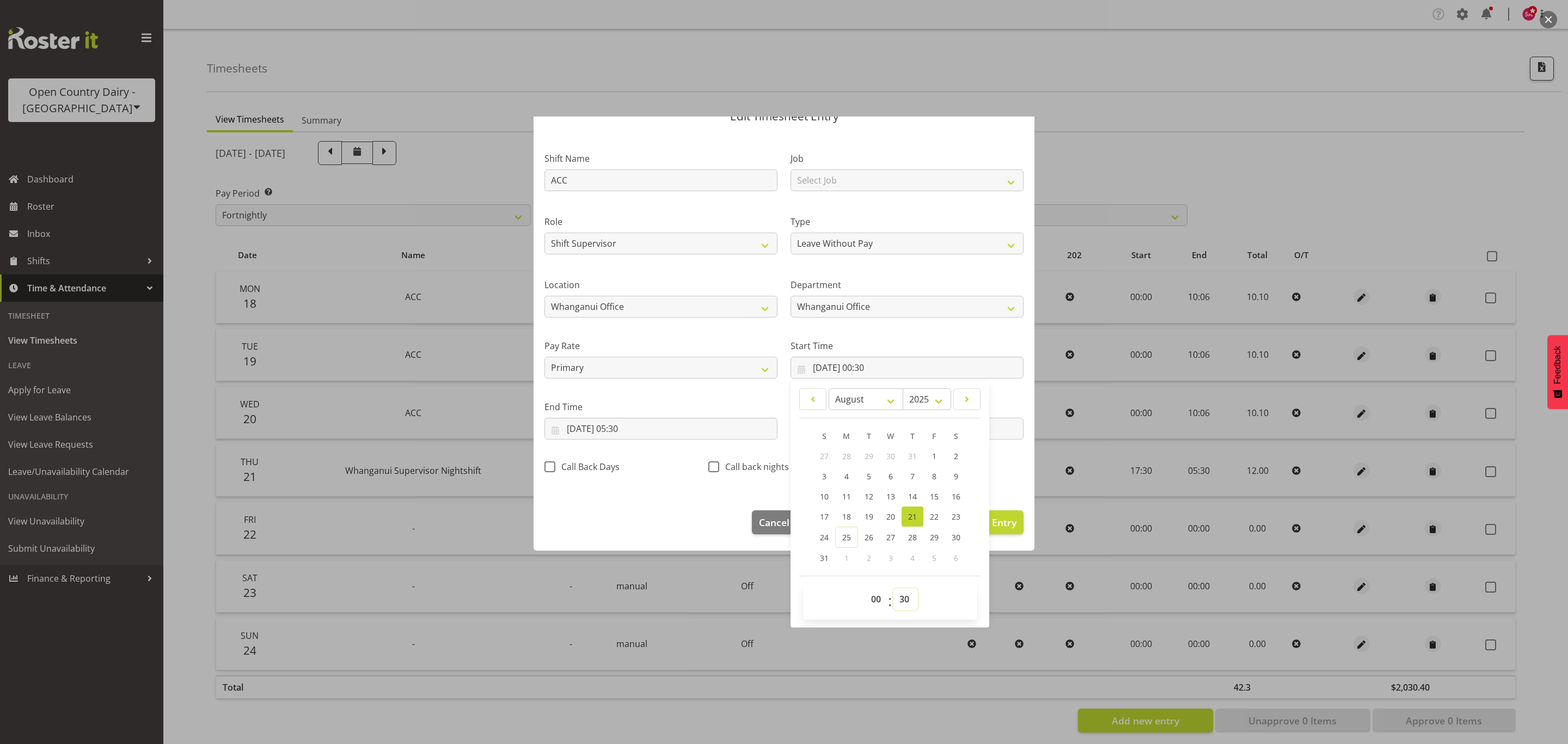
click at [895, 598] on select "00 01 02 03 04 05 06 07 08 09 10 11 12 13 14 15 16 17 18 19 20 21 22 23 24 25 2…" at bounding box center [906, 599] width 24 height 22
select select "0"
click at [894, 589] on select "00 01 02 03 04 05 06 07 08 09 10 11 12 13 14 15 16 17 18 19 20 21 22 23 24 25 2…" at bounding box center [906, 599] width 24 height 22
type input "21/08/2025, 00:00"
click at [557, 427] on input "22/08/2025, 05:30" at bounding box center [660, 429] width 233 height 22
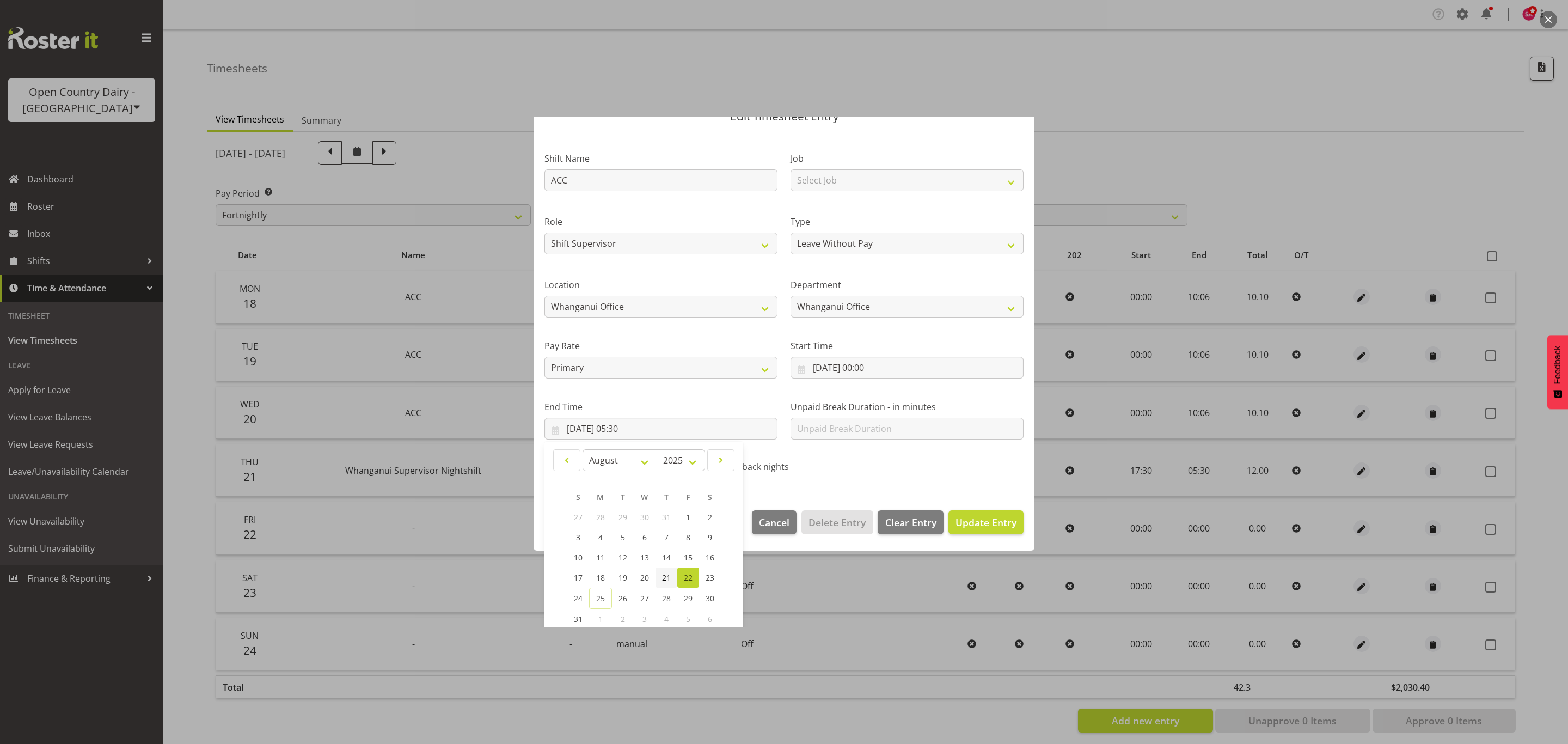
click at [663, 575] on span "21" at bounding box center [667, 577] width 9 height 10
type input "21/08/2025, 05:30"
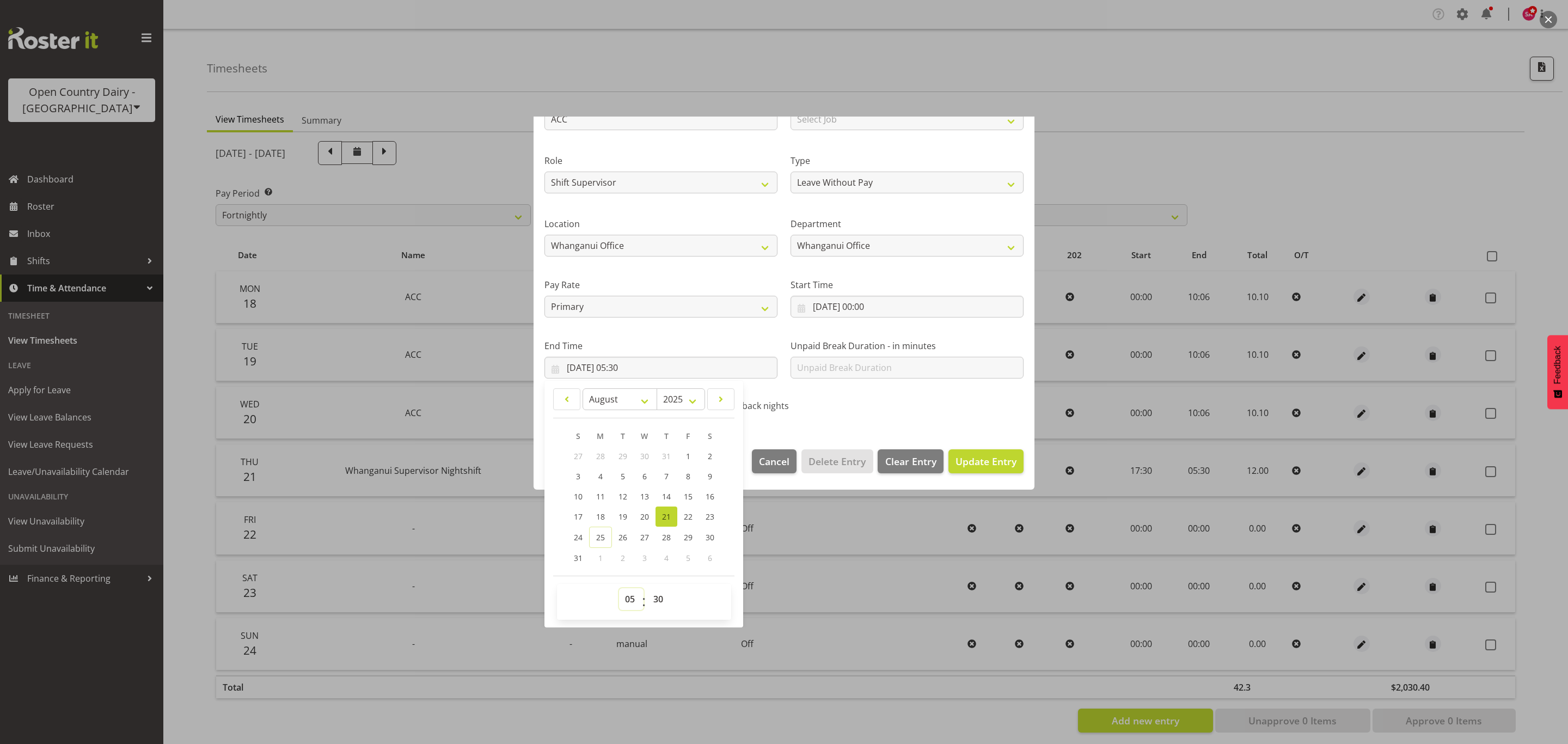
click at [626, 605] on select "00 01 02 03 04 05 06 07 08 09 10 11 12 13 14 15 16 17 18 19 20 21 22 23" at bounding box center [631, 599] width 24 height 22
select select "10"
click at [619, 589] on select "00 01 02 03 04 05 06 07 08 09 10 11 12 13 14 15 16 17 18 19 20 21 22 23" at bounding box center [631, 599] width 24 height 22
type input "21/08/2025, 10:30"
drag, startPoint x: 653, startPoint y: 600, endPoint x: 655, endPoint y: 592, distance: 8.2
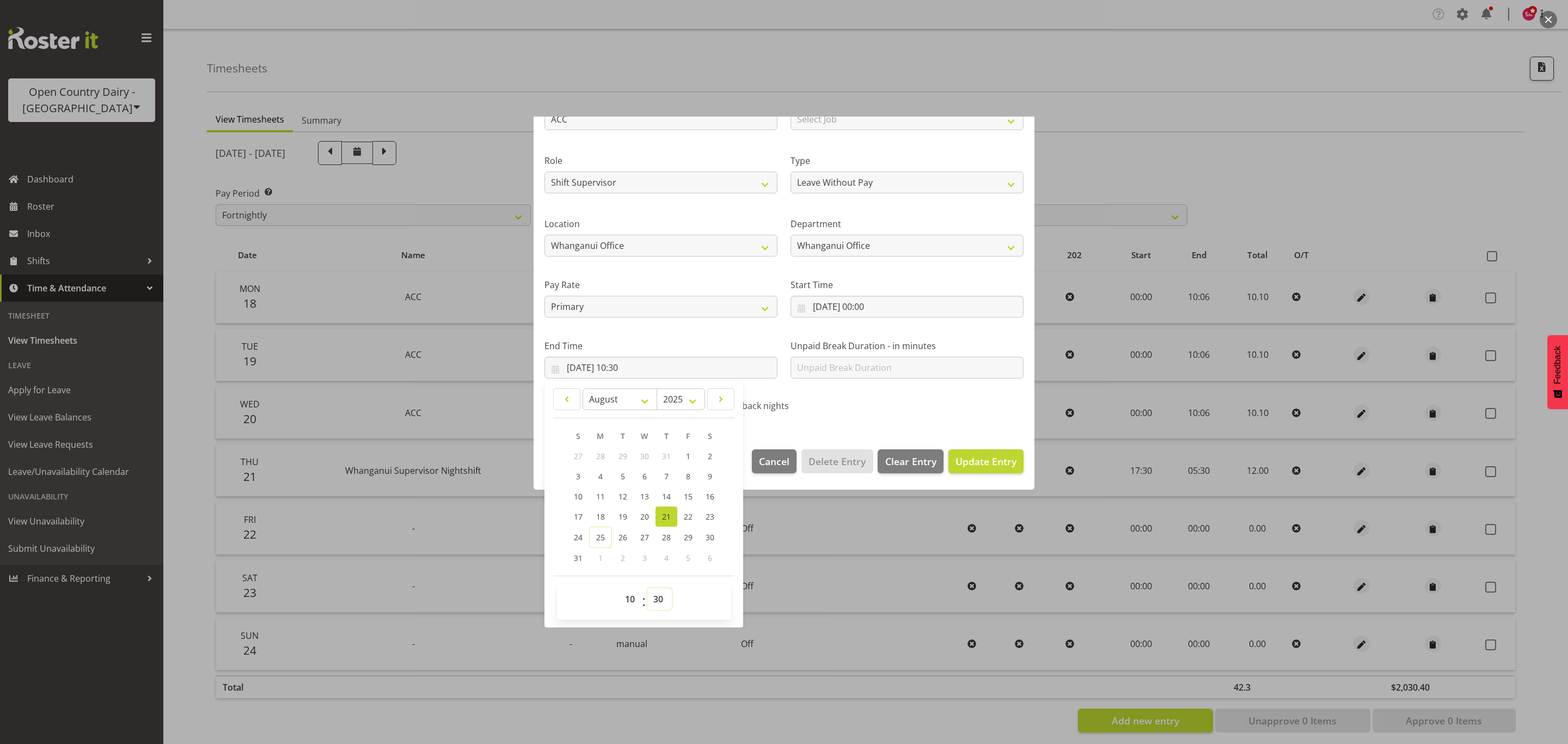
click at [653, 600] on select "00 01 02 03 04 05 06 07 08 09 10 11 12 13 14 15 16 17 18 19 20 21 22 23 24 25 2…" at bounding box center [659, 599] width 24 height 22
select select "6"
click at [648, 589] on select "00 01 02 03 04 05 06 07 08 09 10 11 12 13 14 15 16 17 18 19 20 21 22 23 24 25 2…" at bounding box center [659, 599] width 24 height 22
type input "21/08/2025, 10:06"
click at [972, 461] on span "Update Entry" at bounding box center [986, 461] width 61 height 13
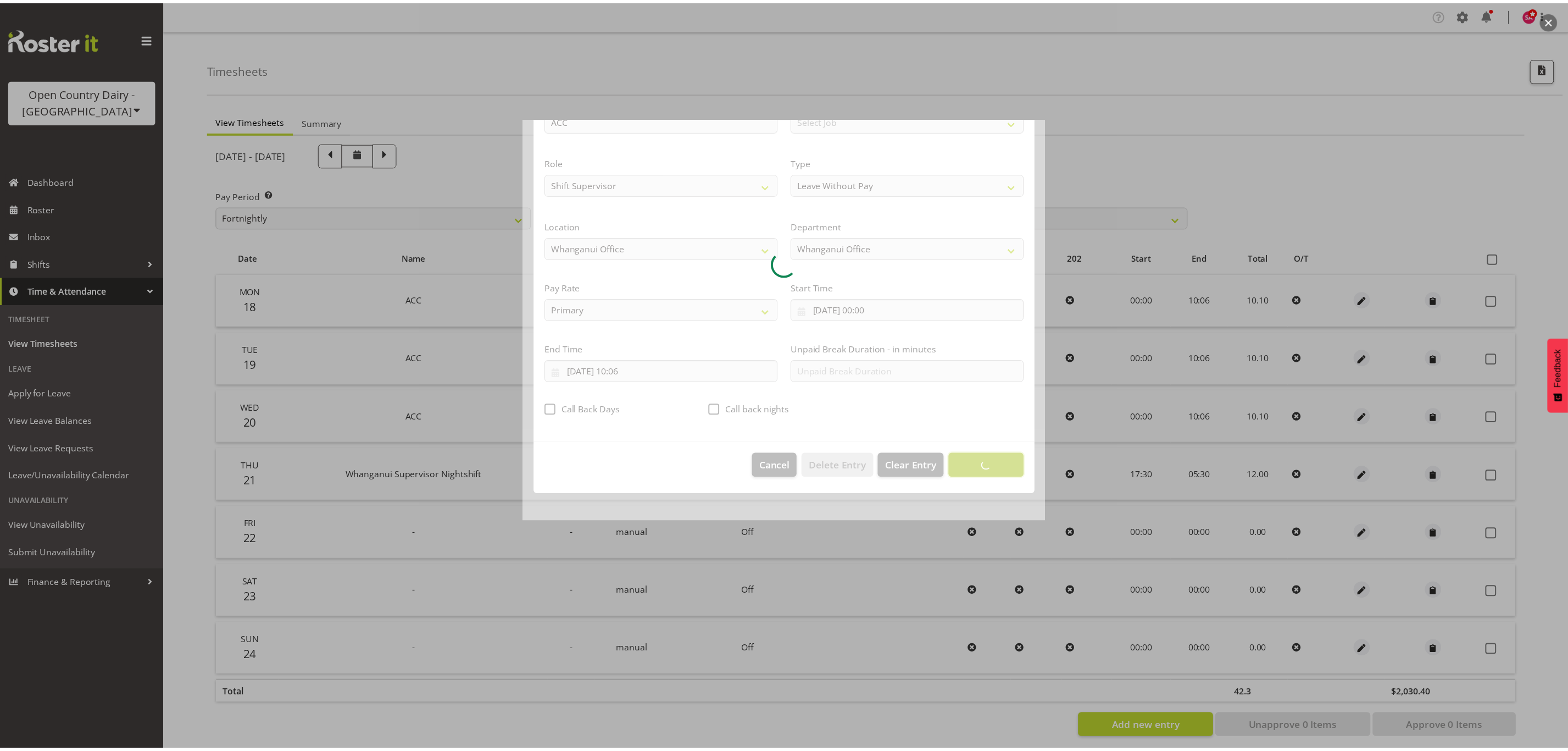
scroll to position [0, 0]
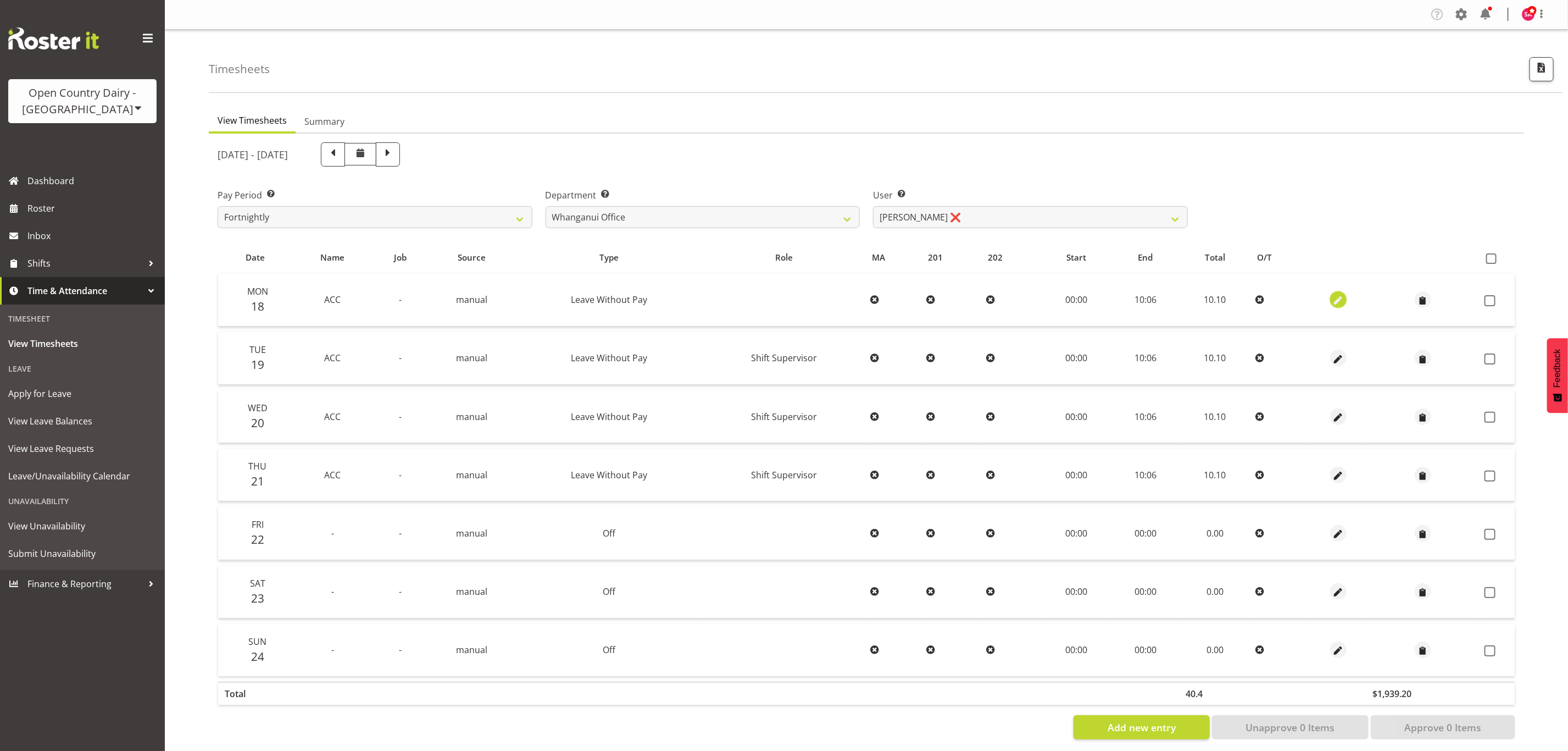
click at [1330, 297] on button "button" at bounding box center [1338, 299] width 17 height 17
select select "Leave Without Pay"
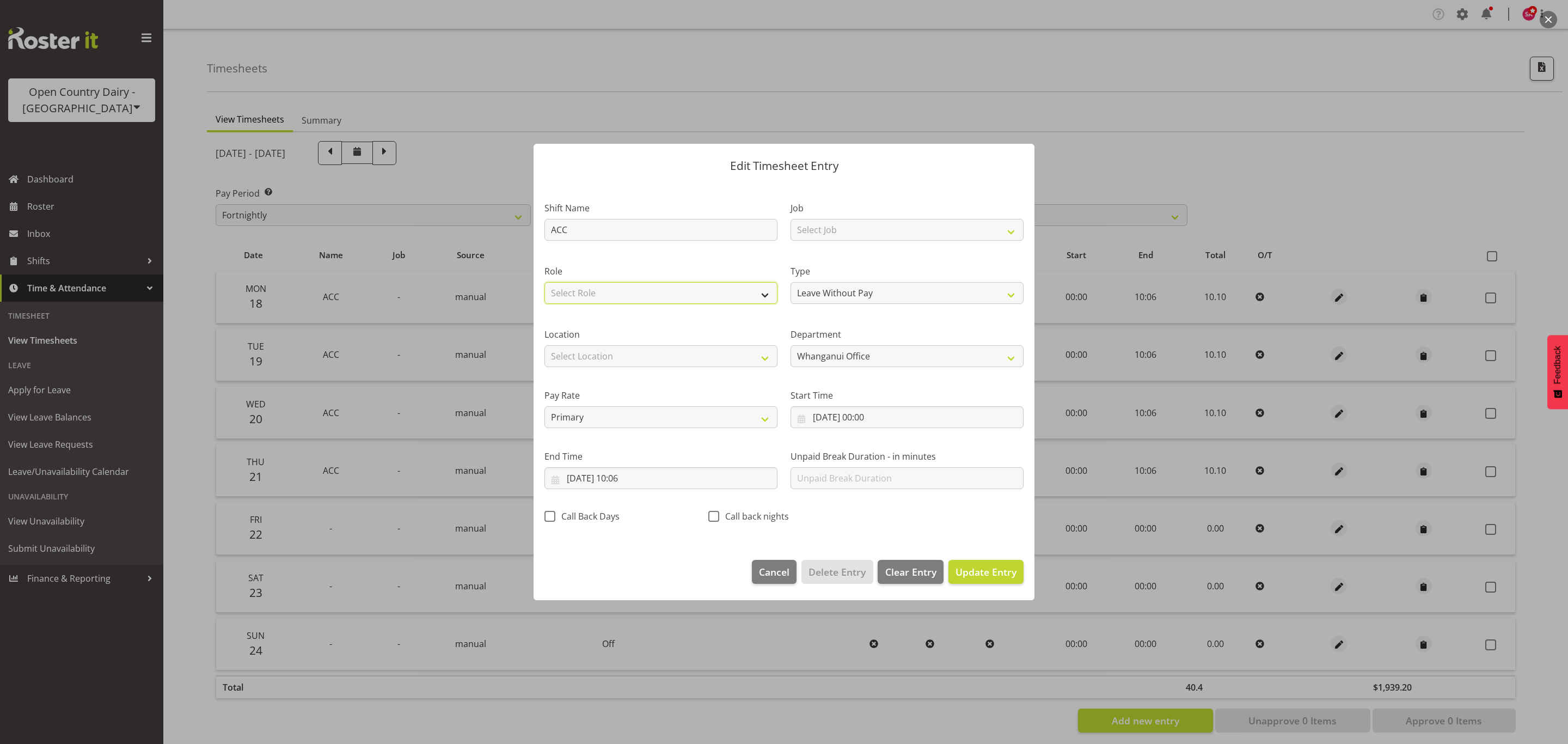
click at [579, 293] on select "Select Role Shift Supervisor" at bounding box center [660, 293] width 233 height 22
select select "1167"
click at [544, 282] on select "Select Role Shift Supervisor" at bounding box center [660, 293] width 233 height 22
click at [970, 569] on span "Update Entry" at bounding box center [986, 571] width 61 height 13
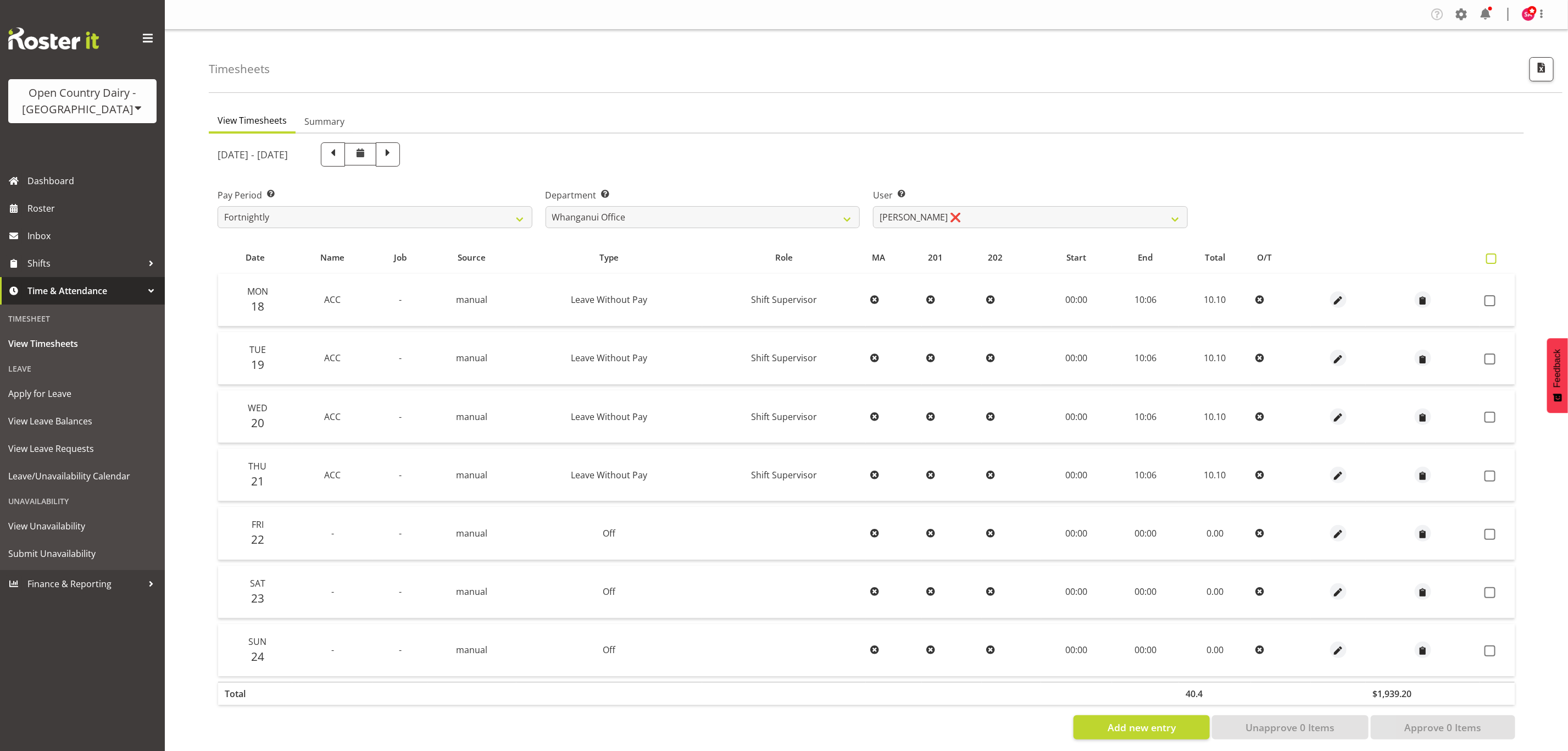
click at [1492, 262] on span at bounding box center [1491, 258] width 10 height 10
click at [1492, 262] on input "checkbox" at bounding box center [1489, 259] width 7 height 7
checkbox input "true"
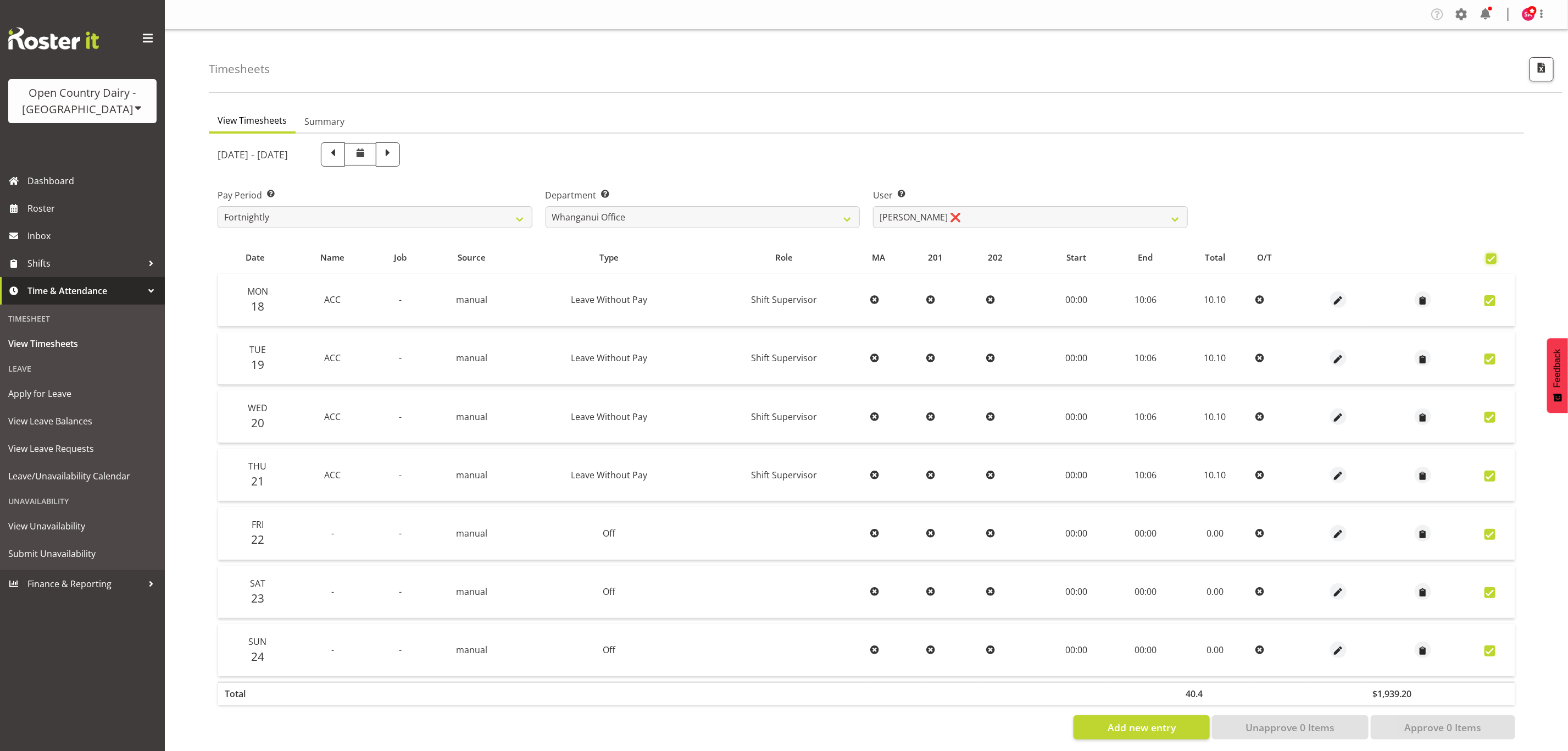
checkbox input "true"
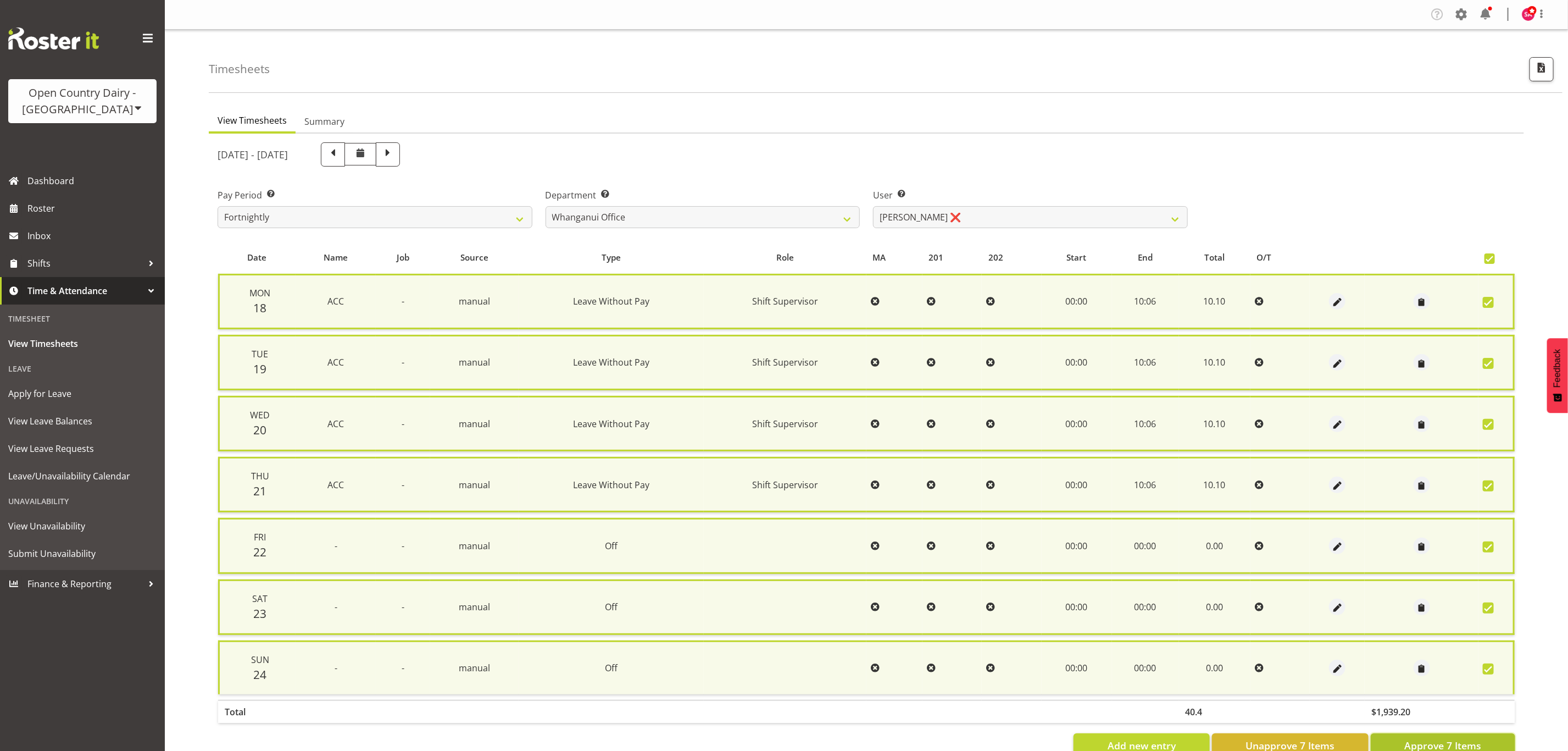
click at [1416, 738] on span "Approve 7 Items" at bounding box center [1442, 745] width 77 height 14
checkbox input "false"
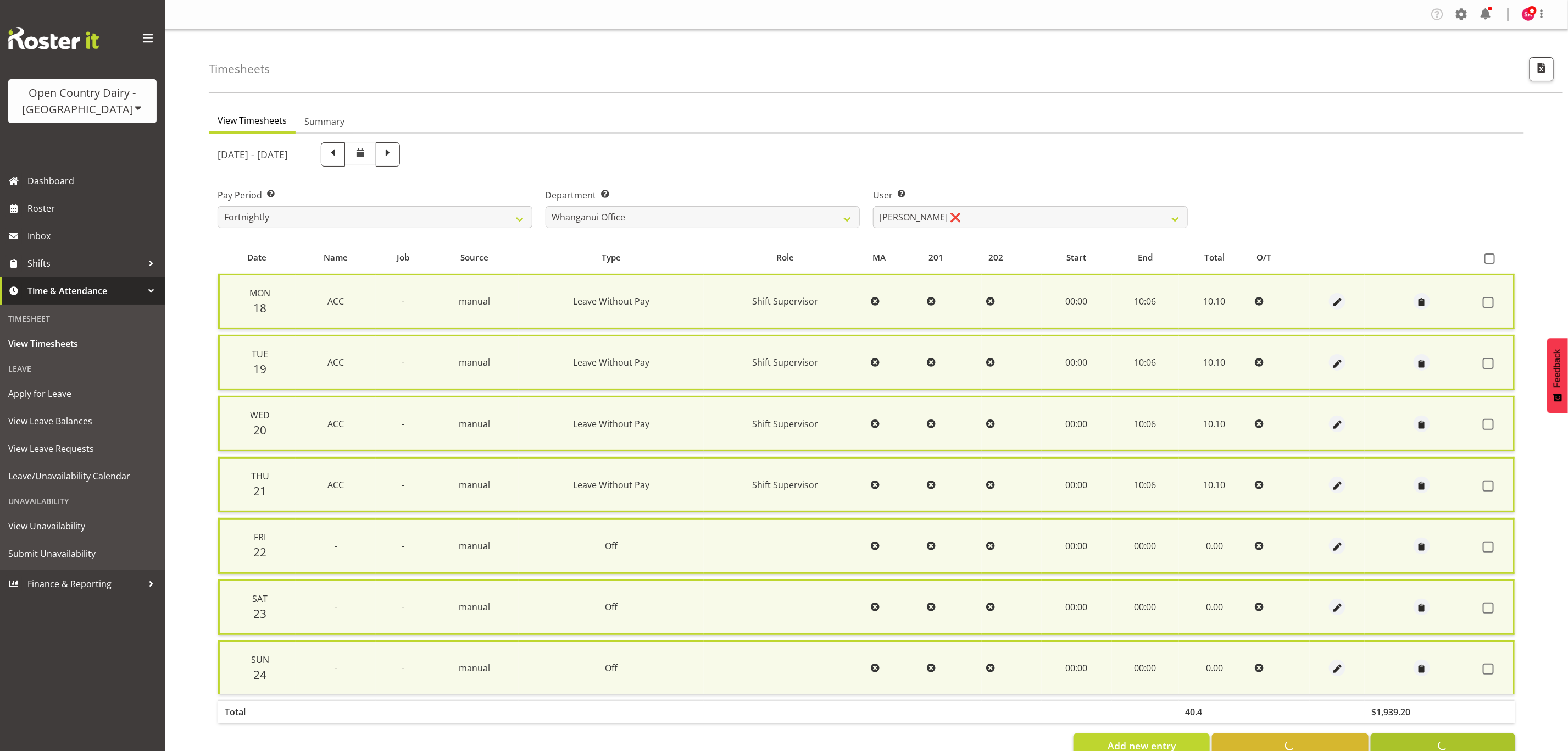
checkbox input "false"
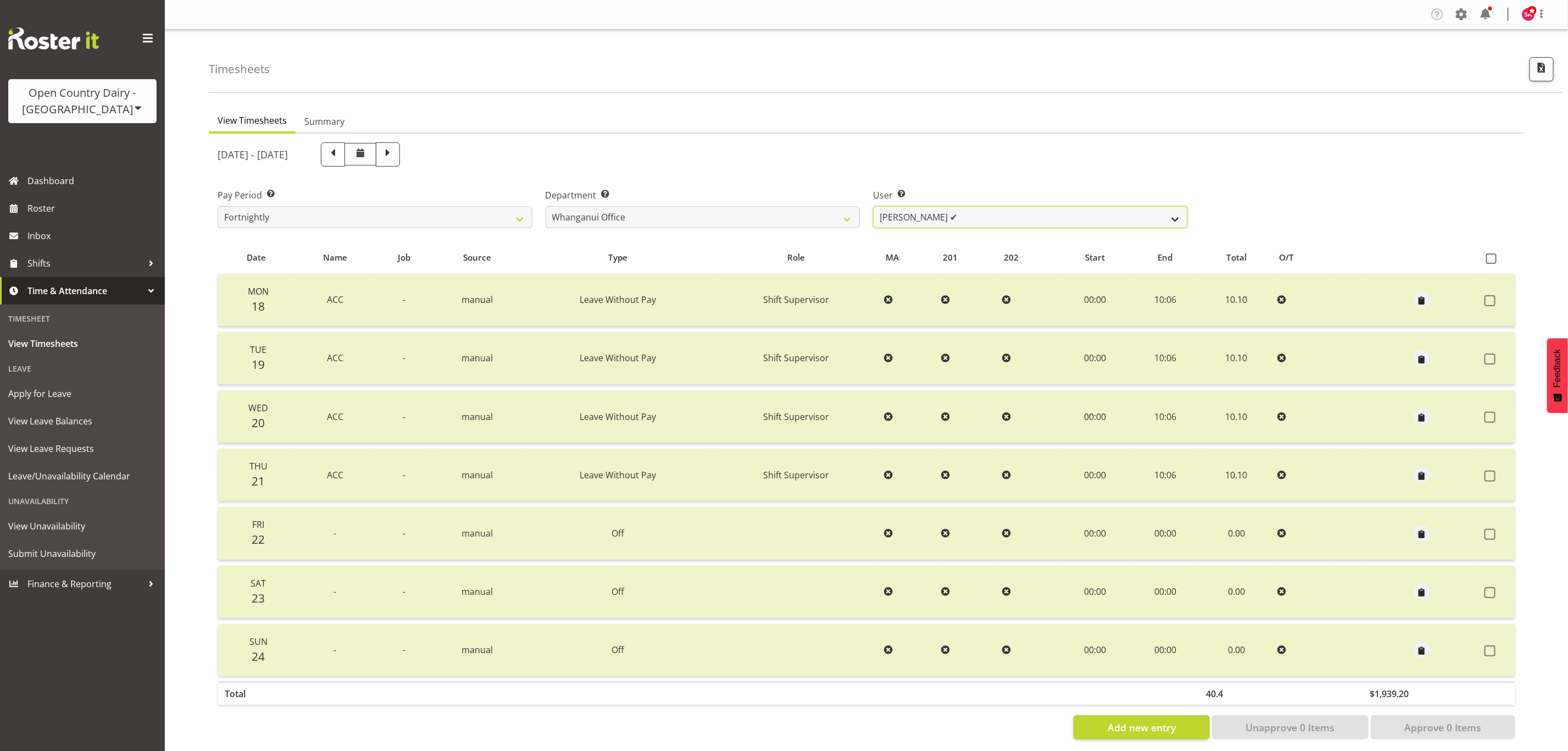
click at [951, 211] on select "Bruce Lind ✔ Filiki Huirua-Taupa'u ❌ Josh Wilson ✔ Keane Metekingi ✔ Mark Hoppe…" at bounding box center [1030, 217] width 315 height 22
click at [873, 206] on select "Bruce Lind ✔ Filiki Huirua-Taupa'u ❌ Josh Wilson ✔ Keane Metekingi ✔ Mark Hoppe…" at bounding box center [1030, 217] width 315 height 22
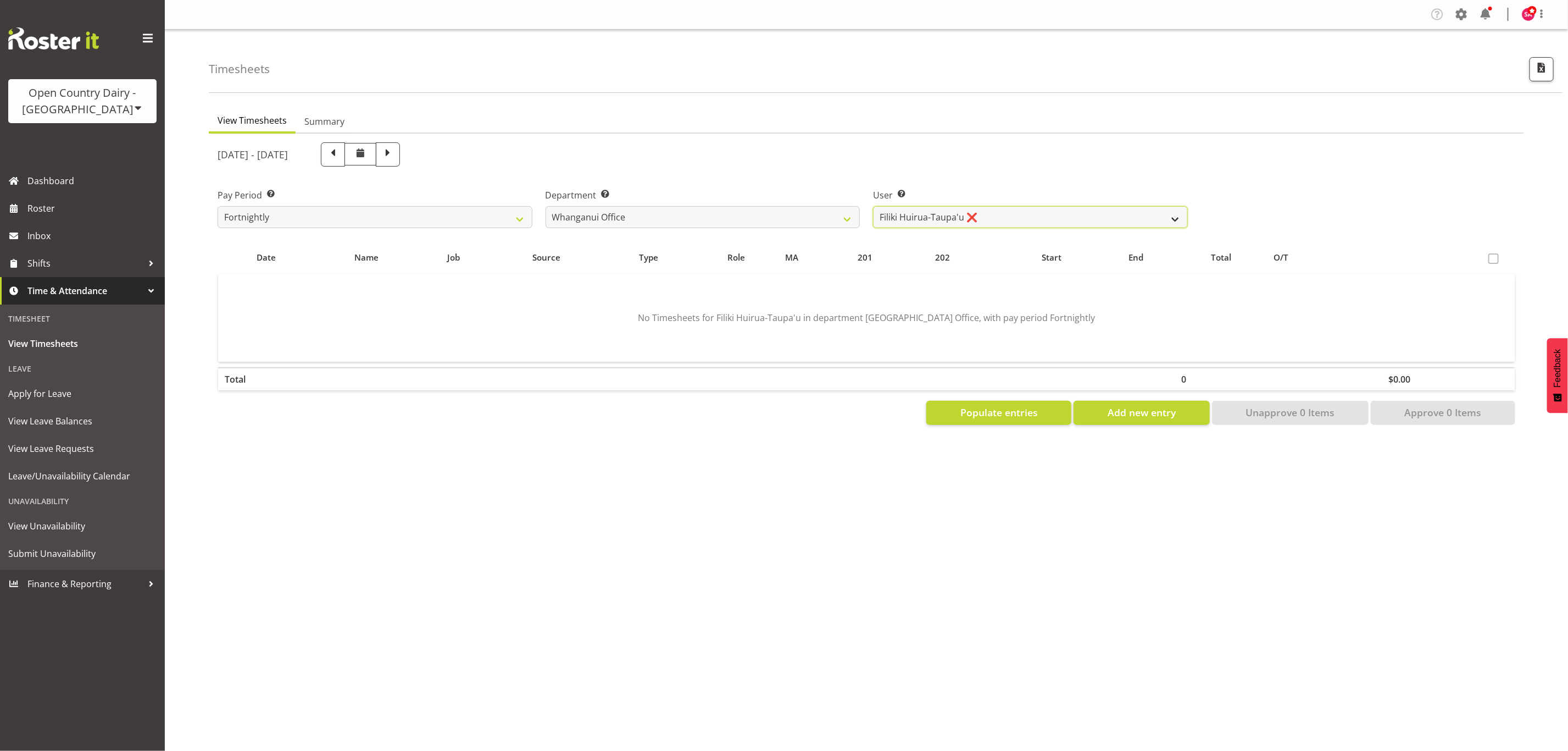
click at [961, 214] on select "Bruce Lind ✔ Filiki Huirua-Taupa'u ❌ Josh Wilson ✔ Keane Metekingi ✔ Mark Hoppe…" at bounding box center [1030, 217] width 315 height 22
select select "7400"
click at [873, 206] on select "Bruce Lind ✔ Filiki Huirua-Taupa'u ❌ Josh Wilson ✔ Keane Metekingi ✔ Mark Hoppe…" at bounding box center [1030, 217] width 315 height 22
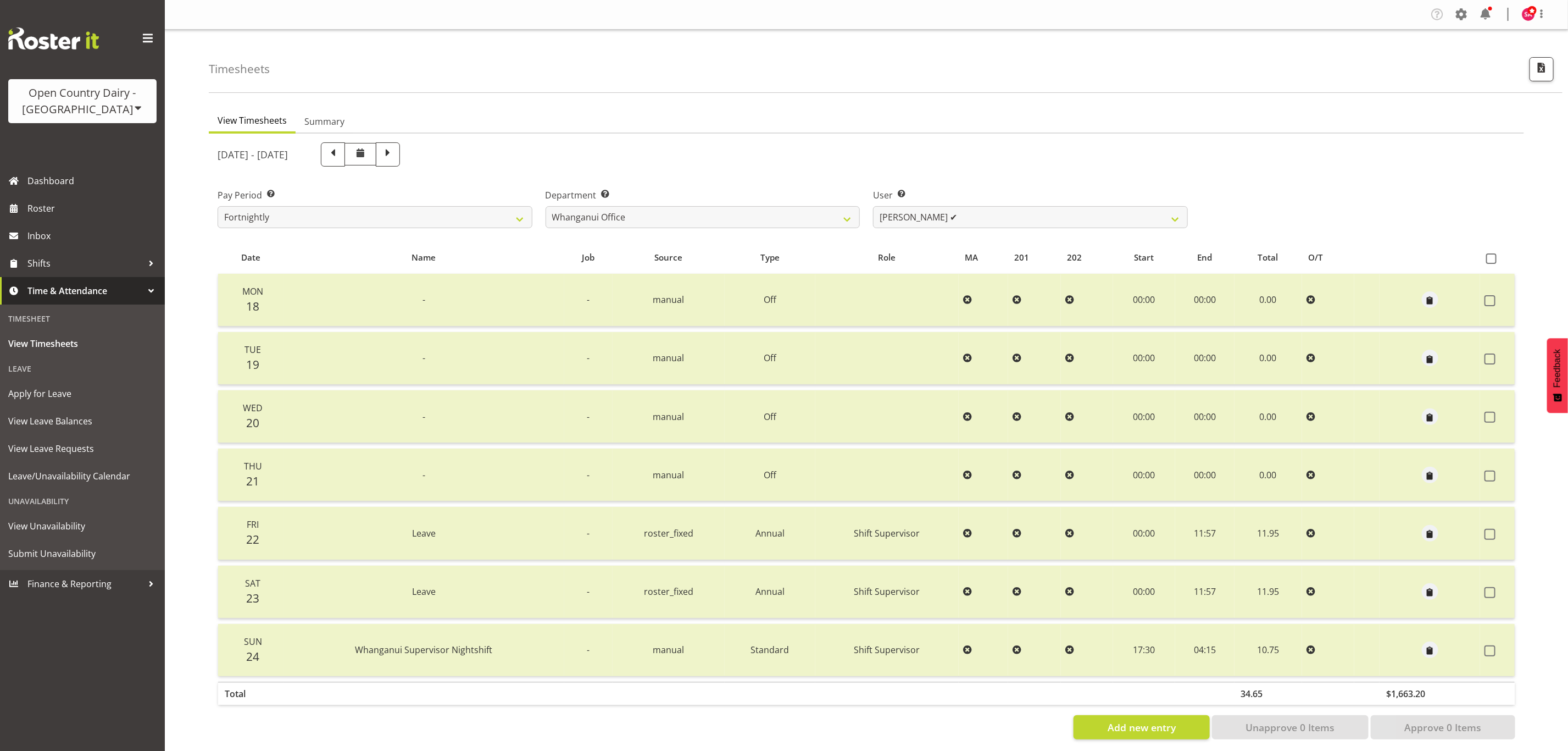
click at [671, 145] on div "[DATE] - [DATE]" at bounding box center [703, 154] width 970 height 24
click at [97, 101] on div "Open Country Dairy - [GEOGRAPHIC_DATA]" at bounding box center [82, 101] width 127 height 33
click at [98, 133] on link "Open Country Dairy - [GEOGRAPHIC_DATA]" at bounding box center [114, 140] width 212 height 20
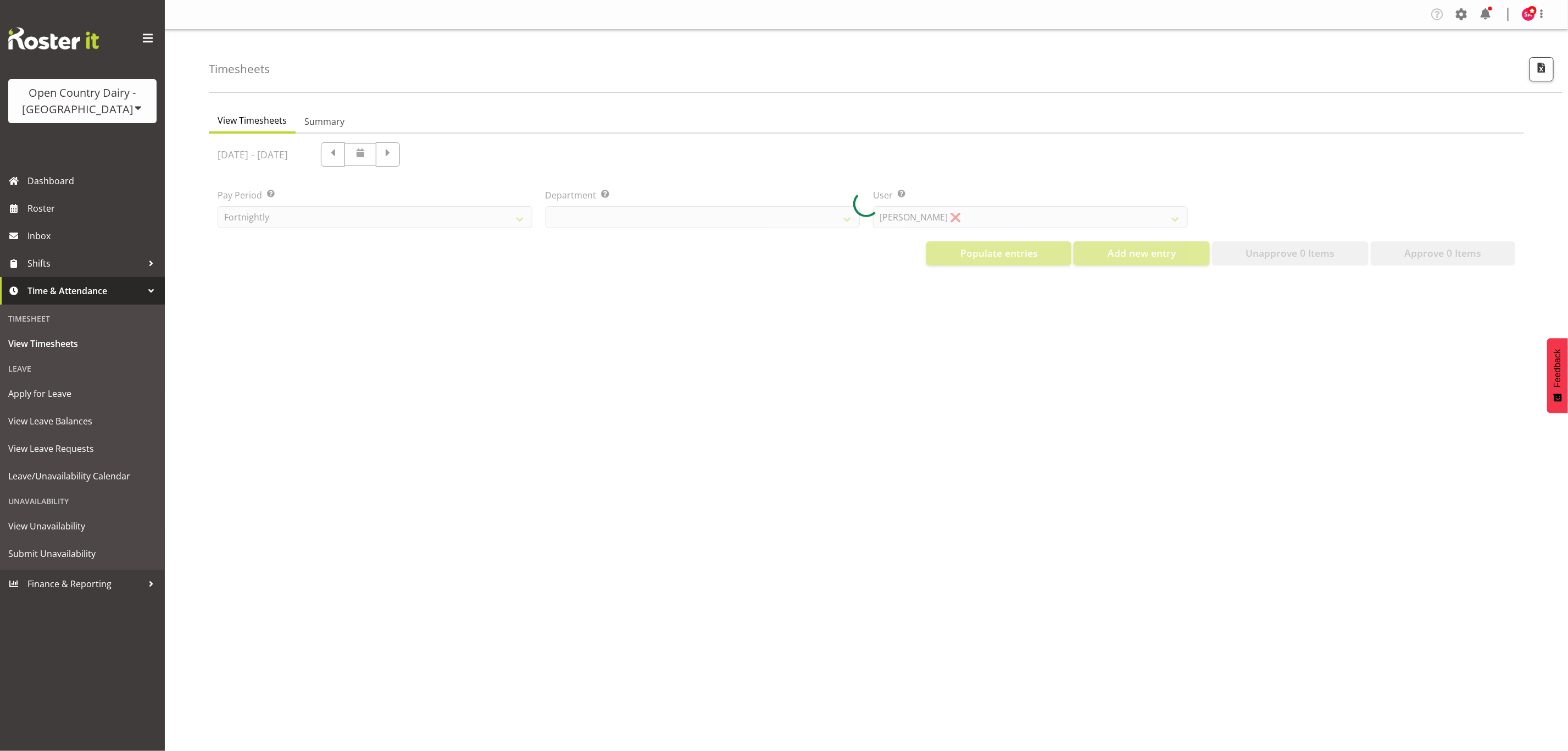
select select "699"
select select "8449"
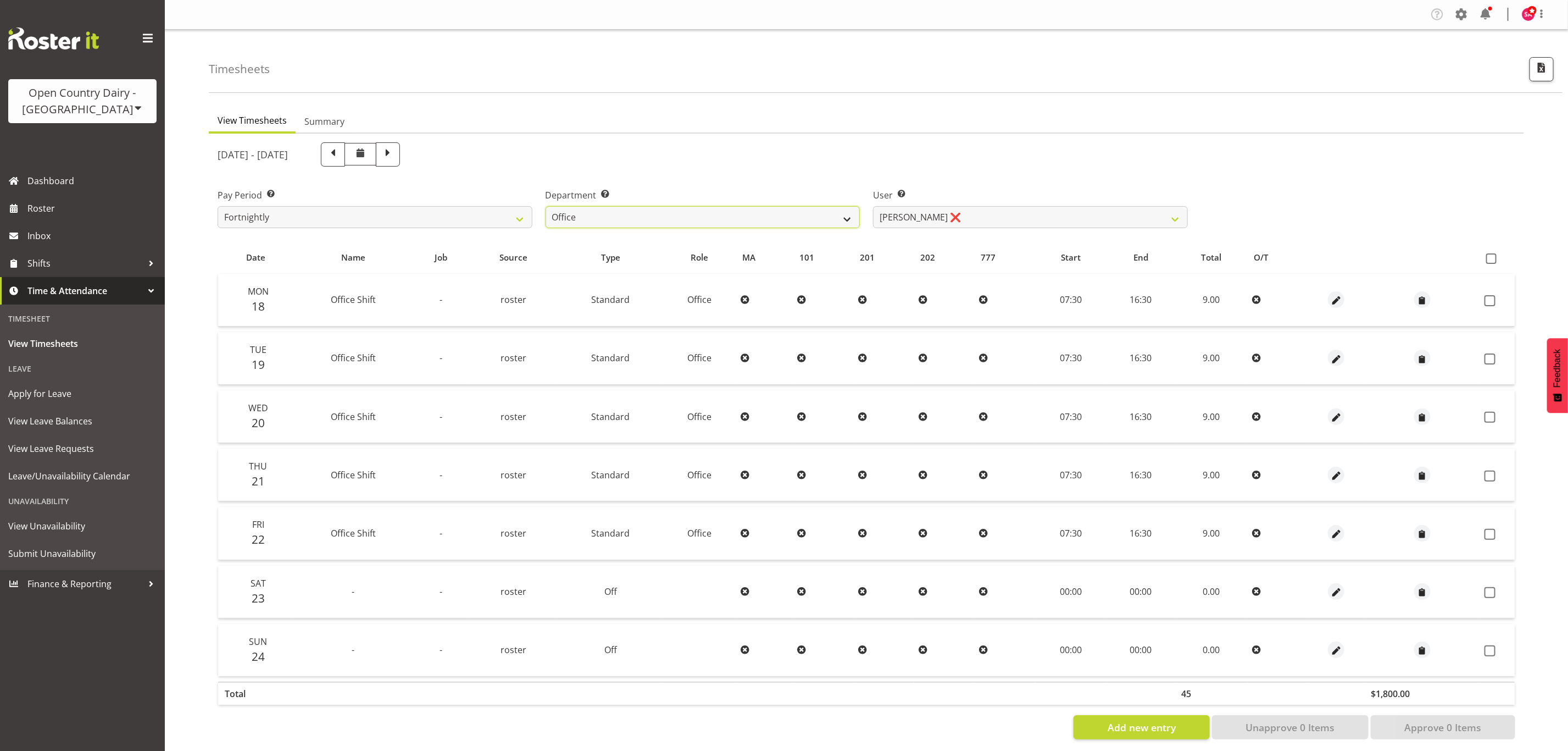
click at [732, 216] on select "734 735 736 737 738 739 851 852 853 854 855 856 858 861 862 865 868 869 870 873" at bounding box center [703, 217] width 315 height 22
select select "697"
click at [545, 206] on select "734 735 736 737 738 739 851 852 853 854 855 856 858 861 862 865 868 869 870 873" at bounding box center [703, 217] width 315 height 22
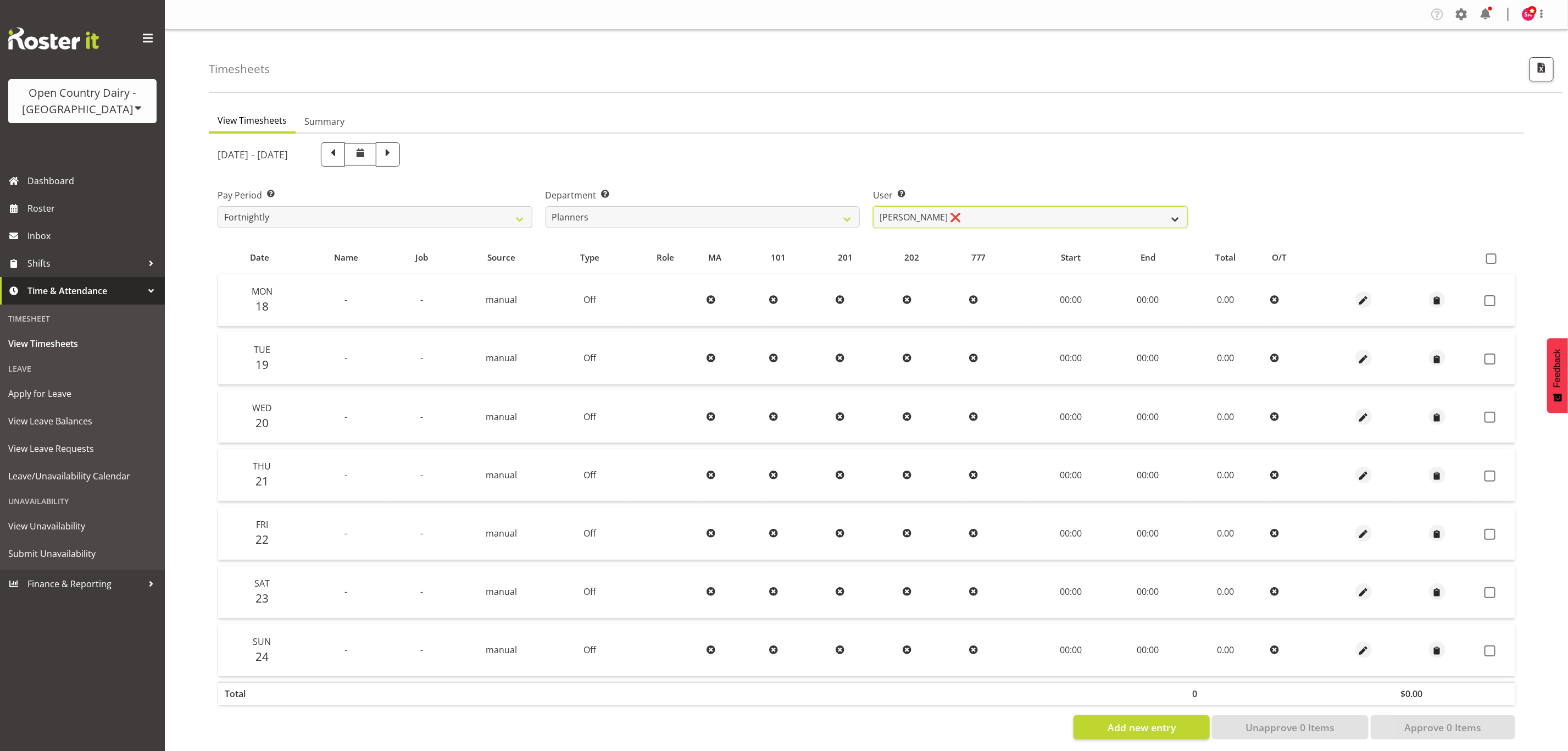
click at [940, 210] on select "[PERSON_NAME] ❌ [PERSON_NAME] ❌ [PERSON_NAME] ❌" at bounding box center [1030, 217] width 315 height 22
click at [873, 206] on select "[PERSON_NAME] ❌ [PERSON_NAME] ❌ [PERSON_NAME] ❌" at bounding box center [1030, 217] width 315 height 22
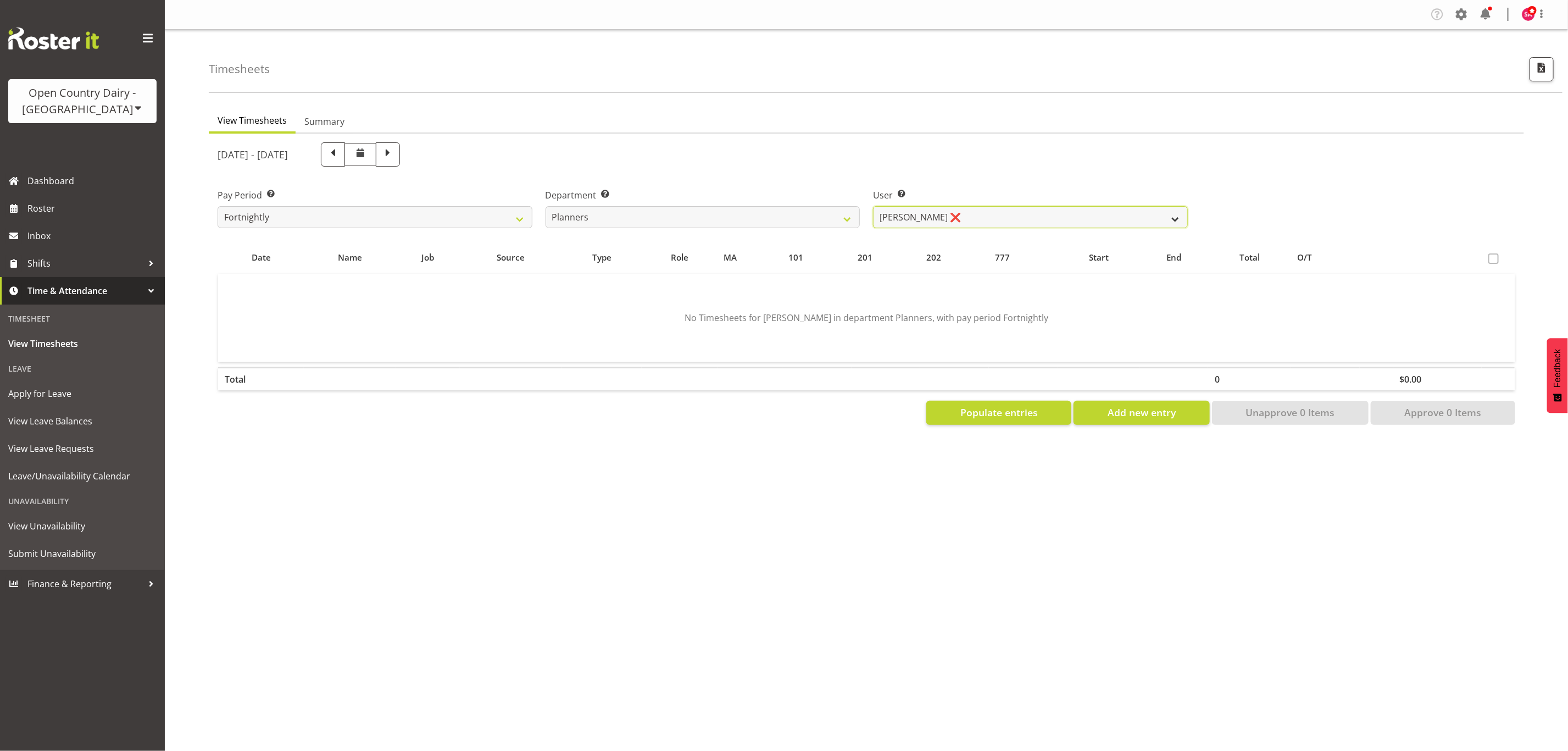
click at [942, 216] on select "[PERSON_NAME] ❌ [PERSON_NAME] ❌ [PERSON_NAME] ❌" at bounding box center [1030, 217] width 315 height 22
select select "10274"
click at [873, 206] on select "[PERSON_NAME] ❌ [PERSON_NAME] ❌ [PERSON_NAME] ❌" at bounding box center [1030, 217] width 315 height 22
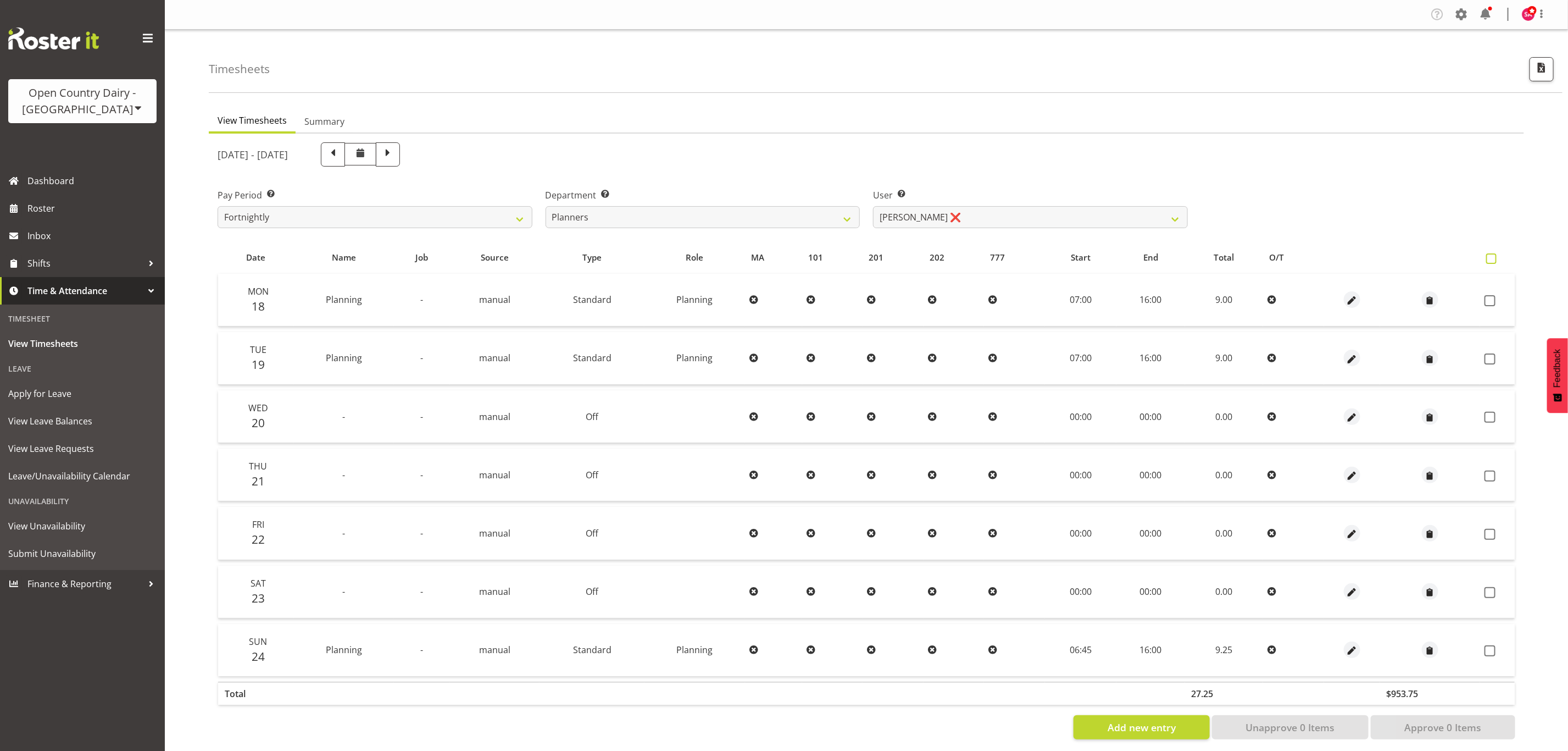
click at [1494, 253] on span at bounding box center [1491, 258] width 10 height 10
click at [1493, 255] on input "checkbox" at bounding box center [1489, 259] width 7 height 7
checkbox input "true"
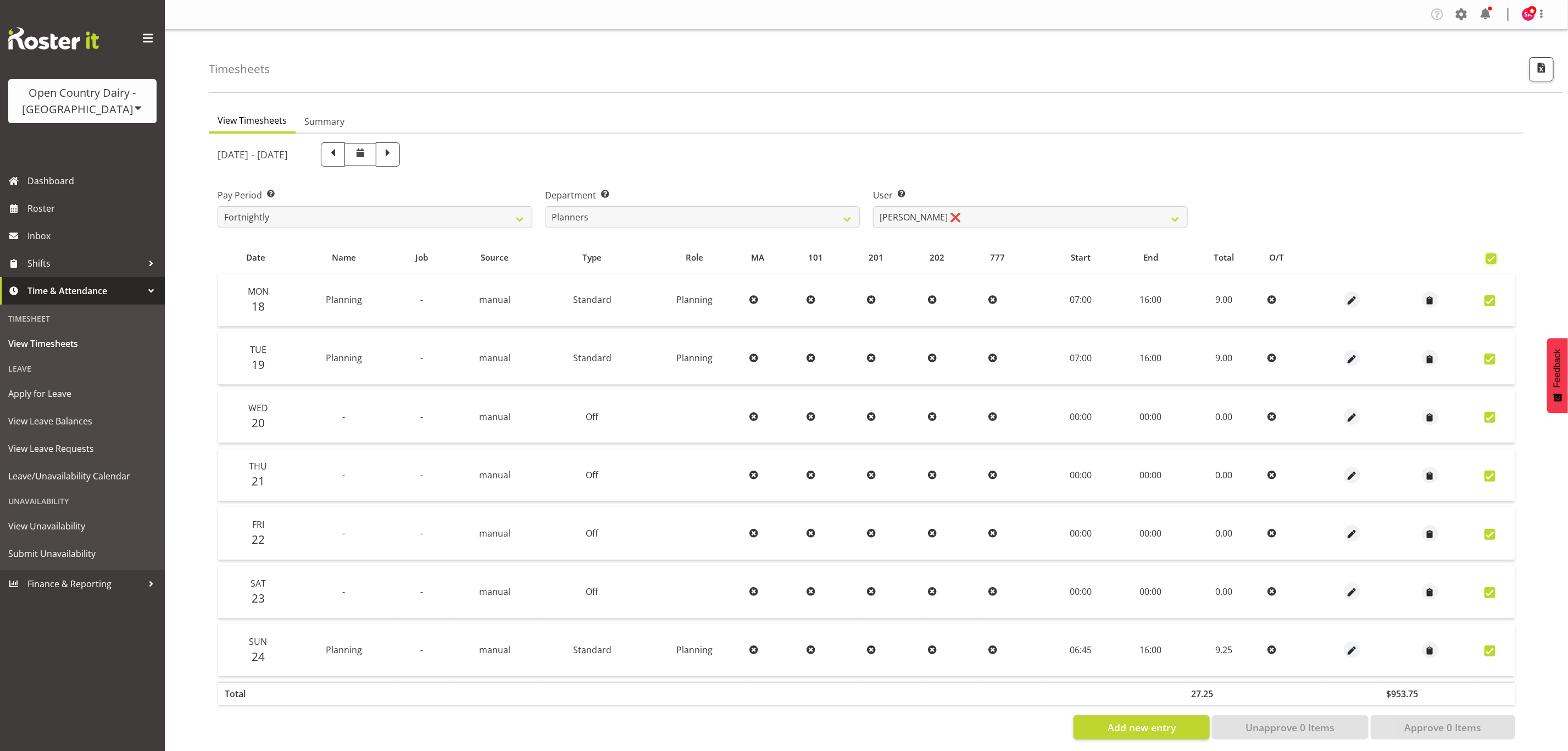
checkbox input "true"
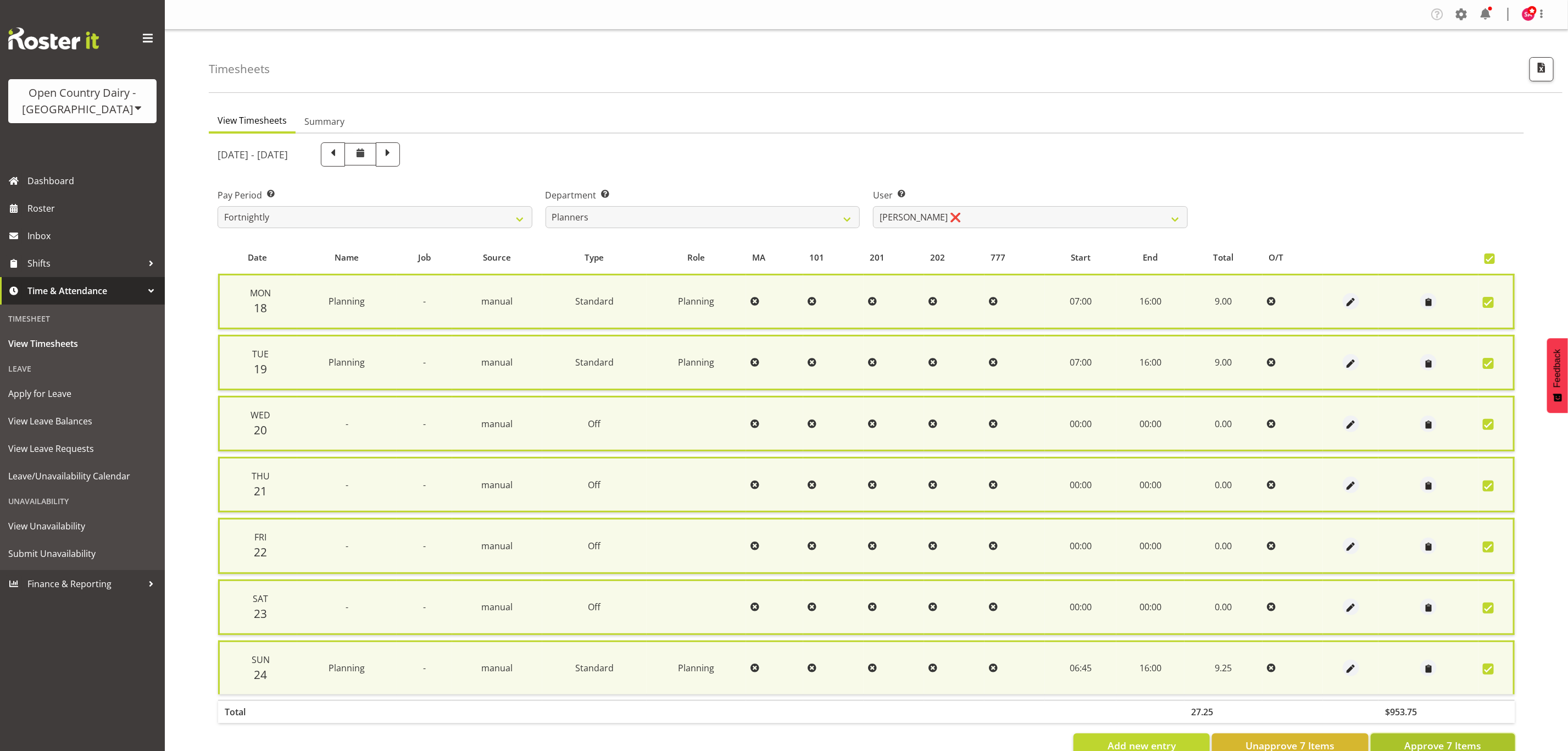
click at [1469, 738] on span "Approve 7 Items" at bounding box center [1442, 745] width 77 height 14
checkbox input "false"
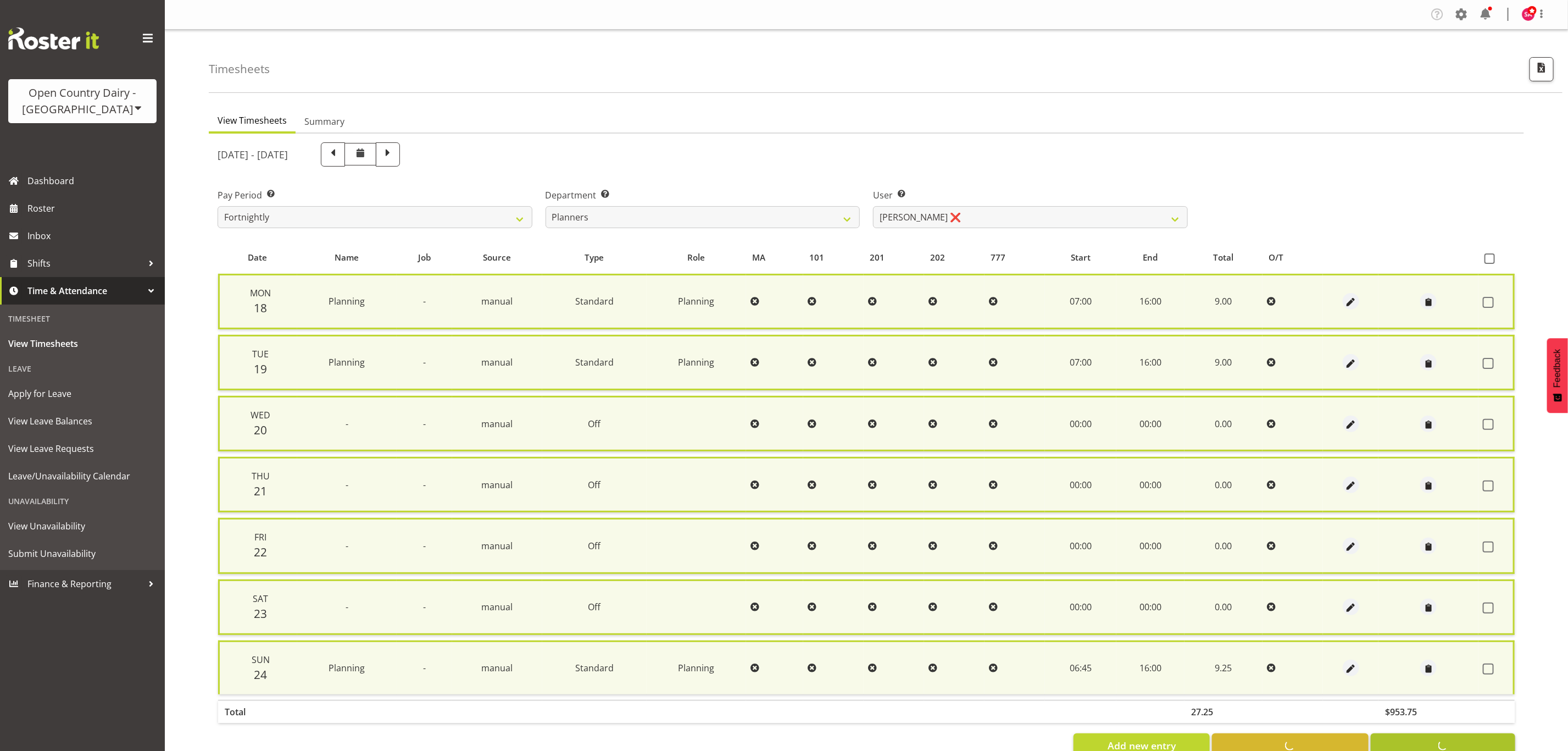
checkbox input "false"
